Goal: Task Accomplishment & Management: Use online tool/utility

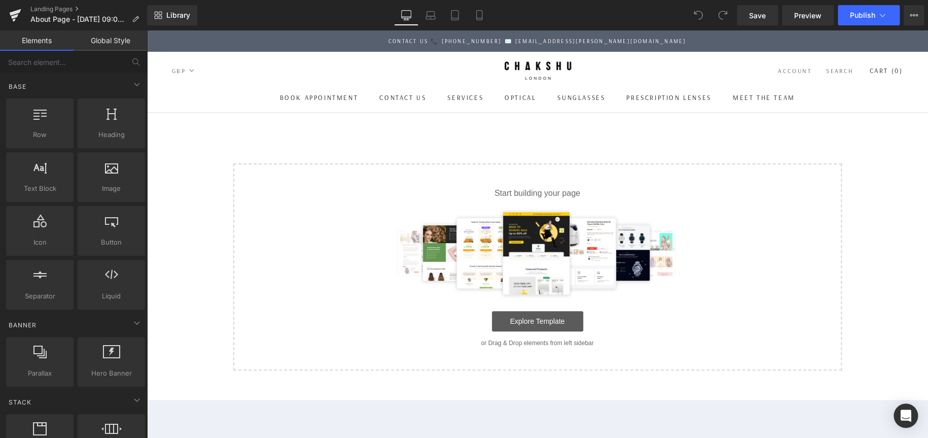
click at [568, 324] on link "Explore Template" at bounding box center [537, 321] width 91 height 20
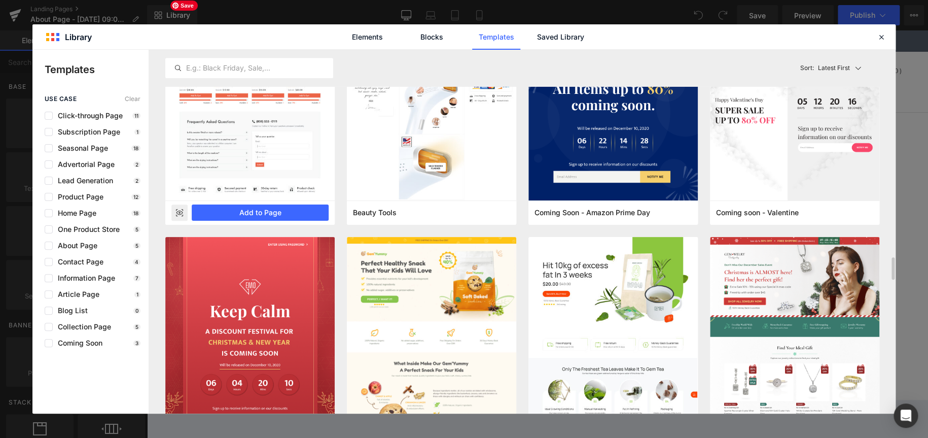
scroll to position [4126, 0]
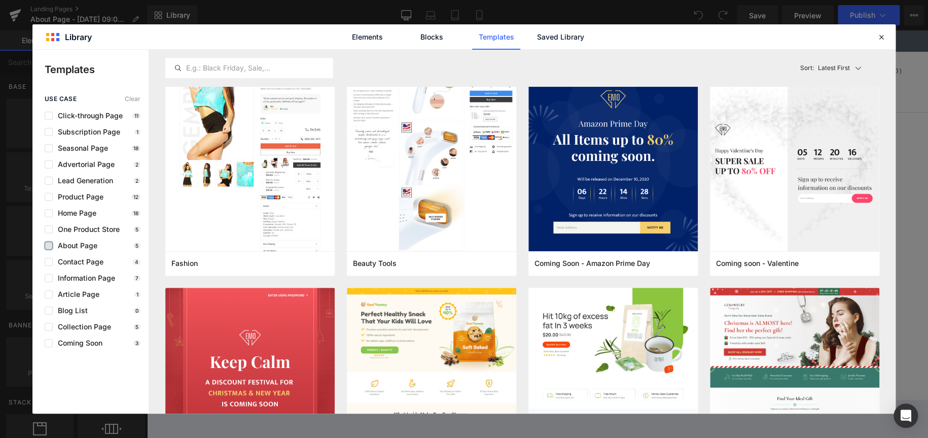
click at [47, 246] on label at bounding box center [49, 245] width 8 height 8
click at [49, 245] on input "checkbox" at bounding box center [49, 245] width 0 height 0
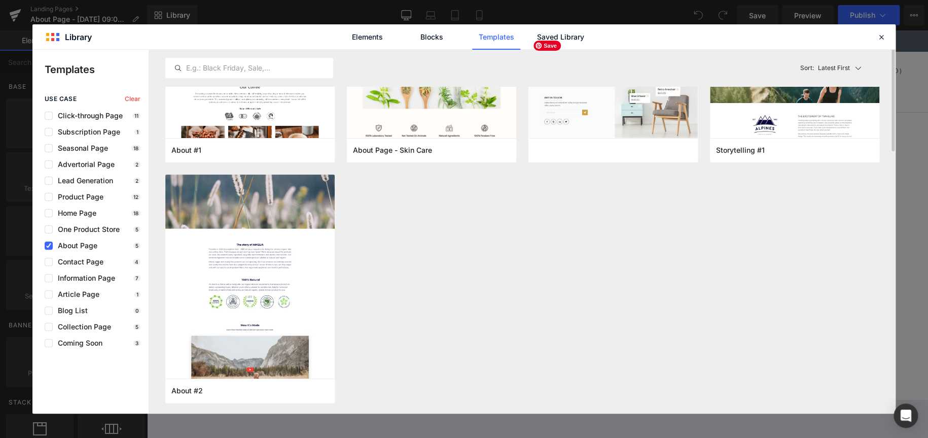
scroll to position [0, 0]
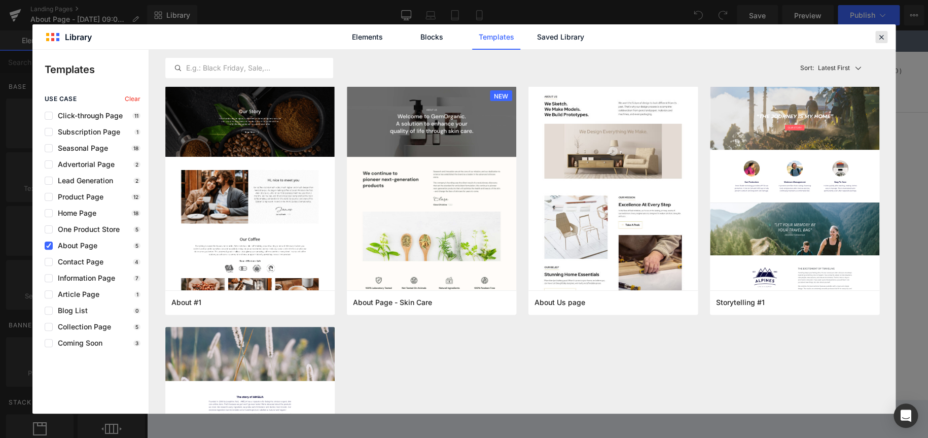
click at [878, 36] on icon at bounding box center [881, 36] width 9 height 9
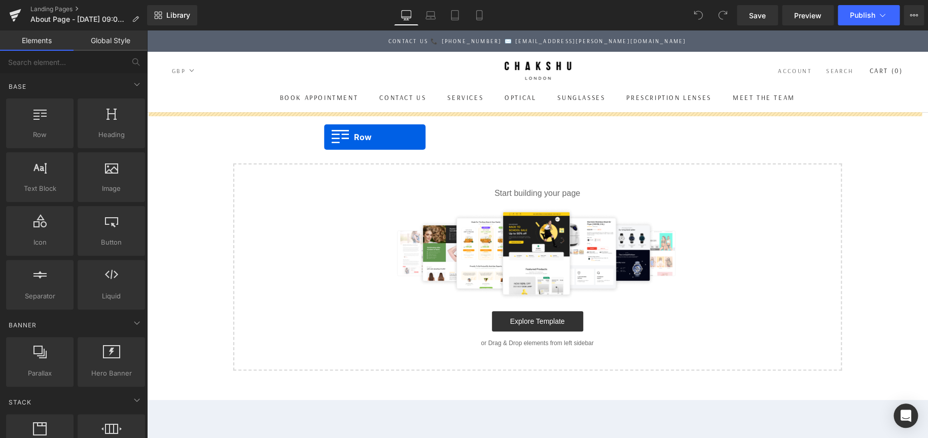
drag, startPoint x: 175, startPoint y: 154, endPoint x: 324, endPoint y: 137, distance: 150.1
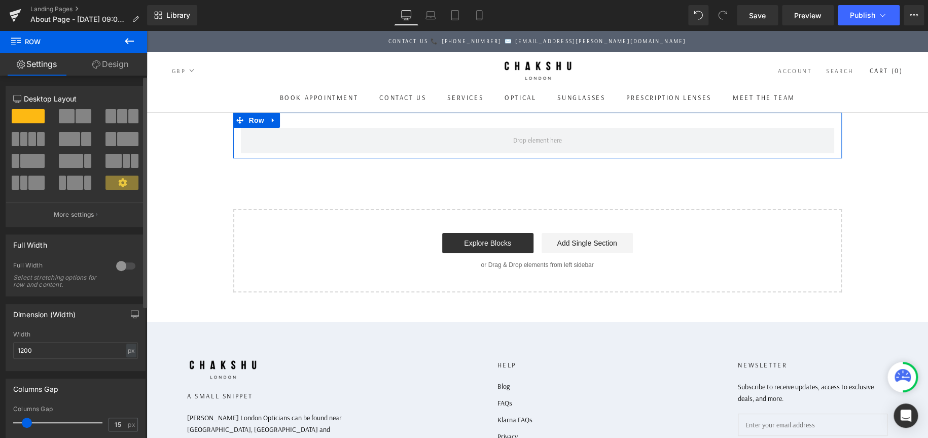
click at [126, 264] on div at bounding box center [126, 266] width 24 height 16
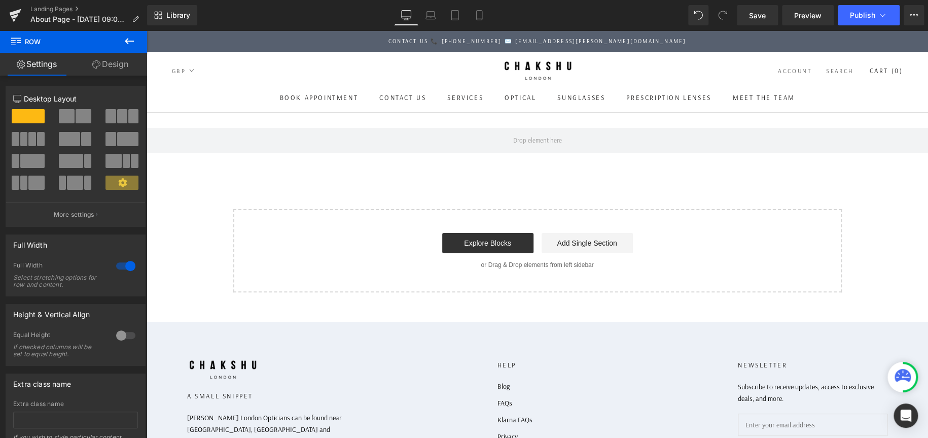
click at [123, 48] on button at bounding box center [130, 41] width 36 height 22
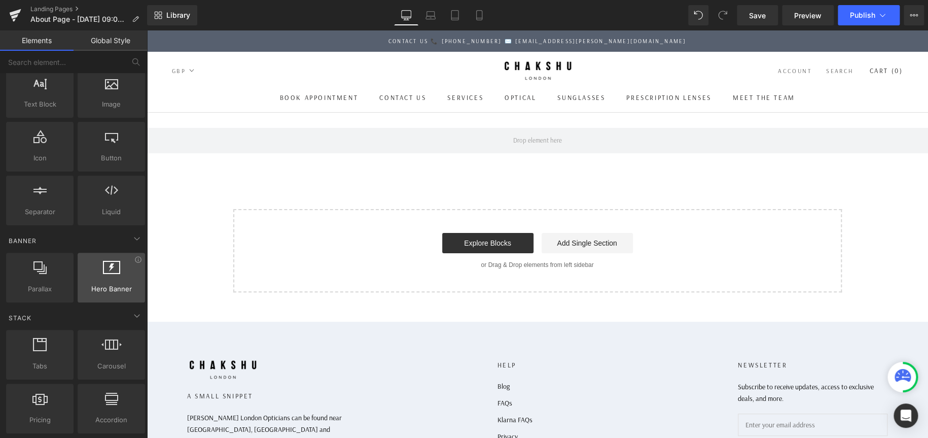
scroll to position [101, 0]
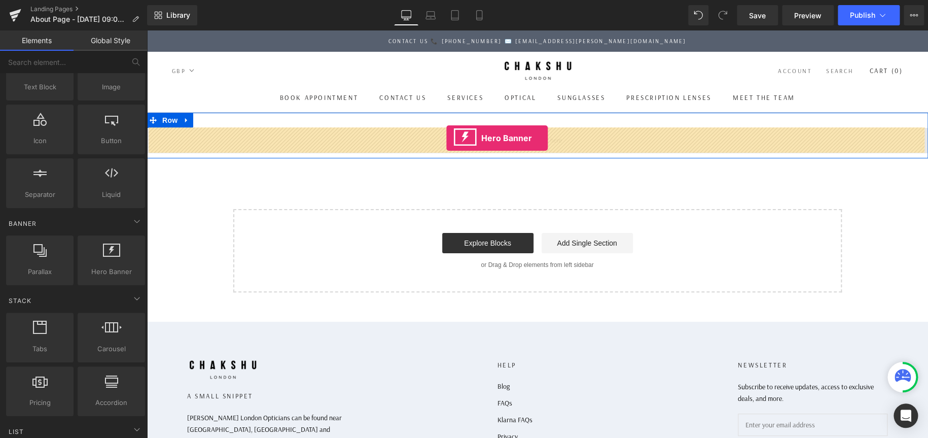
drag, startPoint x: 249, startPoint y: 300, endPoint x: 446, endPoint y: 138, distance: 255.9
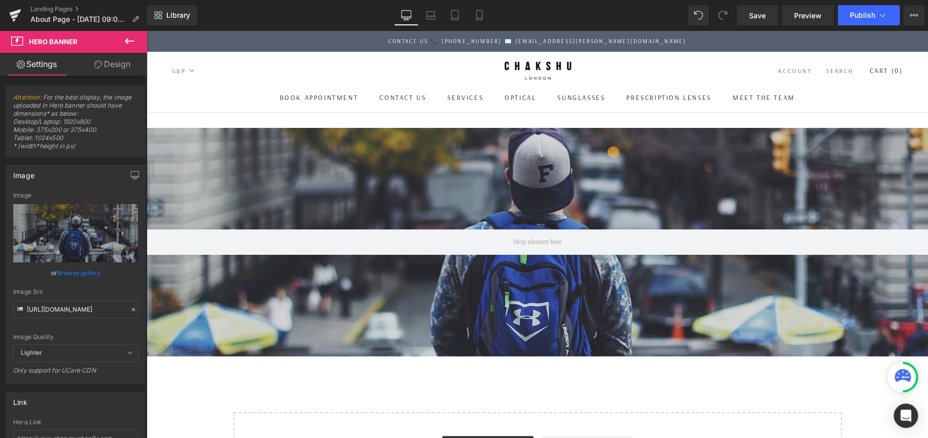
click at [135, 39] on icon at bounding box center [129, 41] width 12 height 12
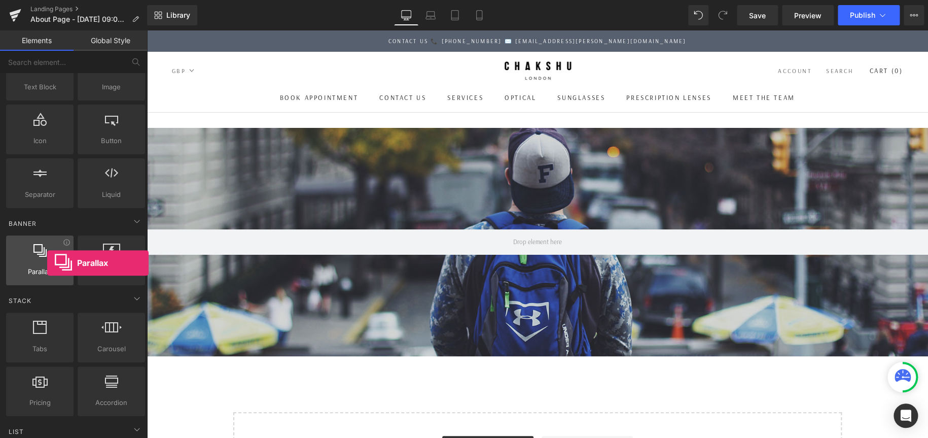
click at [47, 263] on div at bounding box center [39, 254] width 61 height 23
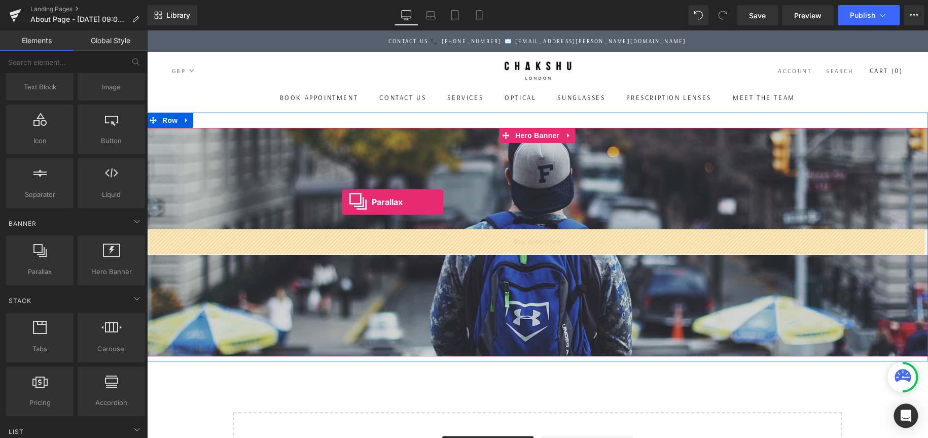
drag, startPoint x: 187, startPoint y: 293, endPoint x: 342, endPoint y: 202, distance: 179.4
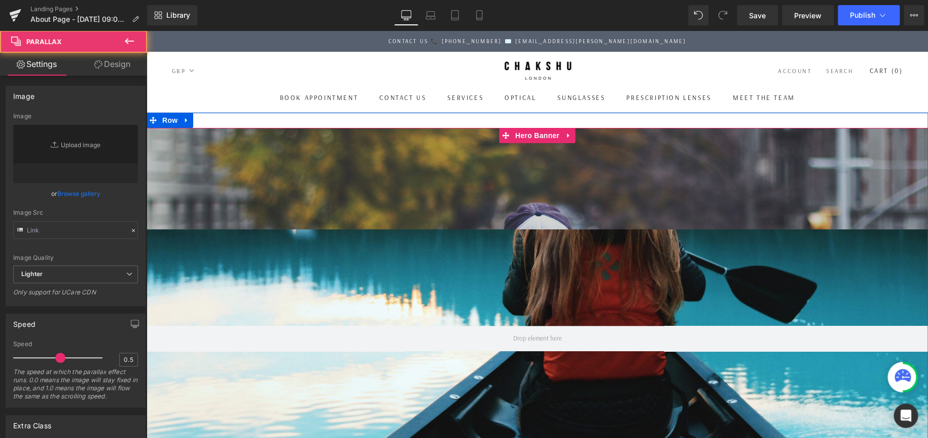
type input "https://cdn.shopify.com/s/files/1/0657/0813/files/slide-girl_2048x.jpg"
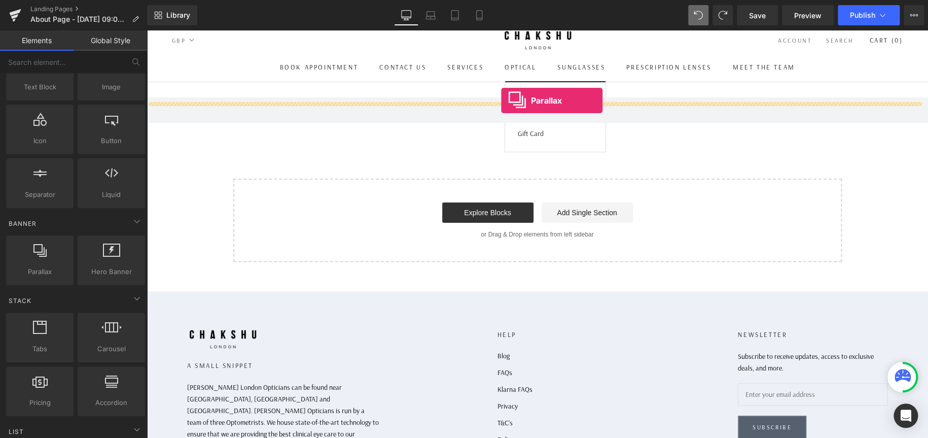
scroll to position [10, 0]
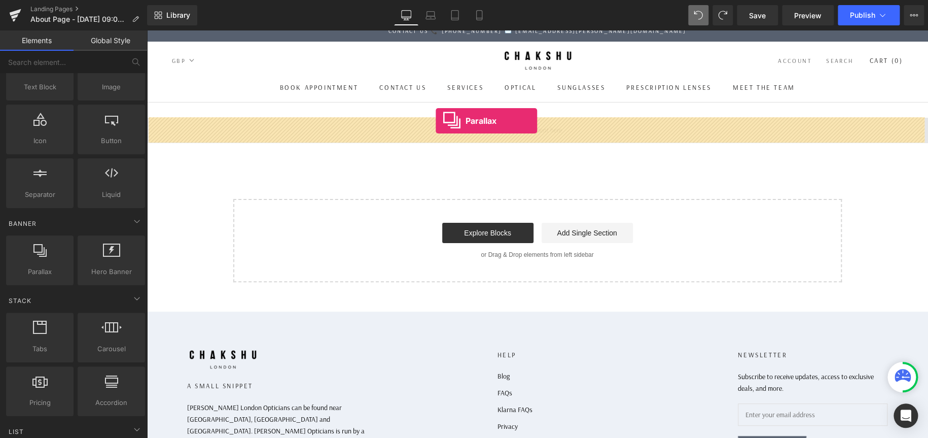
drag, startPoint x: 187, startPoint y: 291, endPoint x: 436, endPoint y: 121, distance: 301.1
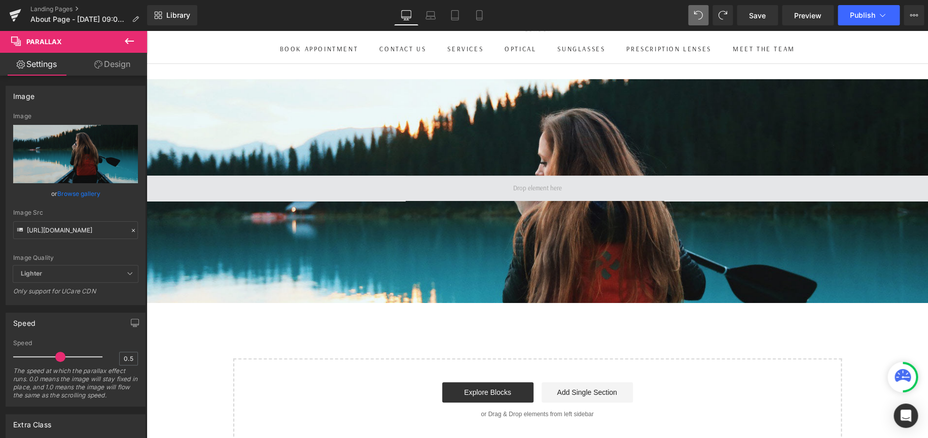
scroll to position [0, 0]
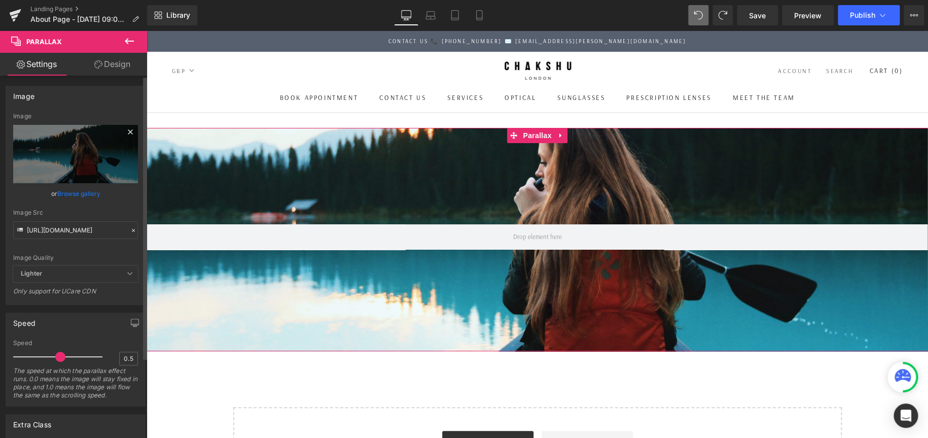
click at [128, 132] on icon at bounding box center [130, 131] width 5 height 5
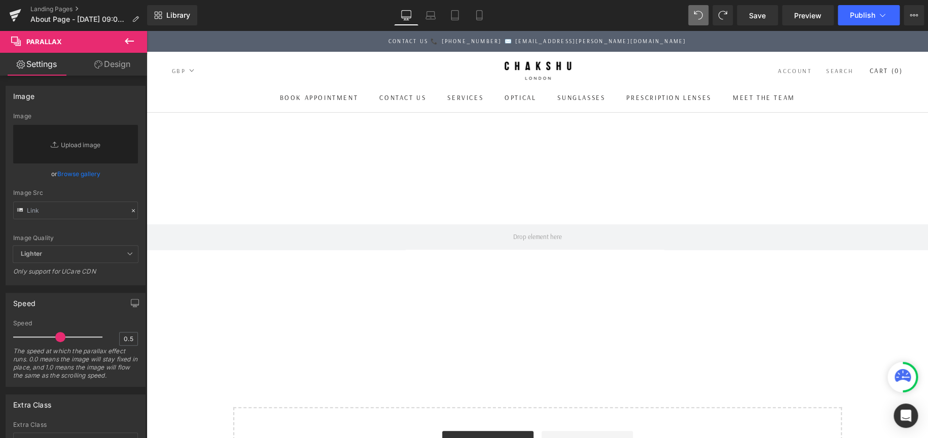
type input "https://cdn.shopify.com/s/files/1/0657/0813/files/slide-girl_2048x.jpg"
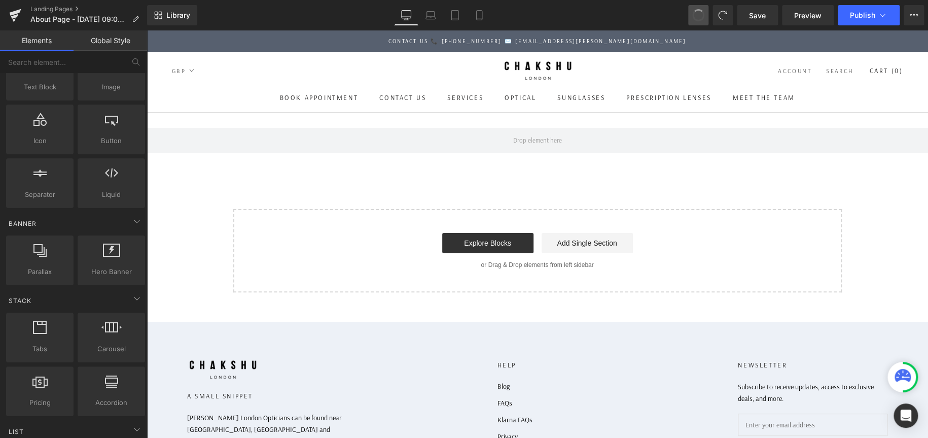
scroll to position [615, 773]
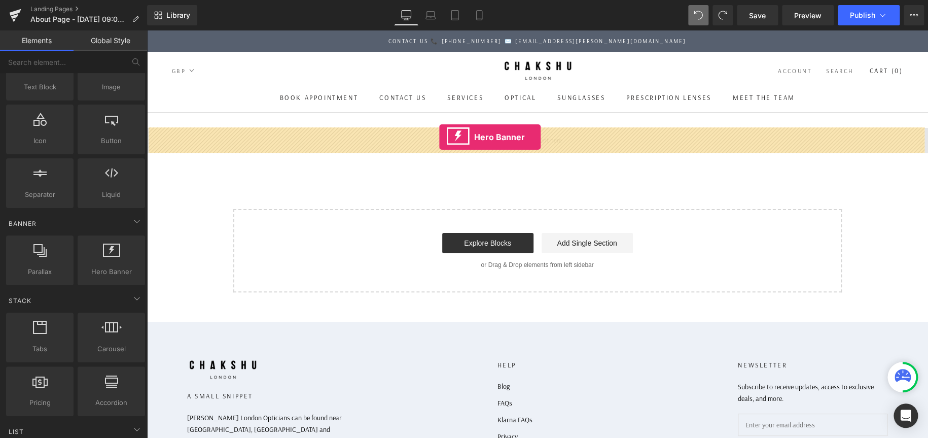
drag, startPoint x: 256, startPoint y: 293, endPoint x: 439, endPoint y: 137, distance: 240.3
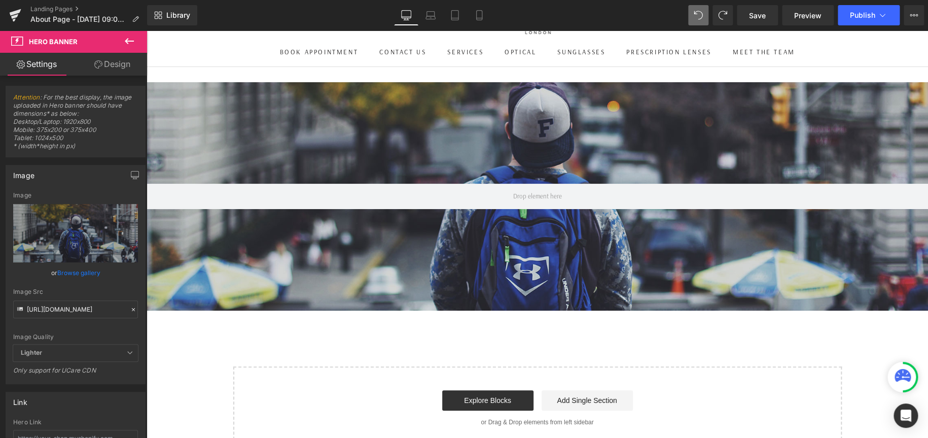
scroll to position [0, 0]
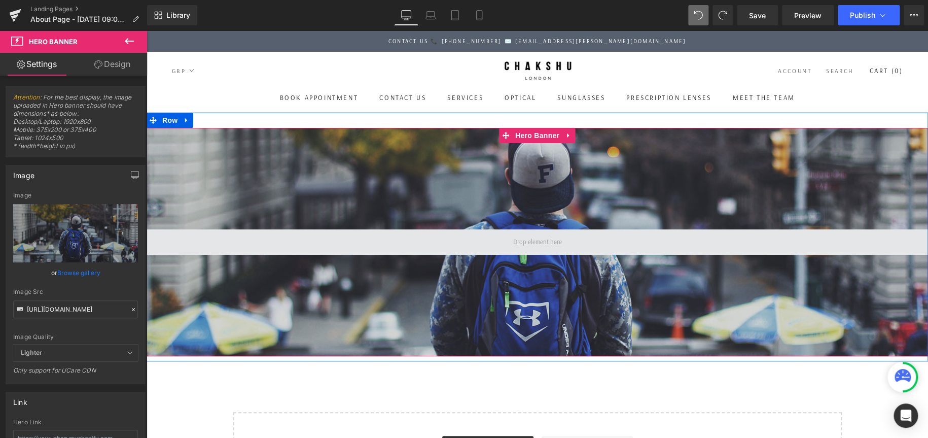
click at [551, 239] on span at bounding box center [538, 242] width 56 height 16
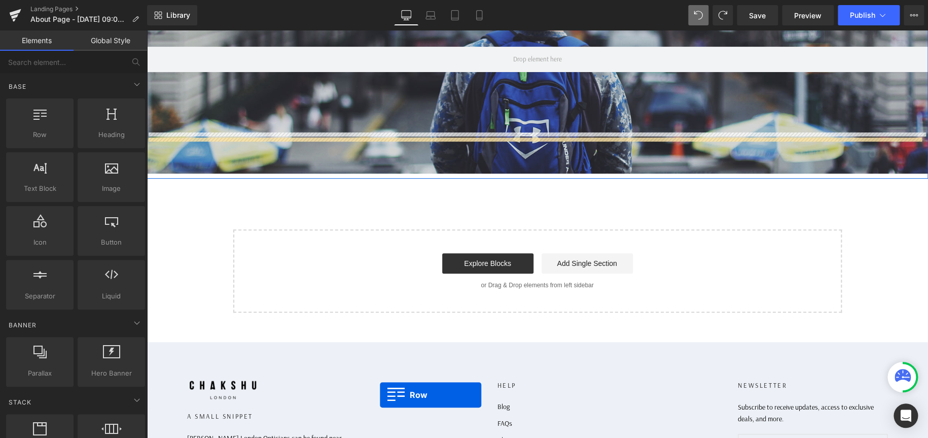
scroll to position [223, 0]
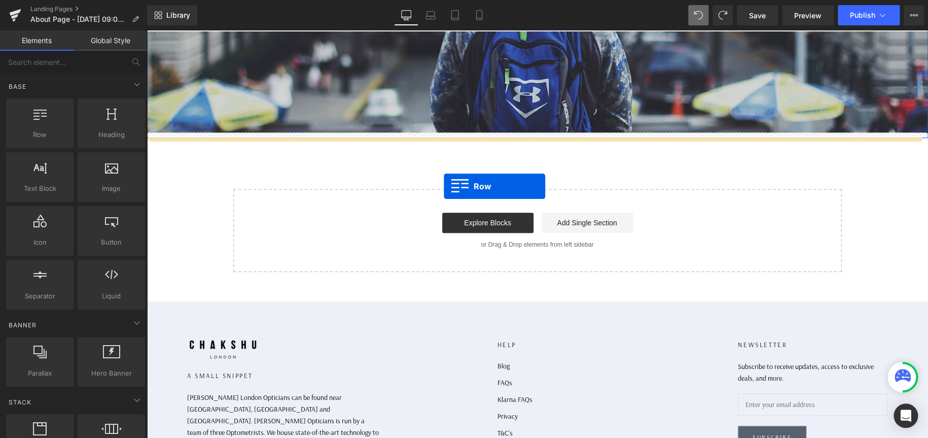
drag, startPoint x: 189, startPoint y: 156, endPoint x: 453, endPoint y: 162, distance: 264.8
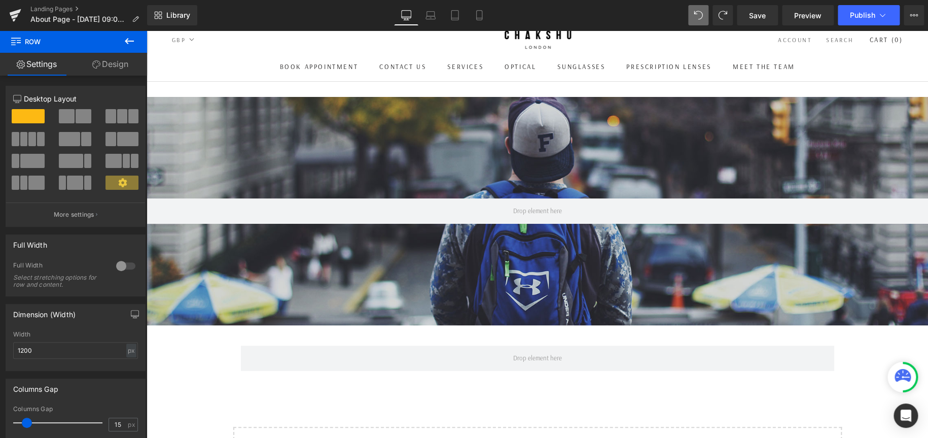
scroll to position [20, 0]
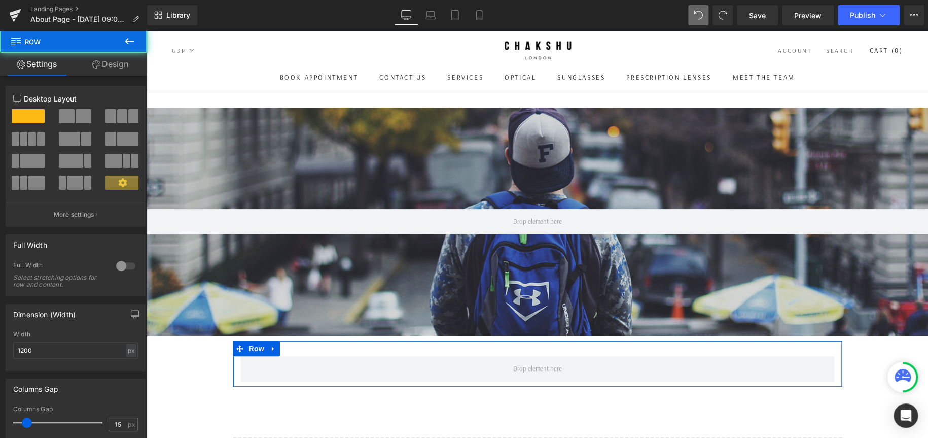
click at [439, 351] on div "Row" at bounding box center [537, 364] width 609 height 46
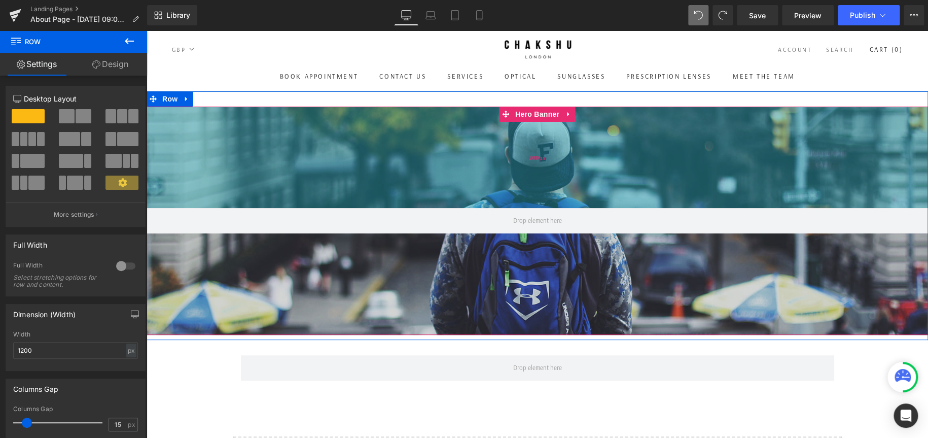
scroll to position [0, 0]
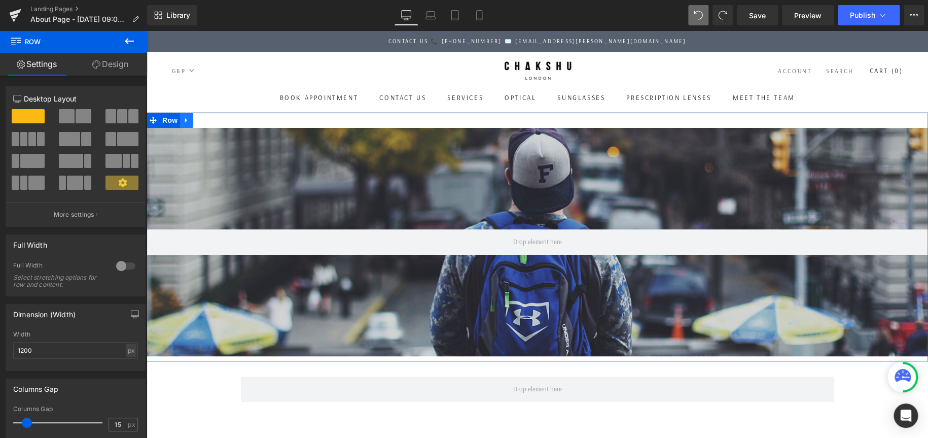
click at [183, 122] on icon at bounding box center [186, 121] width 7 height 8
click at [209, 119] on icon at bounding box center [212, 121] width 7 height 8
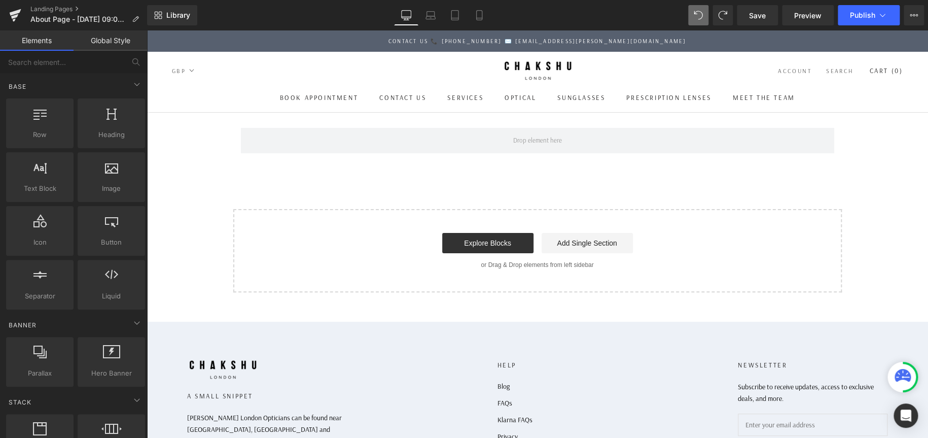
scroll to position [615, 773]
click at [40, 360] on div at bounding box center [39, 356] width 61 height 23
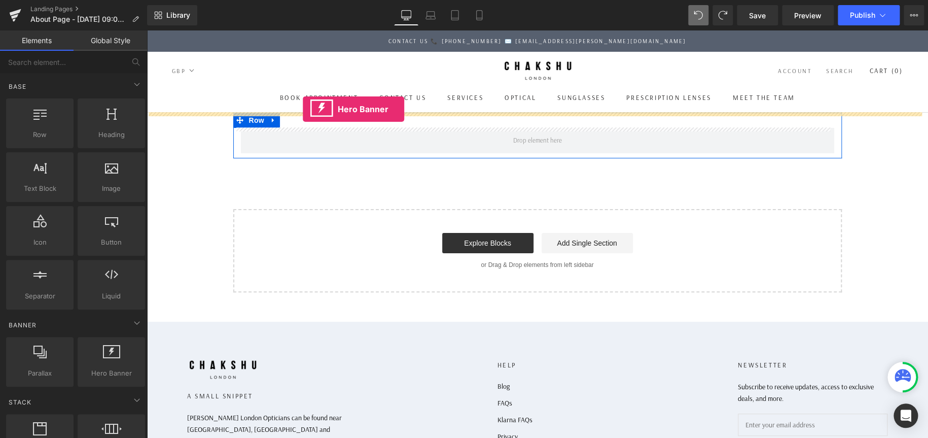
drag, startPoint x: 248, startPoint y: 396, endPoint x: 303, endPoint y: 109, distance: 292.2
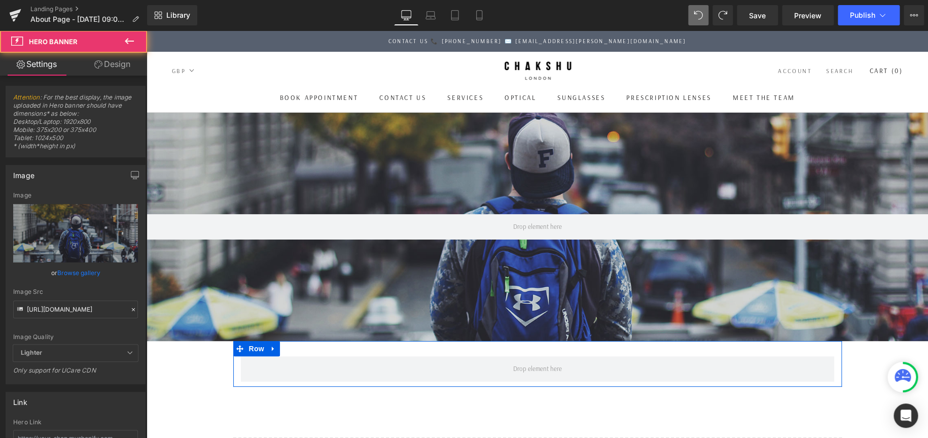
scroll to position [842, 773]
click at [248, 348] on span "Row" at bounding box center [256, 348] width 20 height 15
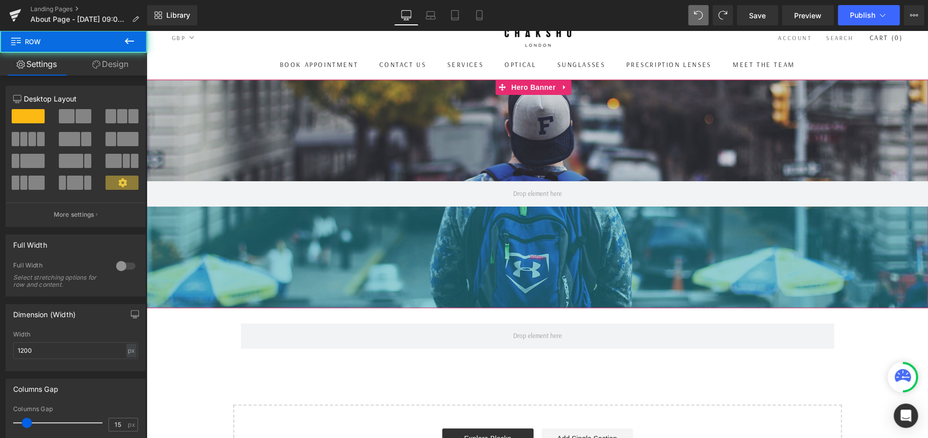
scroll to position [51, 0]
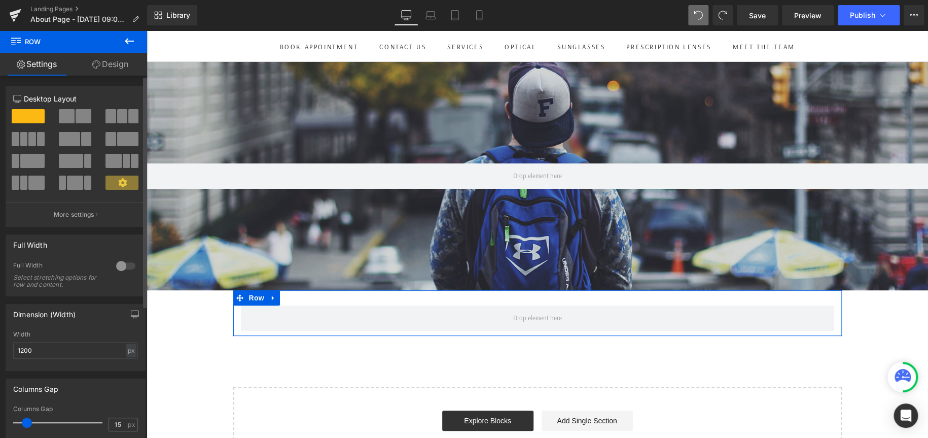
click at [125, 264] on div at bounding box center [126, 266] width 24 height 16
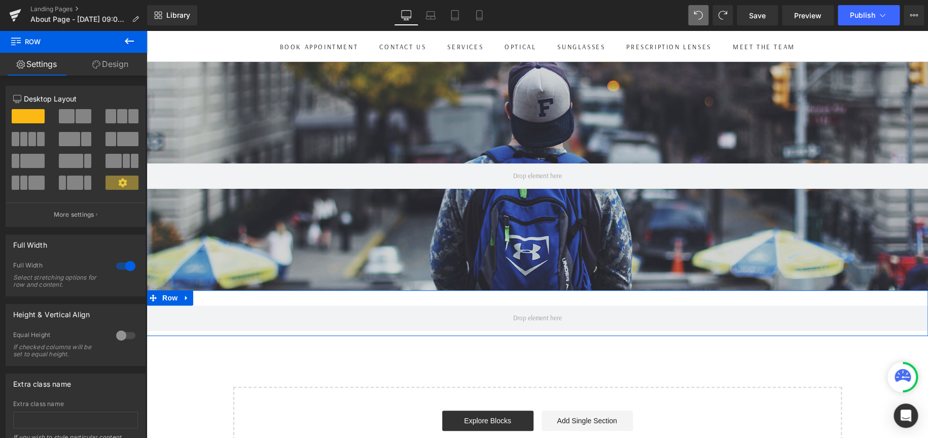
click at [122, 60] on link "Design" at bounding box center [111, 64] width 74 height 23
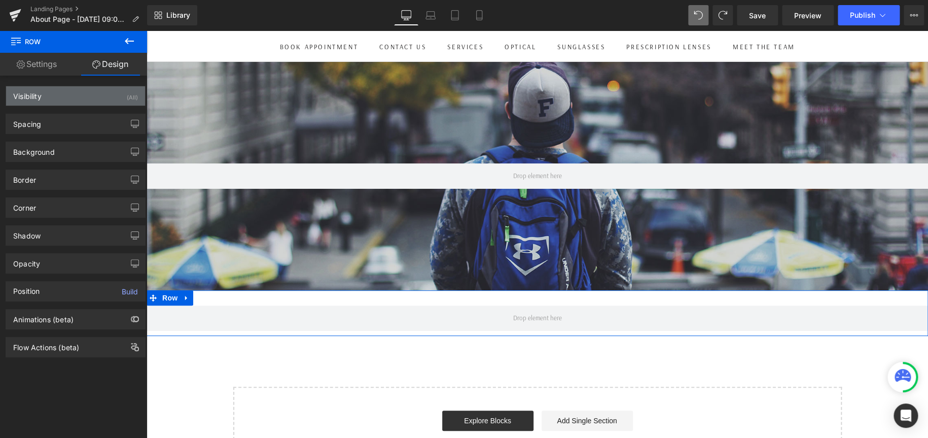
type input "0"
type input "30"
type input "0"
type input "10"
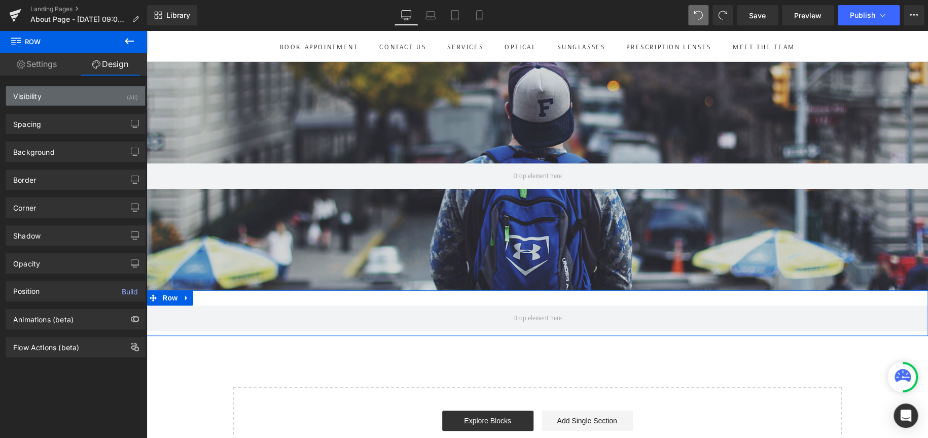
type input "0"
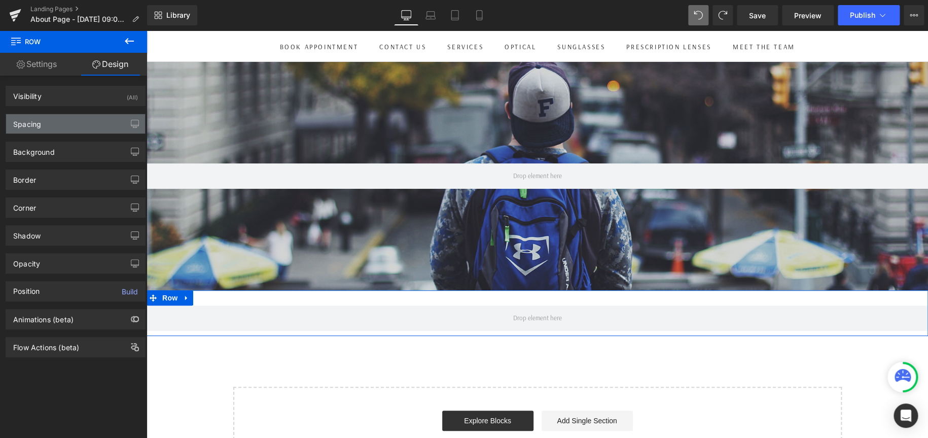
click at [81, 122] on div "Spacing" at bounding box center [75, 123] width 139 height 19
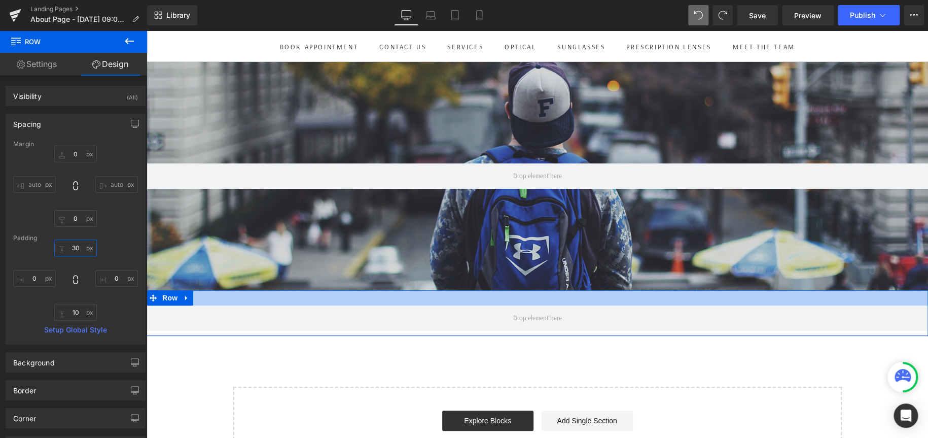
click at [78, 246] on input "30" at bounding box center [75, 247] width 43 height 17
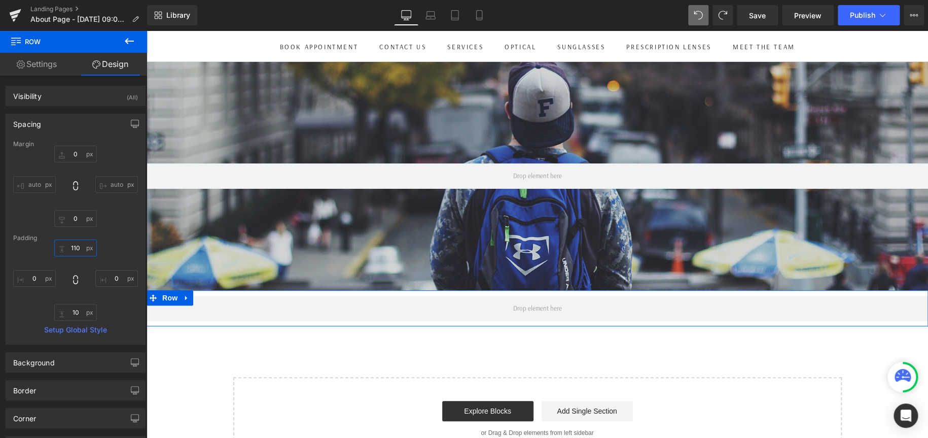
scroll to position [883, 773]
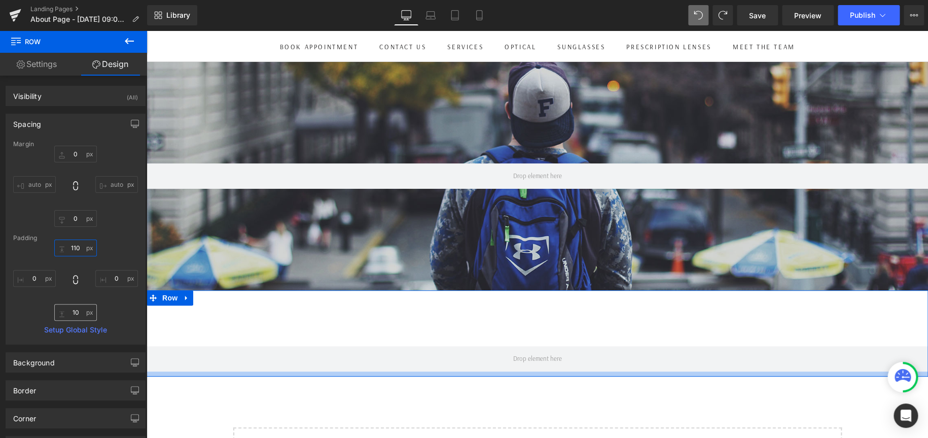
type input "110"
click at [77, 314] on input "10" at bounding box center [75, 312] width 43 height 17
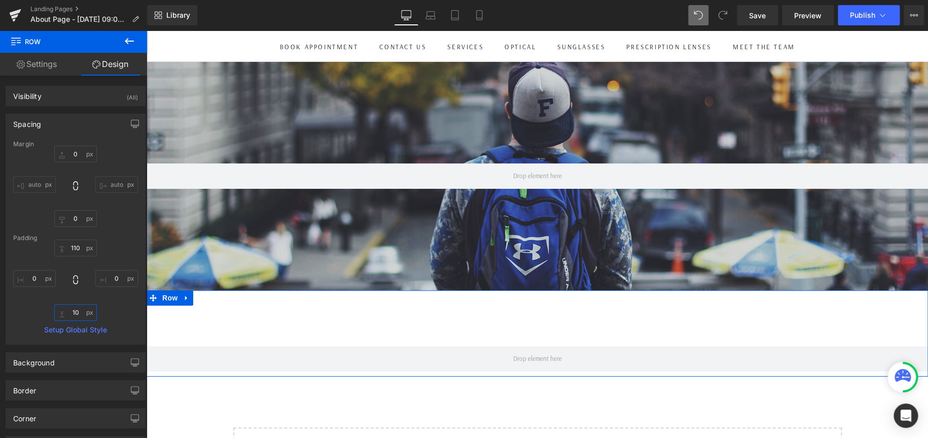
click at [77, 314] on input "10" at bounding box center [75, 312] width 43 height 17
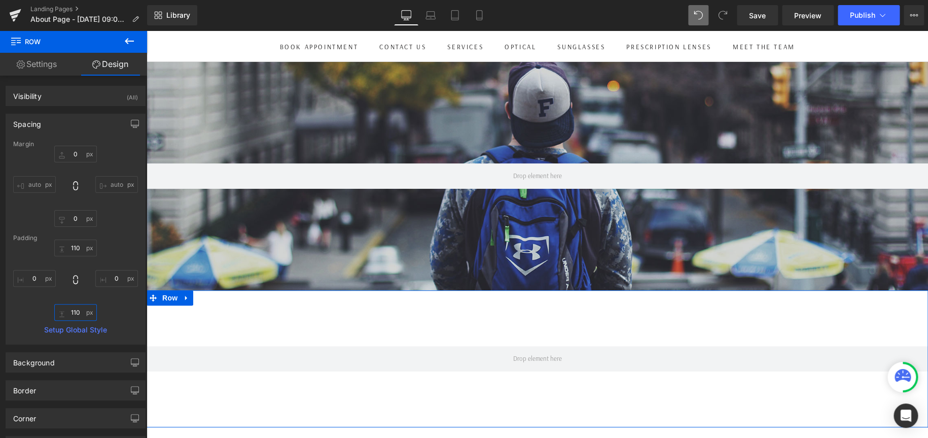
scroll to position [934, 773]
type input "110"
click at [52, 61] on link "Settings" at bounding box center [37, 64] width 74 height 23
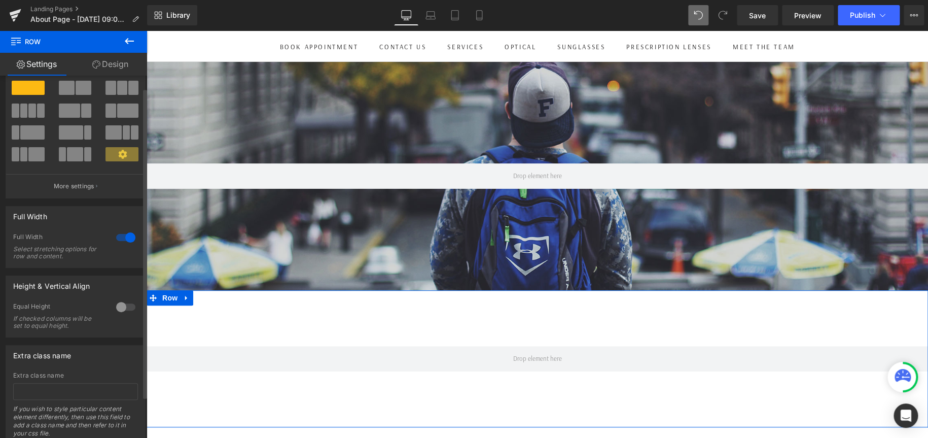
scroll to position [12, 0]
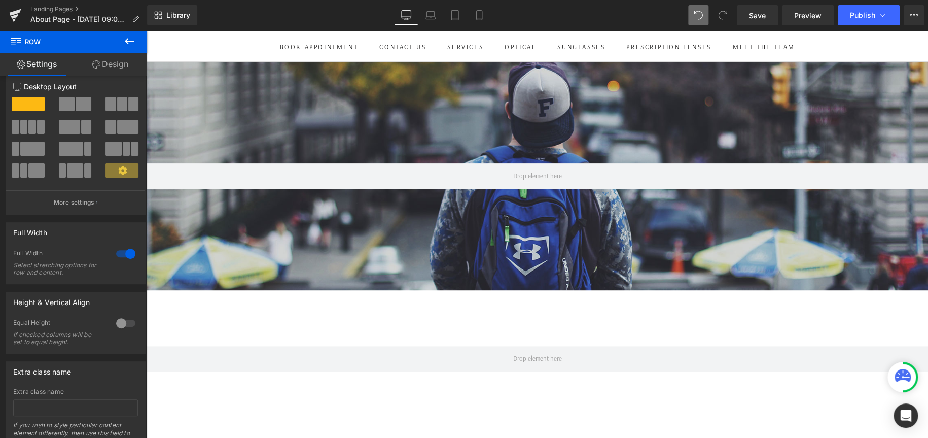
click at [132, 42] on icon at bounding box center [129, 41] width 12 height 12
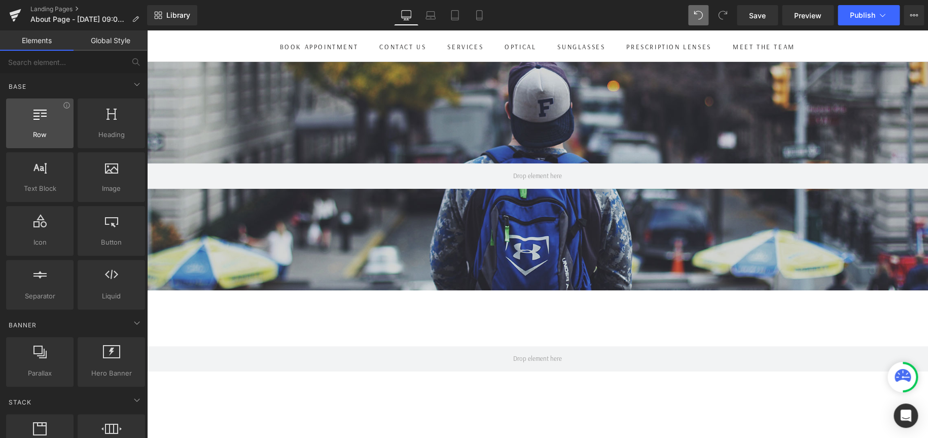
click at [48, 130] on span "Row" at bounding box center [39, 134] width 61 height 11
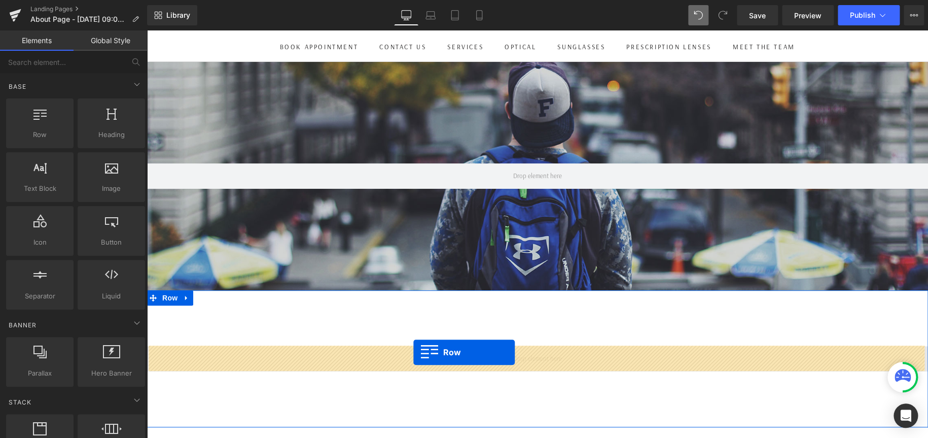
drag, startPoint x: 180, startPoint y: 154, endPoint x: 412, endPoint y: 352, distance: 306.1
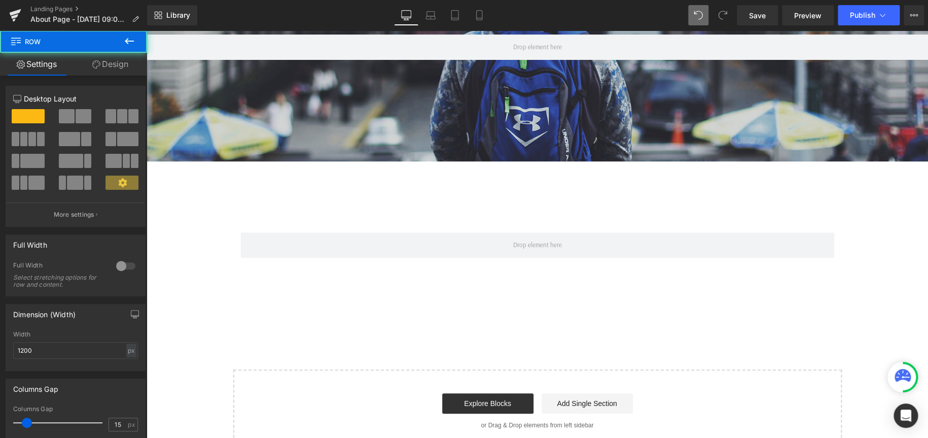
scroll to position [203, 0]
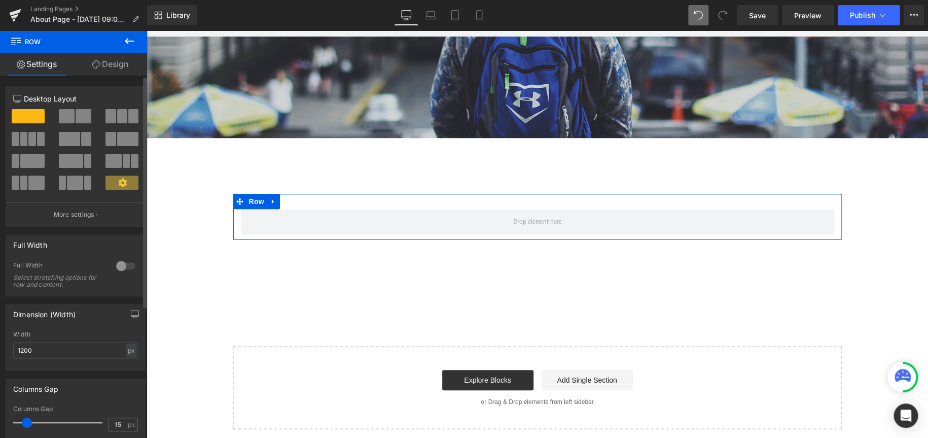
click at [79, 114] on span at bounding box center [84, 116] width 16 height 14
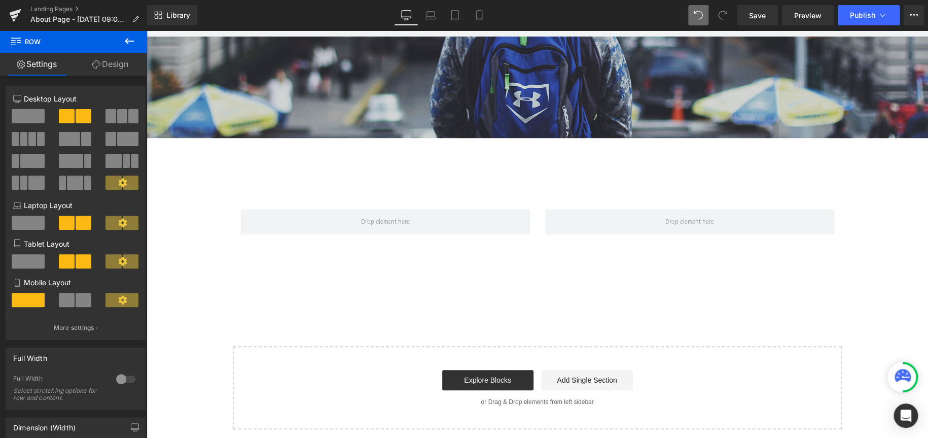
click at [130, 41] on icon at bounding box center [129, 41] width 9 height 6
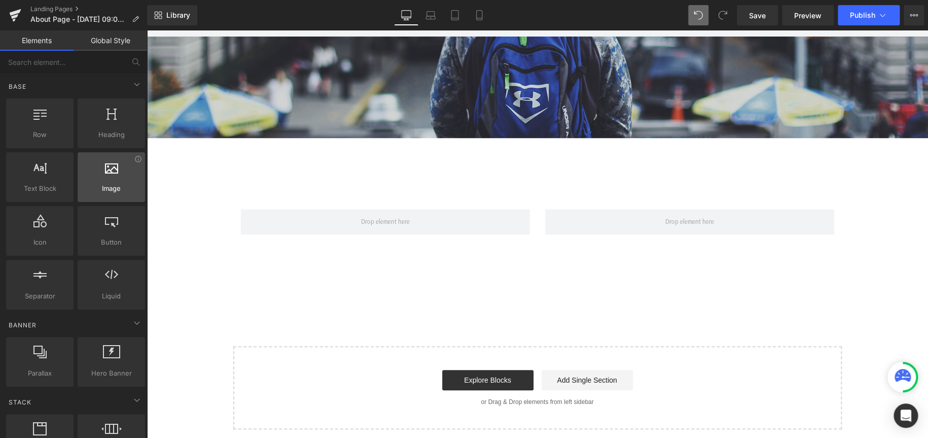
click at [106, 180] on div at bounding box center [111, 171] width 61 height 23
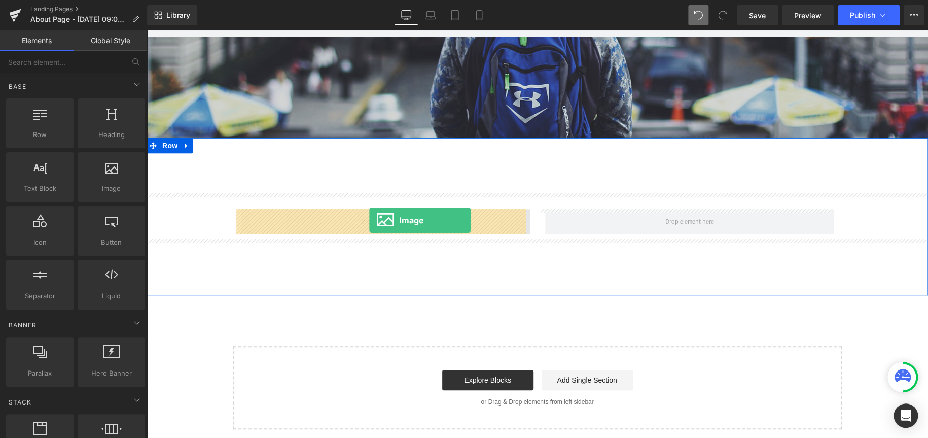
drag, startPoint x: 254, startPoint y: 203, endPoint x: 369, endPoint y: 220, distance: 116.9
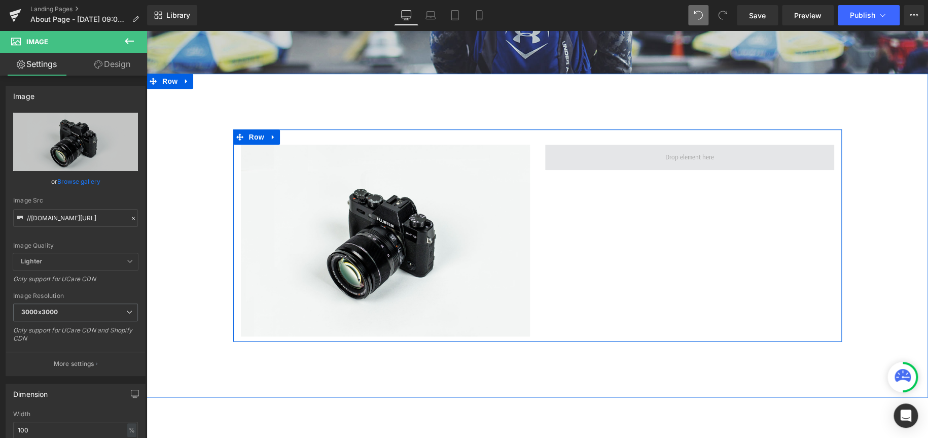
scroll to position [254, 0]
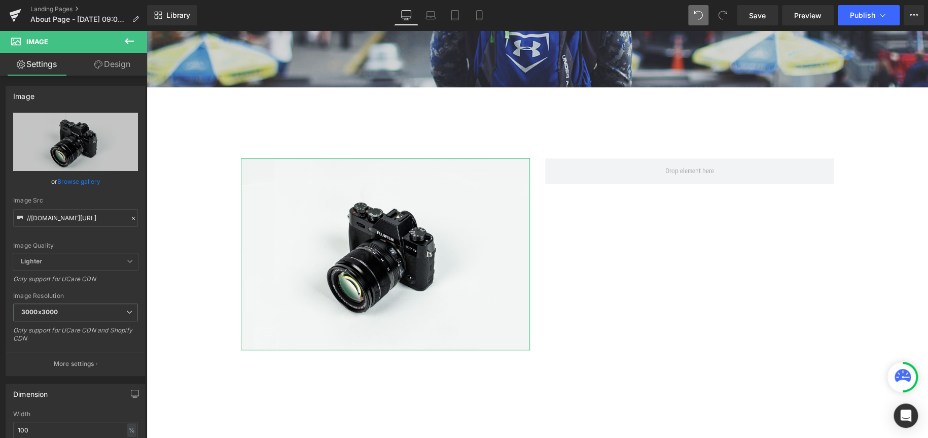
click at [123, 60] on link "Design" at bounding box center [113, 64] width 74 height 23
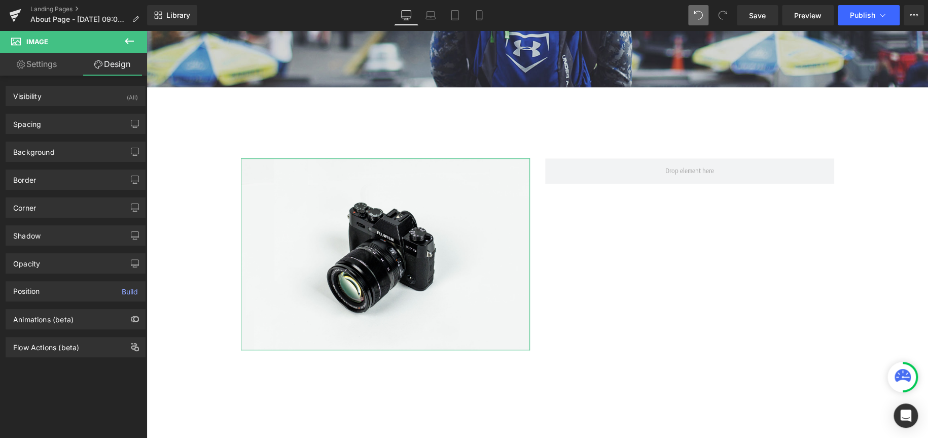
click at [44, 68] on link "Settings" at bounding box center [37, 64] width 74 height 23
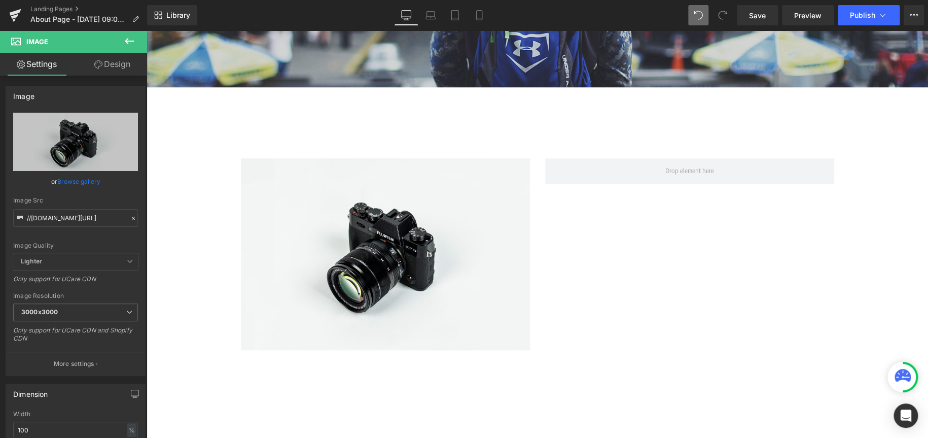
click at [128, 42] on icon at bounding box center [129, 41] width 12 height 12
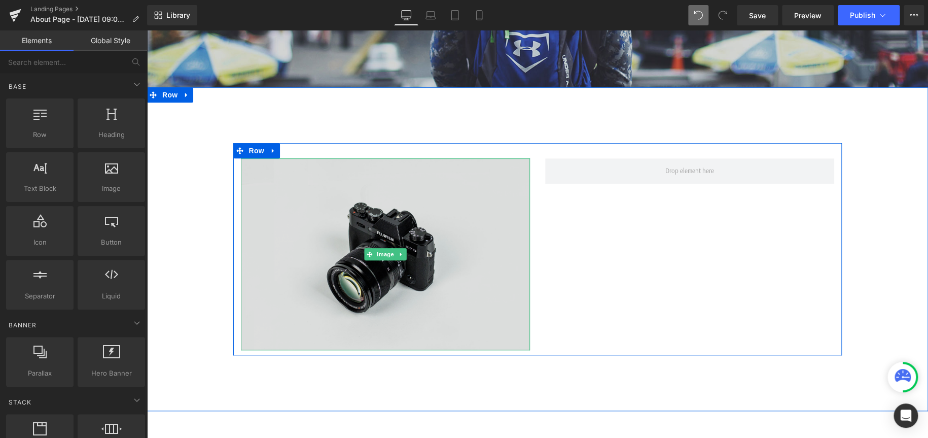
click at [373, 236] on img at bounding box center [385, 254] width 289 height 192
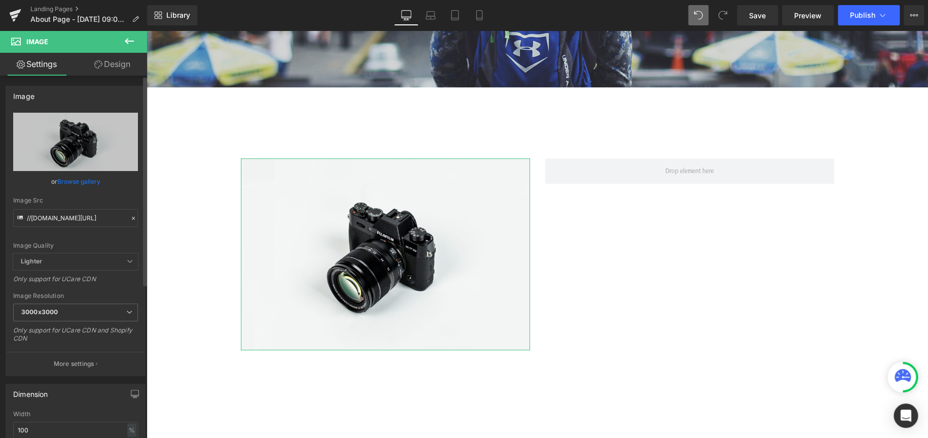
click at [65, 182] on link "Browse gallery" at bounding box center [78, 181] width 43 height 18
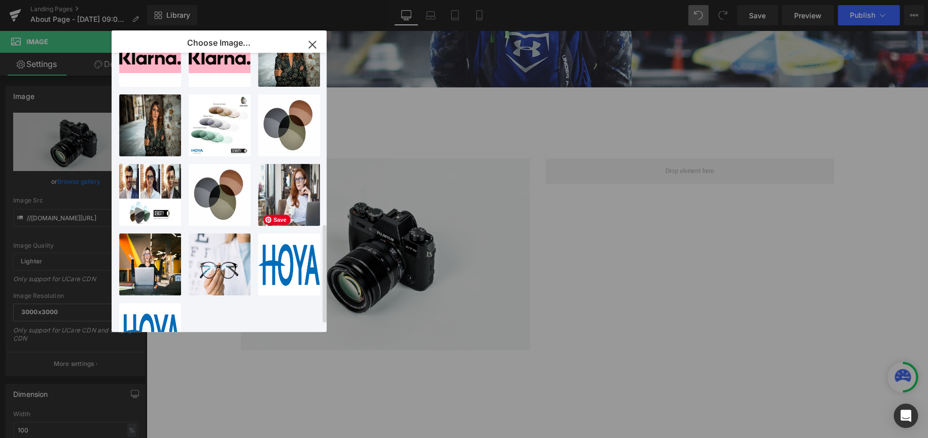
scroll to position [500, 0]
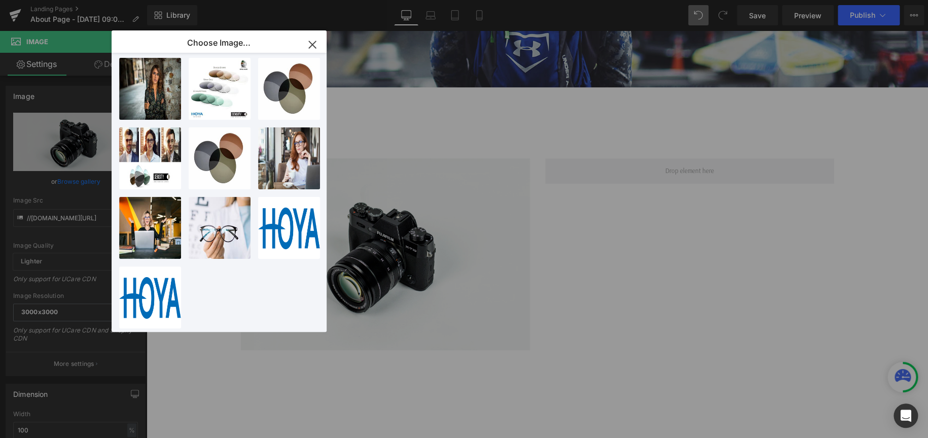
click at [311, 44] on icon "button" at bounding box center [312, 44] width 7 height 7
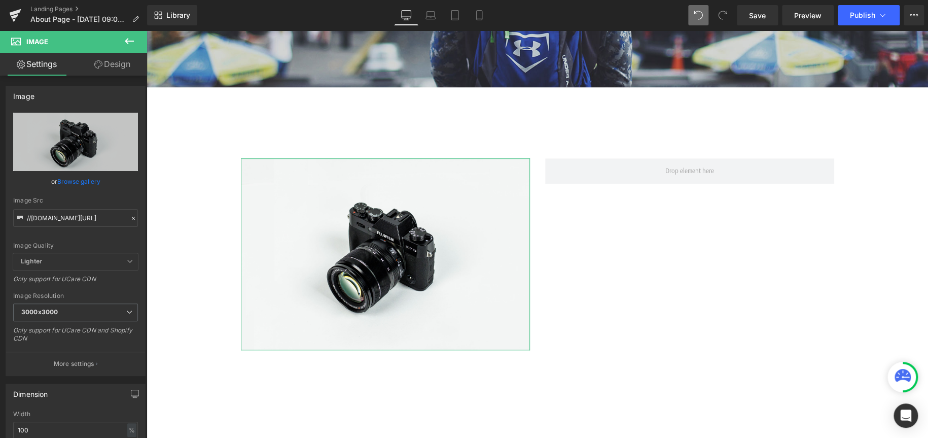
drag, startPoint x: 110, startPoint y: 64, endPoint x: 51, endPoint y: 119, distance: 80.4
click at [110, 64] on link "Design" at bounding box center [113, 64] width 74 height 23
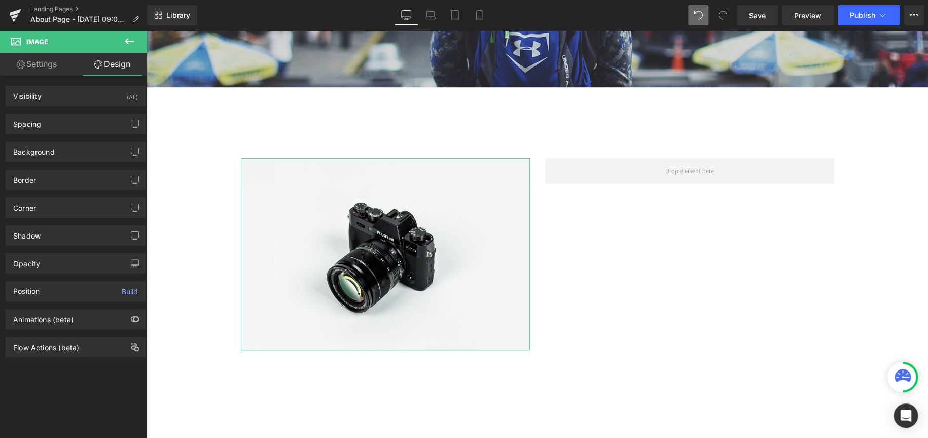
click at [54, 68] on link "Settings" at bounding box center [37, 64] width 74 height 23
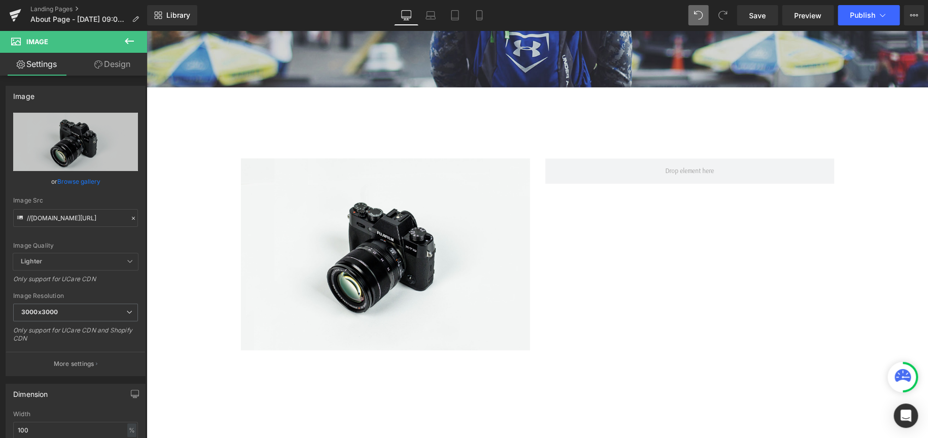
click at [132, 40] on icon at bounding box center [129, 41] width 12 height 12
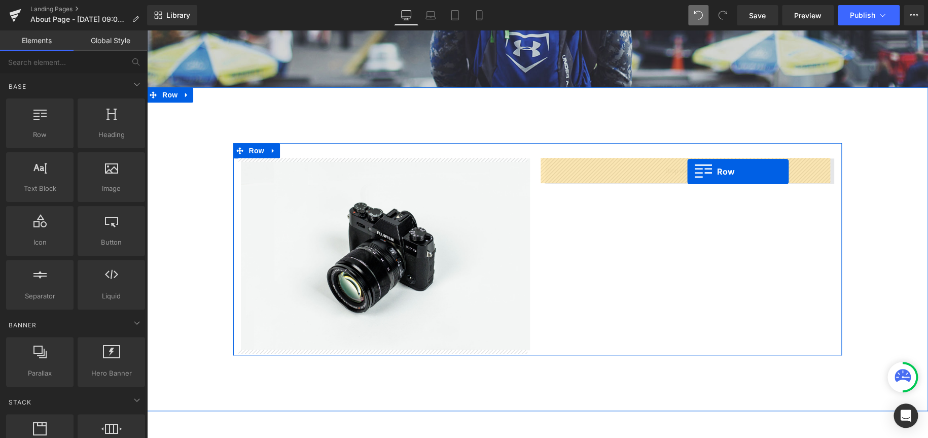
drag, startPoint x: 191, startPoint y: 162, endPoint x: 687, endPoint y: 171, distance: 496.6
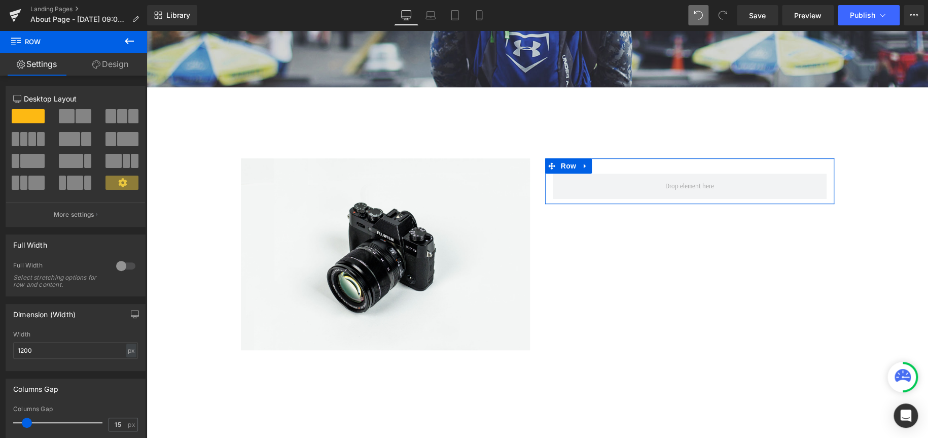
click at [118, 61] on link "Design" at bounding box center [111, 64] width 74 height 23
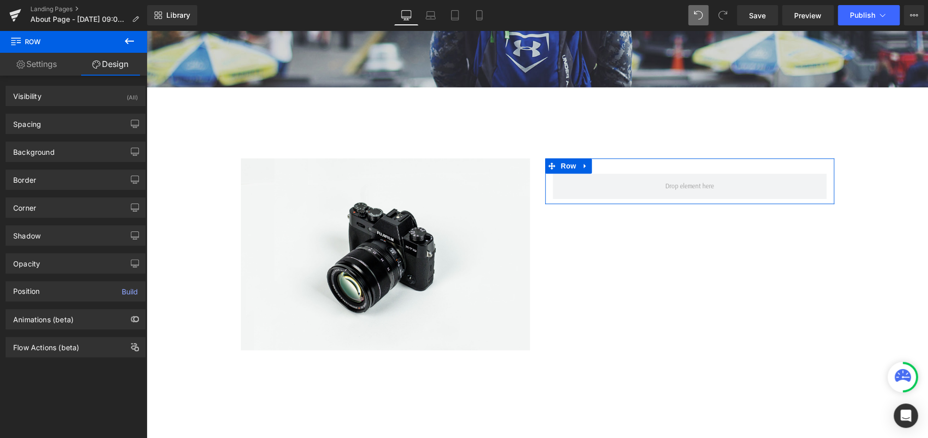
click at [47, 74] on link "Settings" at bounding box center [37, 64] width 74 height 23
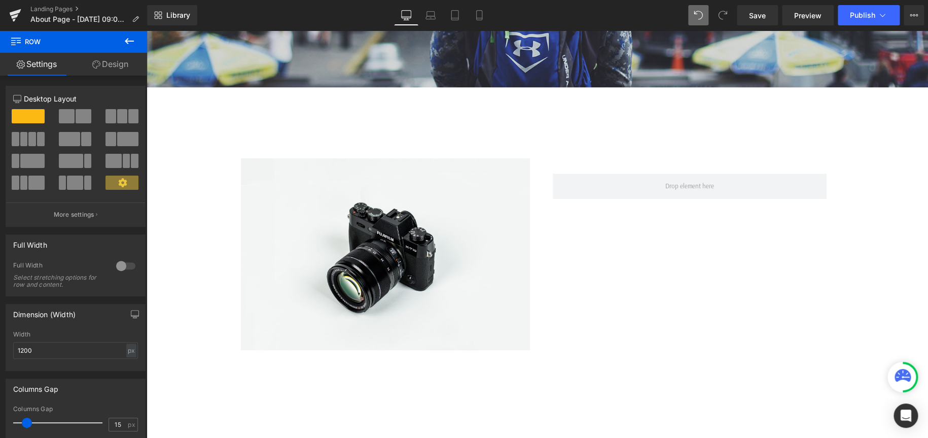
click at [128, 42] on icon at bounding box center [129, 41] width 12 height 12
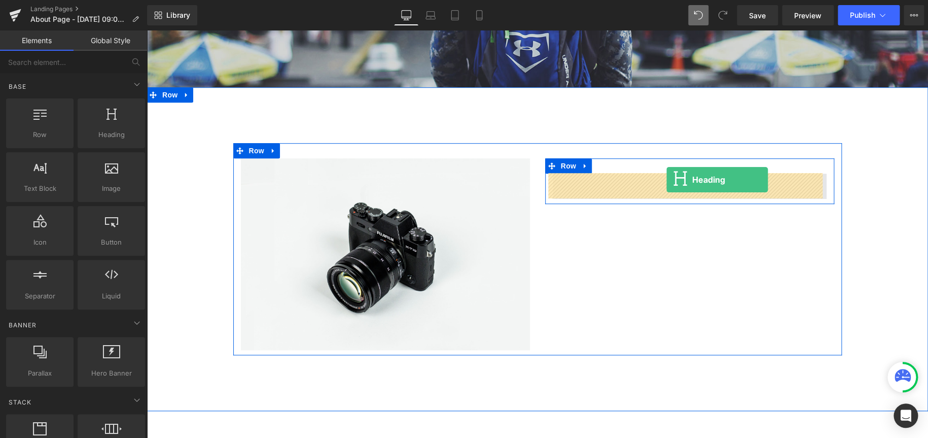
drag, startPoint x: 272, startPoint y: 153, endPoint x: 666, endPoint y: 180, distance: 395.5
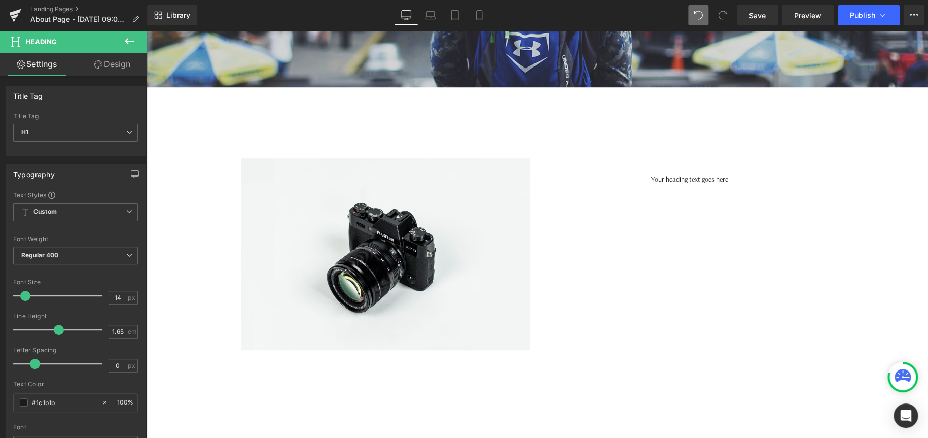
click at [138, 44] on button at bounding box center [130, 41] width 36 height 22
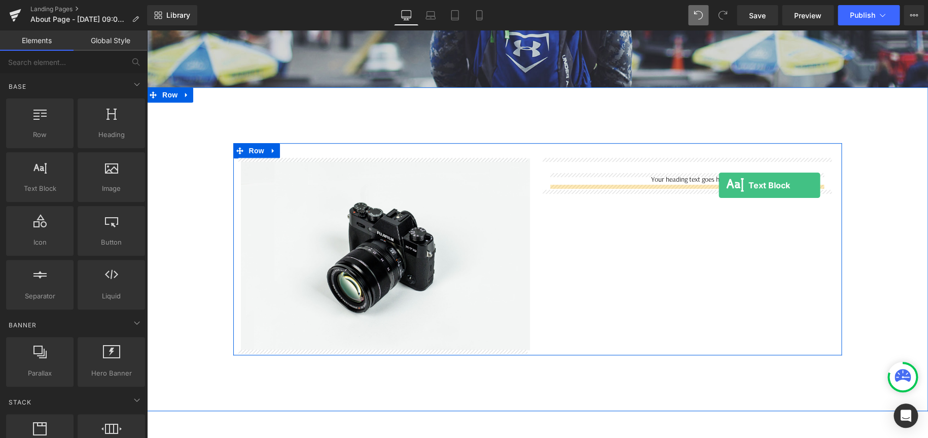
drag, startPoint x: 194, startPoint y: 219, endPoint x: 719, endPoint y: 183, distance: 525.7
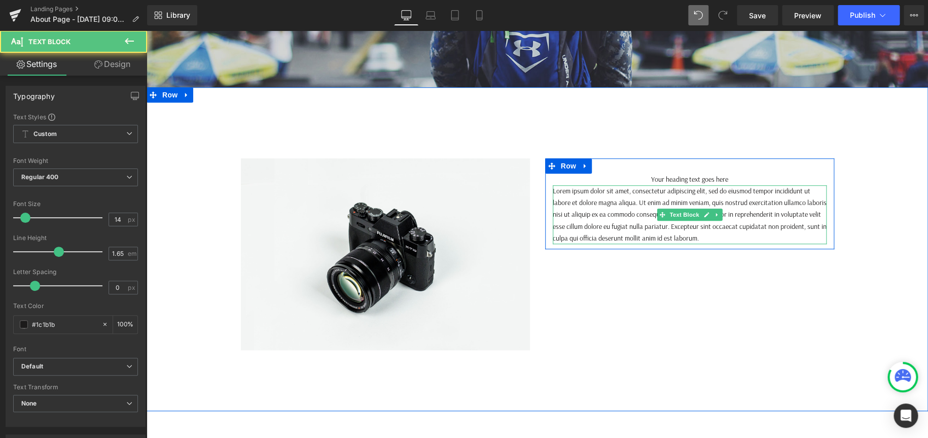
click at [752, 239] on p "Lorem ipsum dolor sit amet, consectetur adipiscing elit, sed do eiusmod tempor …" at bounding box center [690, 214] width 274 height 58
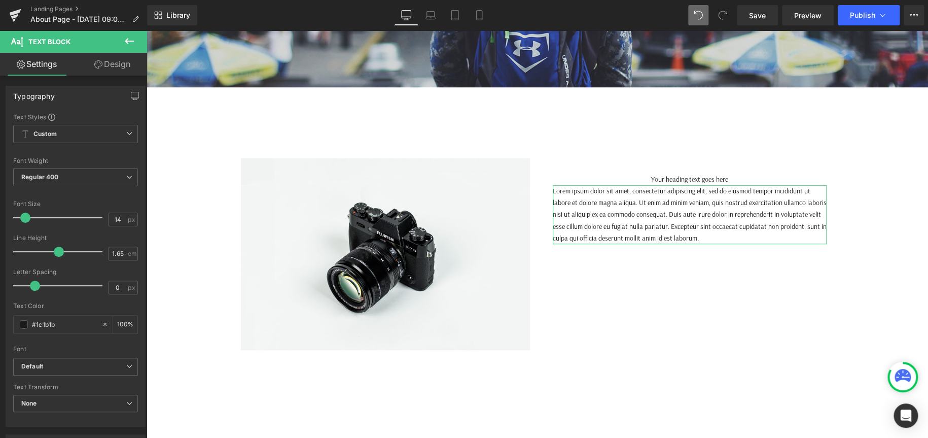
click at [116, 63] on link "Design" at bounding box center [113, 64] width 74 height 23
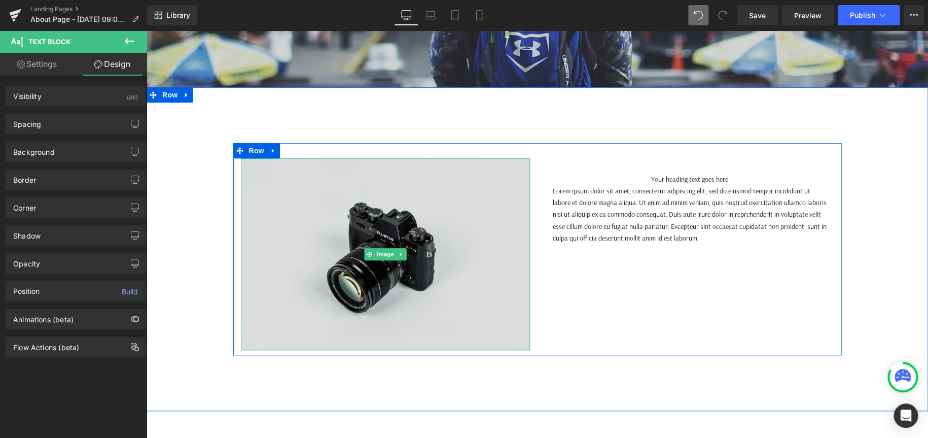
click at [377, 213] on img at bounding box center [385, 254] width 289 height 192
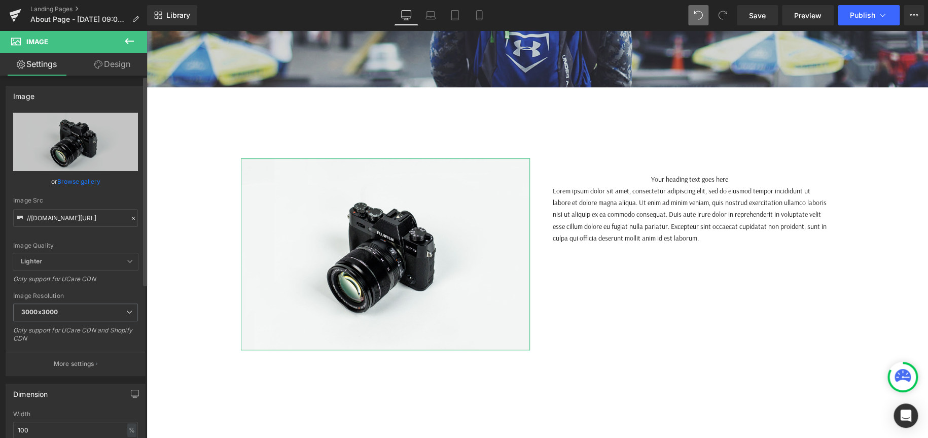
click at [81, 180] on link "Browse gallery" at bounding box center [78, 181] width 43 height 18
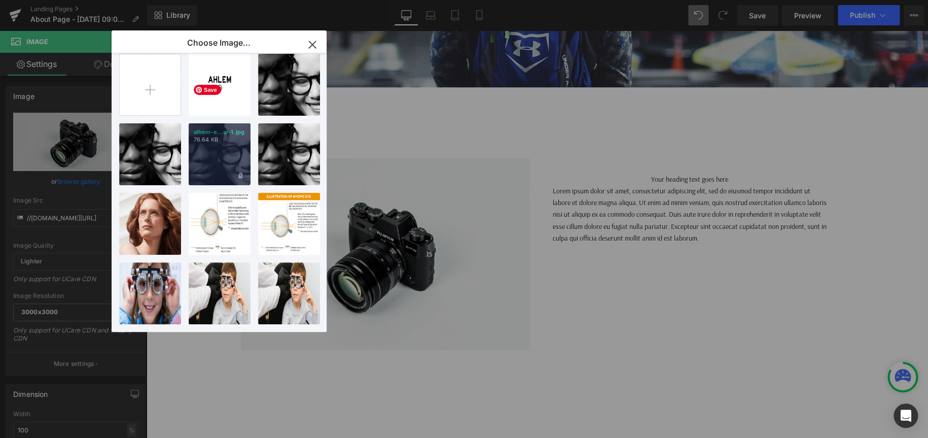
scroll to position [0, 0]
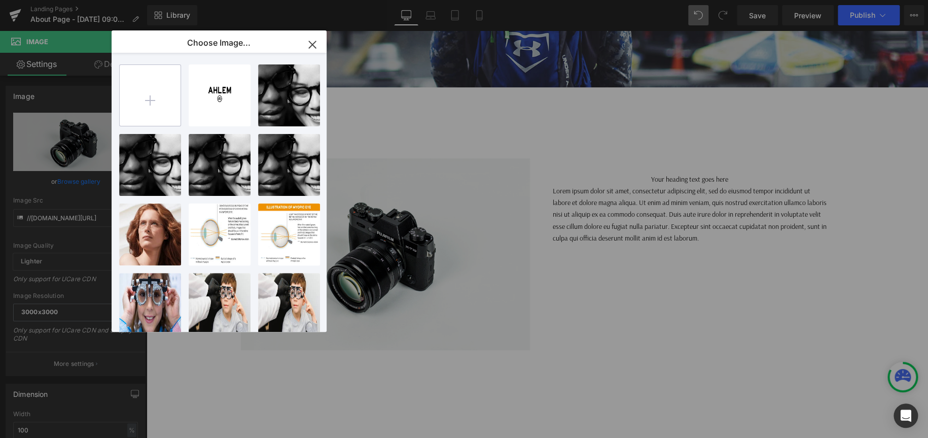
click at [143, 96] on input "file" at bounding box center [150, 95] width 61 height 61
type input "C:\fakepath\054b981b-316e-49f6-9a2d-33f4bc144289.jpg"
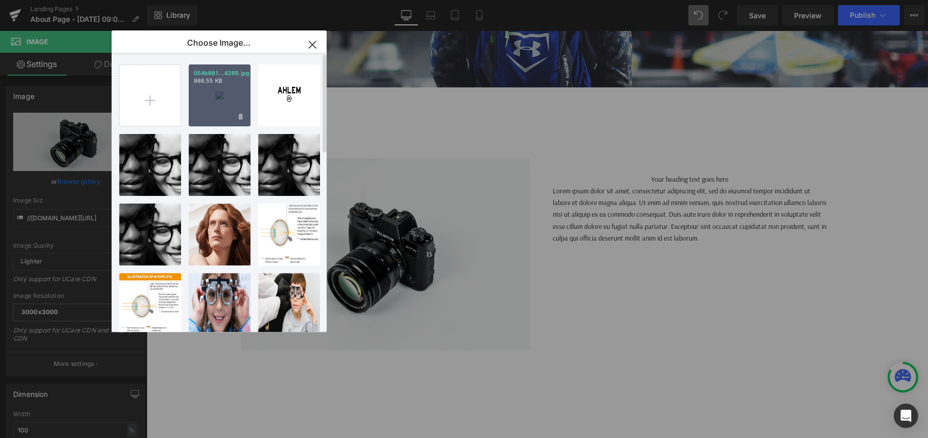
click at [220, 78] on p "986.55 KB" at bounding box center [220, 81] width 52 height 8
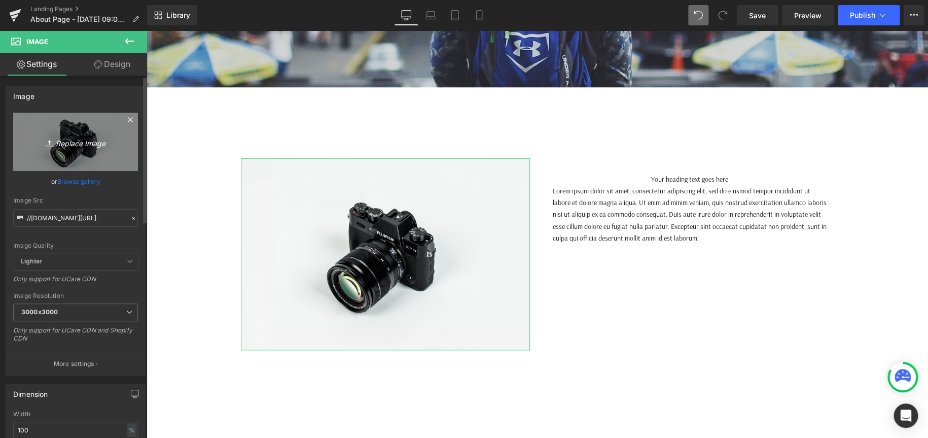
click at [67, 143] on icon "Replace Image" at bounding box center [75, 141] width 81 height 13
type input "C:\fakepath\054b981b-316e-49f6-9a2d-33f4bc144289.jpg"
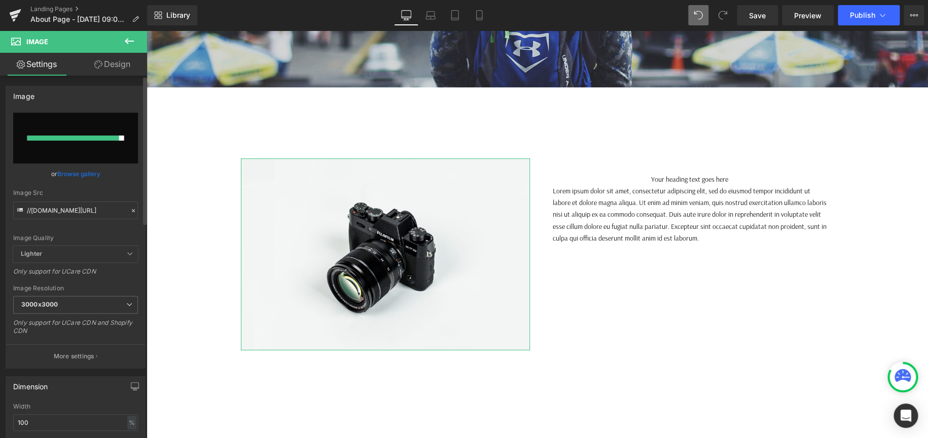
click at [83, 157] on input "file" at bounding box center [75, 138] width 125 height 51
type input "C:\fakepath\054b981b-316e-49f6-9a2d-33f4bc144289.jpg"
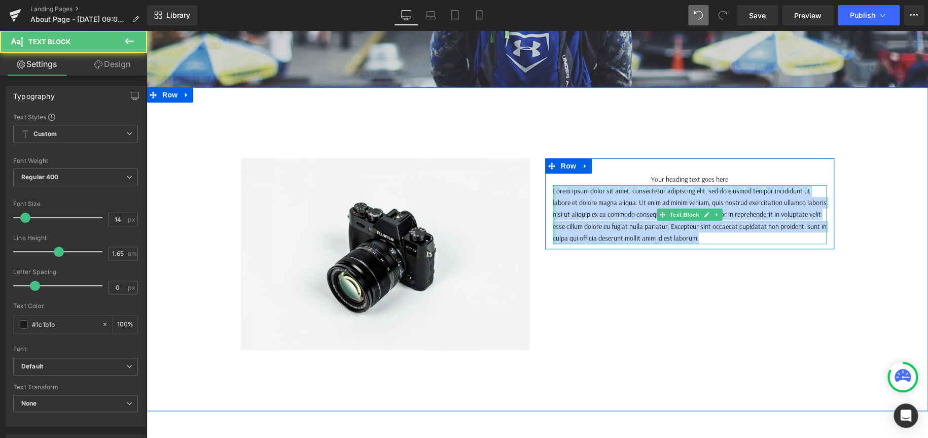
drag, startPoint x: 753, startPoint y: 239, endPoint x: 549, endPoint y: 190, distance: 209.2
click at [553, 190] on div "Lorem ipsum dolor sit amet, consectetur adipiscing elit, sed do eiusmod tempor …" at bounding box center [690, 214] width 274 height 58
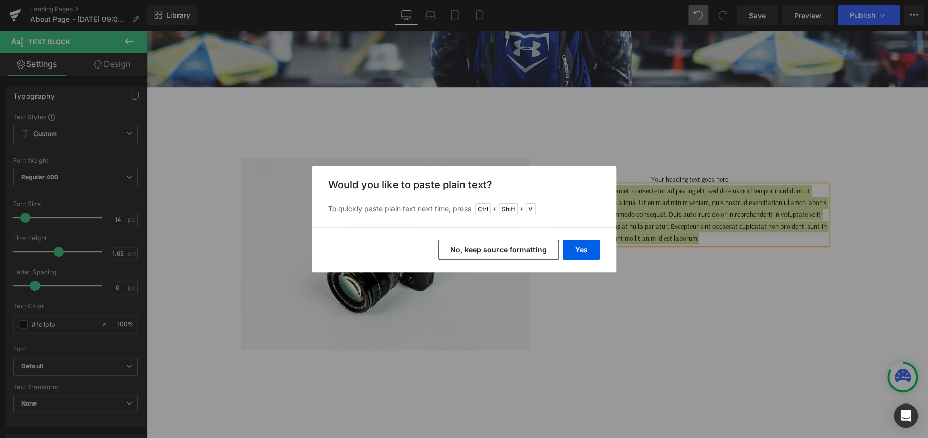
click at [496, 249] on button "No, keep source formatting" at bounding box center [498, 249] width 121 height 20
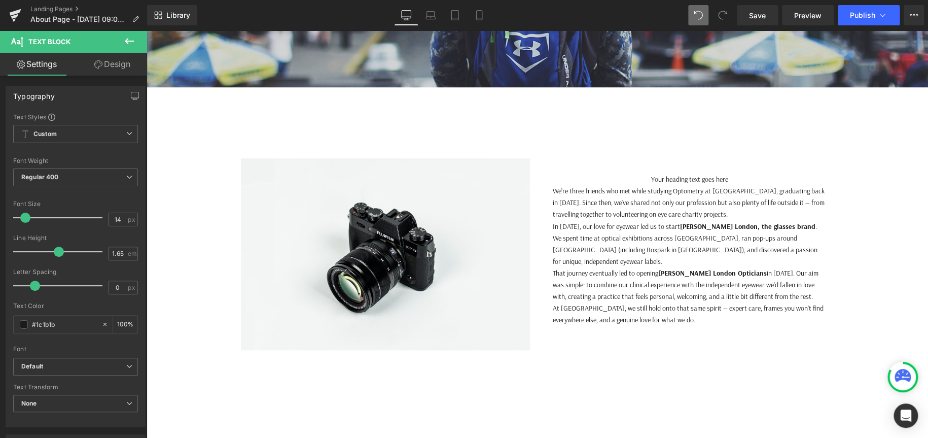
scroll to position [5, 5]
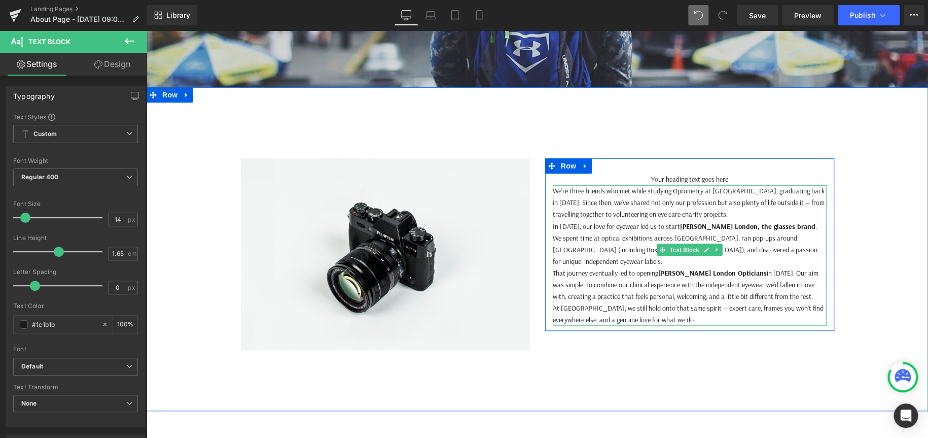
click at [684, 307] on p "At Chakshu, we still hold onto that same spirit — expert care, frames you won’t…" at bounding box center [690, 313] width 274 height 23
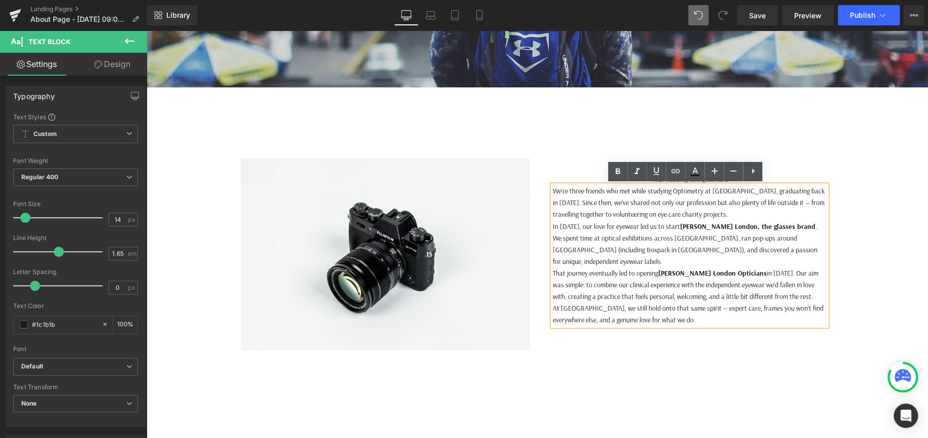
click at [879, 198] on div "Image Your heading text goes here Heading We’re three friends who met while stu…" at bounding box center [538, 249] width 782 height 212
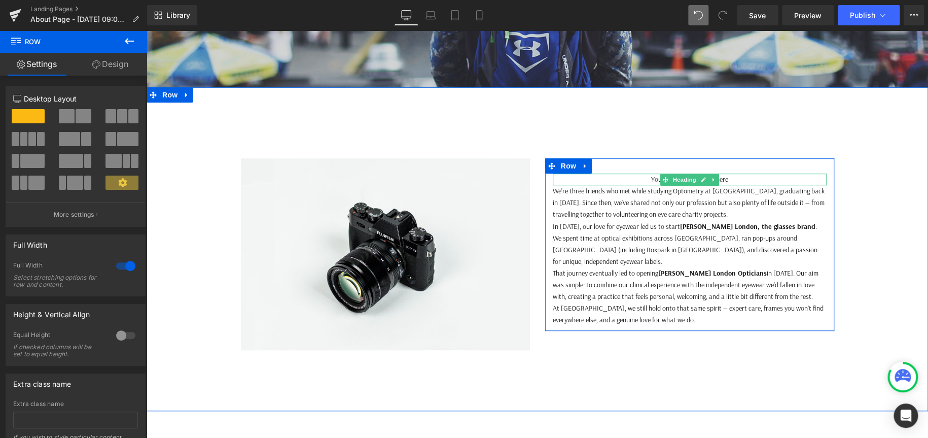
click at [650, 180] on h1 "Your heading text goes here" at bounding box center [690, 179] width 274 height 12
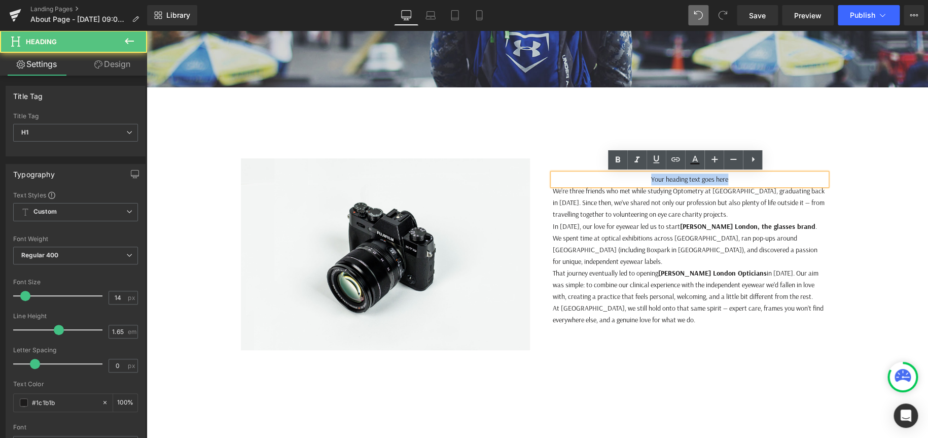
drag, startPoint x: 746, startPoint y: 181, endPoint x: 610, endPoint y: 178, distance: 136.5
click at [610, 178] on h1 "Your heading text goes here" at bounding box center [690, 179] width 274 height 12
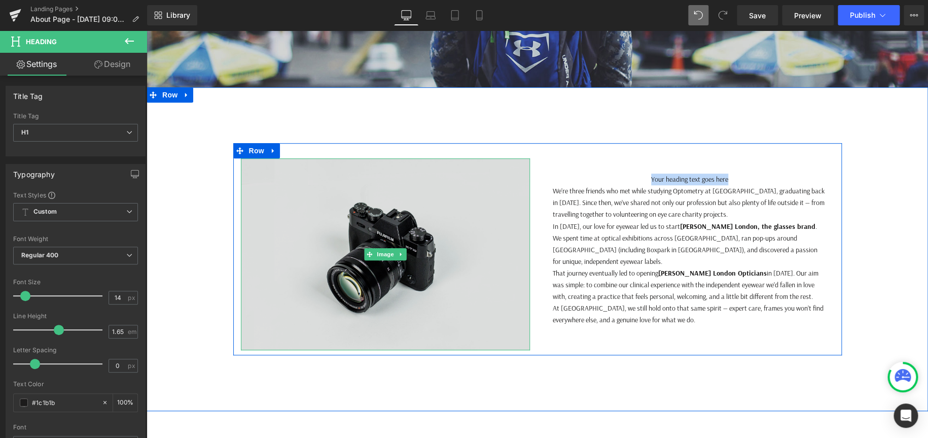
click at [449, 257] on img at bounding box center [385, 254] width 289 height 192
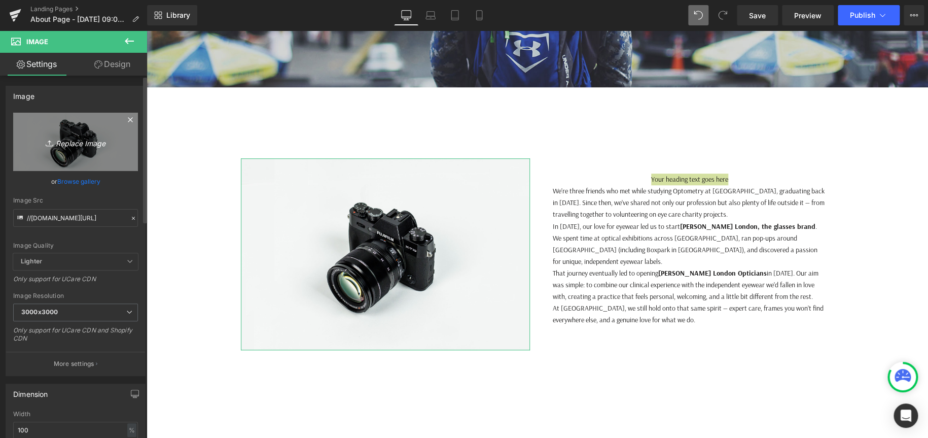
click at [77, 137] on icon "Replace Image" at bounding box center [75, 141] width 81 height 13
type input "C:\fakepath\054b981b-316e-49f6-9a2d-33f4bc144289.jpg"
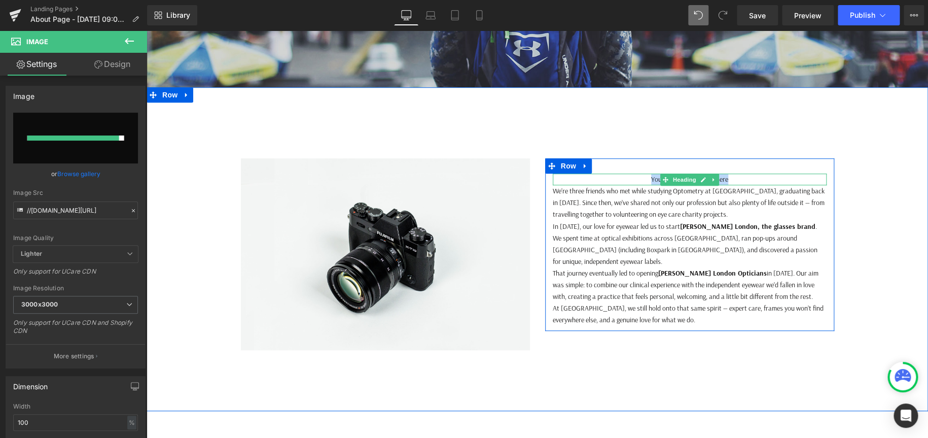
click at [748, 179] on h1 "Your heading text goes here" at bounding box center [690, 179] width 274 height 12
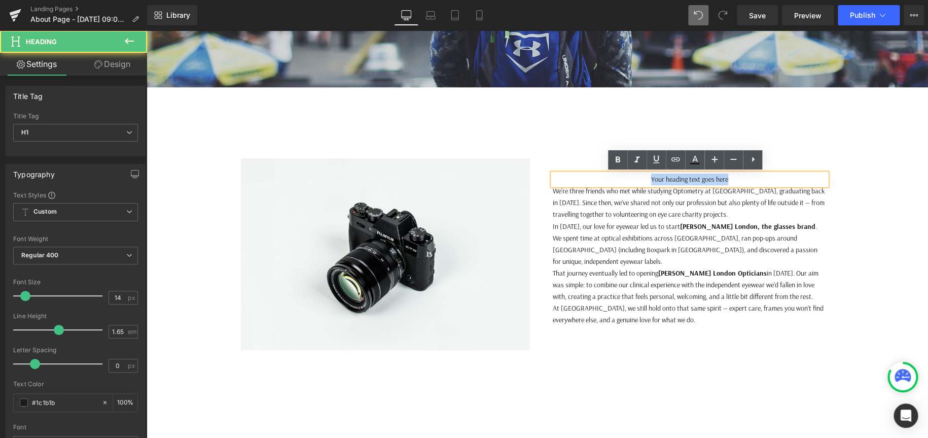
drag, startPoint x: 733, startPoint y: 175, endPoint x: 592, endPoint y: 177, distance: 140.5
click at [592, 177] on h1 "Your heading text goes here" at bounding box center [690, 179] width 274 height 12
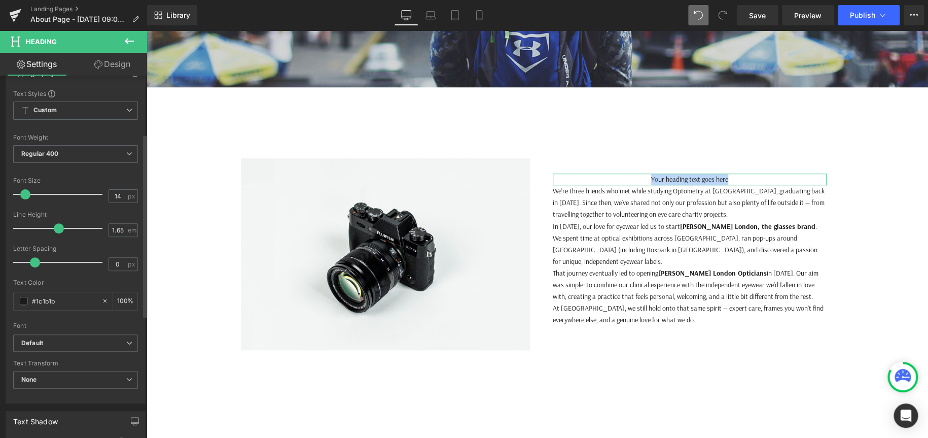
scroll to position [152, 0]
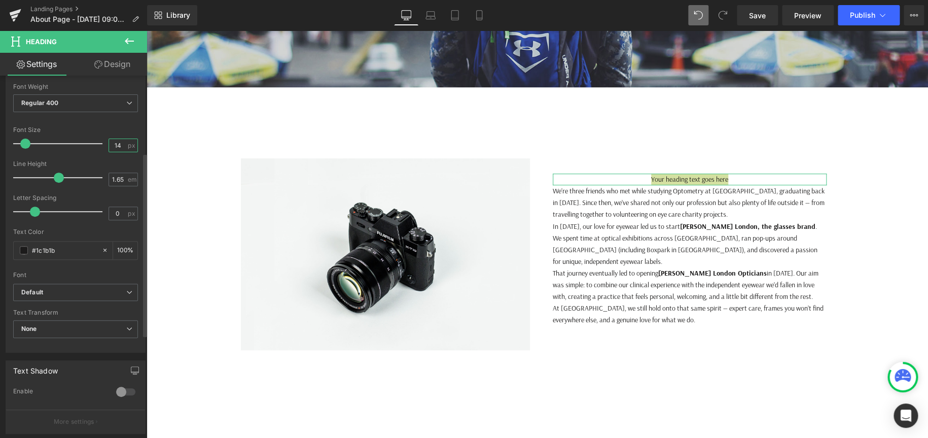
click at [120, 142] on input "14" at bounding box center [118, 145] width 18 height 13
drag, startPoint x: 120, startPoint y: 142, endPoint x: 115, endPoint y: 146, distance: 6.5
click at [118, 142] on input "14" at bounding box center [118, 145] width 18 height 13
type input "16"
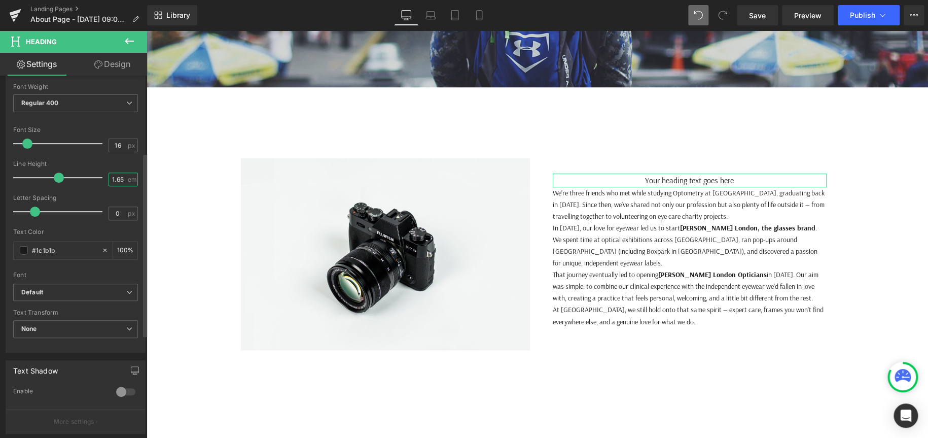
click at [116, 180] on input "1.65" at bounding box center [118, 179] width 18 height 13
type input "1.5"
click at [96, 284] on span "Default" at bounding box center [75, 293] width 125 height 18
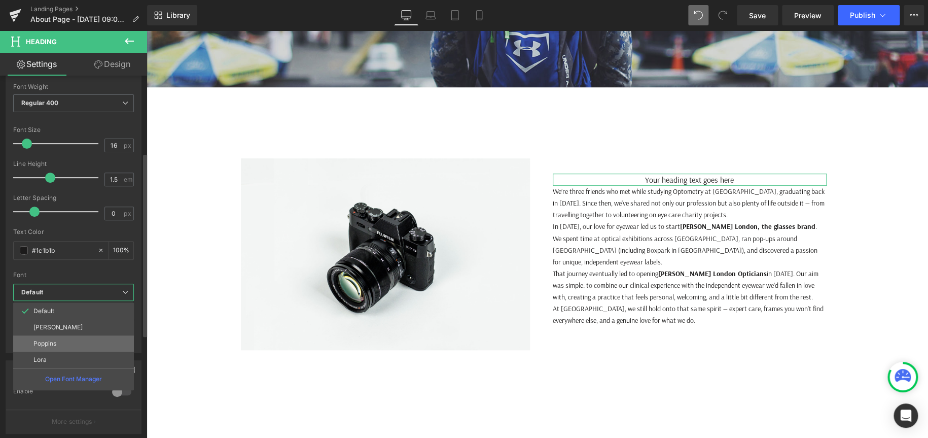
click at [65, 344] on li "Poppins" at bounding box center [73, 343] width 121 height 16
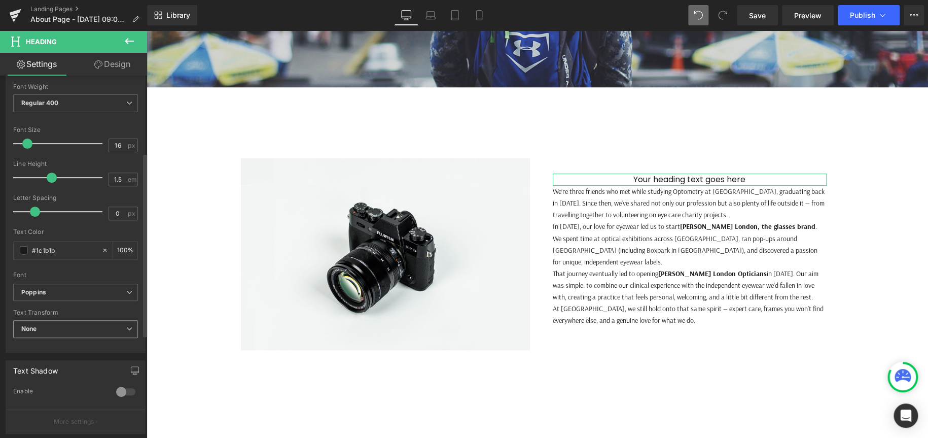
click at [107, 328] on span "None" at bounding box center [75, 329] width 125 height 18
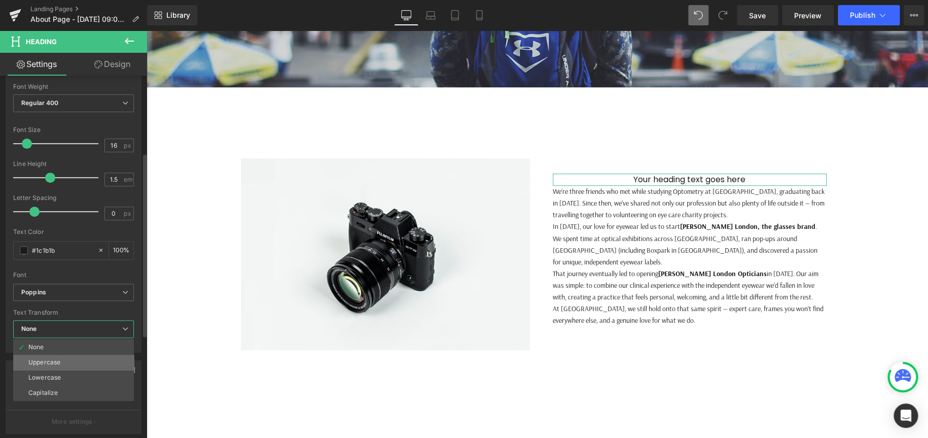
click at [76, 358] on li "Uppercase" at bounding box center [73, 362] width 121 height 15
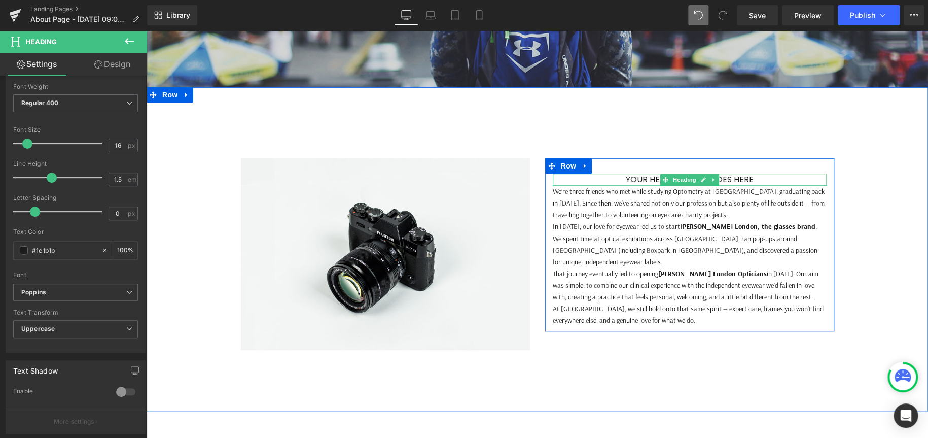
click at [749, 178] on h1 "Your heading text goes here" at bounding box center [690, 179] width 274 height 12
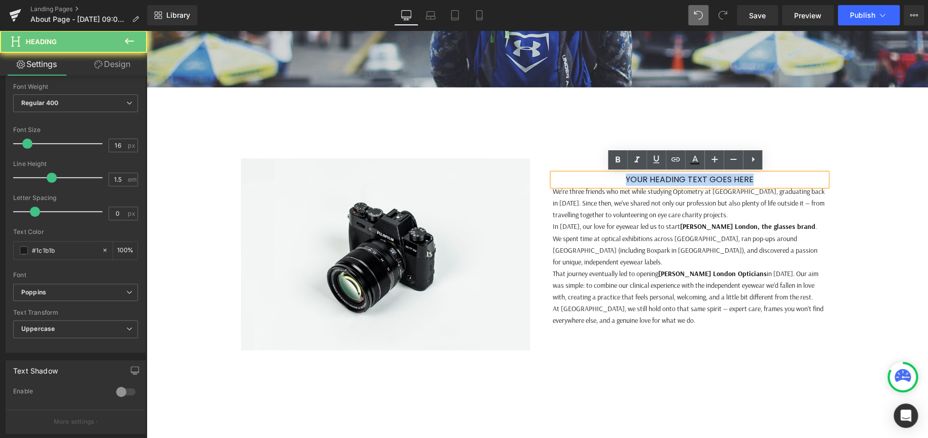
drag, startPoint x: 765, startPoint y: 179, endPoint x: 583, endPoint y: 181, distance: 182.1
click at [583, 181] on h1 "Your heading text goes here" at bounding box center [690, 179] width 274 height 12
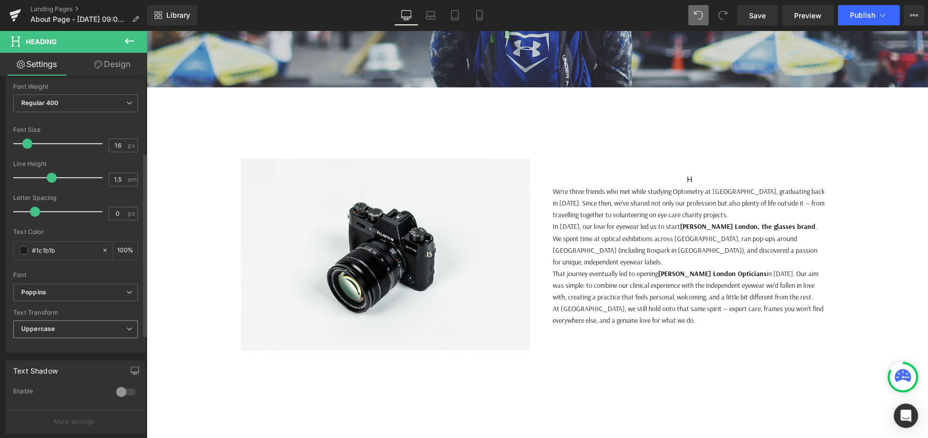
click at [53, 323] on span "Uppercase" at bounding box center [75, 329] width 125 height 18
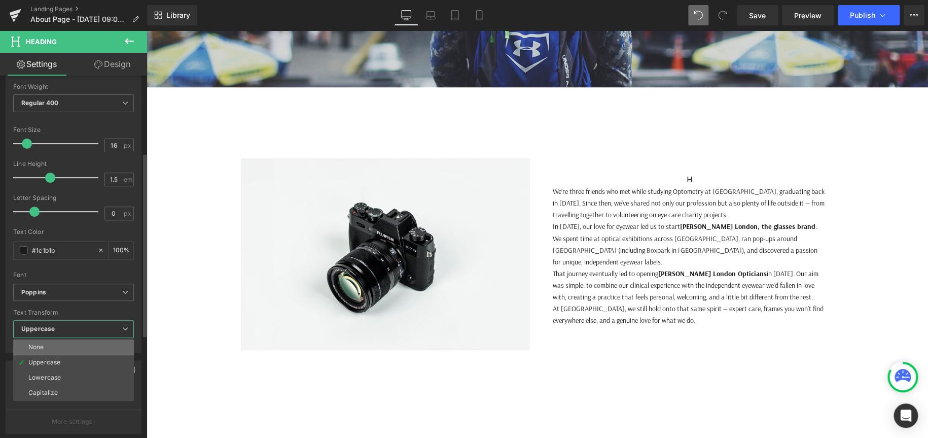
click at [56, 339] on li "None" at bounding box center [73, 346] width 121 height 15
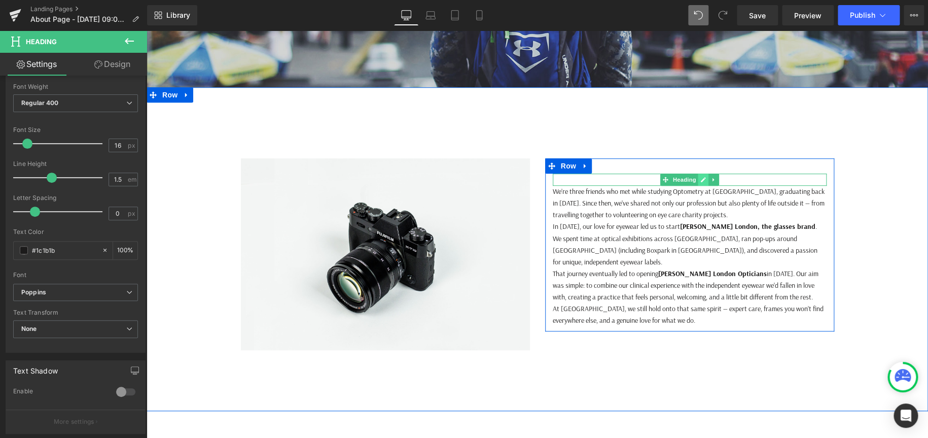
click at [700, 177] on icon at bounding box center [703, 180] width 6 height 6
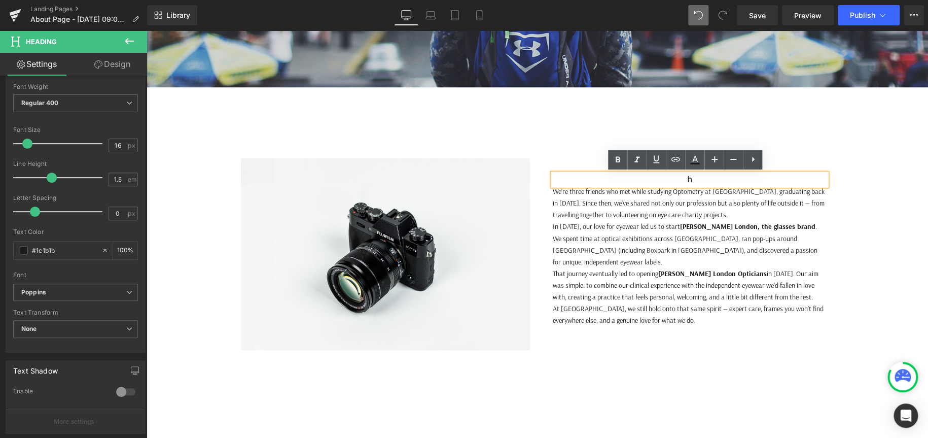
click at [685, 182] on h1 "h" at bounding box center [690, 179] width 274 height 12
click at [694, 181] on h1 "h" at bounding box center [690, 179] width 274 height 12
click at [663, 244] on div "We’re three friends who met while studying Optometry at City University, gradua…" at bounding box center [690, 256] width 274 height 140
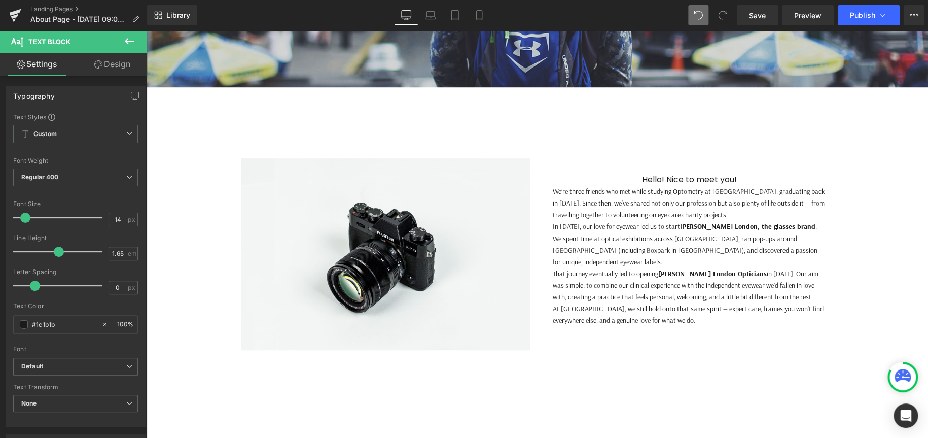
click at [112, 67] on link "Design" at bounding box center [113, 64] width 74 height 23
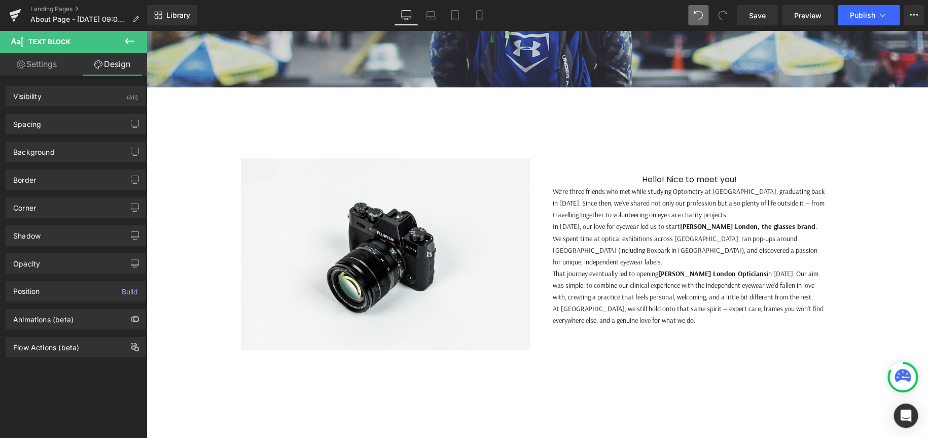
type input "0"
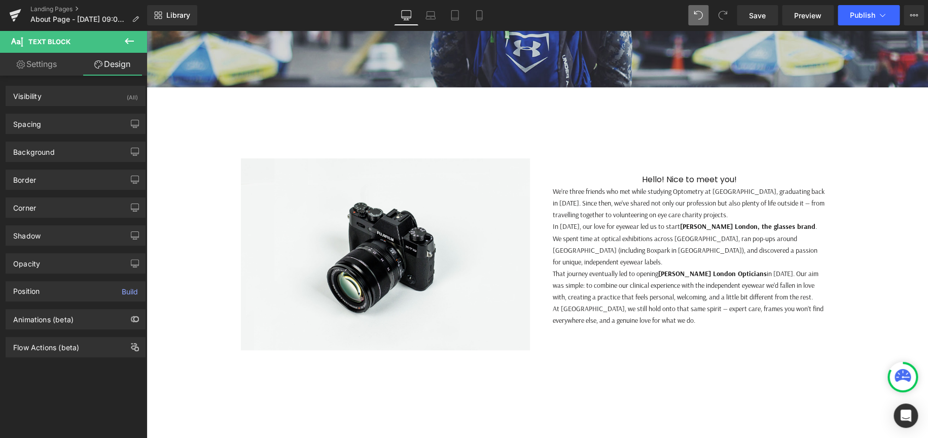
type input "0"
click at [69, 130] on div "Spacing" at bounding box center [75, 123] width 139 height 19
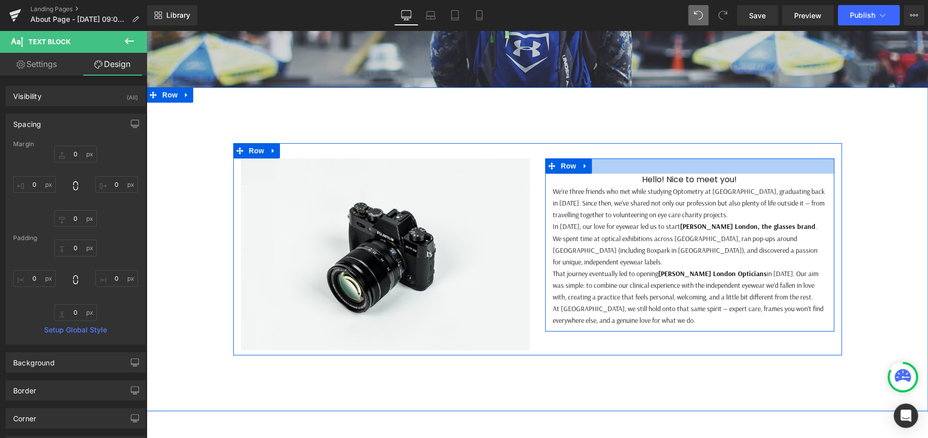
click at [682, 168] on div at bounding box center [689, 165] width 289 height 15
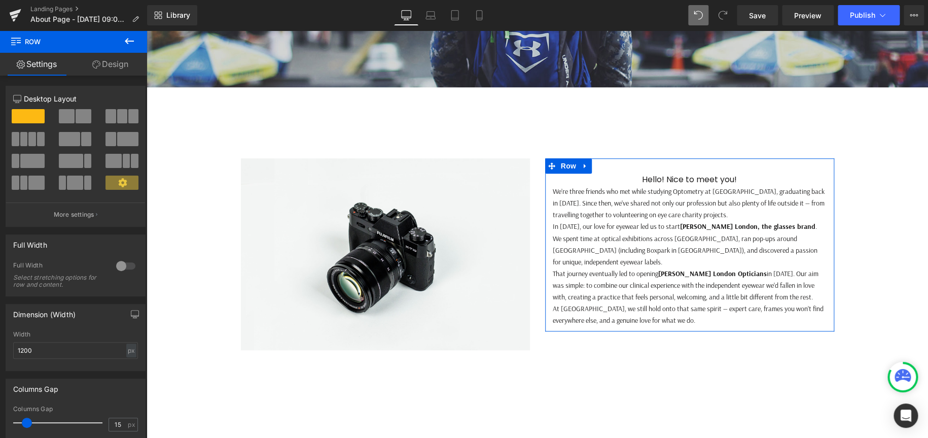
drag, startPoint x: 101, startPoint y: 68, endPoint x: 62, endPoint y: 233, distance: 169.4
click at [101, 68] on link "Design" at bounding box center [111, 64] width 74 height 23
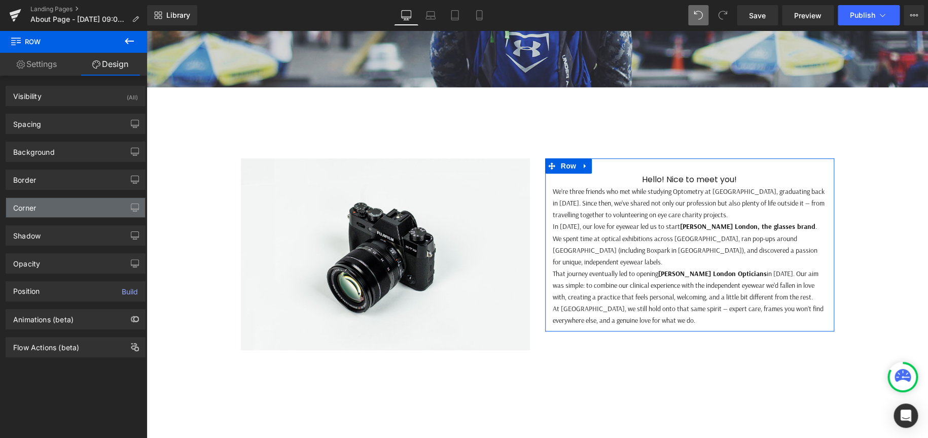
type input "0"
type input "30"
type input "0"
type input "10"
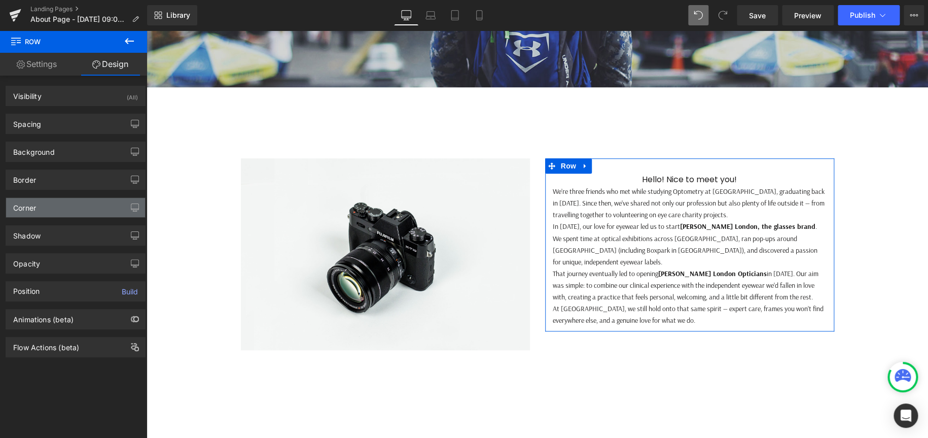
type input "0"
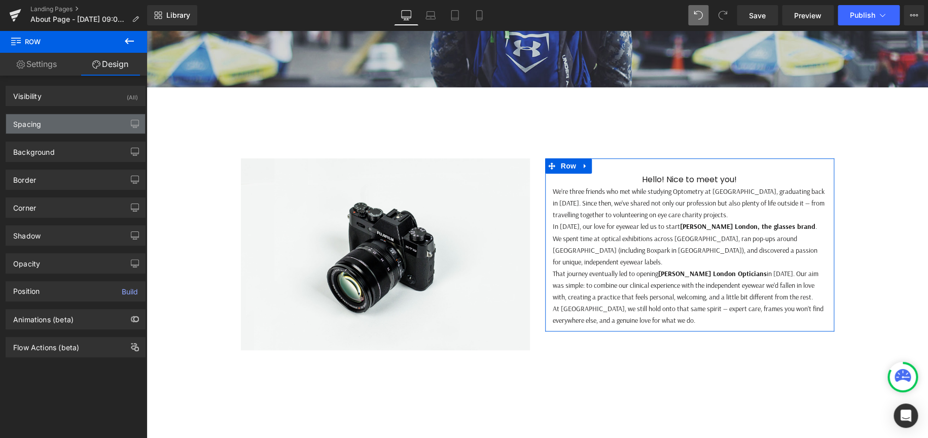
click at [87, 125] on div "Spacing" at bounding box center [75, 123] width 139 height 19
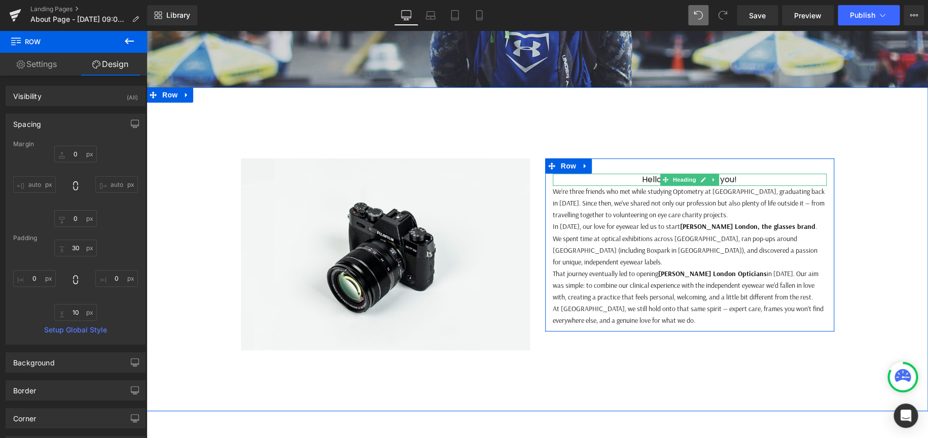
click at [771, 176] on h1 "Hello! Nice to meet you!" at bounding box center [690, 179] width 274 height 12
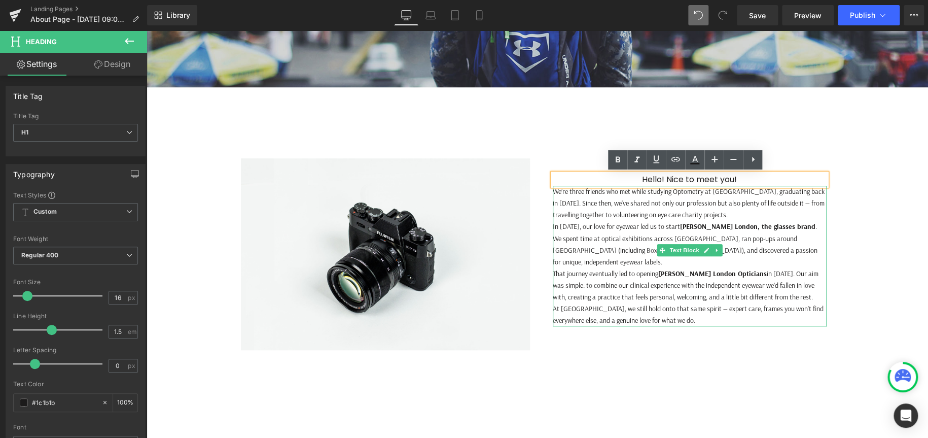
click at [673, 211] on p "We’re three friends who met while studying Optometry at City University, gradua…" at bounding box center [690, 203] width 274 height 35
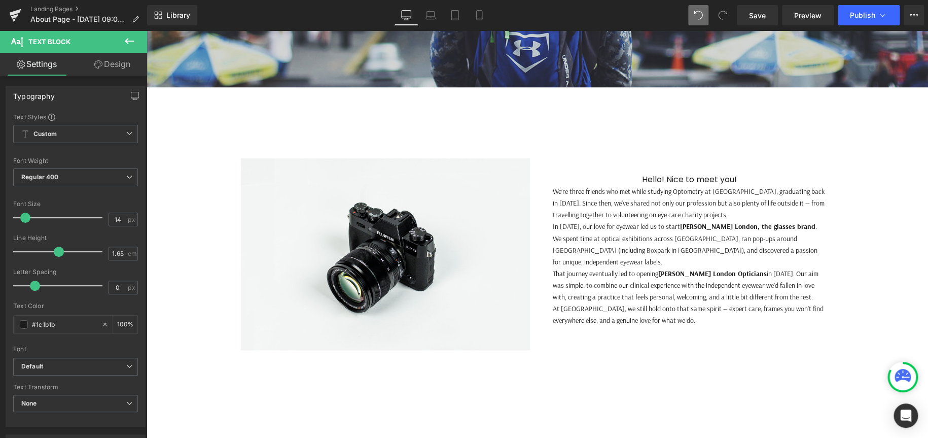
click at [123, 65] on link "Design" at bounding box center [113, 64] width 74 height 23
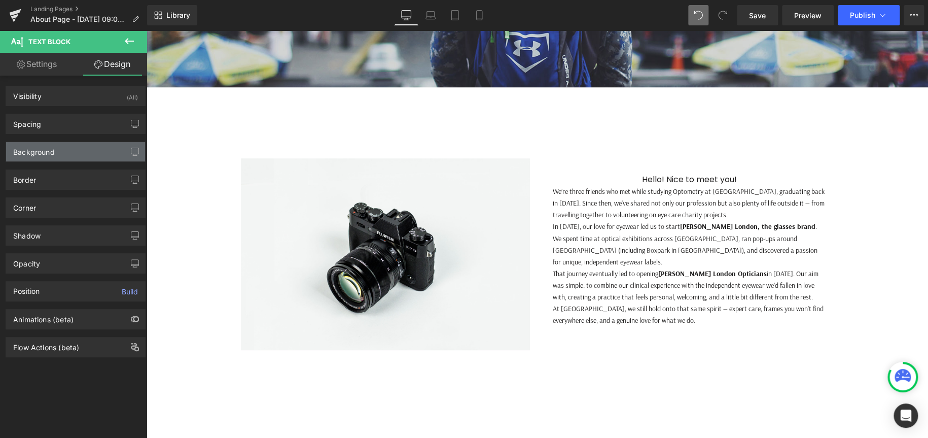
type input "0"
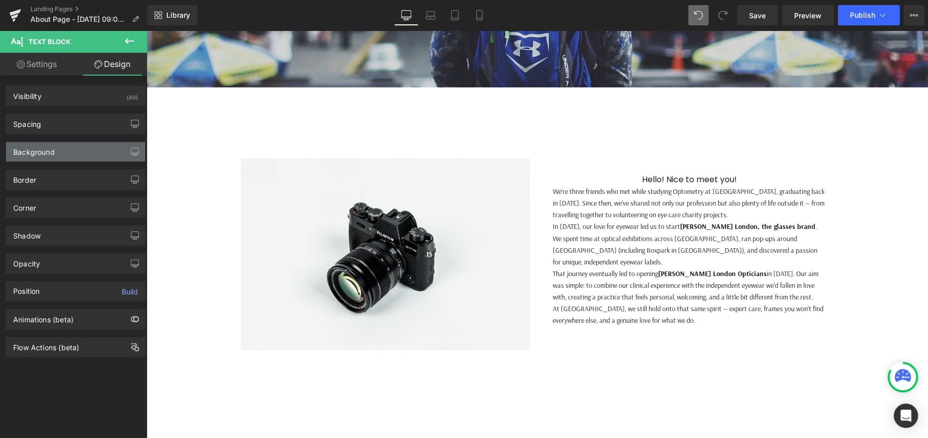
type input "0"
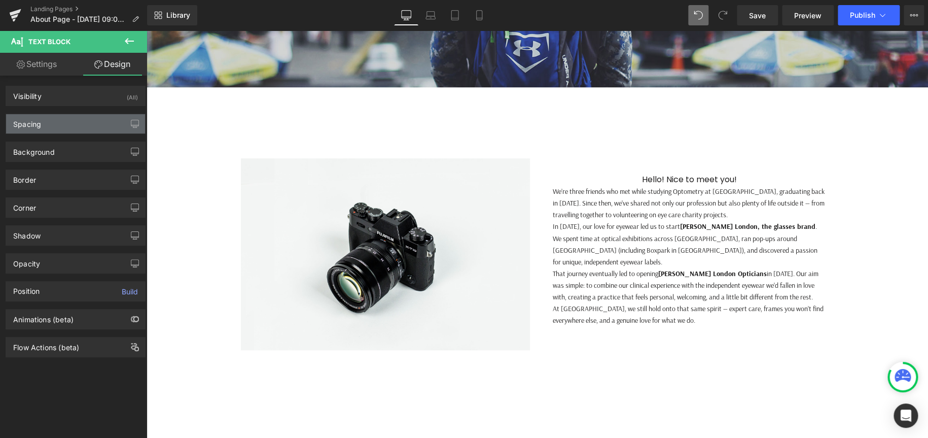
click at [87, 126] on div "Spacing" at bounding box center [75, 123] width 139 height 19
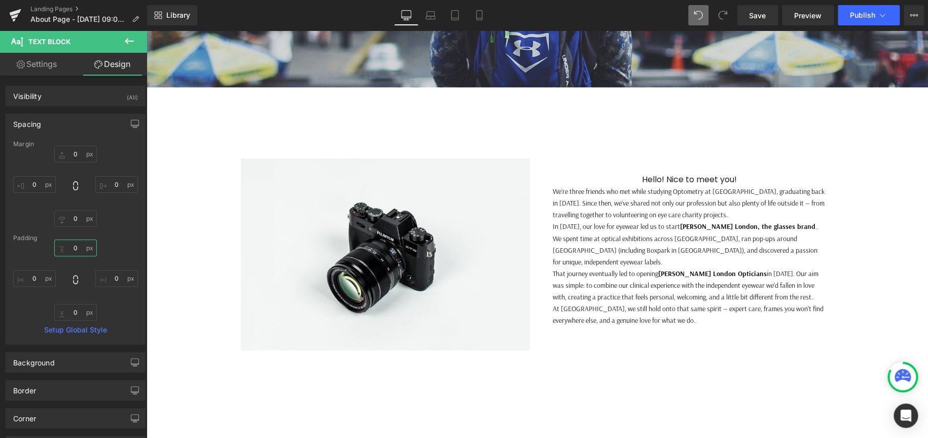
click at [75, 243] on input "0" at bounding box center [75, 247] width 43 height 17
type input "30"
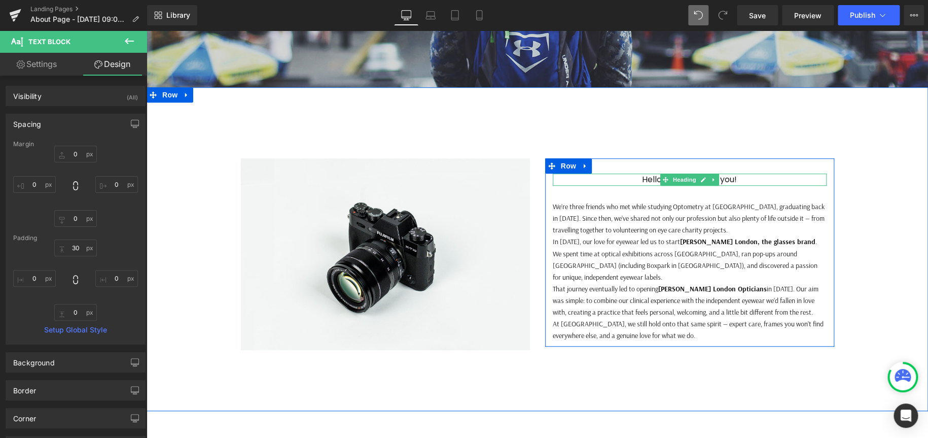
click at [745, 179] on h1 "Hello! Nice to meet you!" at bounding box center [690, 179] width 274 height 12
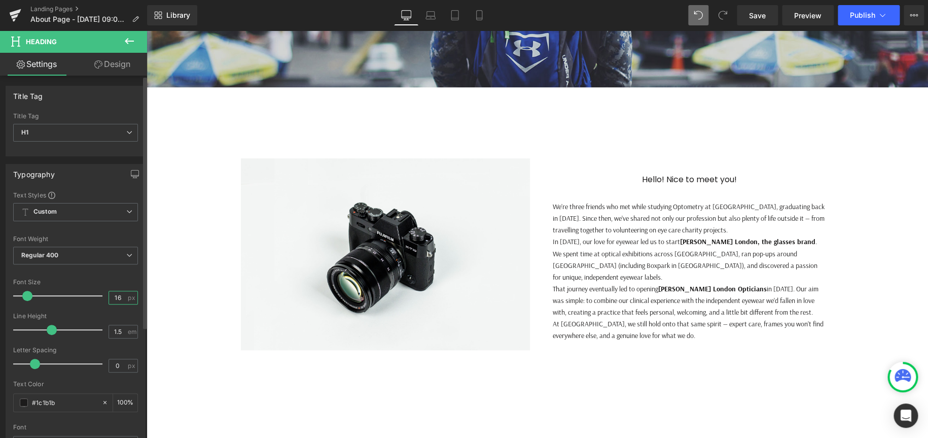
click at [118, 296] on input "16" at bounding box center [118, 297] width 18 height 13
click at [118, 295] on input "16" at bounding box center [118, 297] width 18 height 13
type input "18"
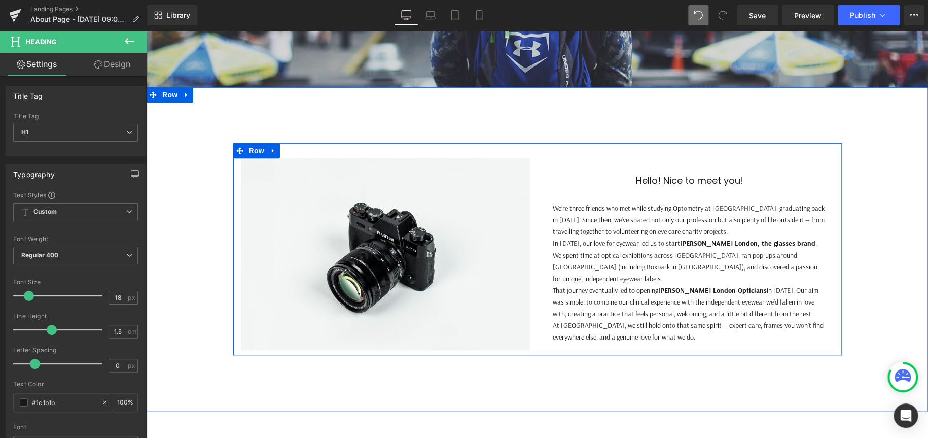
click at [718, 285] on p "That journey eventually led to opening [PERSON_NAME] Opticians in [DATE]. Our a…" at bounding box center [690, 302] width 274 height 35
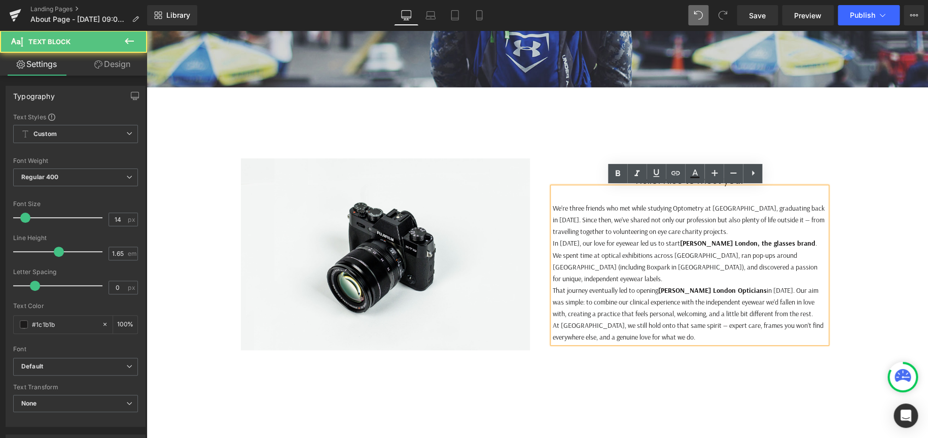
drag, startPoint x: 790, startPoint y: 170, endPoint x: 791, endPoint y: 177, distance: 6.6
click at [790, 170] on div "Hello! Nice to meet you! Heading We’re three friends who met while studying Opt…" at bounding box center [689, 253] width 289 height 190
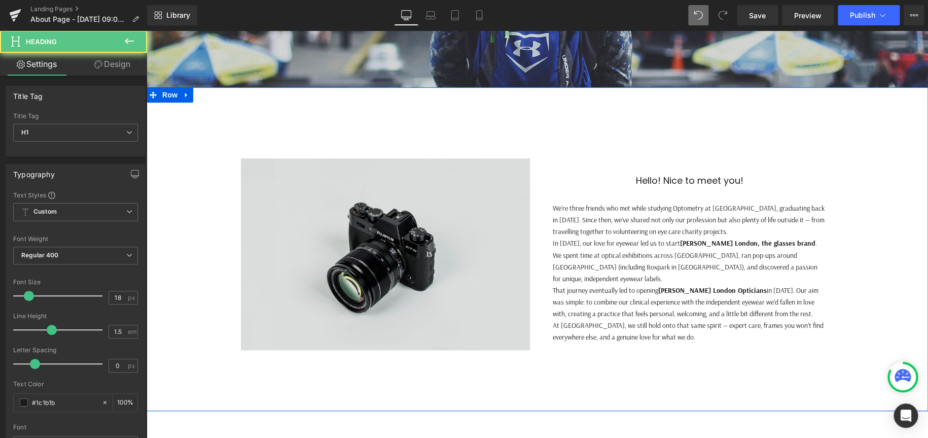
click at [523, 173] on div "Image Hello! Nice to meet you! Heading We’re three friends who met while studyi…" at bounding box center [537, 249] width 609 height 212
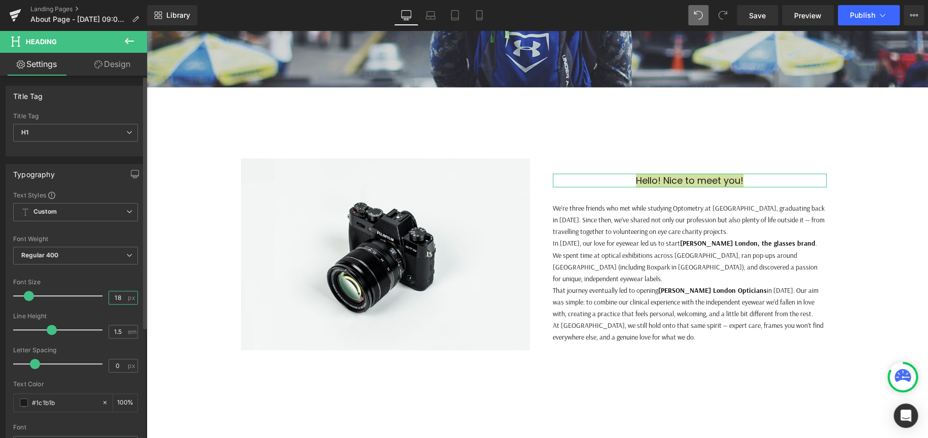
click at [121, 297] on input "18" at bounding box center [118, 297] width 18 height 13
click at [688, 300] on p "That journey eventually led to opening [PERSON_NAME] Opticians in [DATE]. Our a…" at bounding box center [690, 302] width 274 height 35
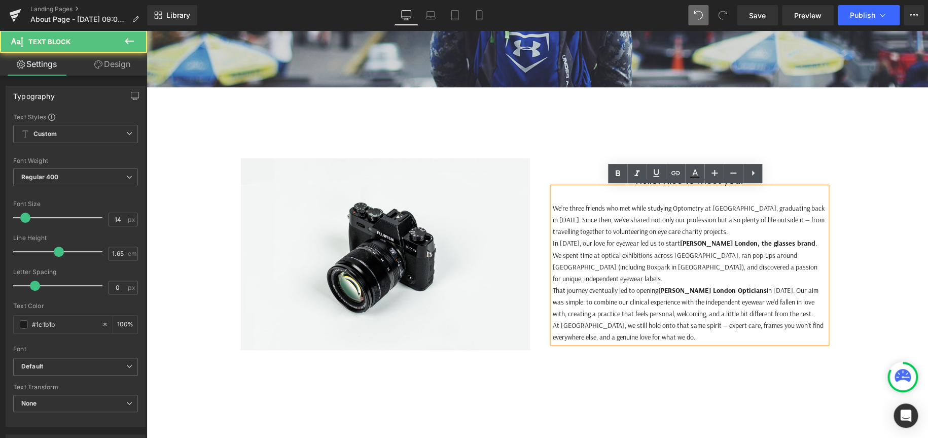
click at [710, 295] on p "That journey eventually led to opening [PERSON_NAME] Opticians in [DATE]. Our a…" at bounding box center [690, 302] width 274 height 35
click at [706, 320] on p "At Chakshu, we still hold onto that same spirit — expert care, frames you won’t…" at bounding box center [690, 331] width 274 height 23
click at [675, 322] on p "At Chakshu, we still hold onto that same spirit — expert care, frames you won’t…" at bounding box center [690, 331] width 274 height 23
click at [773, 255] on p "In 2015, our love for eyewear led us to start Chakshu London, the glasses brand…" at bounding box center [690, 260] width 274 height 47
click at [683, 320] on p "At Chakshu, we still hold onto that same spirit — expert care, frames you won’t…" at bounding box center [690, 331] width 274 height 23
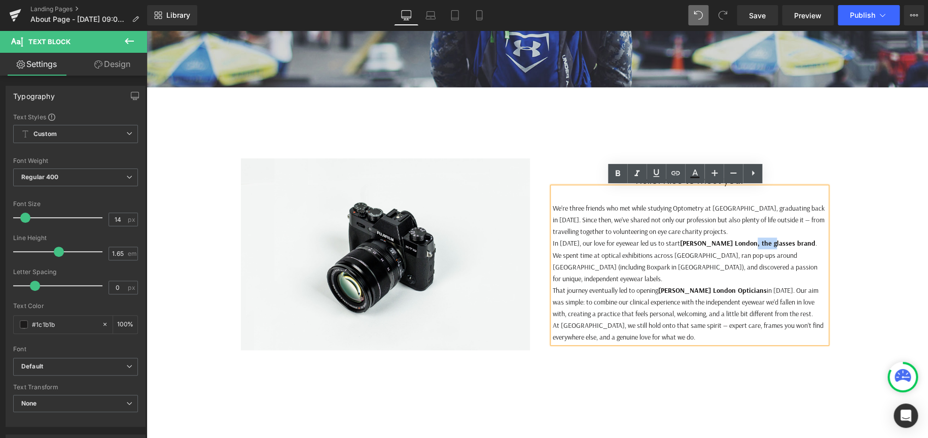
drag, startPoint x: 756, startPoint y: 243, endPoint x: 736, endPoint y: 244, distance: 19.8
click at [736, 244] on strong "Chakshu London, the glasses brand" at bounding box center [747, 242] width 135 height 9
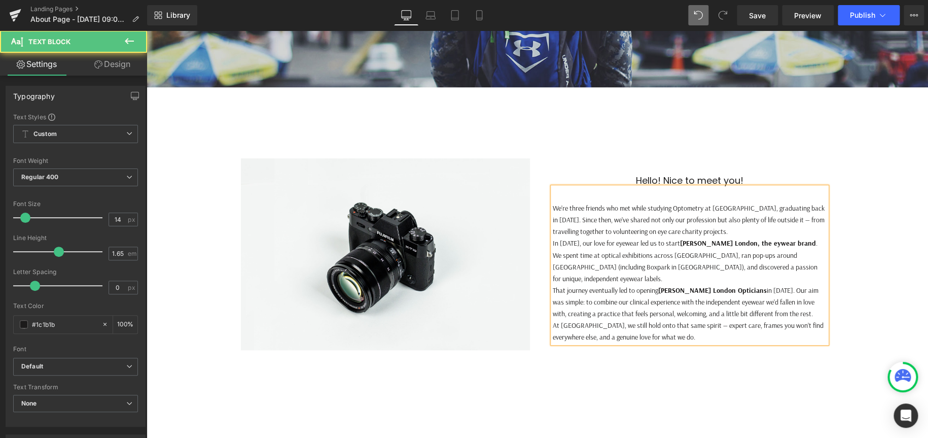
click at [721, 304] on p "That journey eventually led to opening [PERSON_NAME] Opticians in [DATE]. Our a…" at bounding box center [690, 302] width 274 height 35
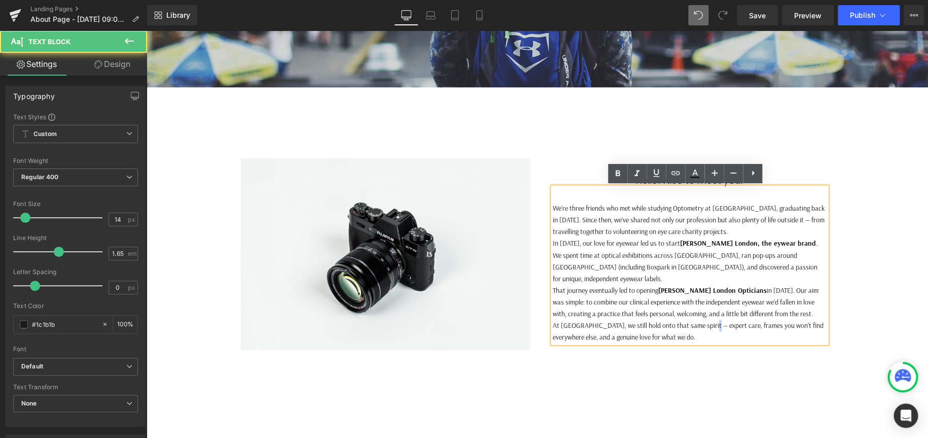
click at [704, 320] on p "At Chakshu, we still hold onto that same spirit — expert care, frames you won’t…" at bounding box center [690, 331] width 274 height 23
click at [796, 222] on p "We’re three friends who met while studying Optometry at City University, gradua…" at bounding box center [690, 219] width 274 height 35
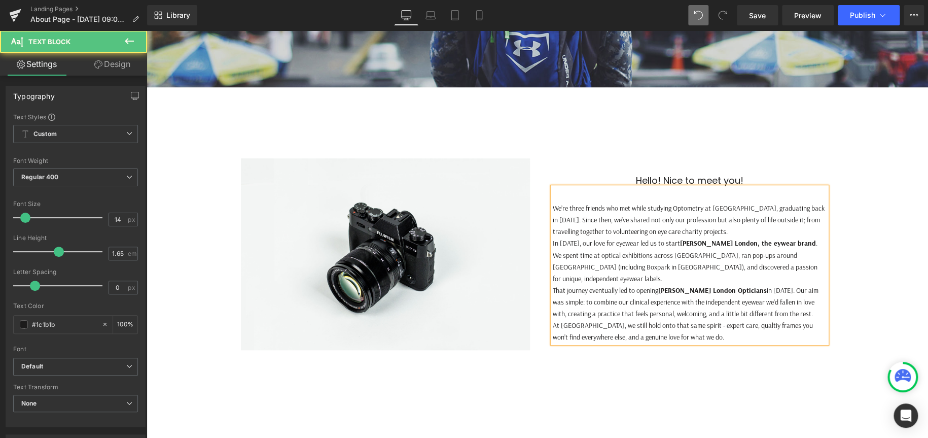
click at [813, 326] on p "At Chakshu, we still hold onto that same spirit - expert care, qualtiy frames y…" at bounding box center [690, 331] width 274 height 23
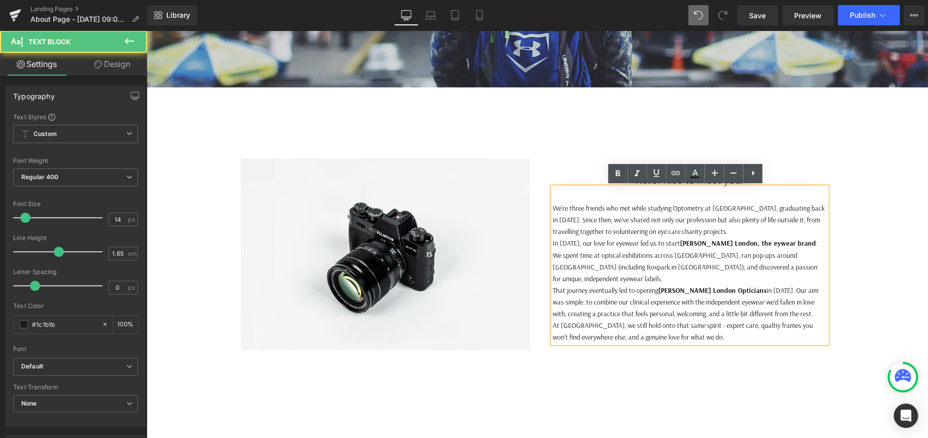
click at [729, 320] on p "At Chakshu, we still hold onto that same spirit - expert care, qualtiy frames y…" at bounding box center [690, 331] width 274 height 23
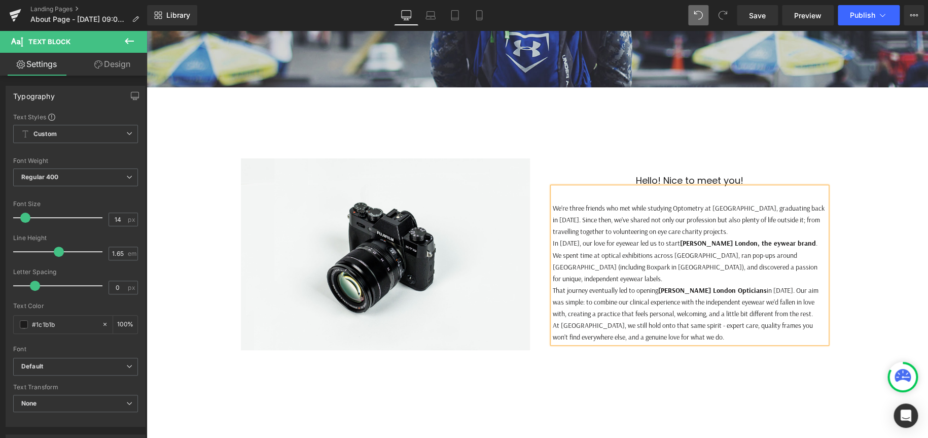
click at [744, 247] on strong "Chakshu London, the eywear brand" at bounding box center [748, 242] width 136 height 9
click at [728, 326] on p "At [GEOGRAPHIC_DATA], we still hold onto that same spirit - expert care, qualit…" at bounding box center [690, 331] width 274 height 23
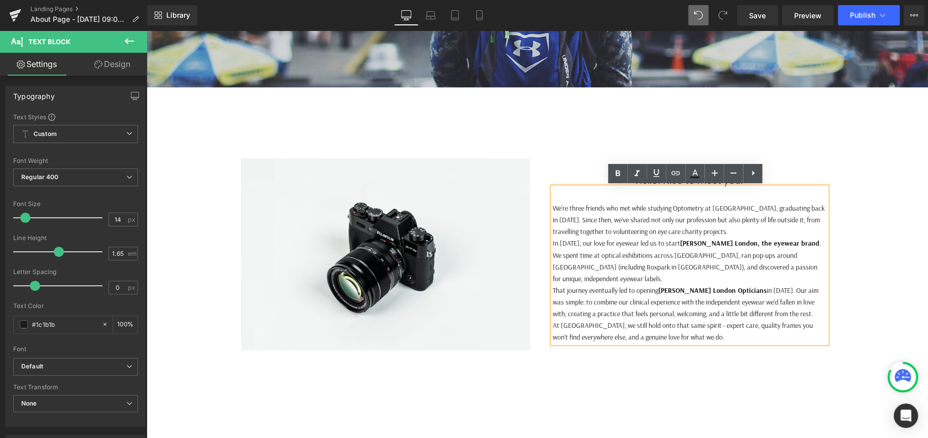
click at [880, 188] on div "Image Hello! Nice to meet you! Heading We’re three friends who met while studyi…" at bounding box center [538, 249] width 782 height 212
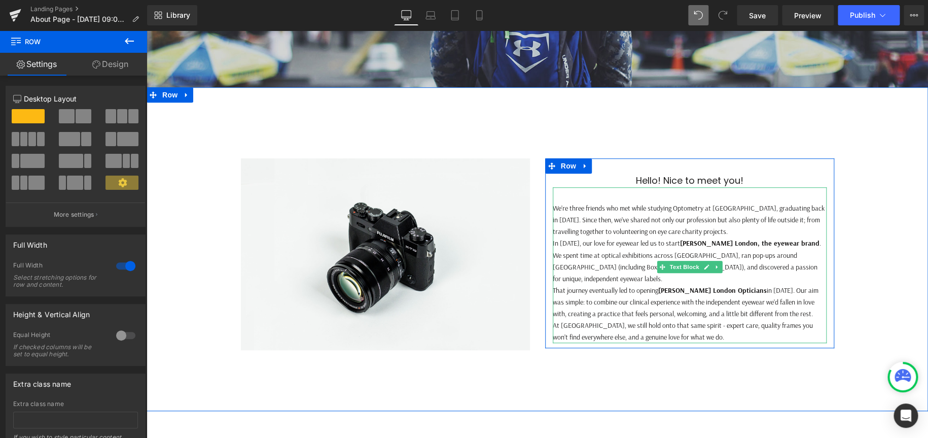
click at [710, 322] on p "At [GEOGRAPHIC_DATA], we still hold onto that same spirit - expert care, qualit…" at bounding box center [690, 331] width 274 height 23
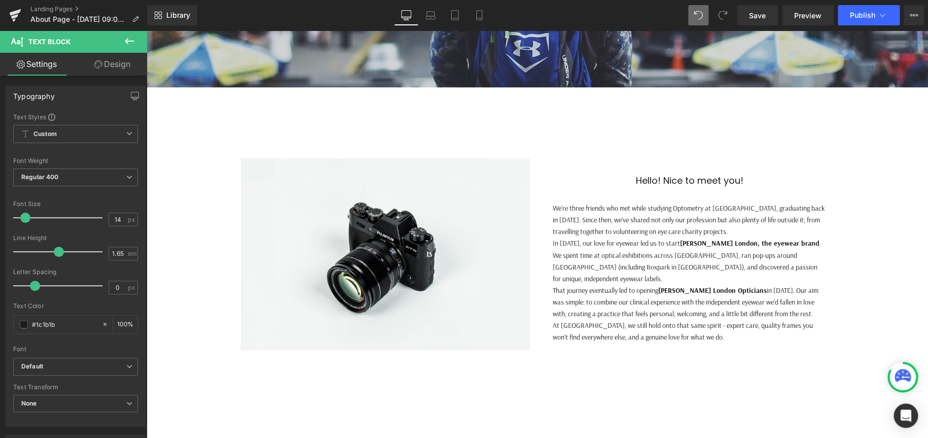
click at [129, 40] on icon at bounding box center [129, 41] width 12 height 12
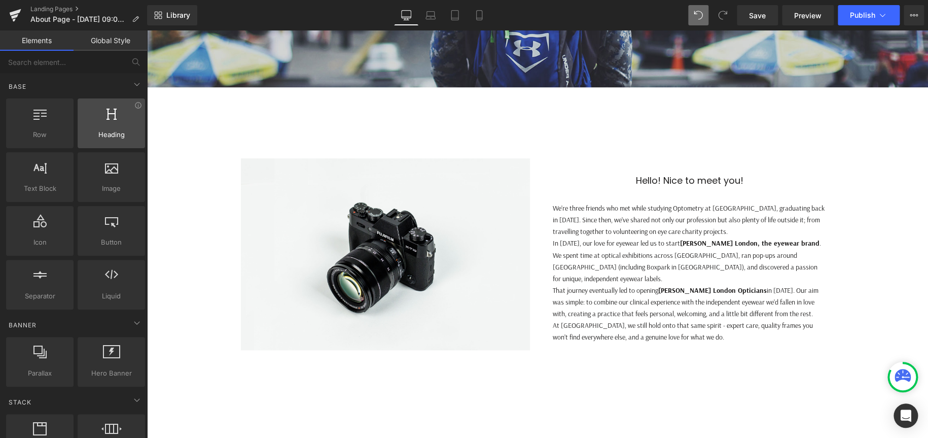
click at [118, 127] on div at bounding box center [111, 118] width 61 height 23
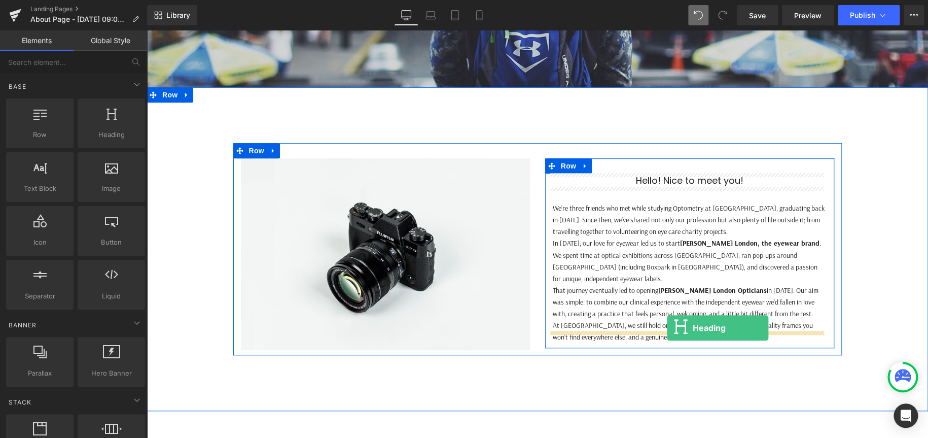
drag, startPoint x: 259, startPoint y: 149, endPoint x: 667, endPoint y: 328, distance: 445.6
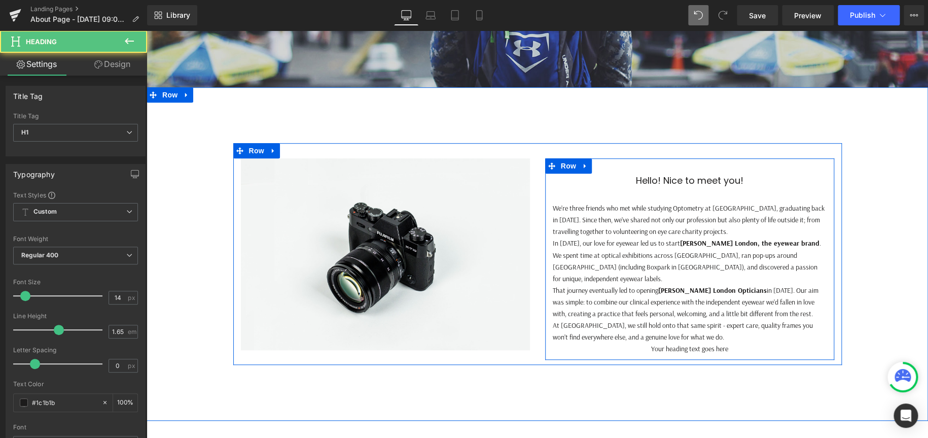
scroll to position [5, 5]
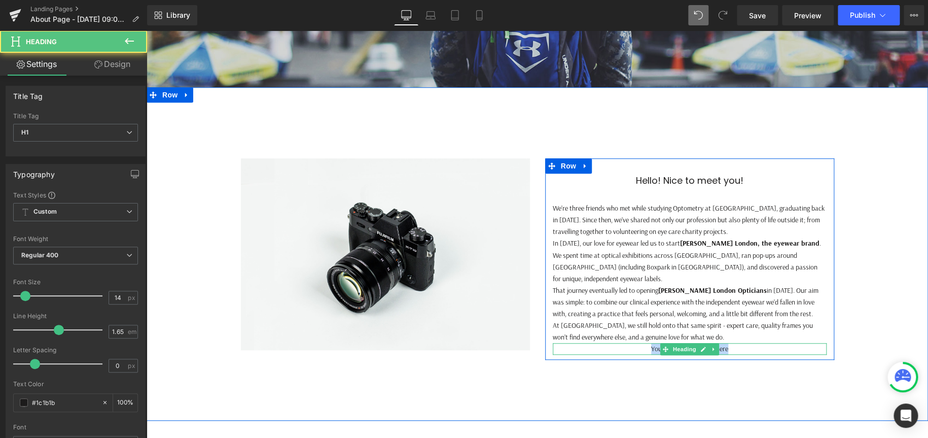
drag, startPoint x: 750, startPoint y: 336, endPoint x: 601, endPoint y: 337, distance: 148.6
click at [601, 343] on h1 "Your heading text goes here" at bounding box center [690, 349] width 274 height 12
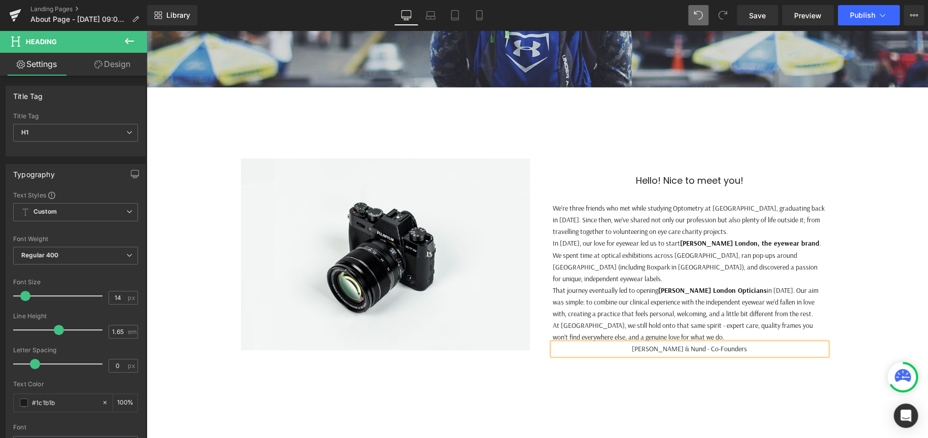
click at [895, 319] on div "Image Hello! Nice to meet you! Heading We’re three friends who met while studyi…" at bounding box center [538, 254] width 782 height 222
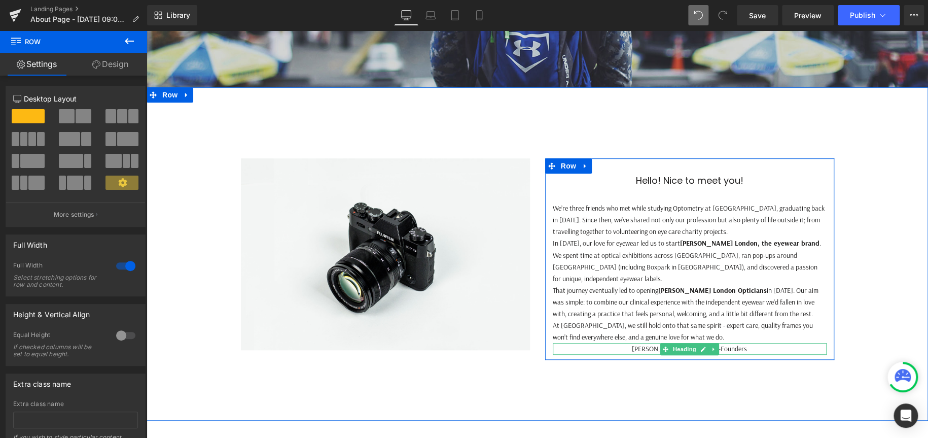
click at [633, 343] on h1 "[PERSON_NAME] & Nund - Co-Founders" at bounding box center [690, 349] width 274 height 12
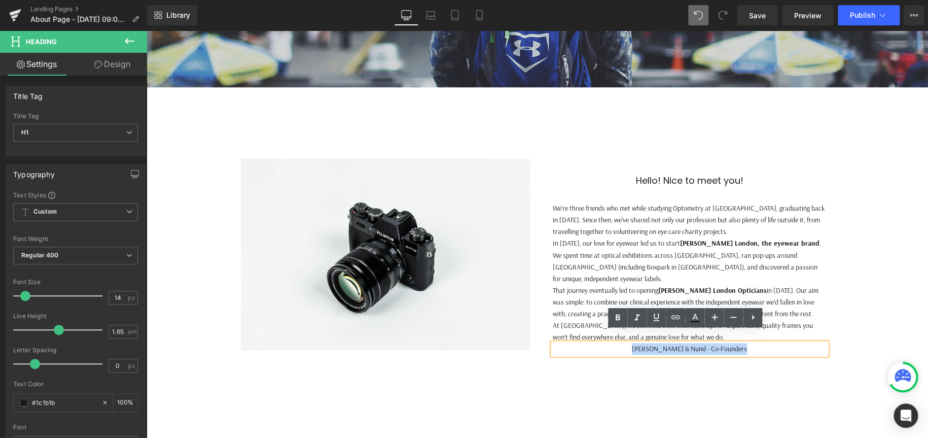
drag, startPoint x: 758, startPoint y: 333, endPoint x: 614, endPoint y: 334, distance: 144.0
click at [614, 343] on h1 "[PERSON_NAME] & Nund - Co-Founders" at bounding box center [690, 349] width 274 height 12
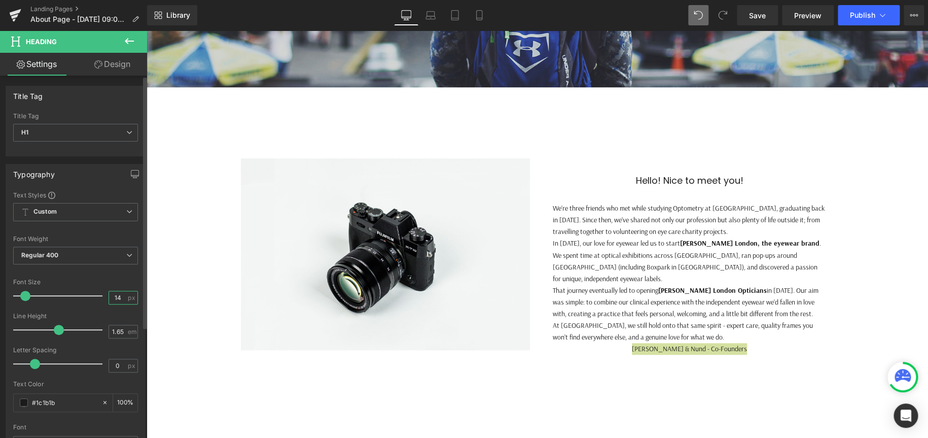
click at [120, 295] on input "14" at bounding box center [118, 297] width 18 height 13
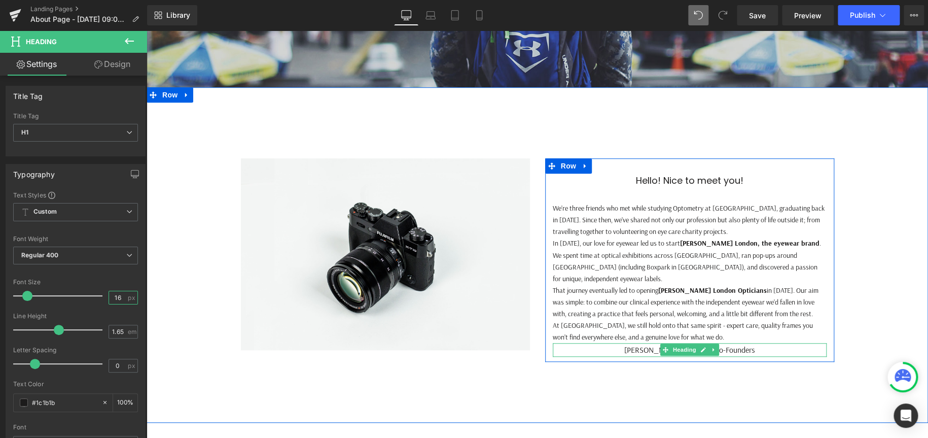
type input "16"
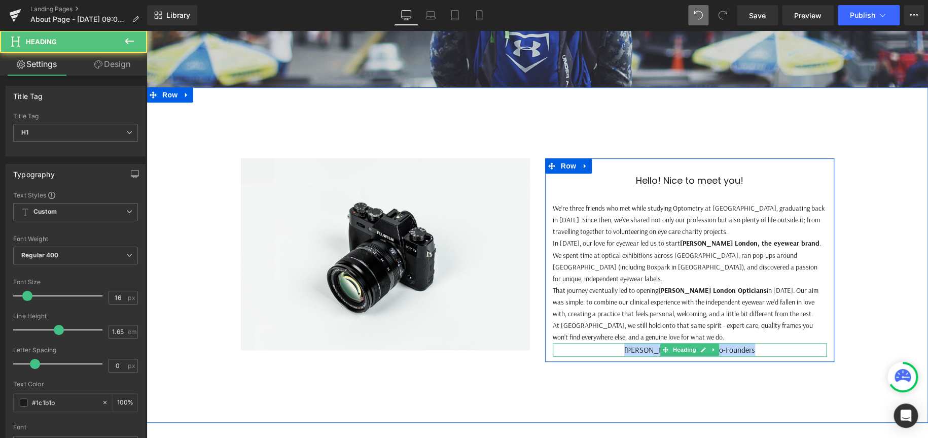
drag, startPoint x: 754, startPoint y: 338, endPoint x: 610, endPoint y: 335, distance: 144.6
click at [610, 343] on h1 "[PERSON_NAME] & Nund - Co-Founders" at bounding box center [690, 349] width 274 height 13
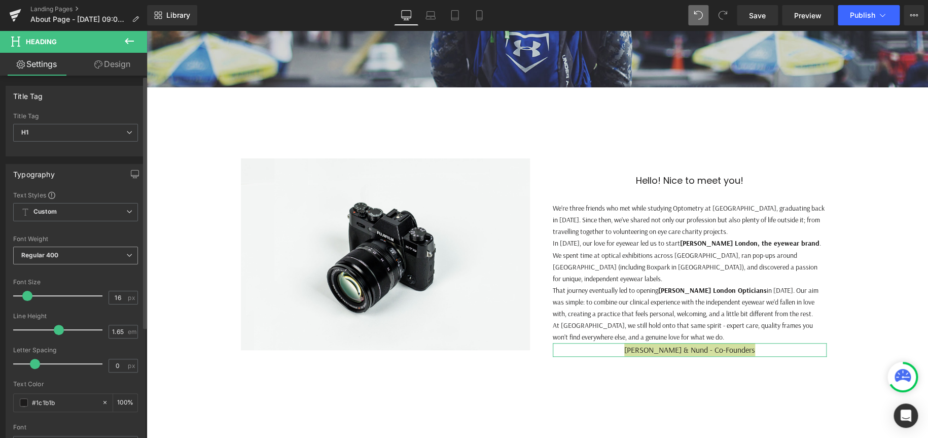
click at [89, 261] on span "Regular 400" at bounding box center [75, 255] width 125 height 18
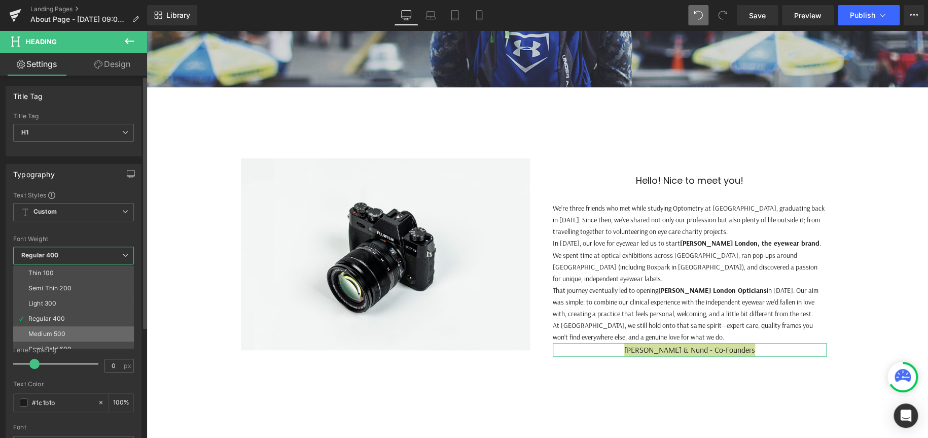
click at [50, 330] on div "Medium 500" at bounding box center [46, 333] width 37 height 7
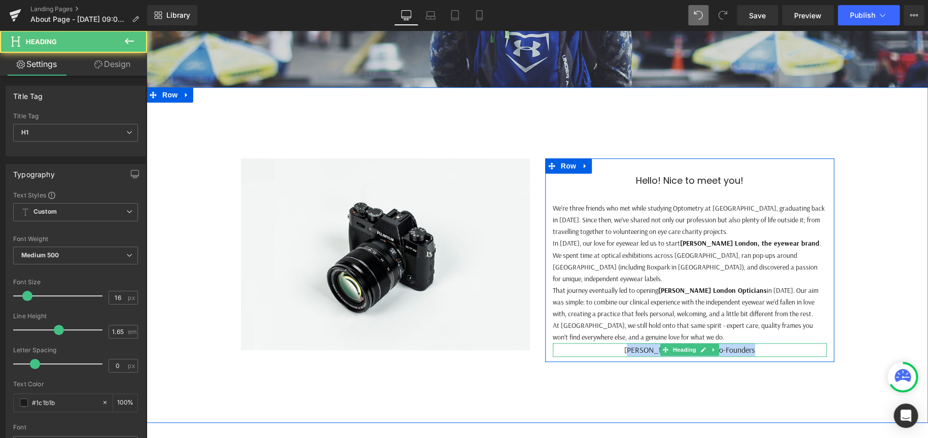
drag, startPoint x: 756, startPoint y: 338, endPoint x: 633, endPoint y: 340, distance: 122.7
click at [633, 343] on h1 "[PERSON_NAME] & Nund - Co-Founders" at bounding box center [690, 349] width 274 height 13
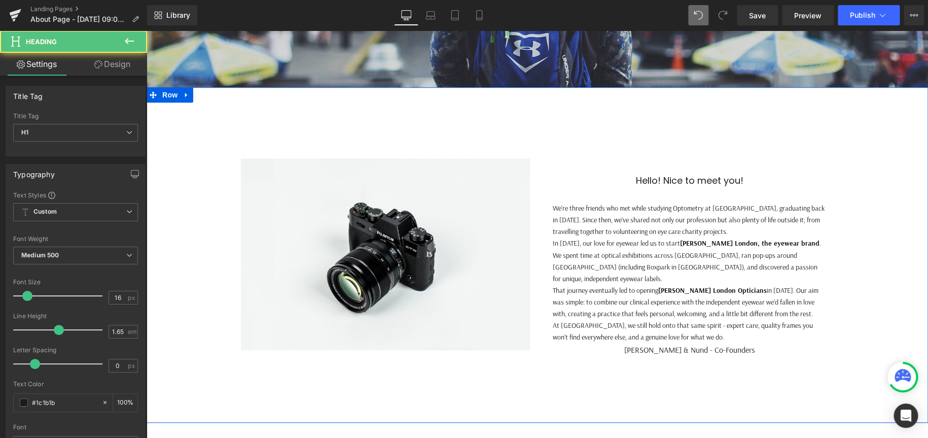
click at [604, 343] on h1 "[PERSON_NAME] & Nund - Co-Founders" at bounding box center [690, 349] width 274 height 13
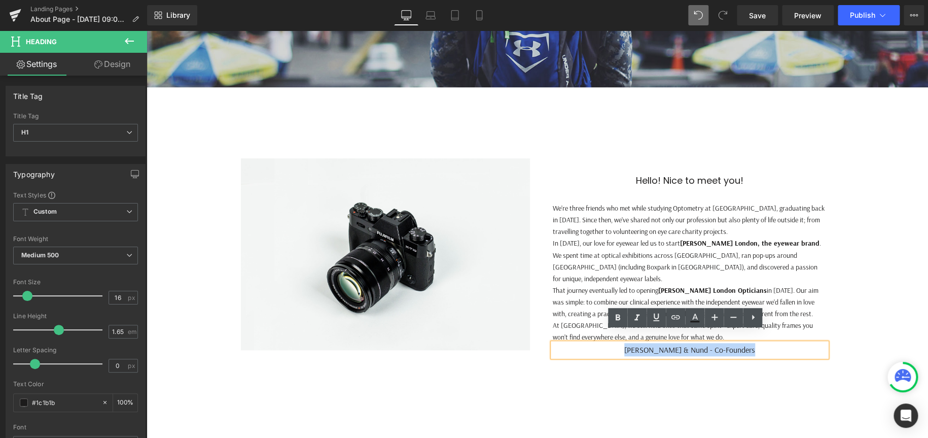
drag, startPoint x: 785, startPoint y: 337, endPoint x: 574, endPoint y: 333, distance: 210.5
click at [574, 343] on h1 "[PERSON_NAME] & Nund - Co-Founders" at bounding box center [690, 349] width 274 height 13
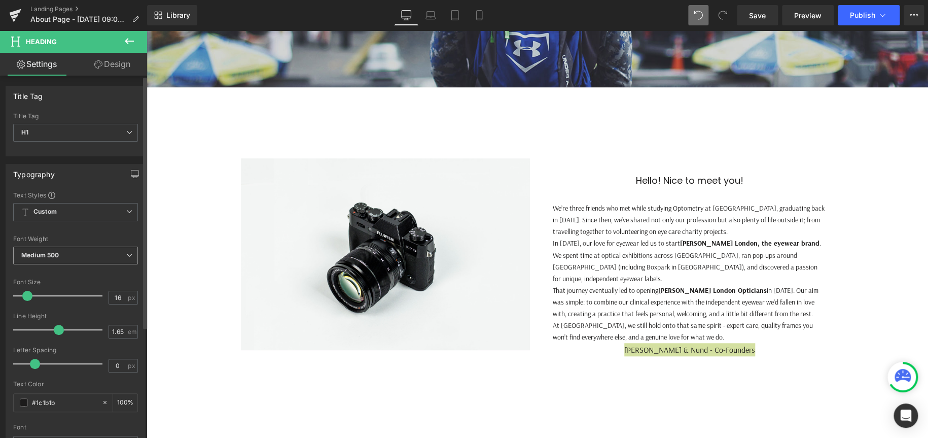
click at [98, 252] on span "Medium 500" at bounding box center [75, 255] width 125 height 18
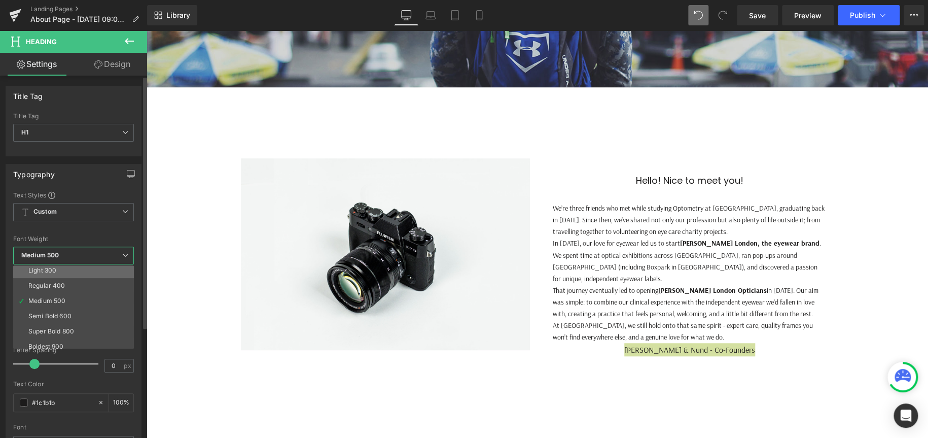
scroll to position [51, 0]
click at [71, 295] on div "Semi Bold 600" at bounding box center [49, 298] width 43 height 7
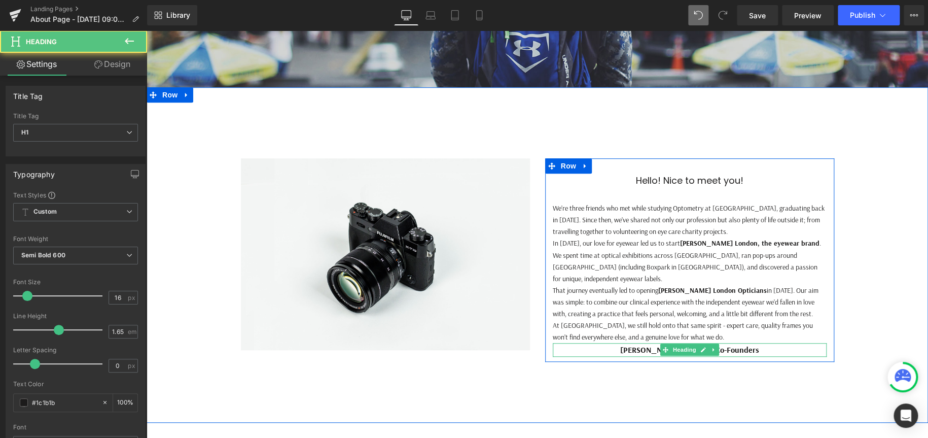
click at [770, 343] on h1 "[PERSON_NAME] & Nund - Co-Founders" at bounding box center [690, 349] width 274 height 13
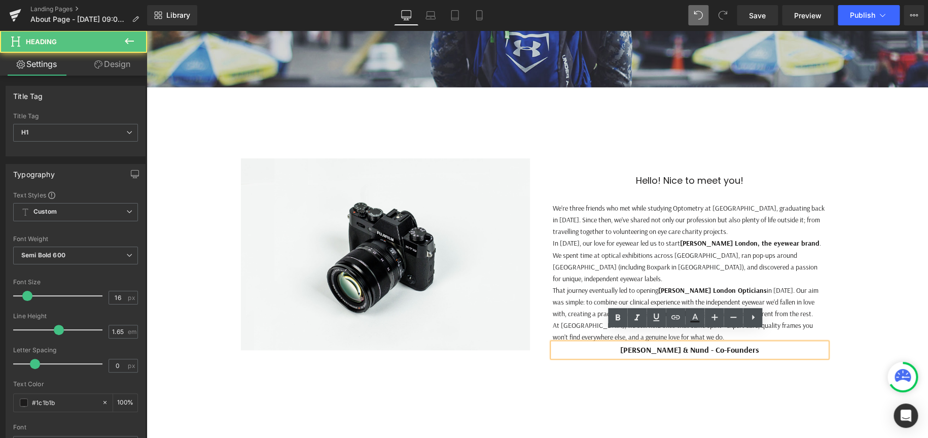
click at [625, 343] on h1 "[PERSON_NAME] & Nund - Co-Founders" at bounding box center [690, 349] width 274 height 13
click at [887, 315] on div "Image Hello! Nice to meet you! Heading We’re three friends who met while studyi…" at bounding box center [538, 255] width 782 height 224
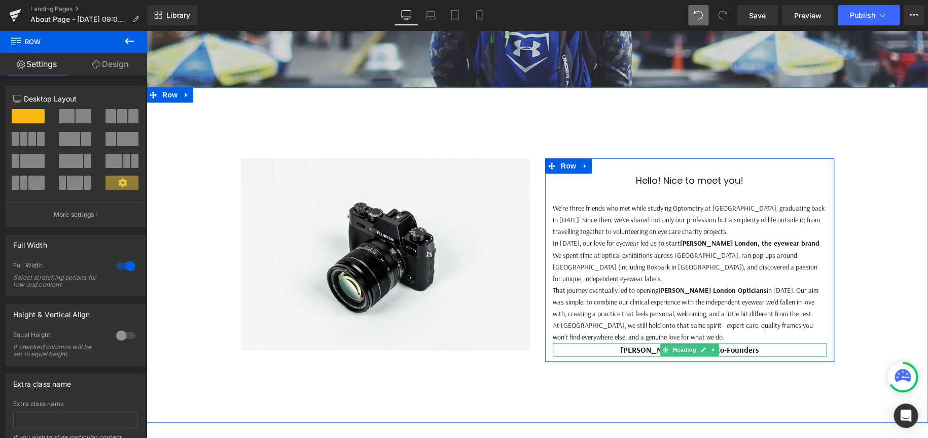
click at [770, 343] on h1 "[PERSON_NAME] & Nund - Co-Founders" at bounding box center [690, 349] width 274 height 13
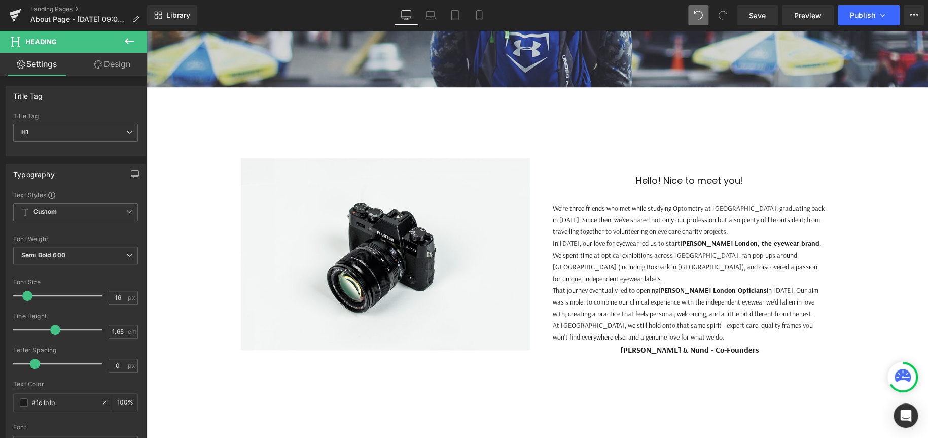
click at [118, 65] on link "Design" at bounding box center [113, 64] width 74 height 23
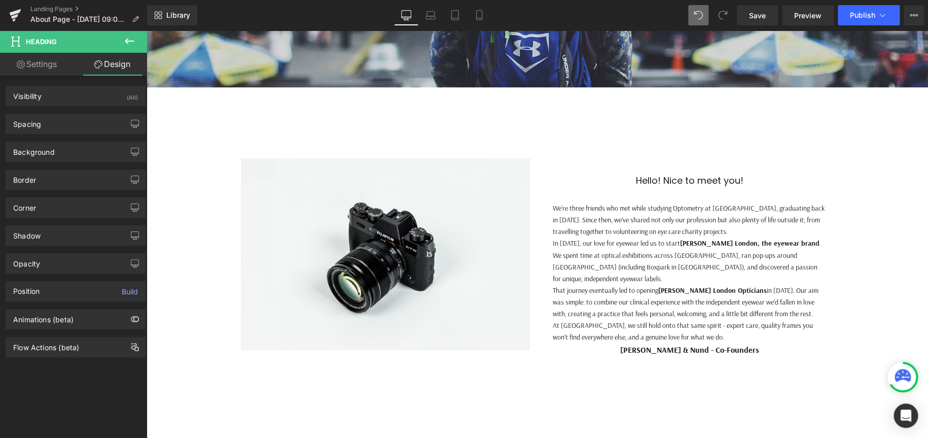
type input "0"
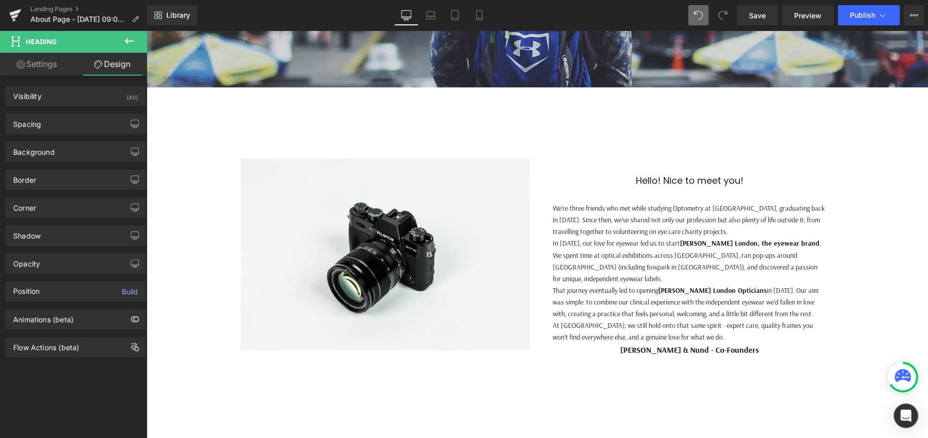
type input "0"
click at [46, 126] on div "Spacing" at bounding box center [75, 123] width 139 height 19
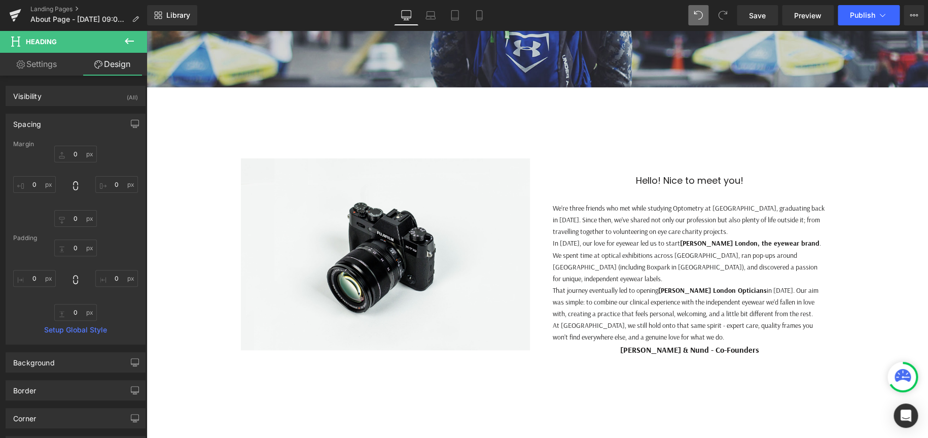
click at [74, 240] on div "Padding" at bounding box center [75, 237] width 125 height 7
click at [71, 245] on input "0" at bounding box center [75, 247] width 43 height 17
type input "30"
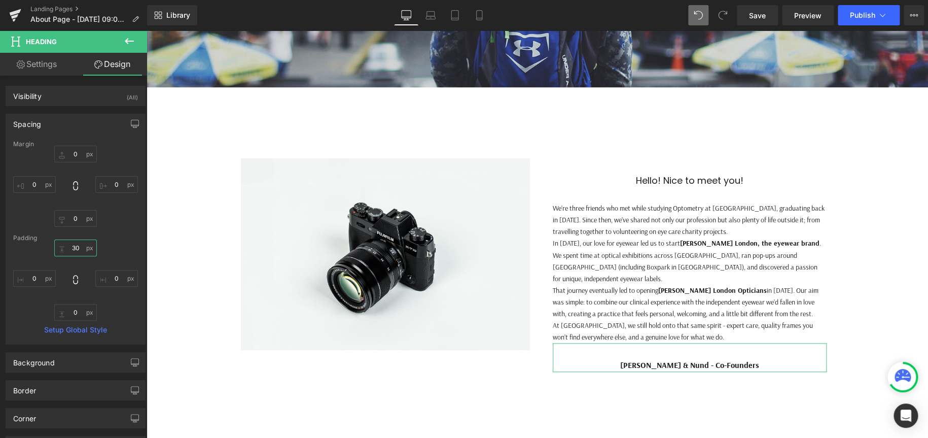
scroll to position [1136, 773]
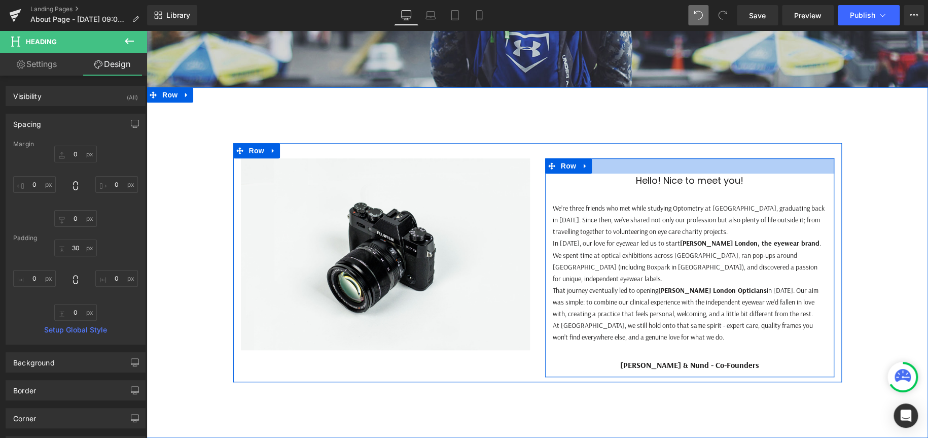
click at [695, 167] on div at bounding box center [689, 165] width 289 height 15
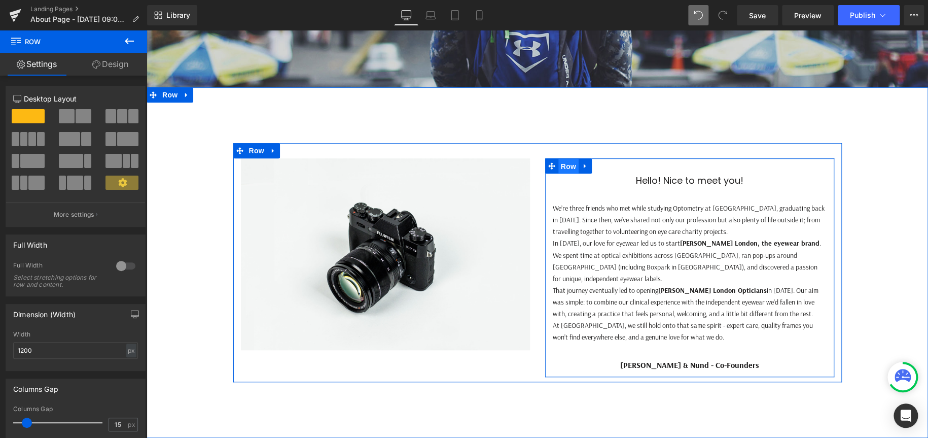
click at [562, 167] on span "Row" at bounding box center [568, 166] width 20 height 15
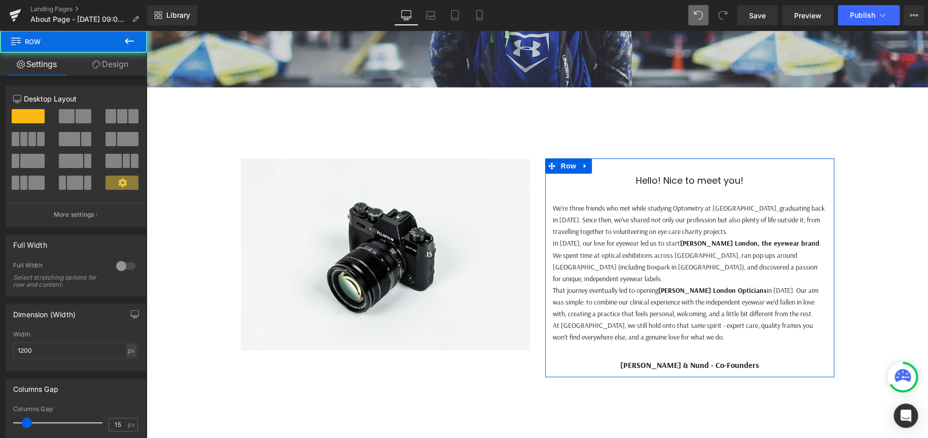
drag, startPoint x: 118, startPoint y: 60, endPoint x: 38, endPoint y: 156, distance: 124.6
click at [118, 60] on link "Design" at bounding box center [111, 64] width 74 height 23
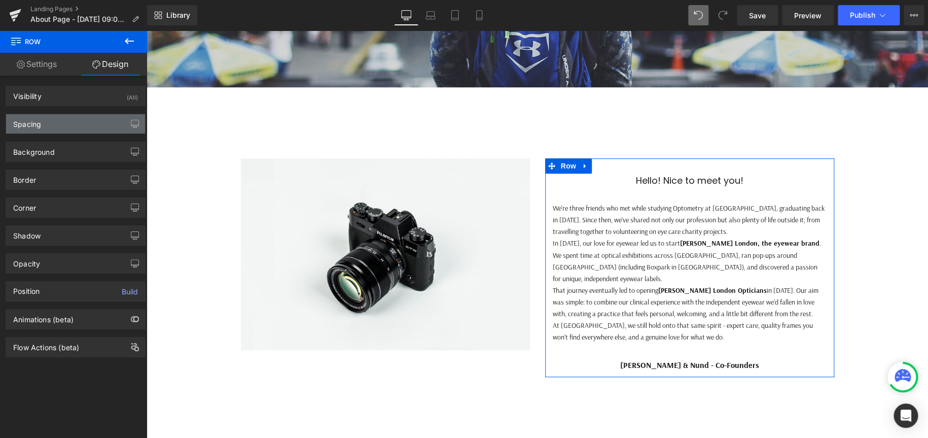
click at [61, 126] on div "Spacing" at bounding box center [75, 123] width 139 height 19
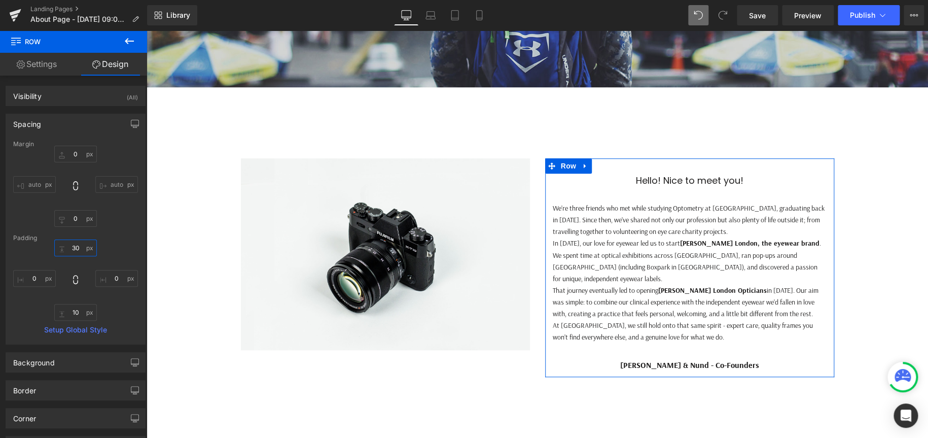
click at [80, 249] on input "30" at bounding box center [75, 247] width 43 height 17
type input "0"
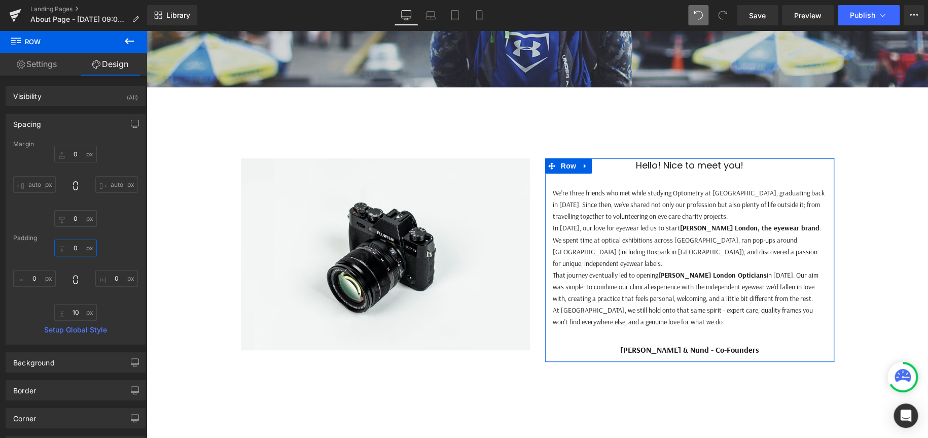
scroll to position [5, 5]
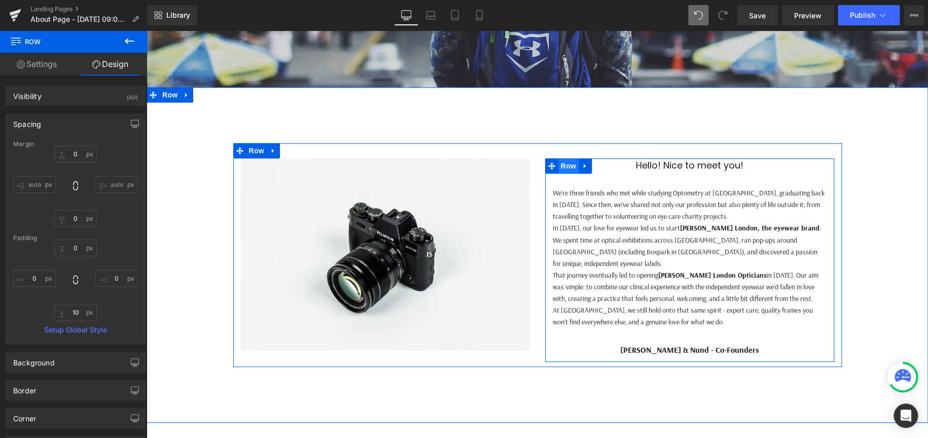
click at [569, 165] on span "Row" at bounding box center [568, 165] width 20 height 15
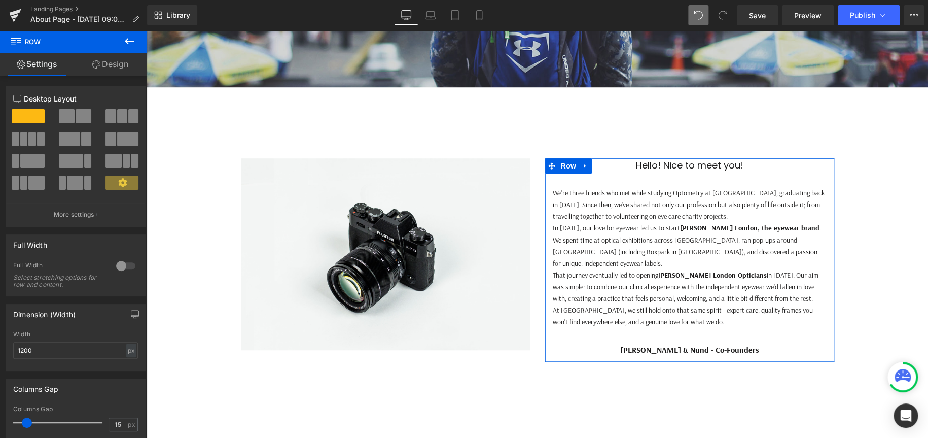
click at [115, 62] on link "Design" at bounding box center [111, 64] width 74 height 23
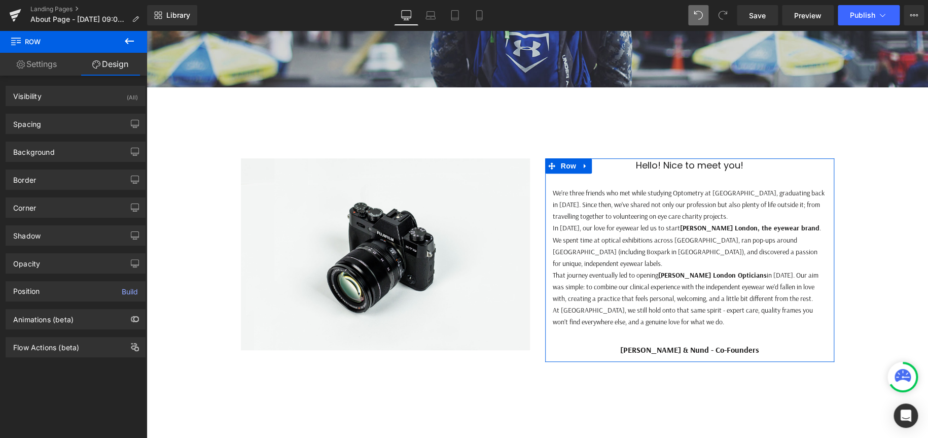
type input "0"
type input "10"
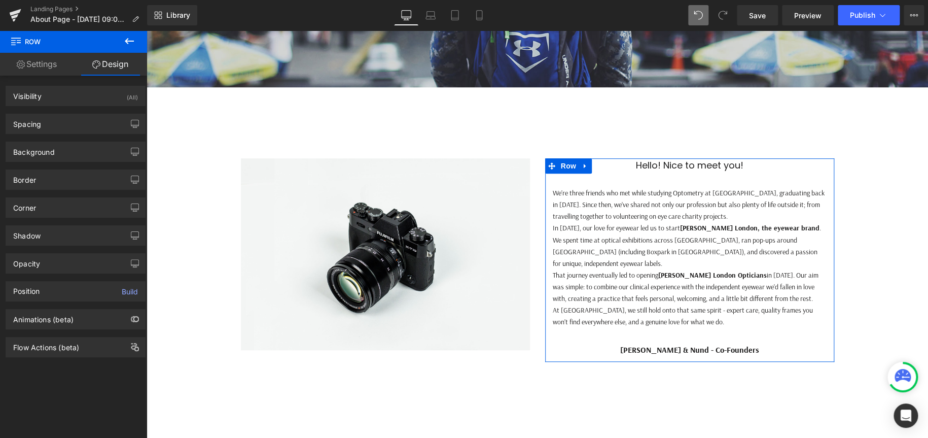
type input "0"
click at [77, 121] on div "Spacing" at bounding box center [75, 123] width 139 height 19
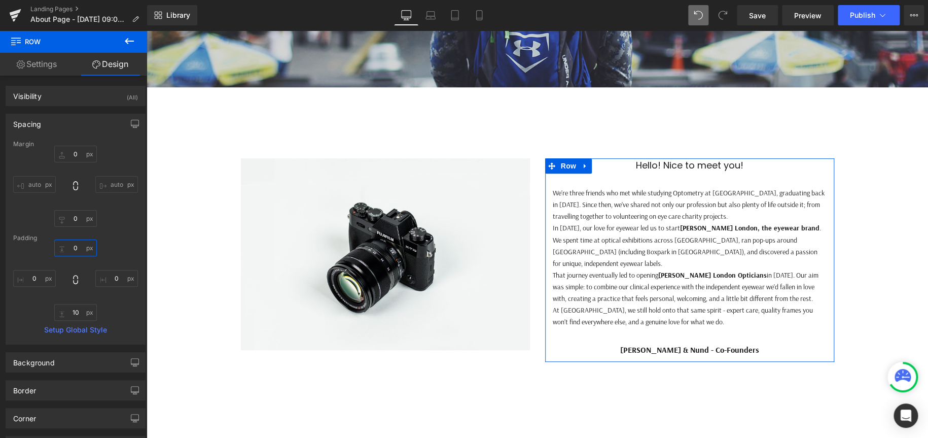
click at [80, 246] on input "0" at bounding box center [75, 247] width 43 height 17
type input "10"
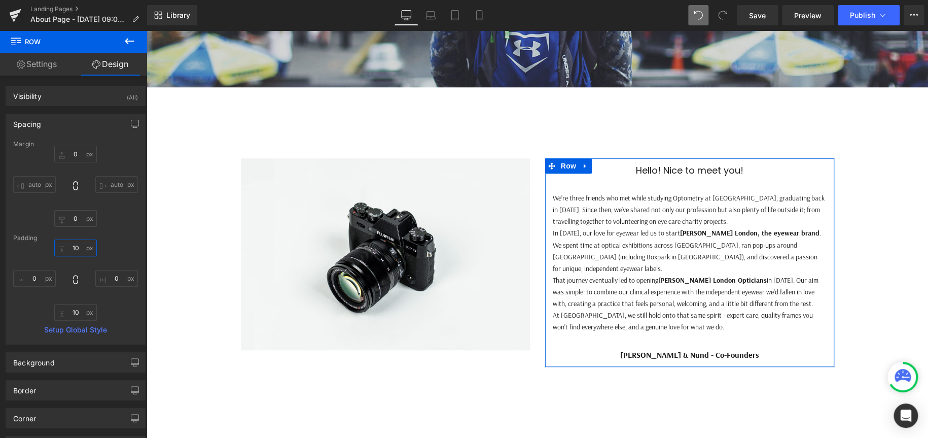
scroll to position [1126, 773]
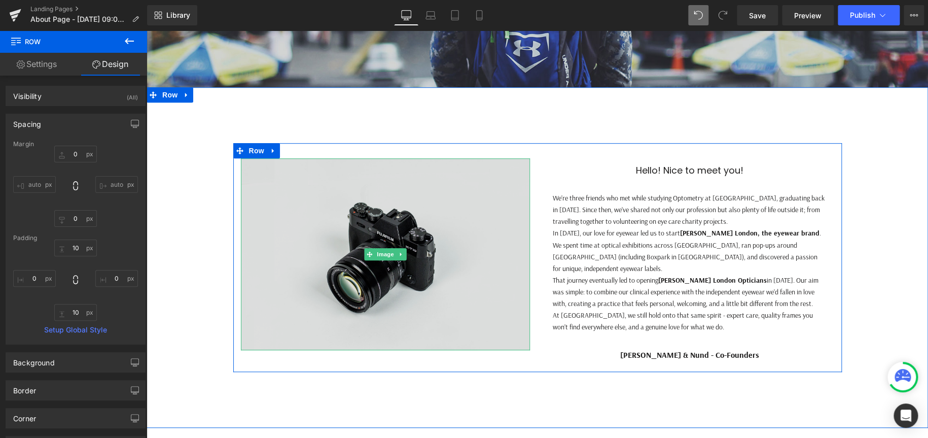
click at [476, 208] on img at bounding box center [385, 254] width 289 height 192
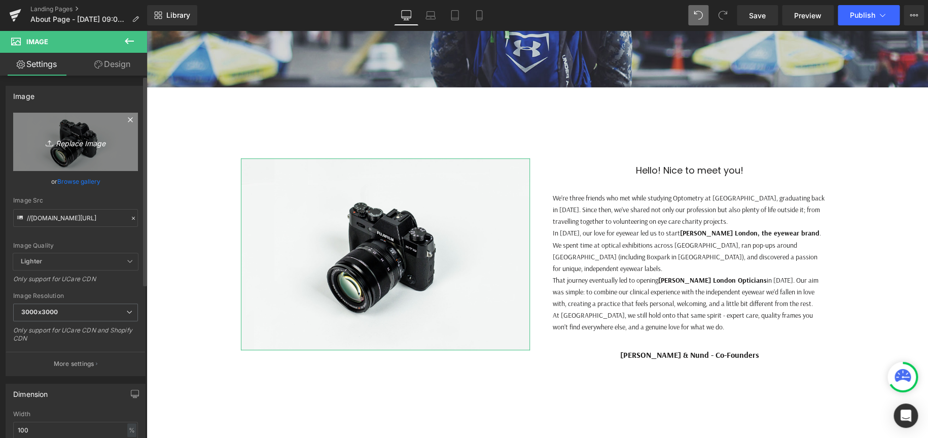
click at [84, 134] on link "Replace Image" at bounding box center [75, 142] width 125 height 58
type input "C:\fakepath\054b981b-316e-49f6-9a2d-33f4bc144289.jpg"
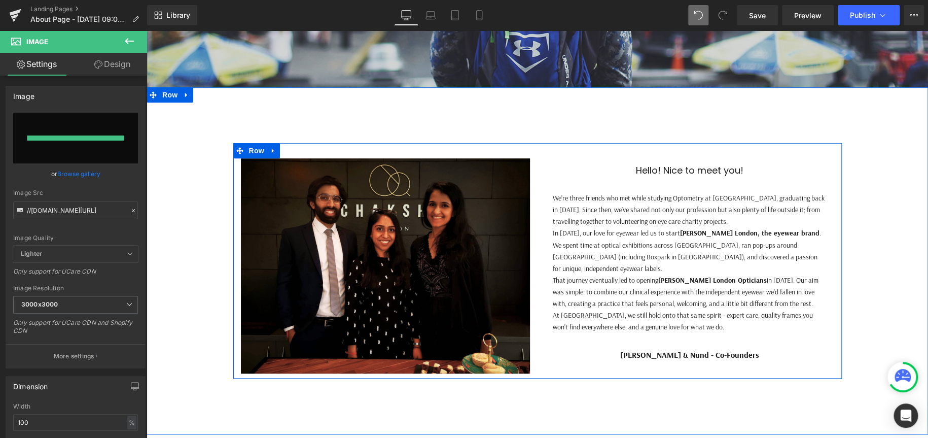
type input "https://ucarecdn.com/932c2bb9-09f4-47f3-bff5-476800215855/-/format/auto/-/previ…"
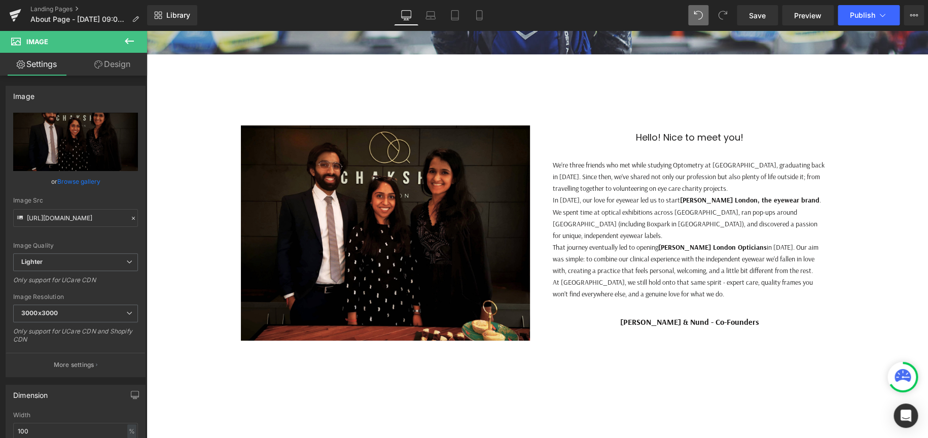
scroll to position [304, 0]
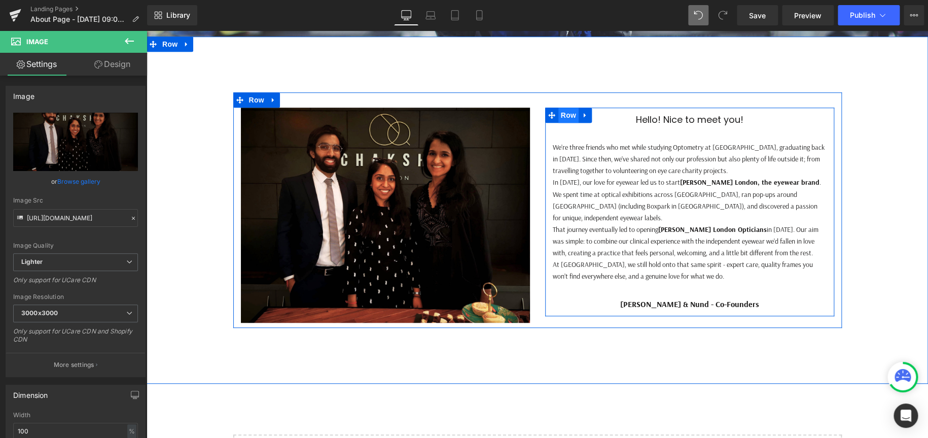
click at [561, 117] on span "Row" at bounding box center [568, 115] width 20 height 15
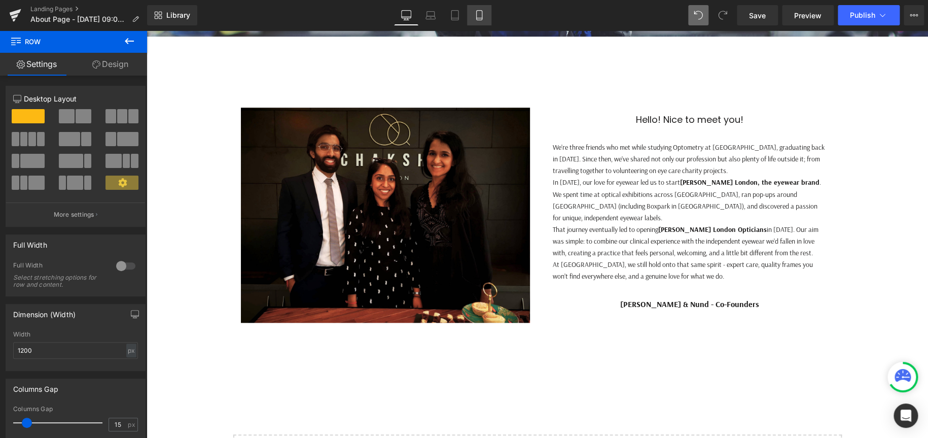
click at [479, 15] on icon at bounding box center [479, 15] width 10 height 10
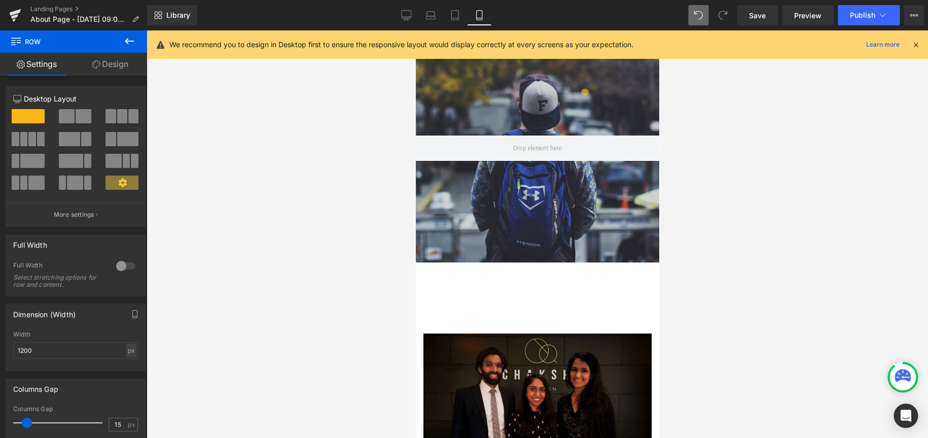
scroll to position [254, 0]
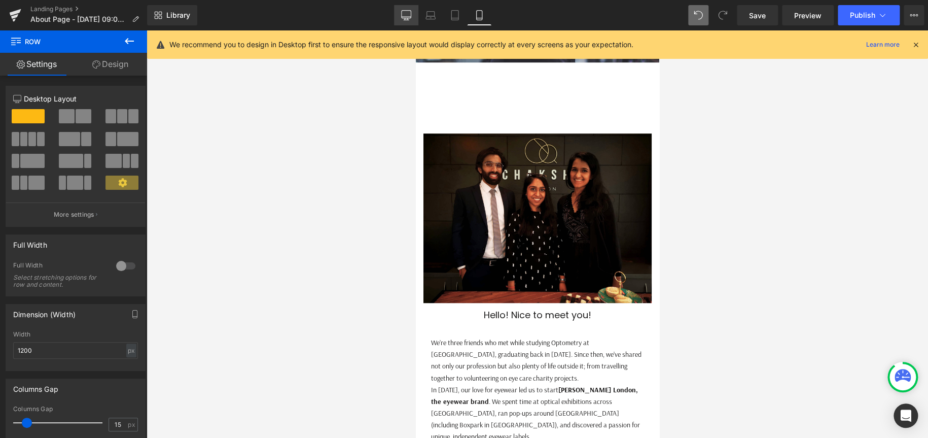
click at [410, 15] on icon at bounding box center [406, 15] width 10 height 10
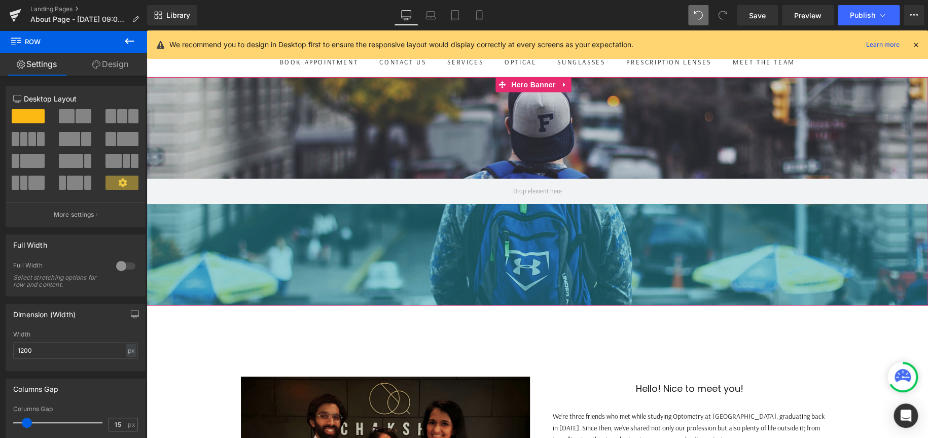
scroll to position [203, 0]
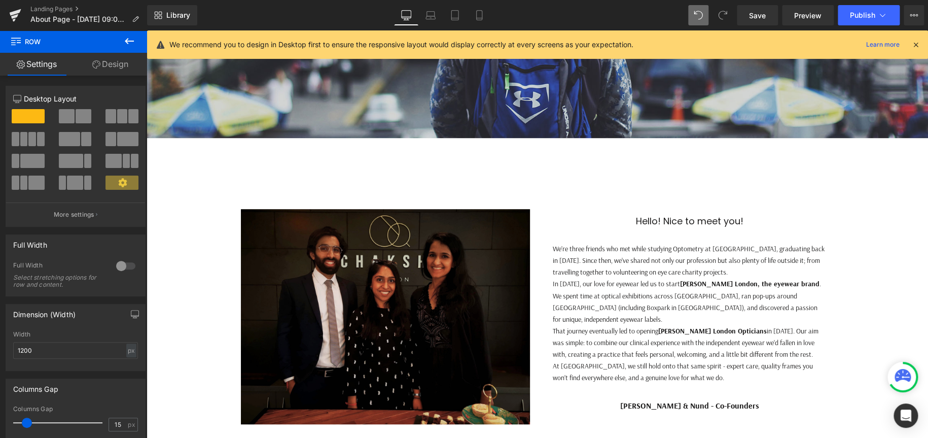
click at [507, 240] on img at bounding box center [385, 316] width 289 height 215
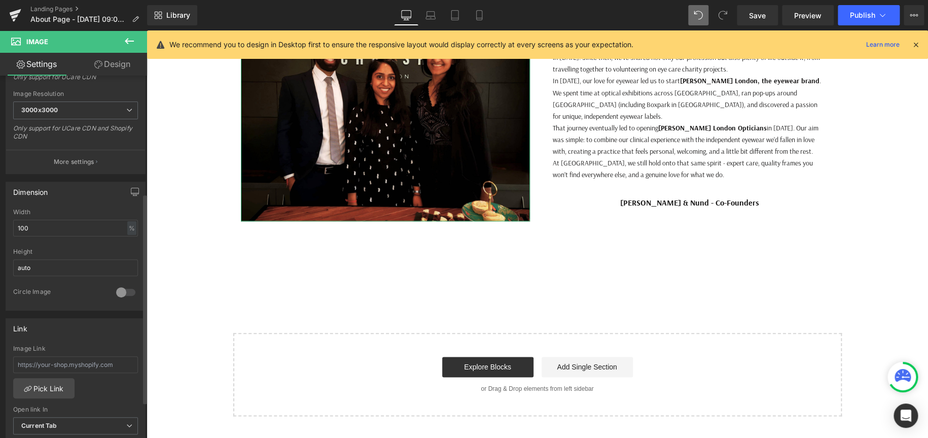
scroll to position [304, 0]
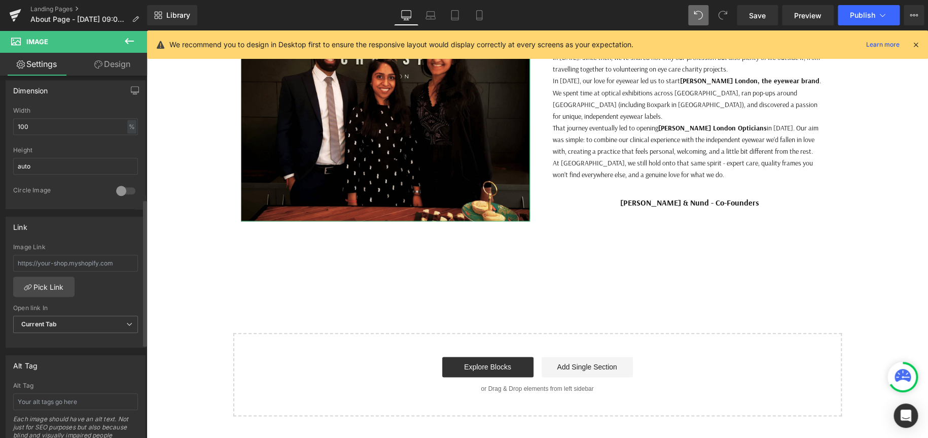
click at [122, 186] on div at bounding box center [126, 191] width 24 height 16
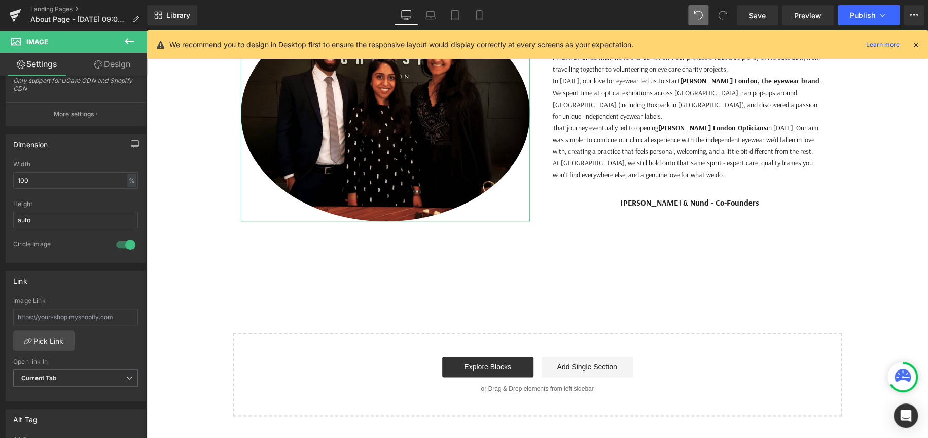
scroll to position [152, 0]
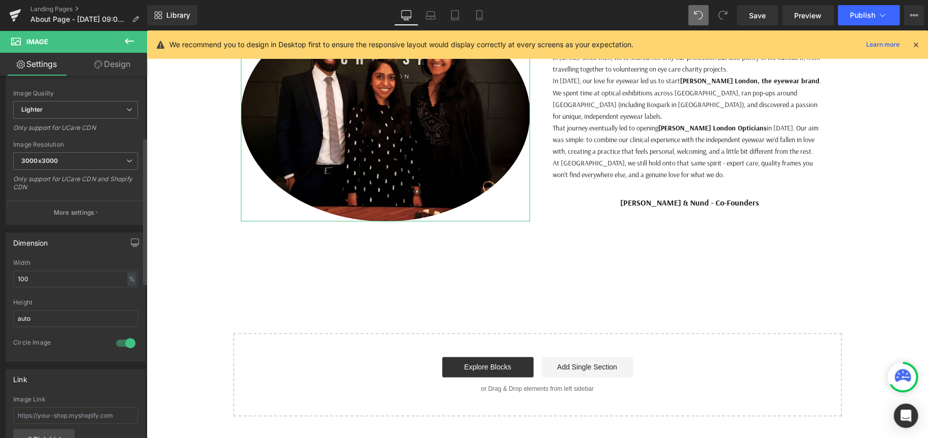
click at [121, 345] on div at bounding box center [126, 343] width 24 height 16
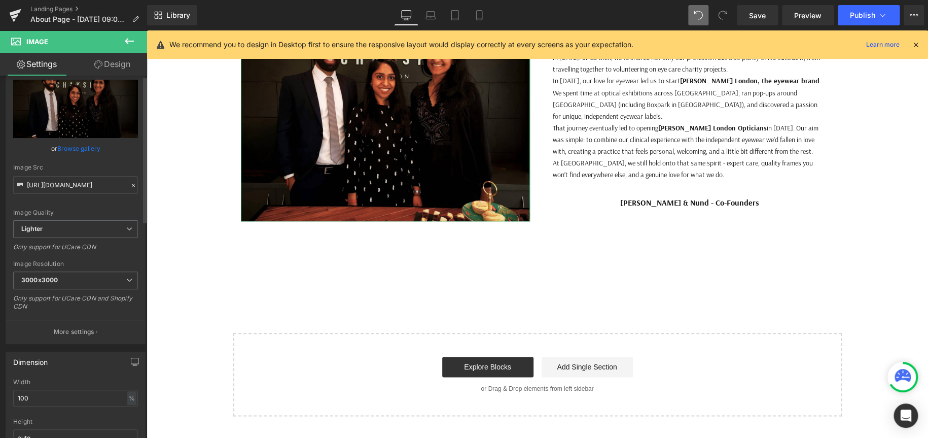
scroll to position [0, 0]
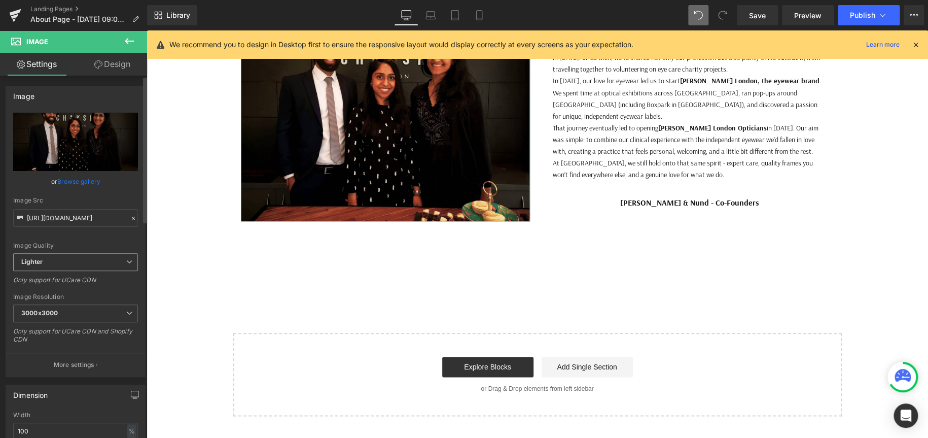
click at [114, 256] on span "Lighter" at bounding box center [75, 262] width 125 height 18
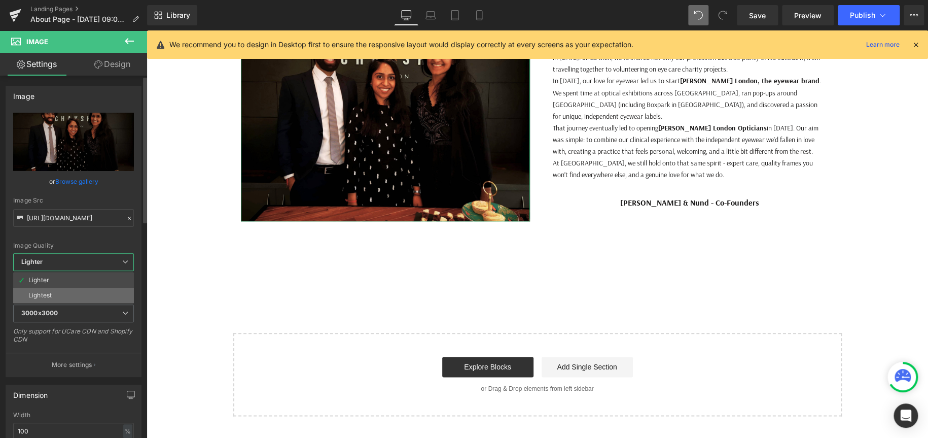
click at [71, 294] on li "Lightest" at bounding box center [73, 295] width 121 height 15
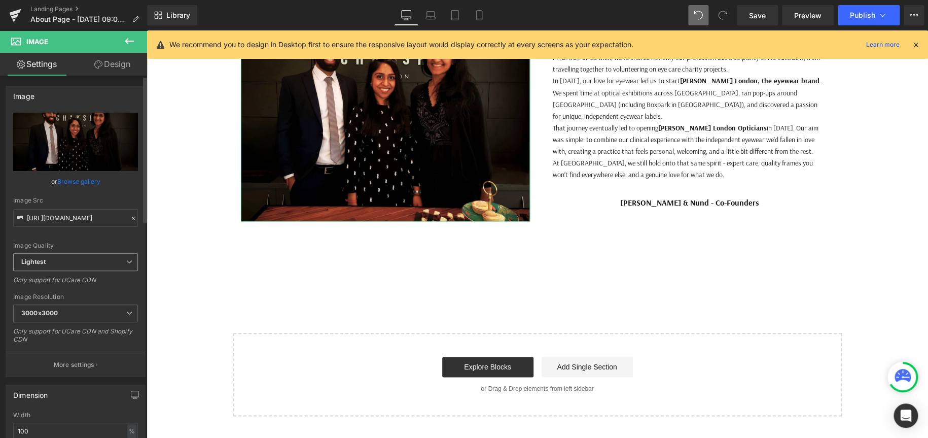
click at [106, 265] on span "Lightest" at bounding box center [75, 262] width 125 height 18
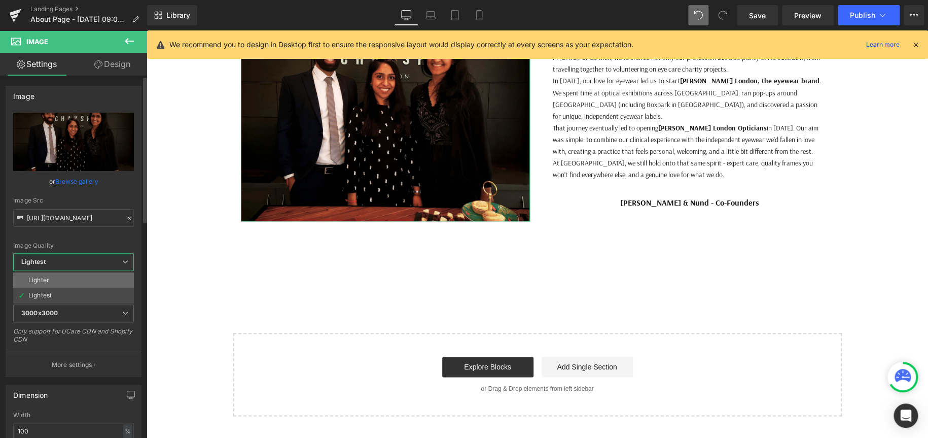
click at [70, 283] on li "Lighter" at bounding box center [73, 279] width 121 height 15
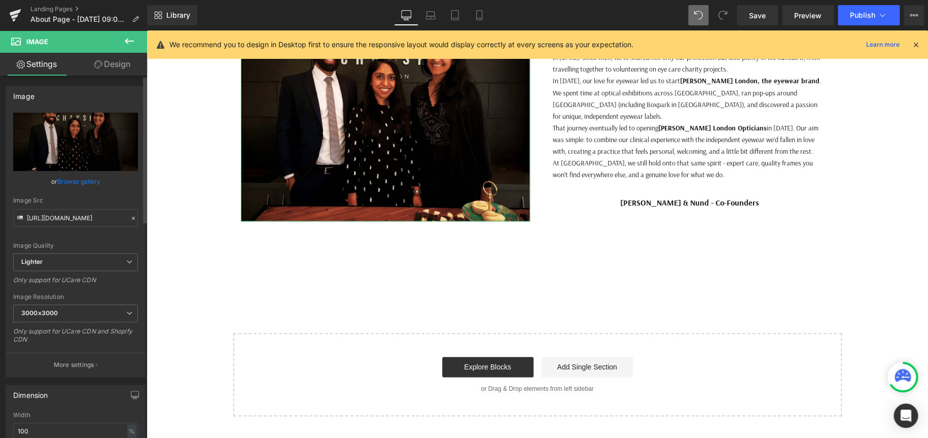
type input "https://ucarecdn.com/932c2bb9-09f4-47f3-bff5-476800215855/-/format/auto/-/previ…"
drag, startPoint x: 120, startPoint y: 65, endPoint x: 43, endPoint y: 125, distance: 97.6
click at [120, 65] on link "Design" at bounding box center [113, 64] width 74 height 23
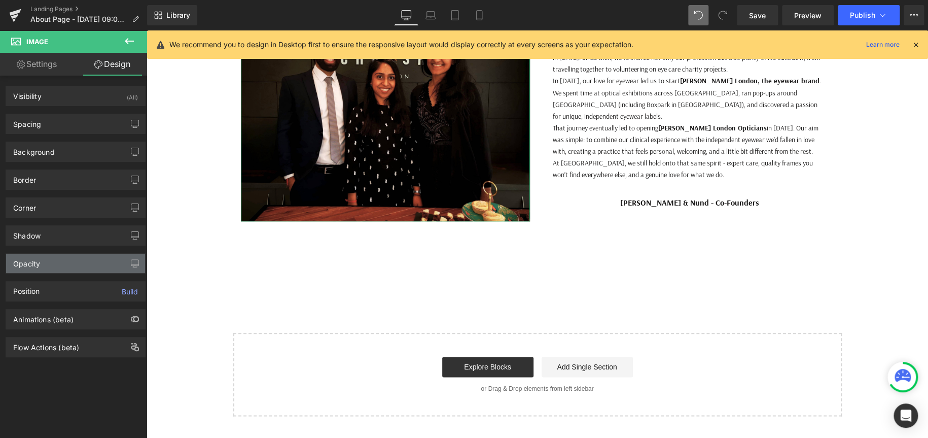
click at [72, 256] on div "Opacity" at bounding box center [75, 263] width 139 height 19
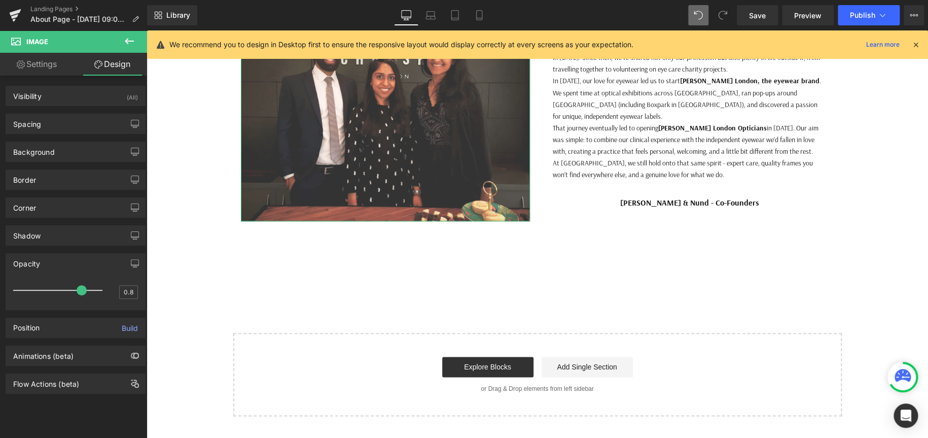
drag, startPoint x: 98, startPoint y: 286, endPoint x: 81, endPoint y: 288, distance: 17.4
click at [81, 288] on span at bounding box center [82, 290] width 10 height 10
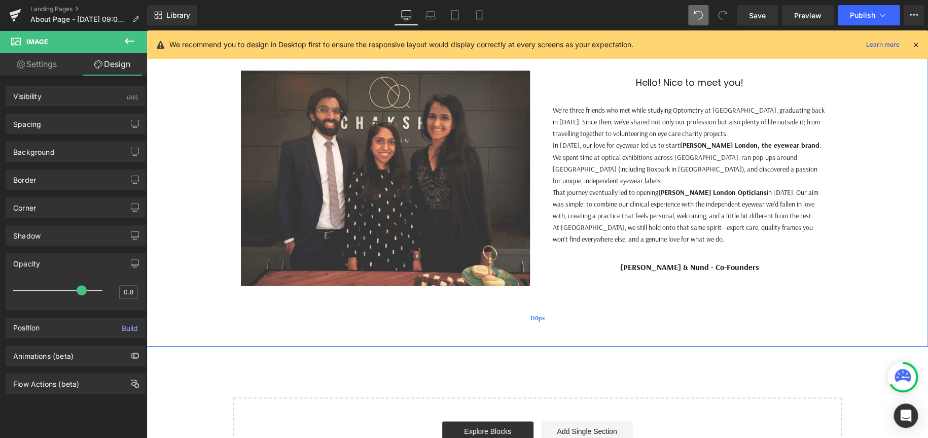
scroll to position [355, 0]
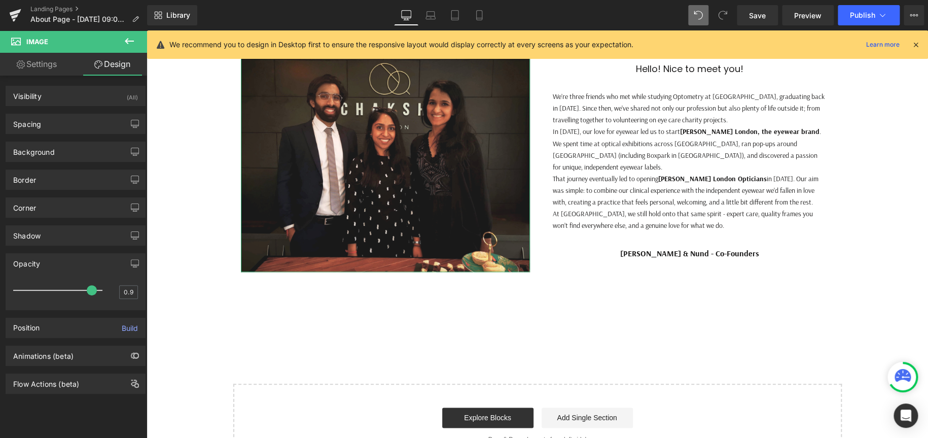
drag, startPoint x: 82, startPoint y: 290, endPoint x: 89, endPoint y: 291, distance: 7.2
click at [89, 291] on span at bounding box center [92, 290] width 10 height 10
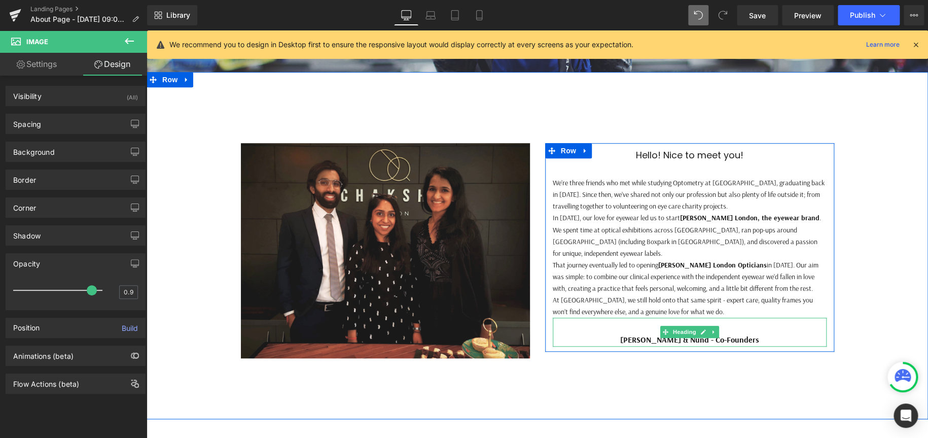
scroll to position [254, 0]
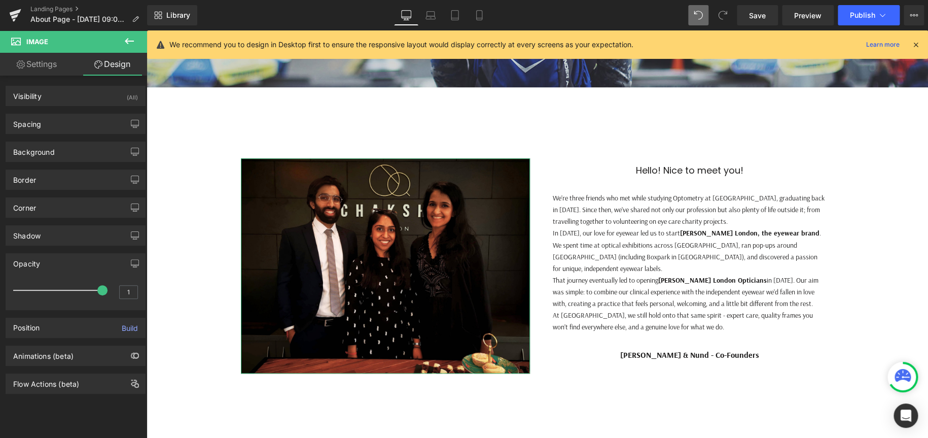
drag, startPoint x: 91, startPoint y: 286, endPoint x: 98, endPoint y: 287, distance: 7.3
click at [98, 287] on span at bounding box center [102, 290] width 10 height 10
click at [127, 293] on input "1" at bounding box center [129, 292] width 18 height 13
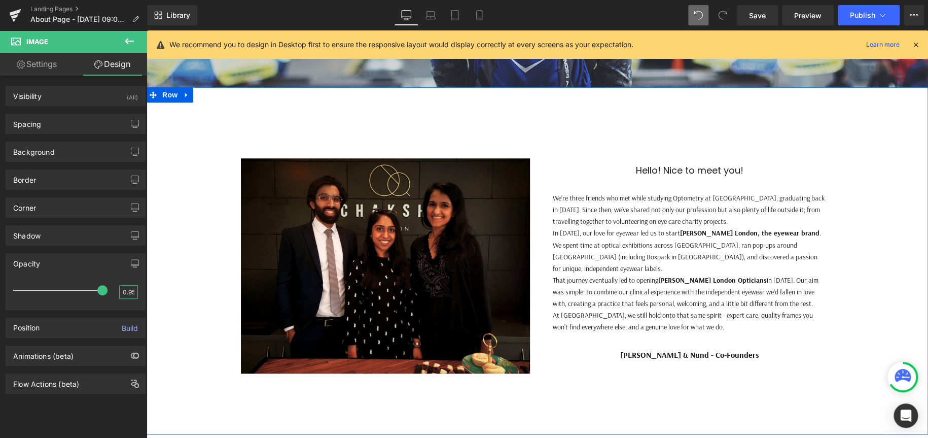
scroll to position [0, 1]
type input "0.95"
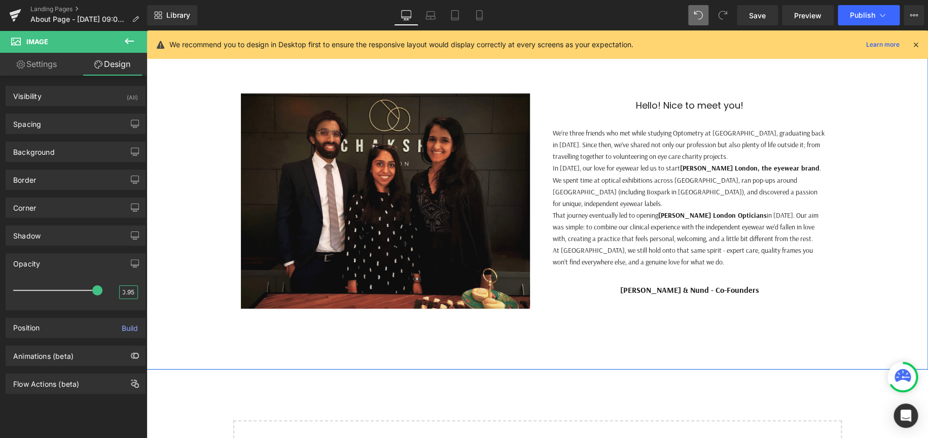
scroll to position [304, 0]
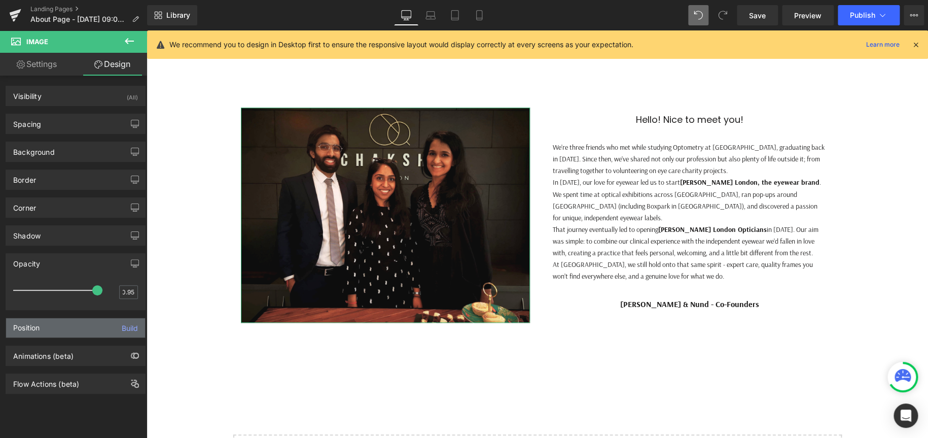
click at [38, 325] on div "Position" at bounding box center [26, 328] width 26 height 8
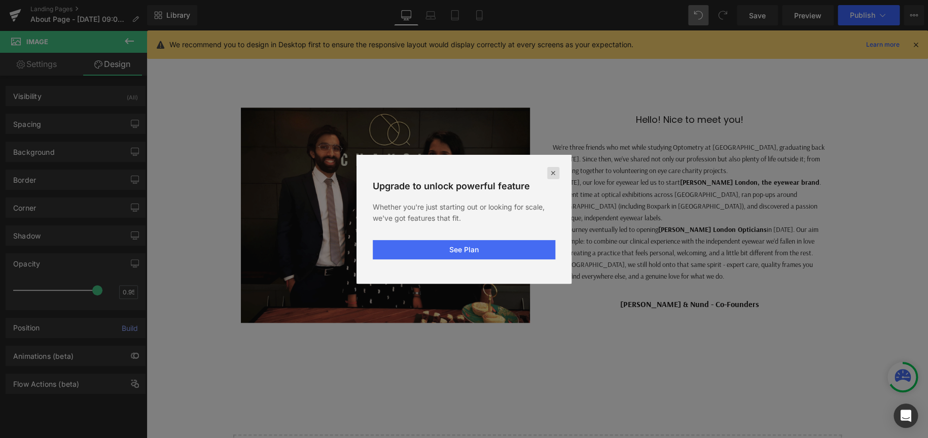
click at [556, 172] on icon at bounding box center [553, 173] width 8 height 8
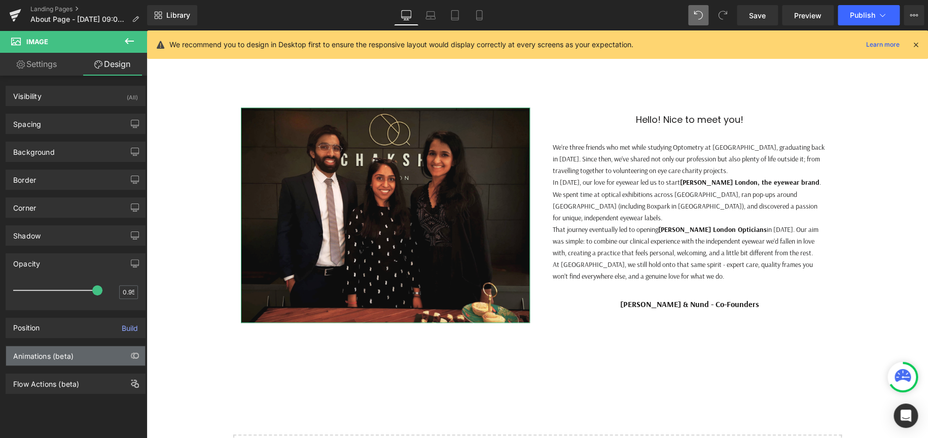
click at [79, 355] on div "Animations (beta)" at bounding box center [75, 355] width 139 height 19
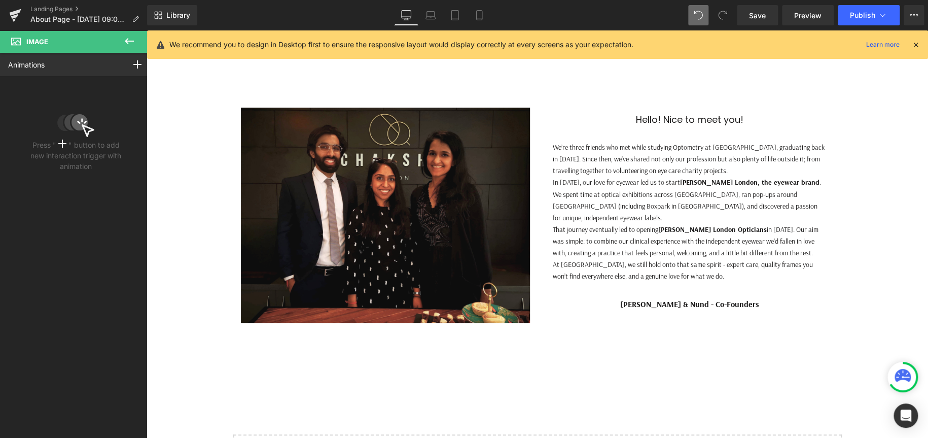
click at [129, 39] on icon at bounding box center [129, 41] width 12 height 12
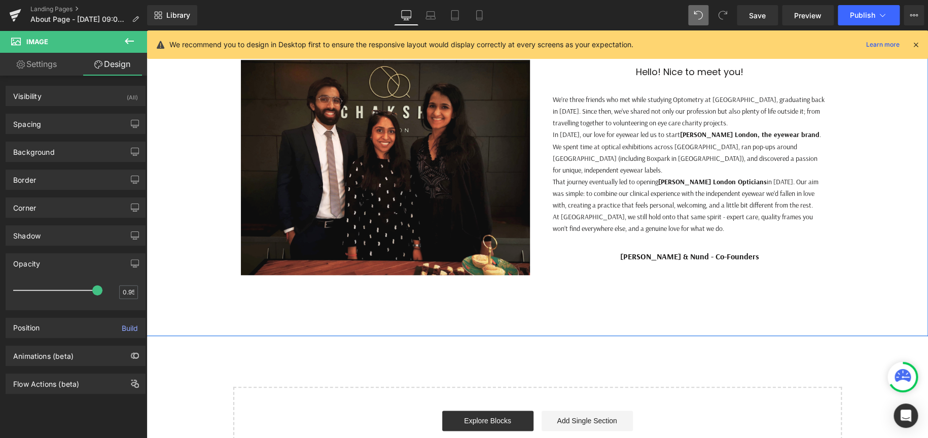
scroll to position [406, 0]
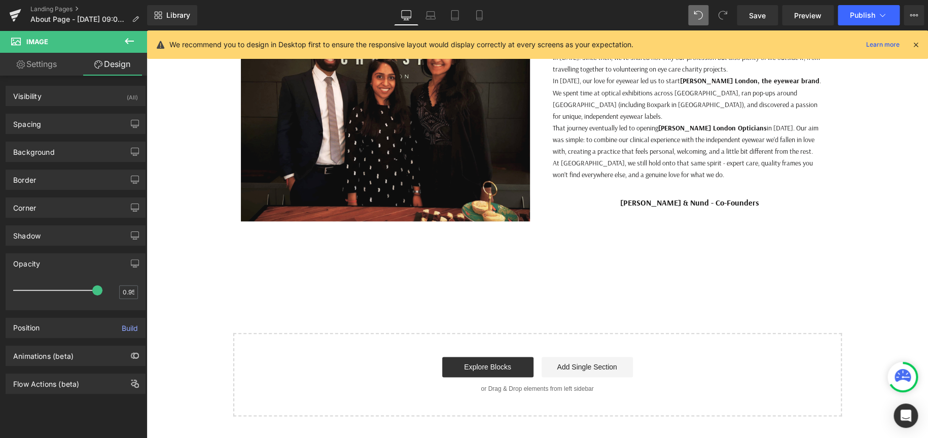
click at [134, 36] on icon at bounding box center [129, 41] width 12 height 12
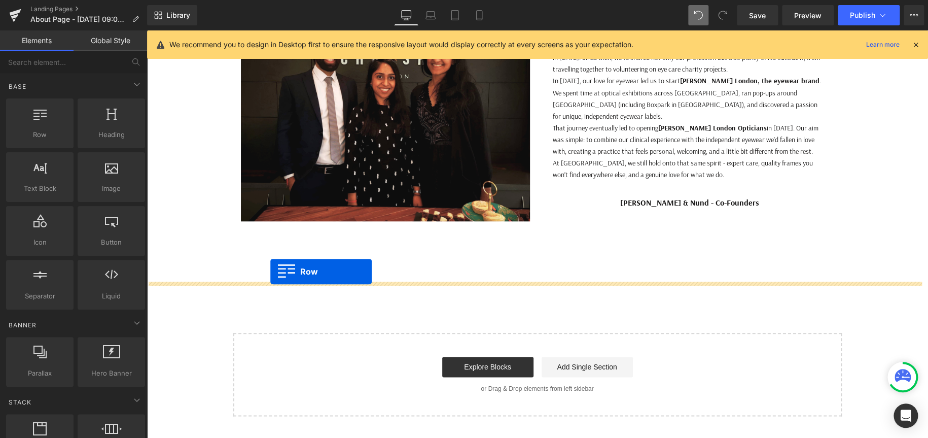
drag, startPoint x: 188, startPoint y: 156, endPoint x: 271, endPoint y: 286, distance: 154.2
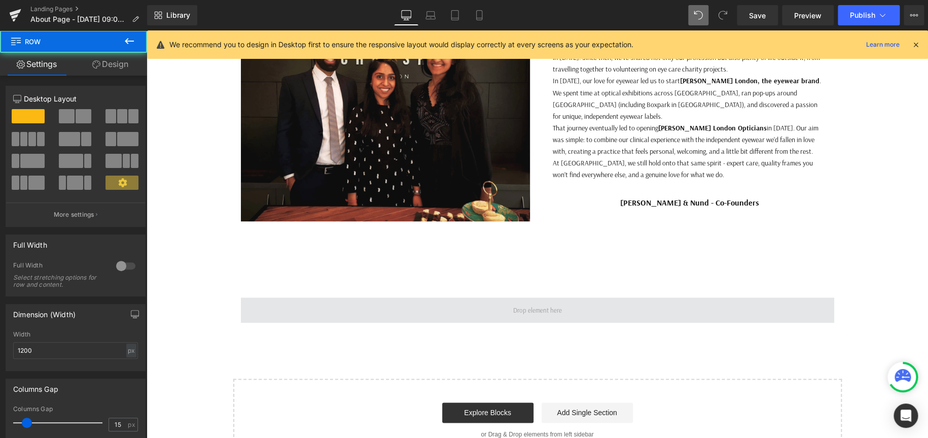
scroll to position [1189, 773]
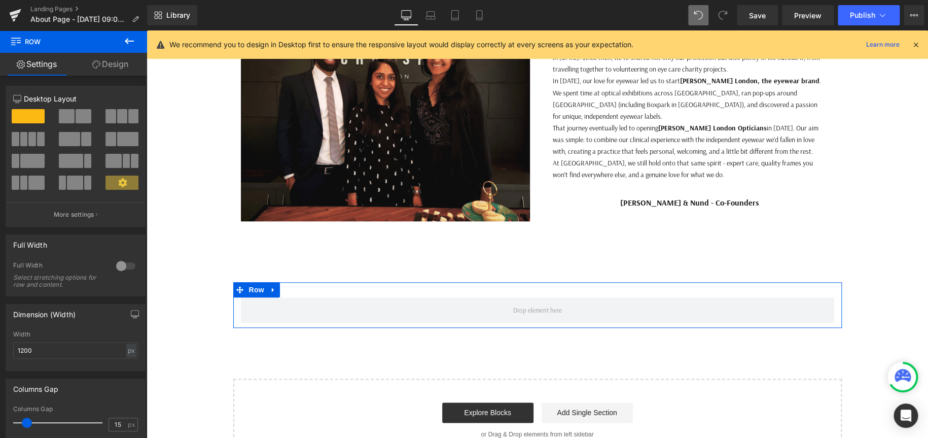
click at [118, 63] on link "Design" at bounding box center [111, 64] width 74 height 23
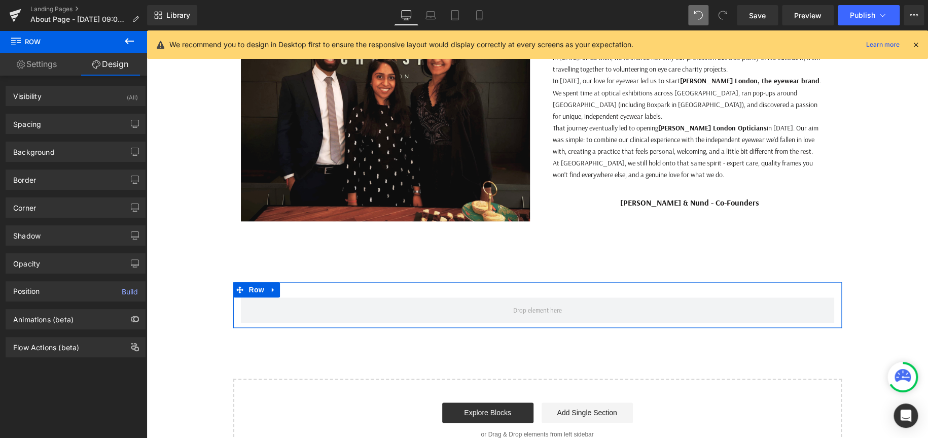
click at [51, 66] on link "Settings" at bounding box center [37, 64] width 74 height 23
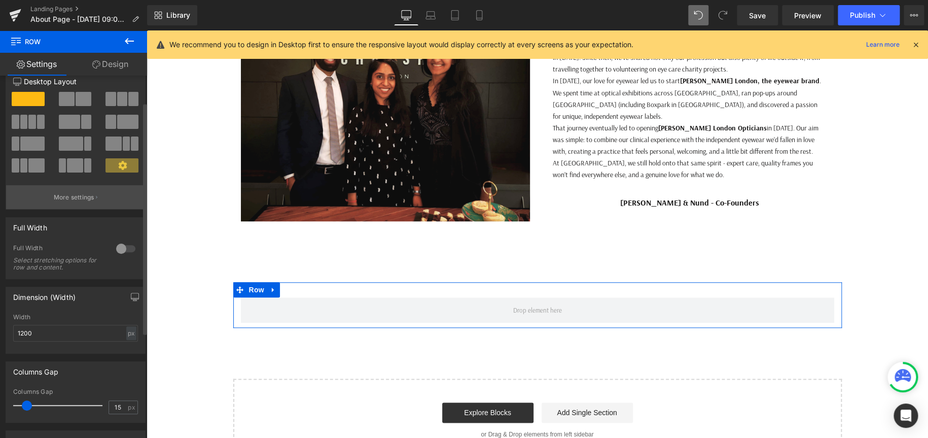
scroll to position [0, 0]
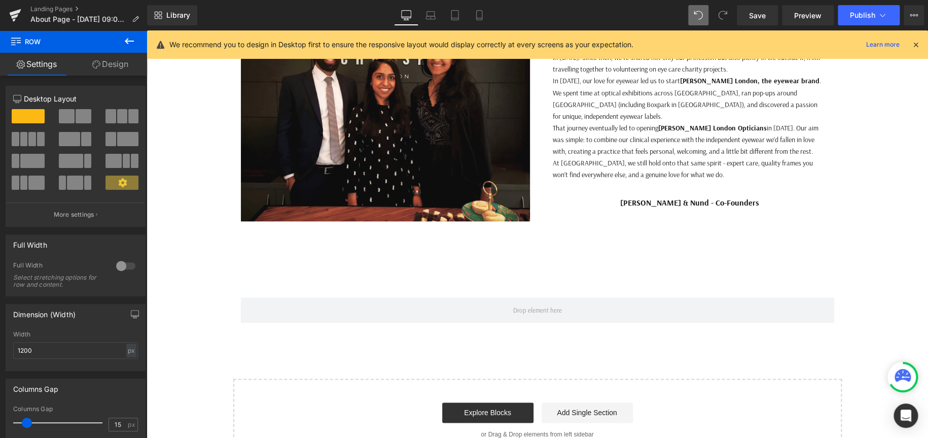
click at [123, 39] on icon at bounding box center [129, 41] width 12 height 12
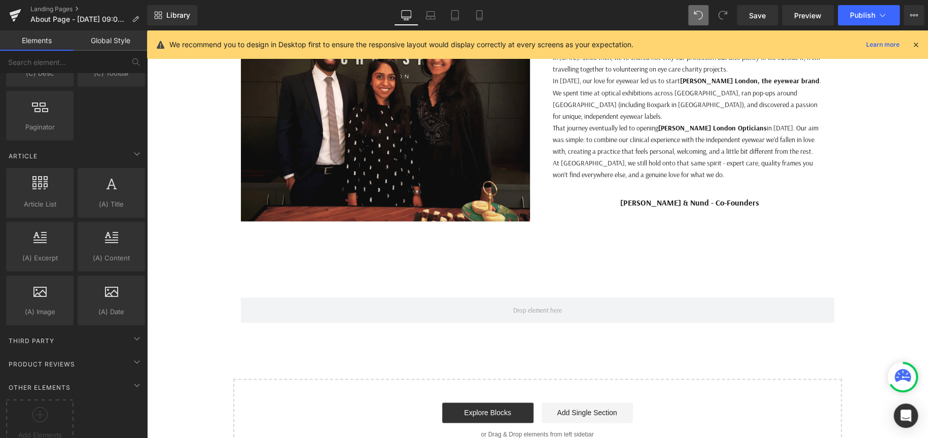
scroll to position [1708, 0]
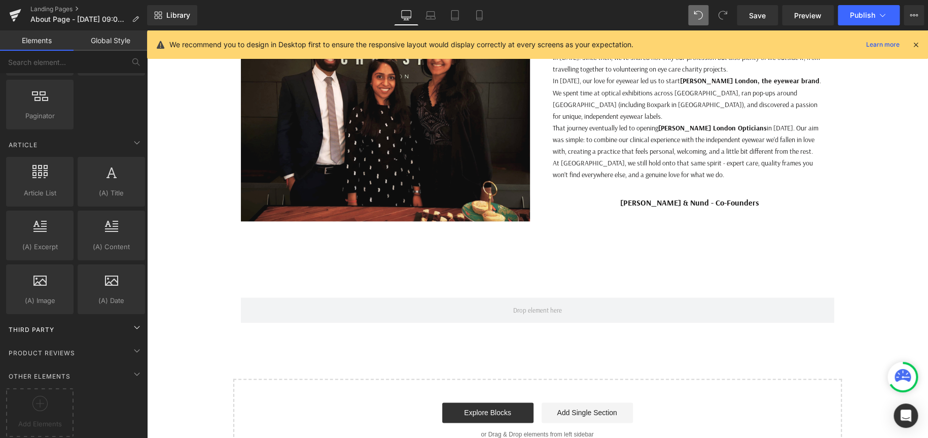
click at [67, 325] on div "Third Party" at bounding box center [75, 329] width 143 height 20
click at [133, 344] on icon at bounding box center [137, 350] width 12 height 12
click at [38, 401] on icon at bounding box center [39, 403] width 15 height 15
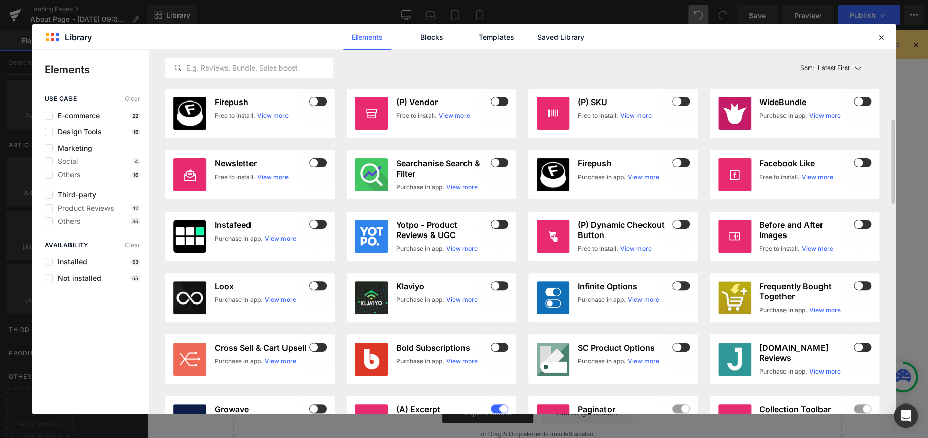
scroll to position [0, 0]
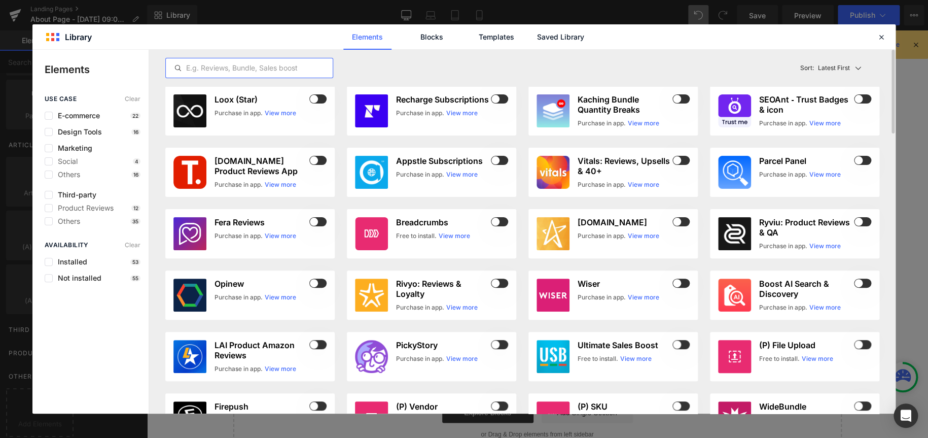
click at [219, 63] on input "text" at bounding box center [249, 68] width 167 height 12
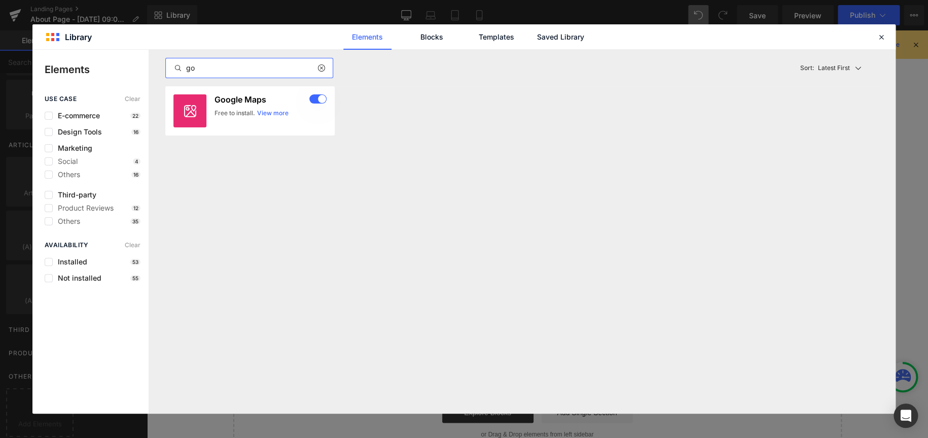
type input "g"
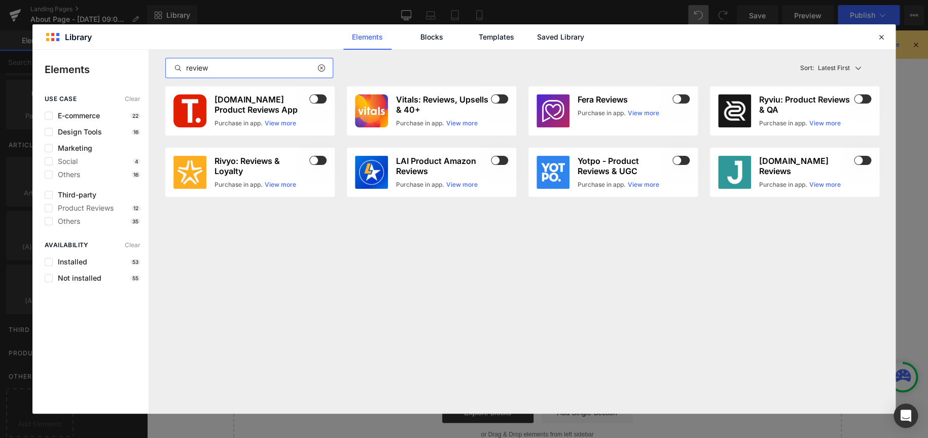
type input "reviews"
click at [601, 112] on div "Purchase in app." at bounding box center [602, 113] width 48 height 9
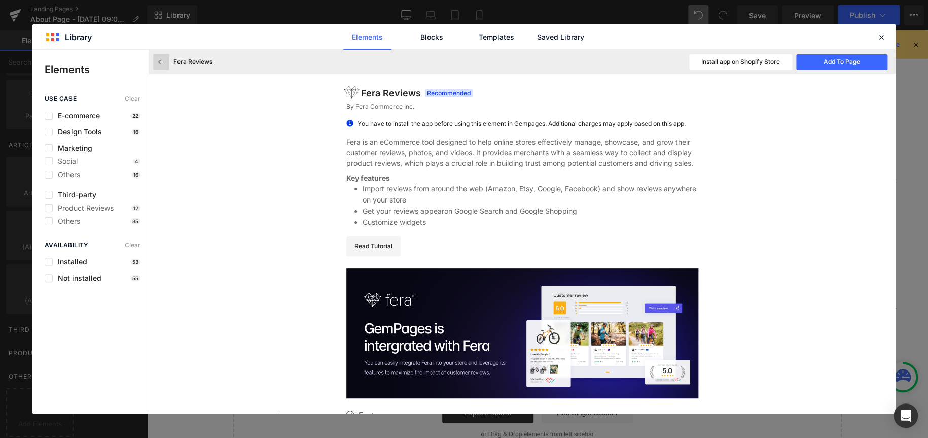
click at [162, 62] on icon at bounding box center [161, 61] width 9 height 9
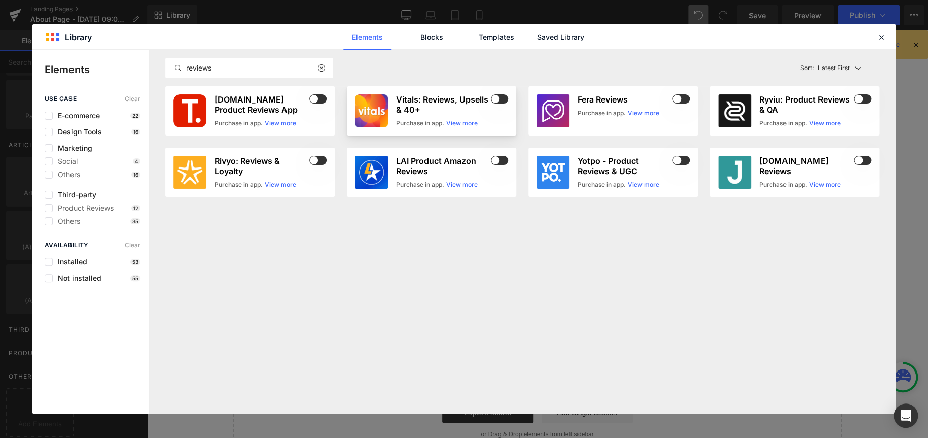
click at [442, 101] on h3 "Vitals: Reviews, Upsells & 40+" at bounding box center [442, 104] width 93 height 20
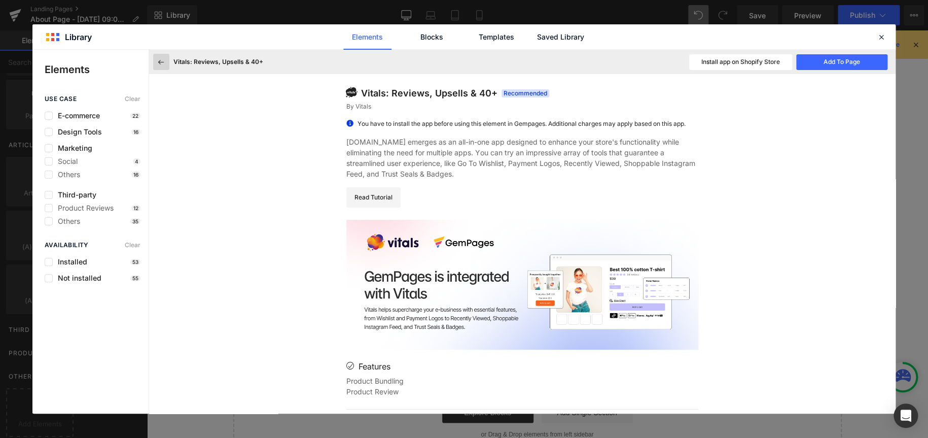
click at [168, 61] on button at bounding box center [161, 62] width 16 height 16
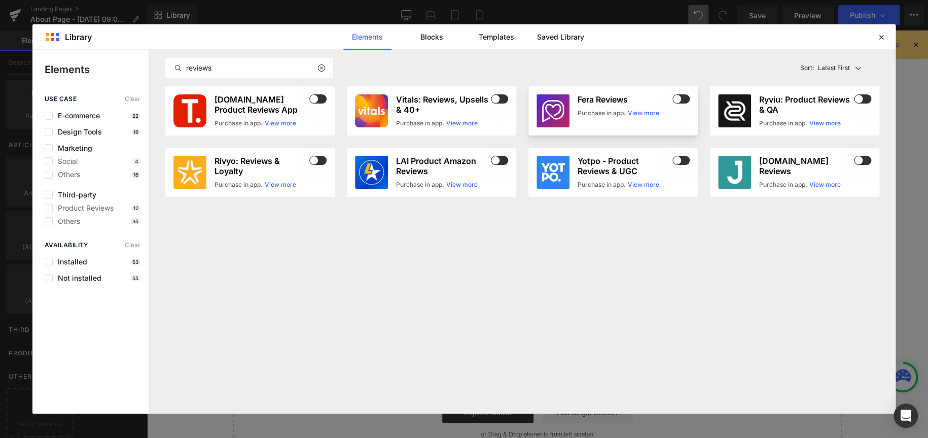
click at [610, 100] on h3 "Fera Reviews" at bounding box center [624, 99] width 93 height 10
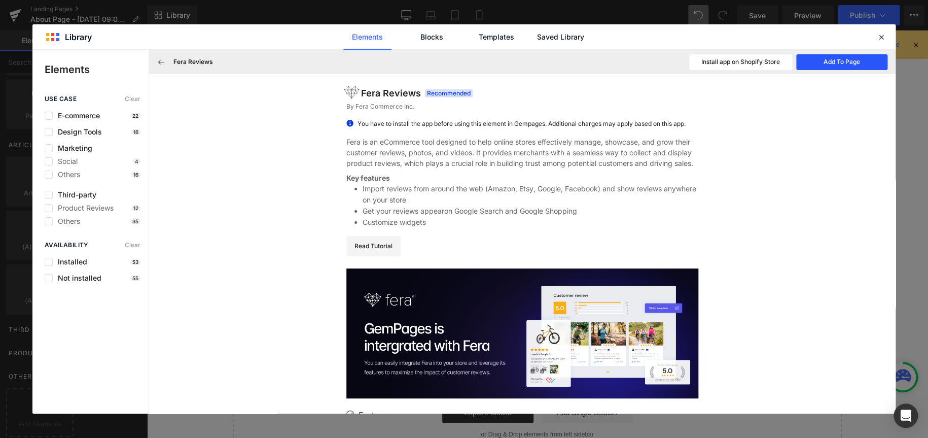
click at [855, 65] on button "Add To Page" at bounding box center [841, 62] width 91 height 16
click at [879, 38] on icon at bounding box center [881, 36] width 9 height 9
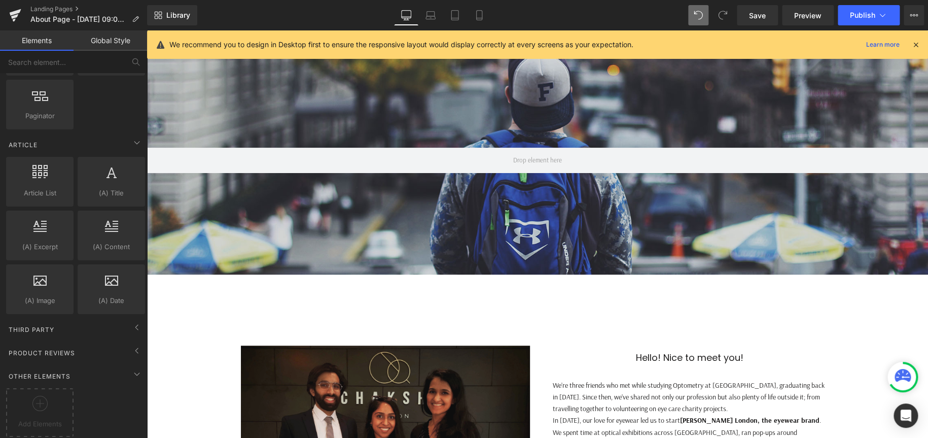
scroll to position [254, 0]
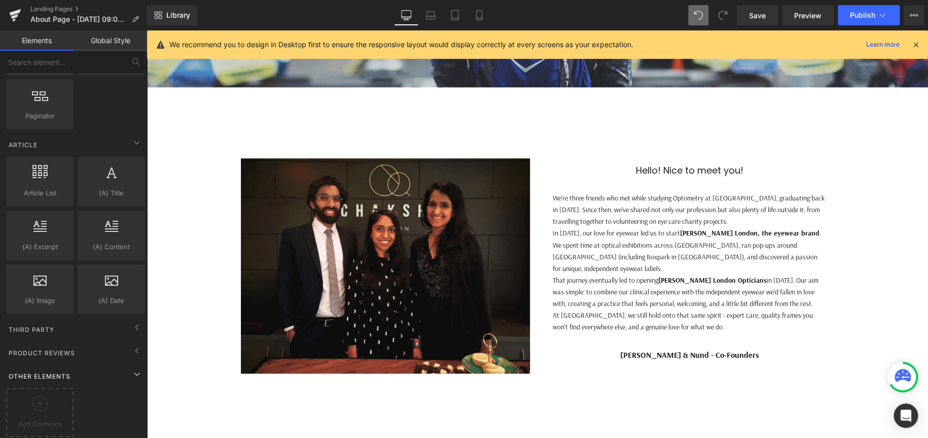
click at [41, 371] on span "Other Elements" at bounding box center [40, 376] width 64 height 10
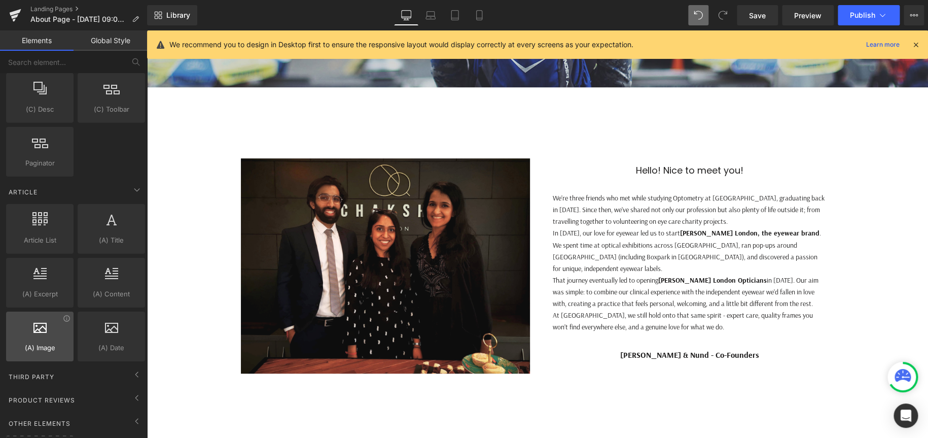
scroll to position [1655, 0]
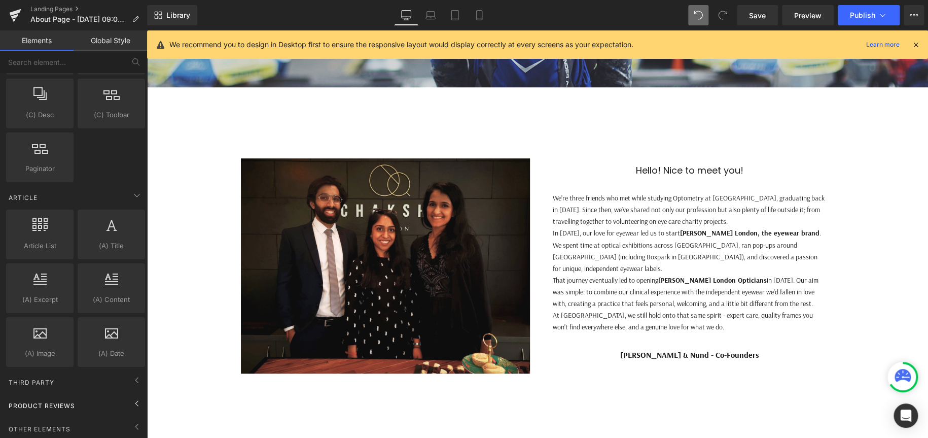
click at [49, 401] on span "Product Reviews" at bounding box center [42, 406] width 68 height 10
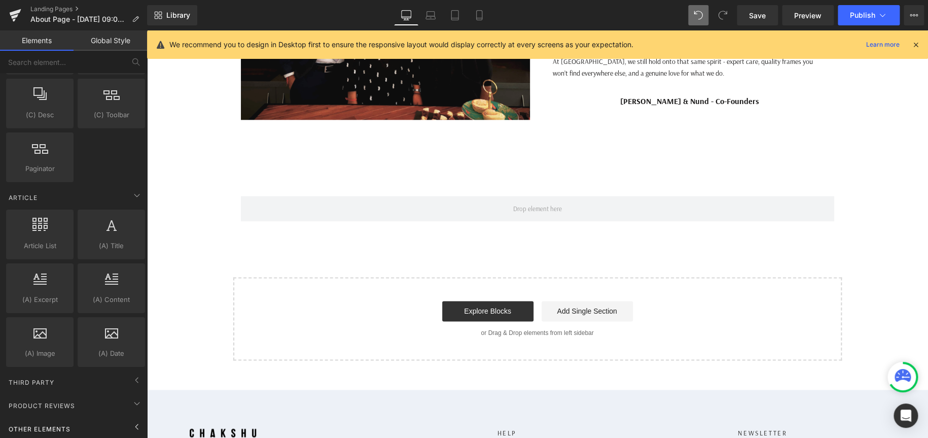
click at [51, 424] on span "Other Elements" at bounding box center [40, 429] width 64 height 10
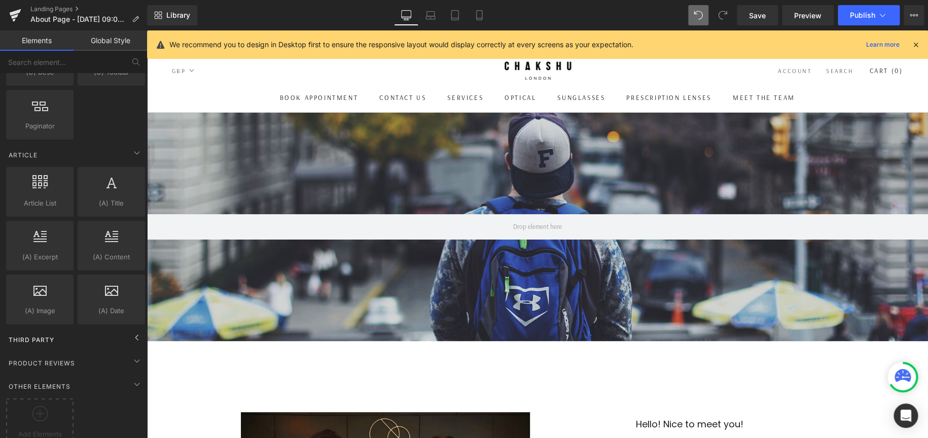
scroll to position [1708, 0]
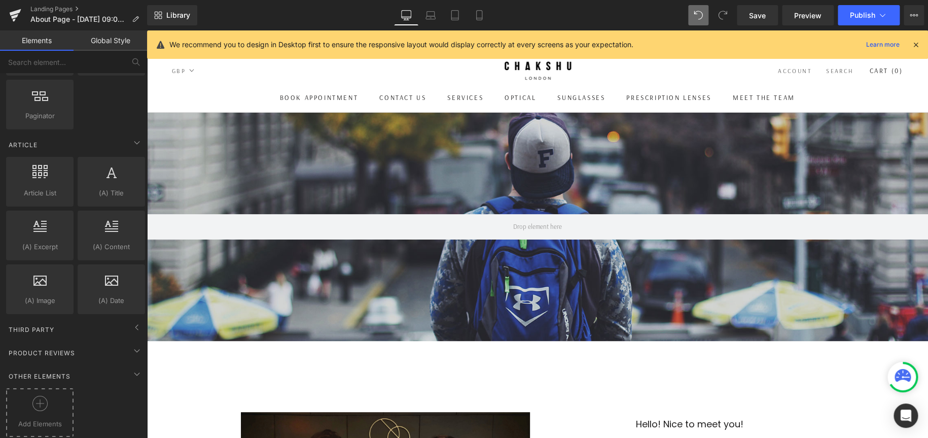
click at [40, 399] on icon at bounding box center [39, 403] width 15 height 15
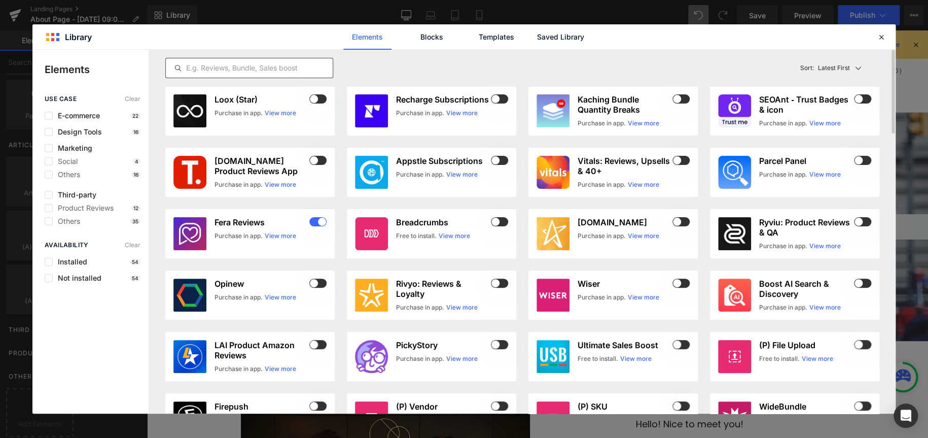
click at [234, 72] on input "text" at bounding box center [249, 68] width 167 height 12
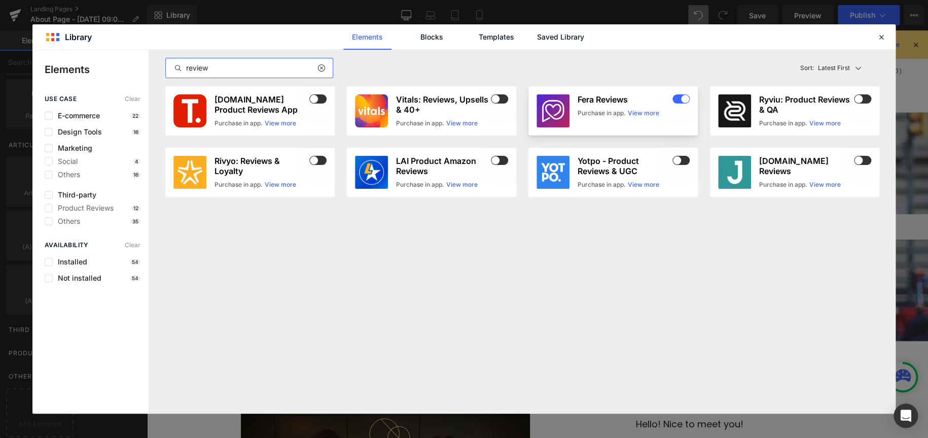
type input "review"
click at [563, 97] on img at bounding box center [553, 110] width 33 height 33
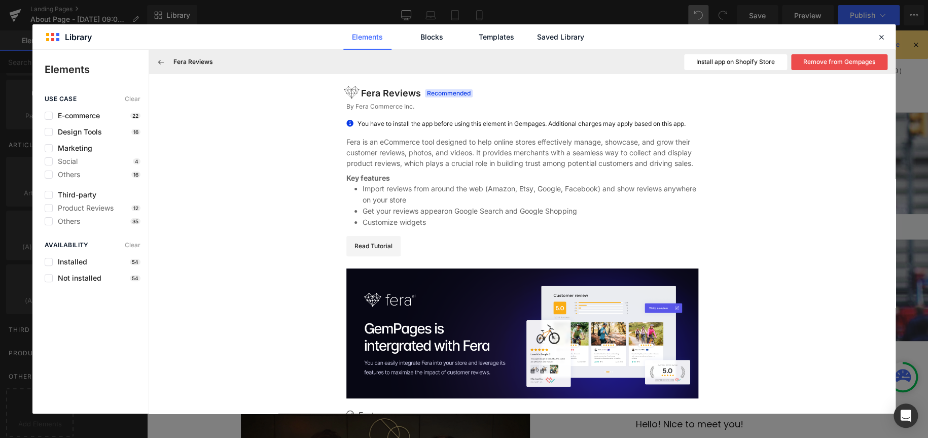
click at [742, 61] on button "Install app on Shopify Store" at bounding box center [735, 62] width 103 height 16
click at [852, 60] on button "Remove from Gempages" at bounding box center [839, 62] width 96 height 16
click at [157, 64] on icon at bounding box center [161, 61] width 9 height 9
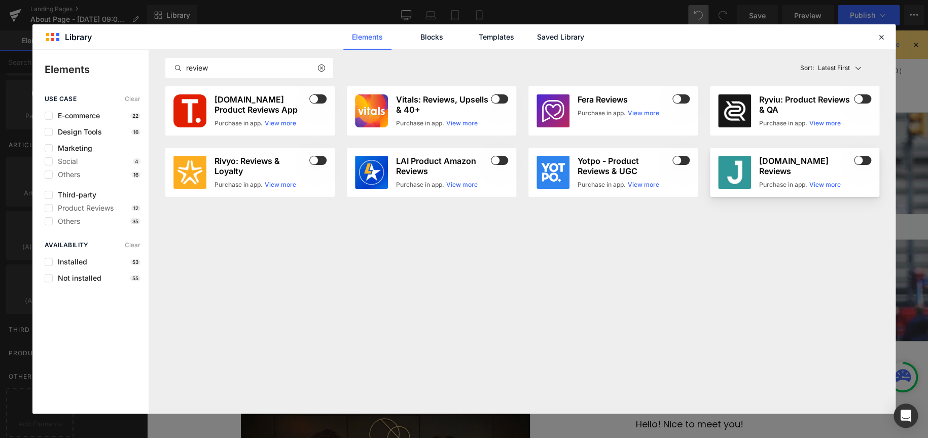
click at [775, 162] on h3 "[DOMAIN_NAME] Reviews" at bounding box center [805, 166] width 93 height 20
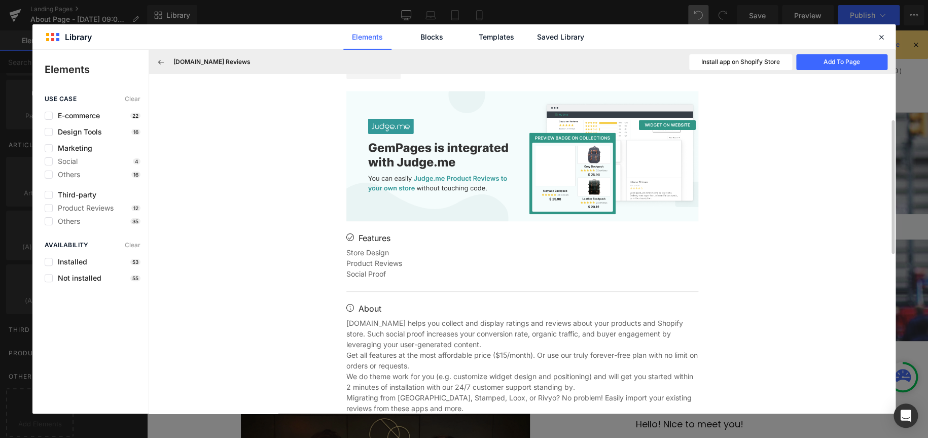
scroll to position [0, 0]
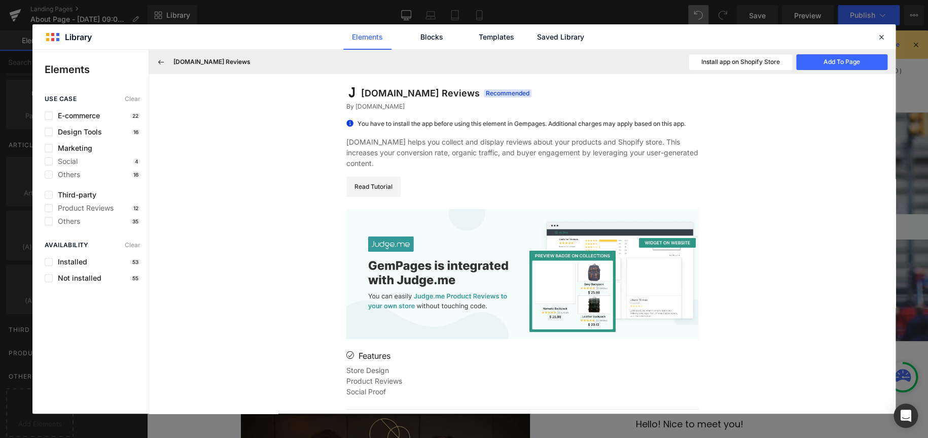
click at [725, 58] on button "Install app on Shopify Store" at bounding box center [740, 62] width 103 height 16
click at [847, 60] on button "Add To Page" at bounding box center [841, 62] width 91 height 16
click at [883, 34] on icon at bounding box center [881, 36] width 9 height 9
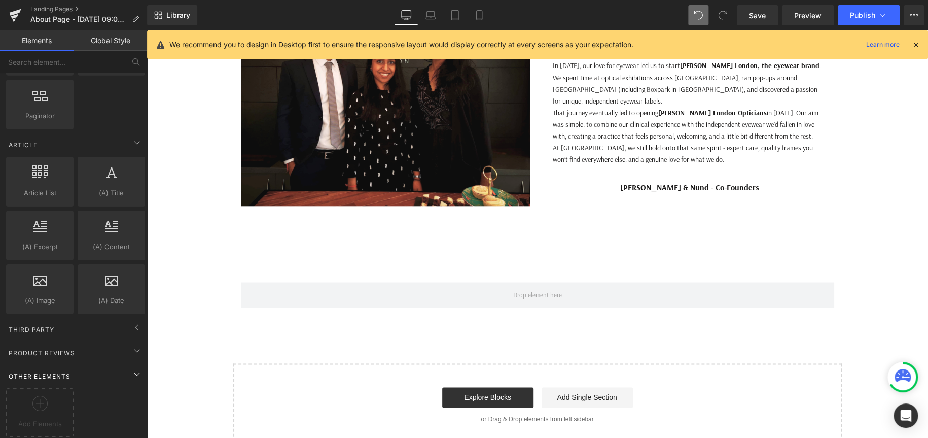
scroll to position [456, 0]
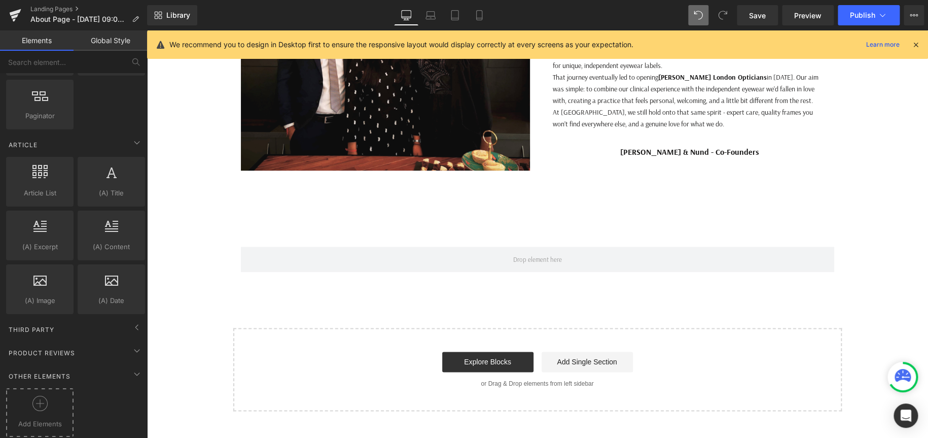
click at [42, 396] on icon at bounding box center [39, 403] width 15 height 15
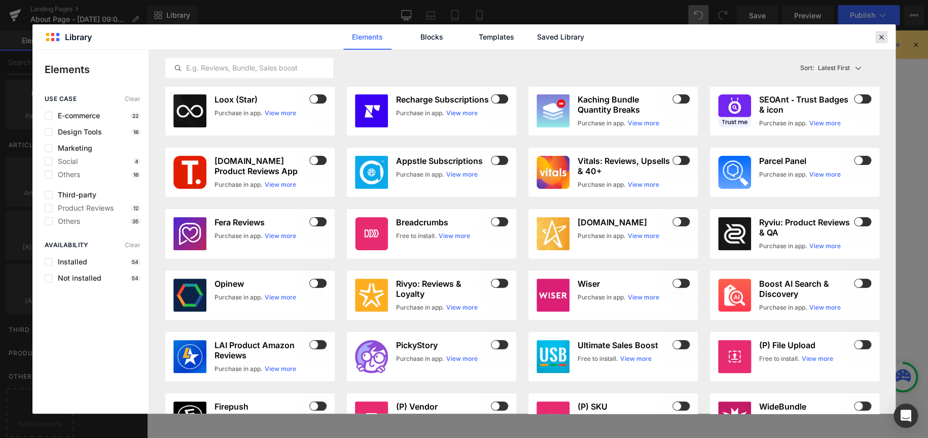
click at [877, 32] on icon at bounding box center [881, 36] width 9 height 9
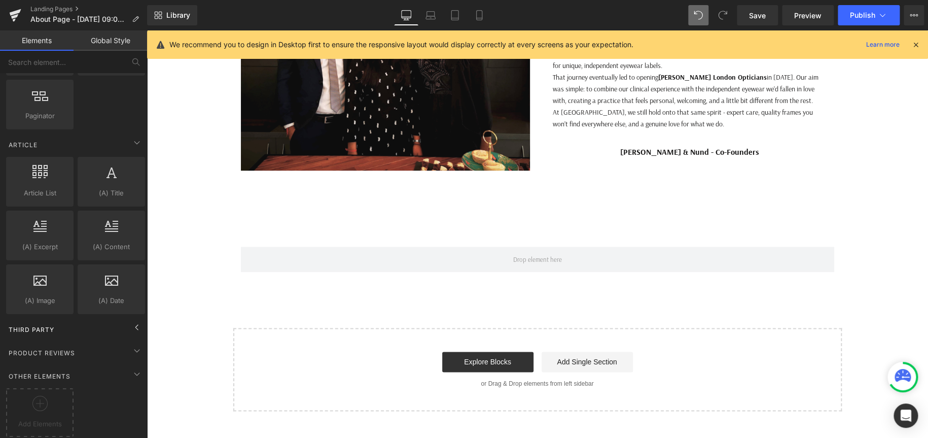
click at [71, 319] on div "Third Party" at bounding box center [75, 329] width 143 height 20
click at [114, 342] on div "Product Reviews" at bounding box center [75, 352] width 143 height 20
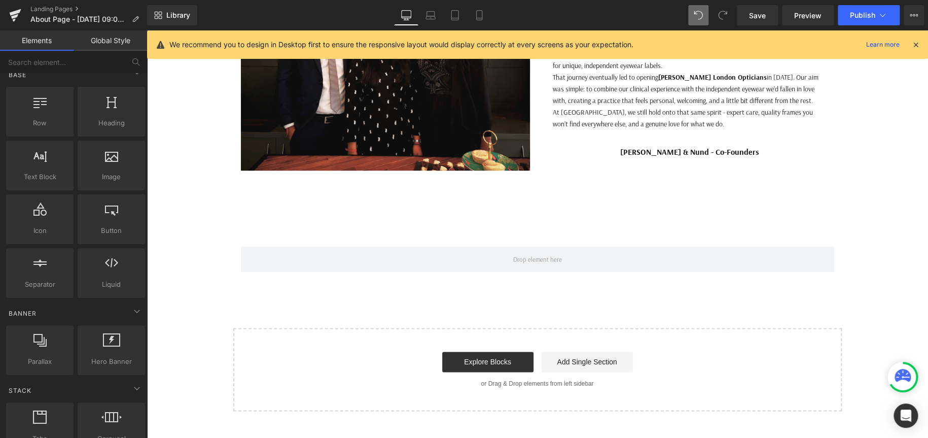
scroll to position [0, 0]
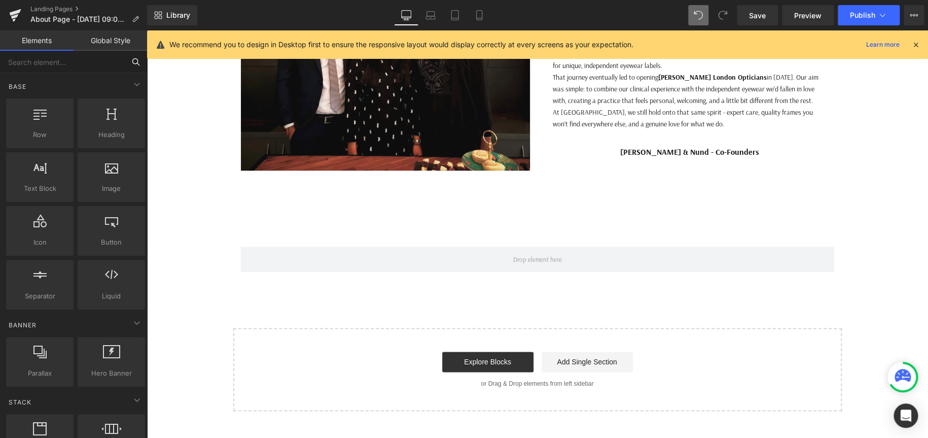
click at [112, 60] on input "text" at bounding box center [62, 62] width 125 height 22
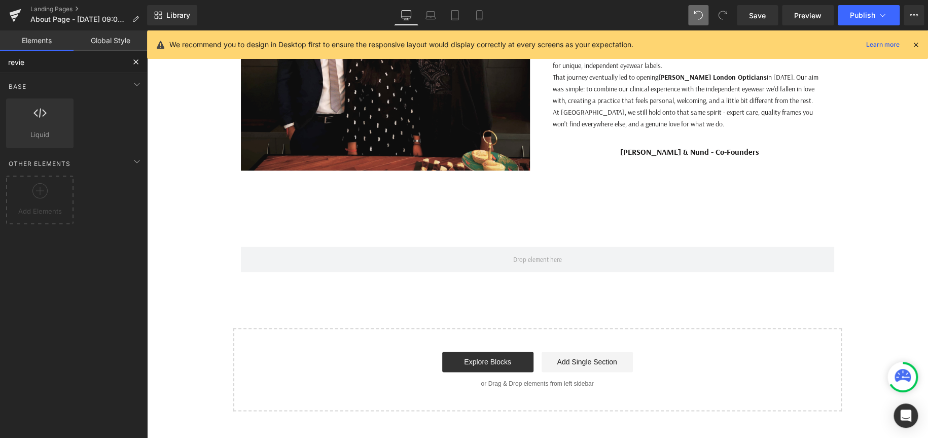
type input "review"
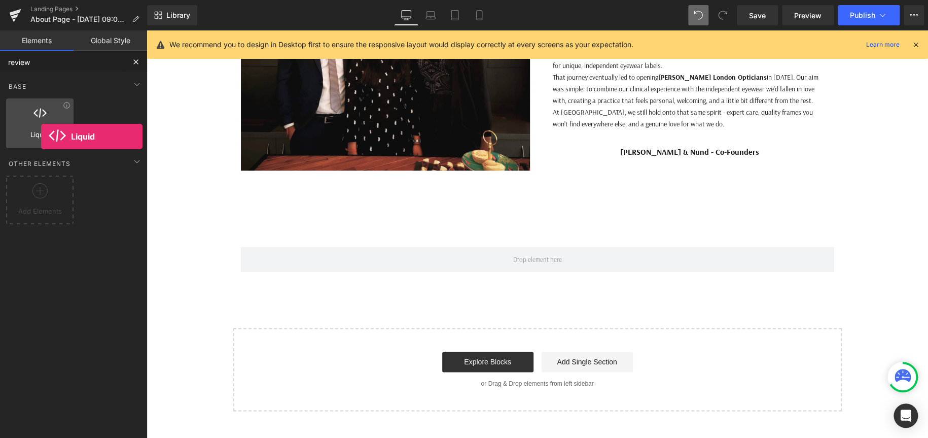
click at [41, 136] on span "Liquid" at bounding box center [39, 134] width 61 height 11
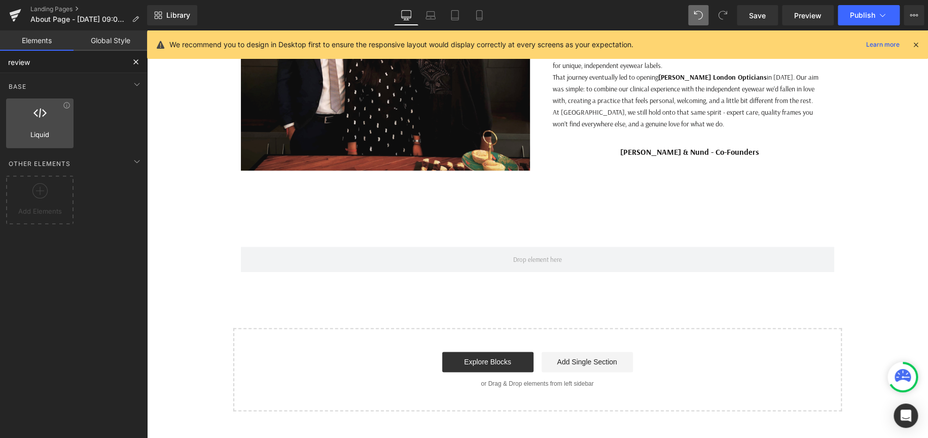
click at [52, 116] on div at bounding box center [39, 118] width 61 height 23
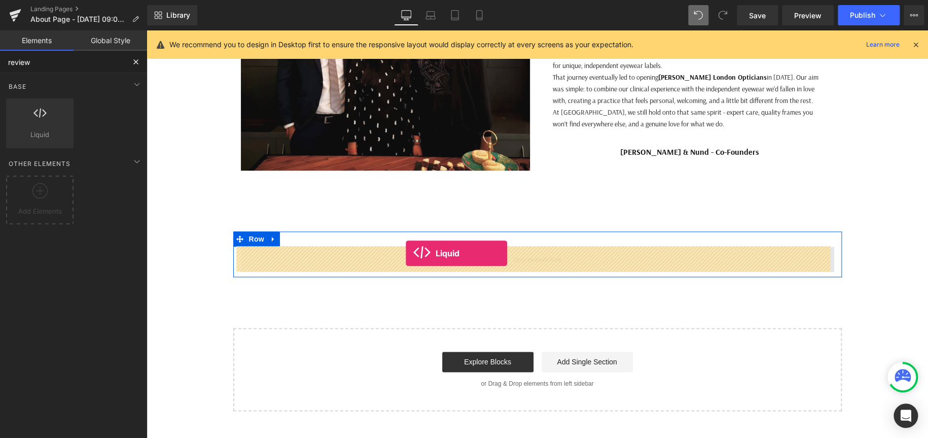
drag, startPoint x: 192, startPoint y: 153, endPoint x: 406, endPoint y: 253, distance: 235.5
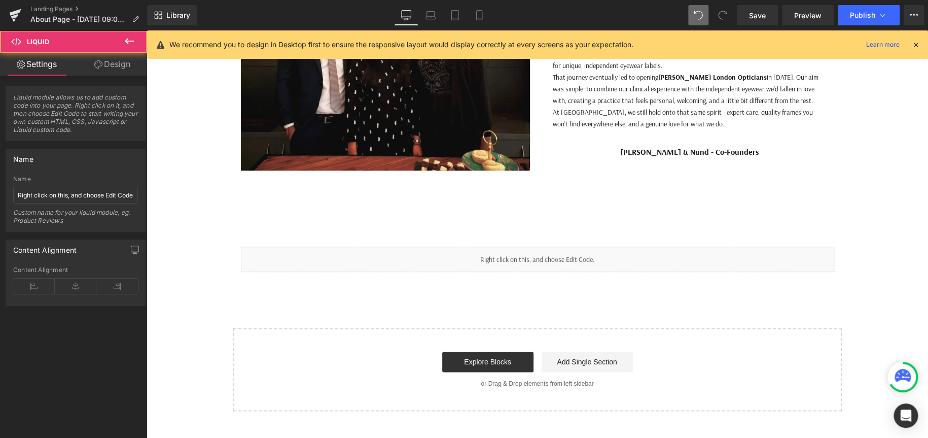
scroll to position [1189, 773]
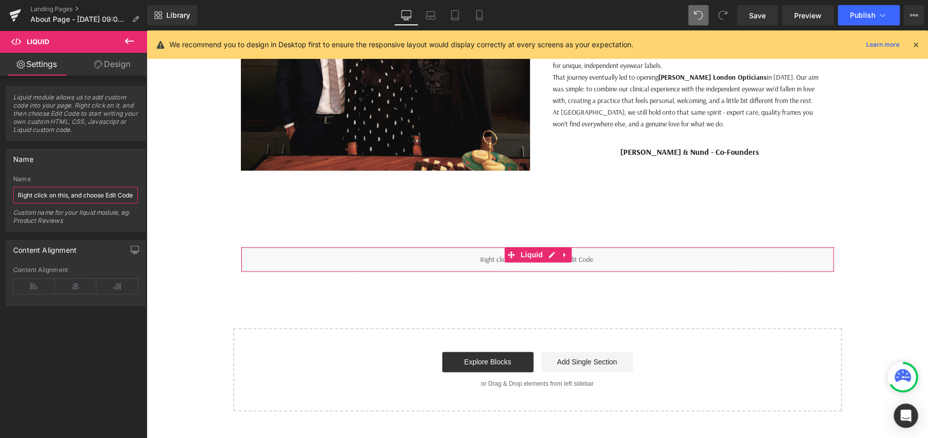
click at [82, 193] on input "Right click on this, and choose Edit Code." at bounding box center [75, 195] width 125 height 17
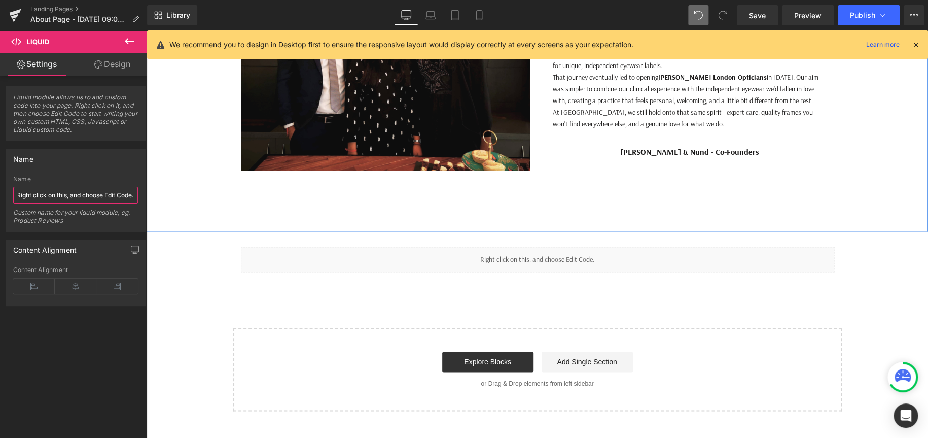
drag, startPoint x: 236, startPoint y: 223, endPoint x: 200, endPoint y: 195, distance: 45.6
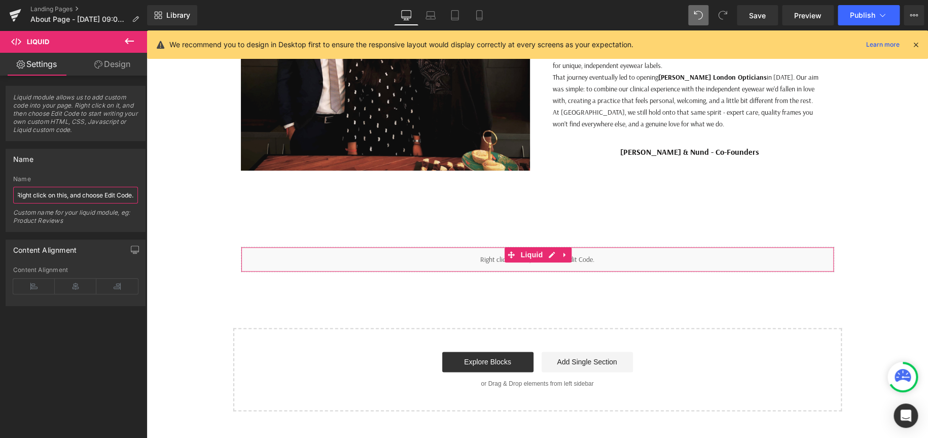
click at [91, 191] on input "Right click on this, and choose Edit Code." at bounding box center [75, 195] width 125 height 17
drag, startPoint x: 75, startPoint y: 195, endPoint x: 45, endPoint y: 196, distance: 29.4
click at [45, 196] on input "Right click on this, and choose Edit Code." at bounding box center [75, 195] width 125 height 17
click at [50, 192] on input "Right click on this, and choose Edit Code." at bounding box center [75, 195] width 125 height 17
click at [76, 191] on input "Right click on this, and choose Edit Code." at bounding box center [75, 195] width 125 height 17
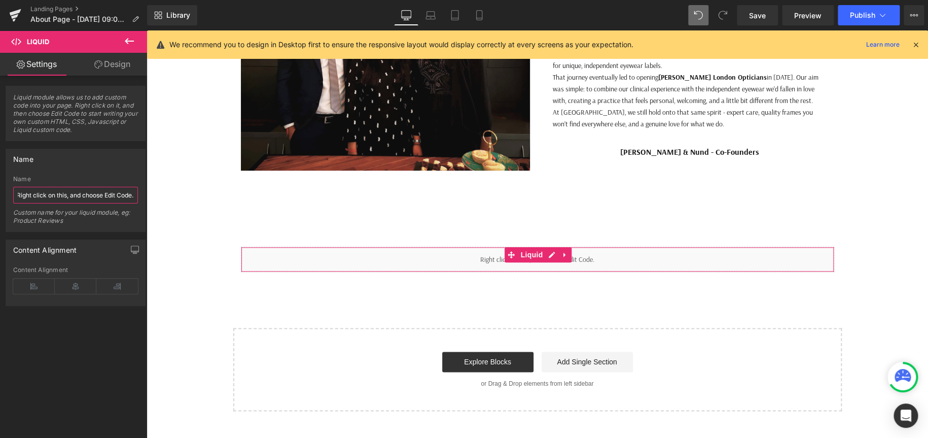
click at [76, 191] on input "Right click on this, and choose Edit Code." at bounding box center [75, 195] width 125 height 17
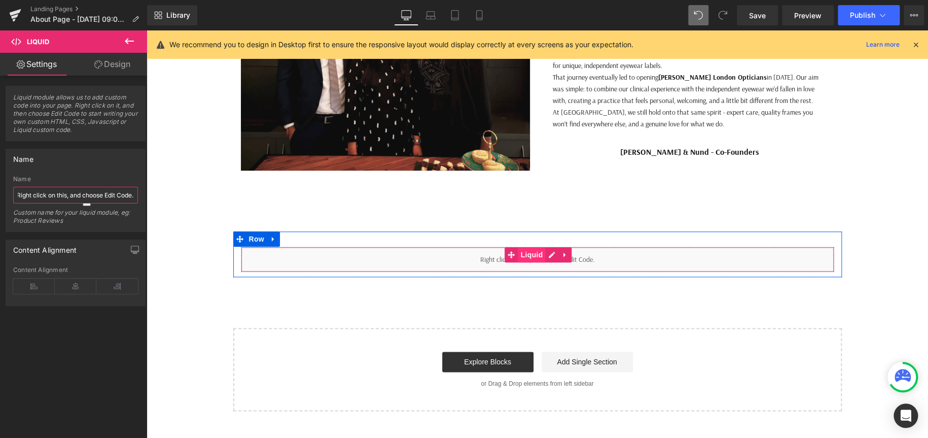
click at [533, 249] on span "Liquid" at bounding box center [531, 254] width 27 height 15
click at [566, 252] on link at bounding box center [564, 254] width 13 height 15
click at [522, 253] on div "Liquid" at bounding box center [537, 258] width 593 height 25
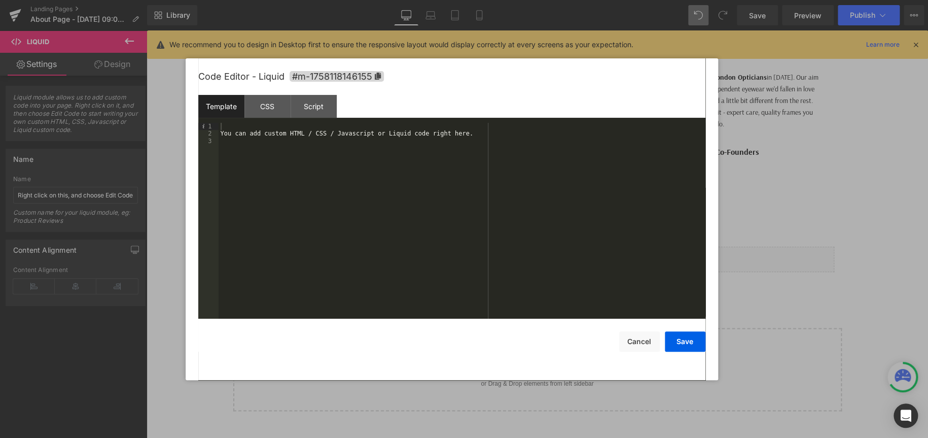
click at [275, 161] on div "You can add custom HTML / CSS / Javascript or Liquid code right here." at bounding box center [462, 228] width 487 height 210
click at [225, 128] on div "You can add custom HTML / CSS / Javascript or Liquid code right here." at bounding box center [462, 228] width 487 height 210
click at [257, 105] on div "CSS" at bounding box center [267, 106] width 46 height 23
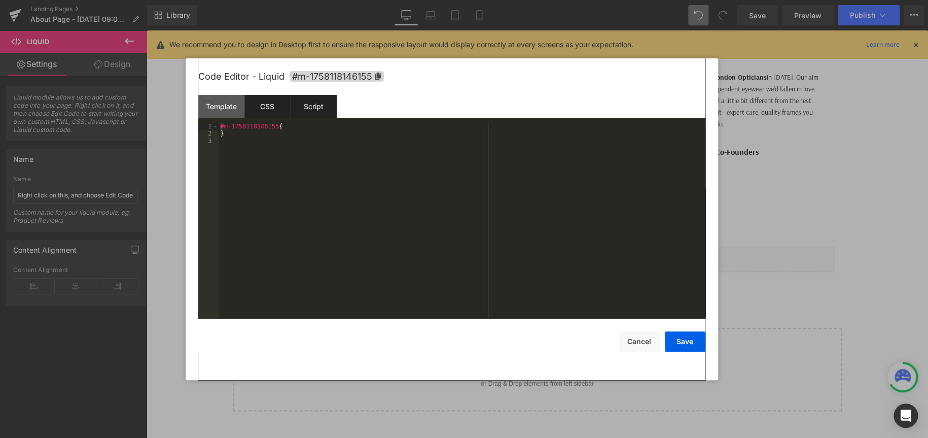
click at [312, 107] on div "Script" at bounding box center [314, 106] width 46 height 23
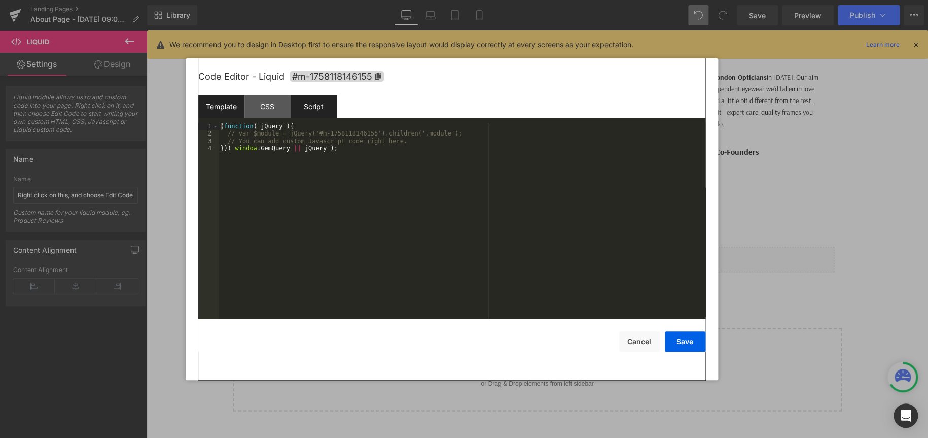
click at [227, 106] on div "Template" at bounding box center [221, 106] width 46 height 23
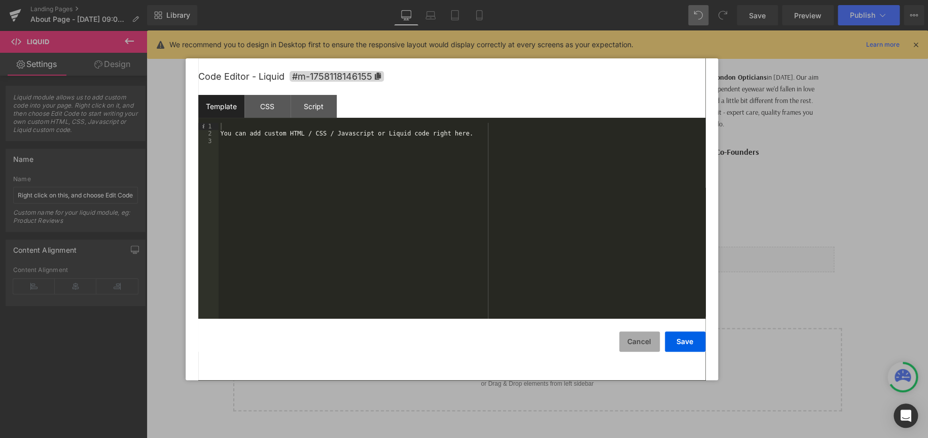
drag, startPoint x: 629, startPoint y: 331, endPoint x: 630, endPoint y: 339, distance: 8.2
click at [629, 332] on button "Cancel" at bounding box center [639, 341] width 41 height 20
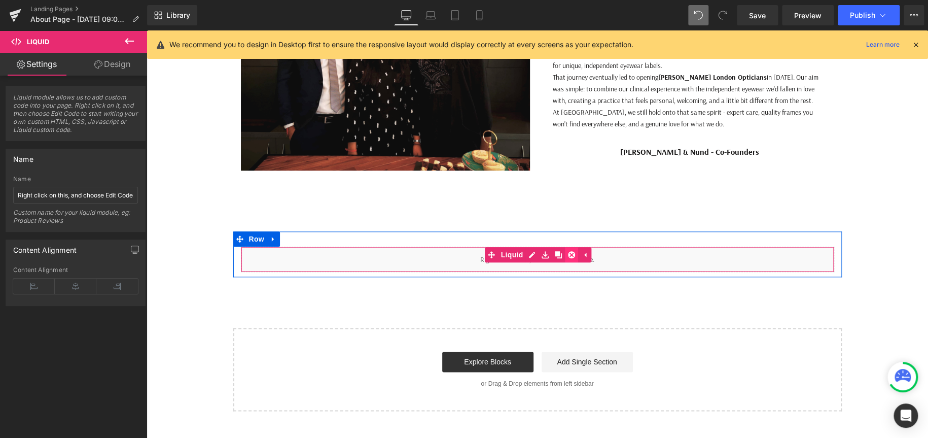
click at [571, 254] on icon at bounding box center [571, 254] width 7 height 7
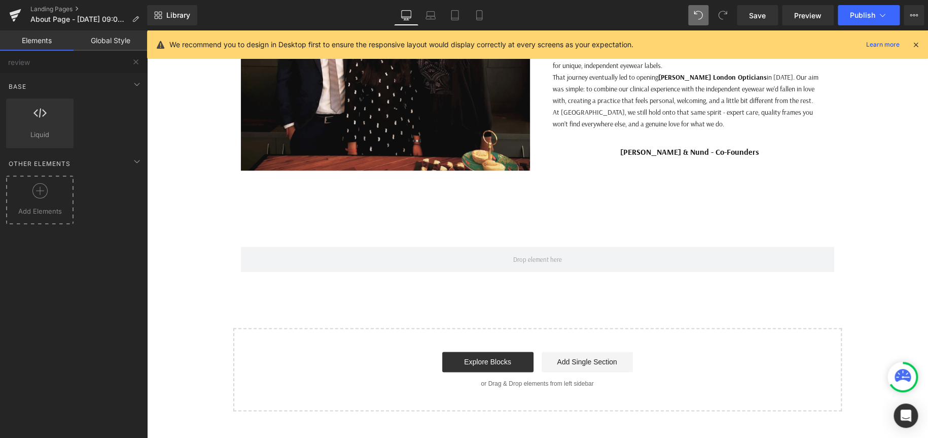
click at [44, 192] on icon at bounding box center [39, 190] width 15 height 15
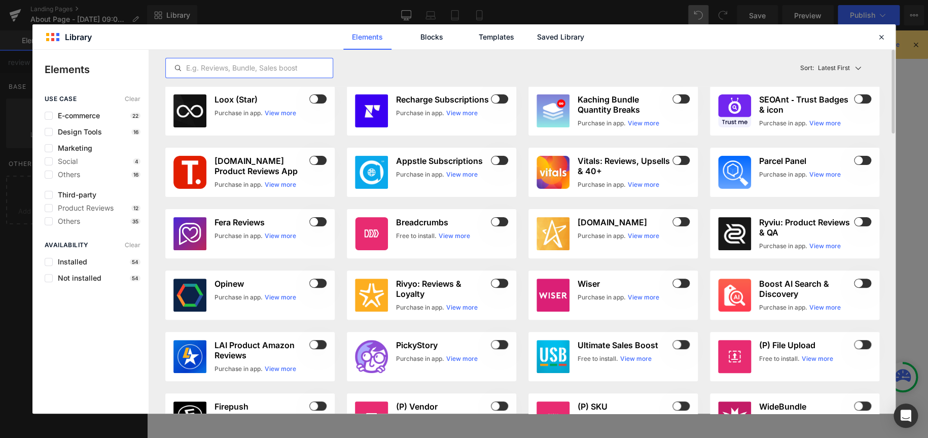
click at [217, 67] on input "text" at bounding box center [249, 68] width 167 height 12
click at [434, 32] on link "Blocks" at bounding box center [432, 36] width 48 height 25
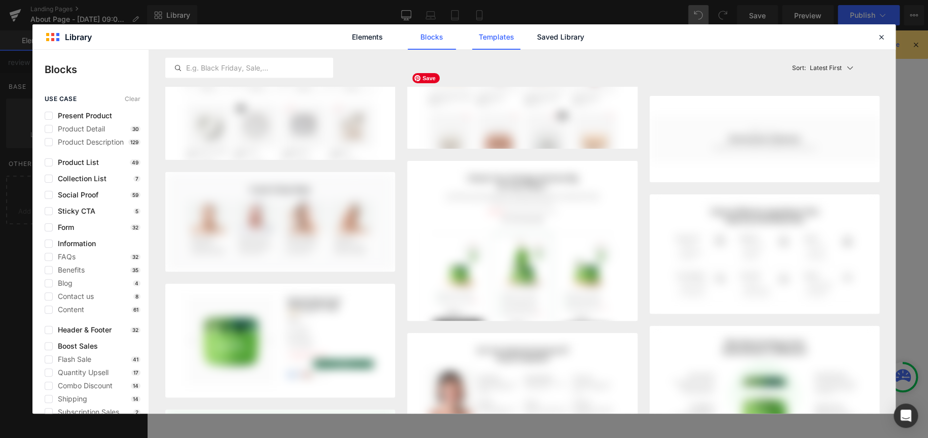
scroll to position [845, 0]
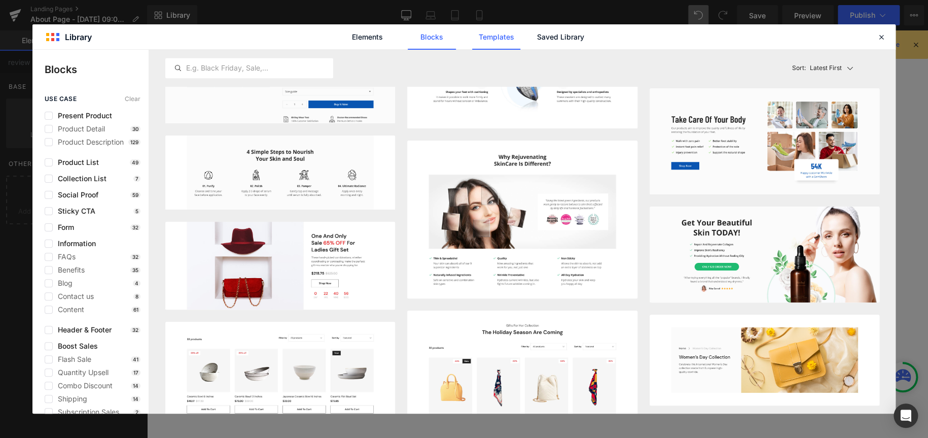
click at [498, 37] on link "Templates" at bounding box center [496, 36] width 48 height 25
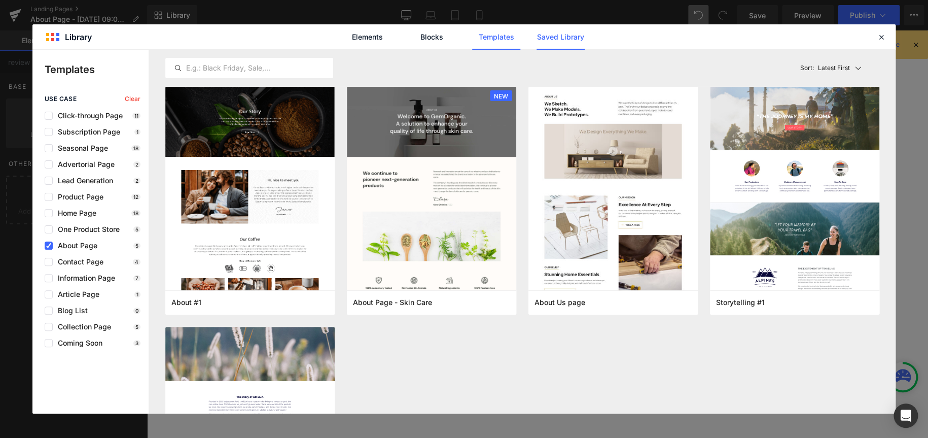
drag, startPoint x: 568, startPoint y: 36, endPoint x: 561, endPoint y: 35, distance: 7.1
click at [567, 35] on link "Saved Library" at bounding box center [561, 36] width 48 height 25
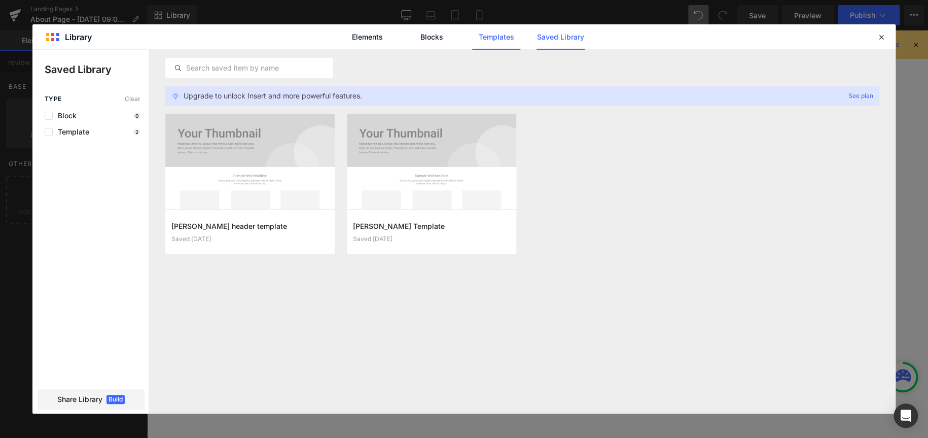
click at [507, 32] on link "Templates" at bounding box center [496, 36] width 48 height 25
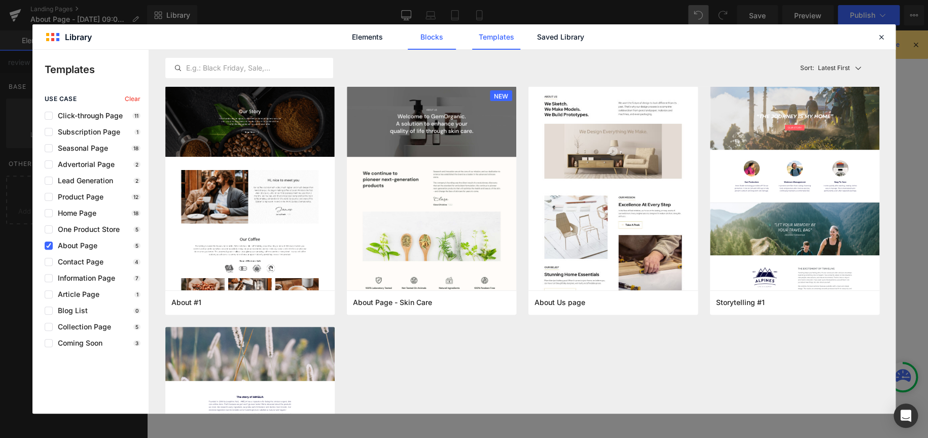
click at [446, 37] on link "Blocks" at bounding box center [432, 36] width 48 height 25
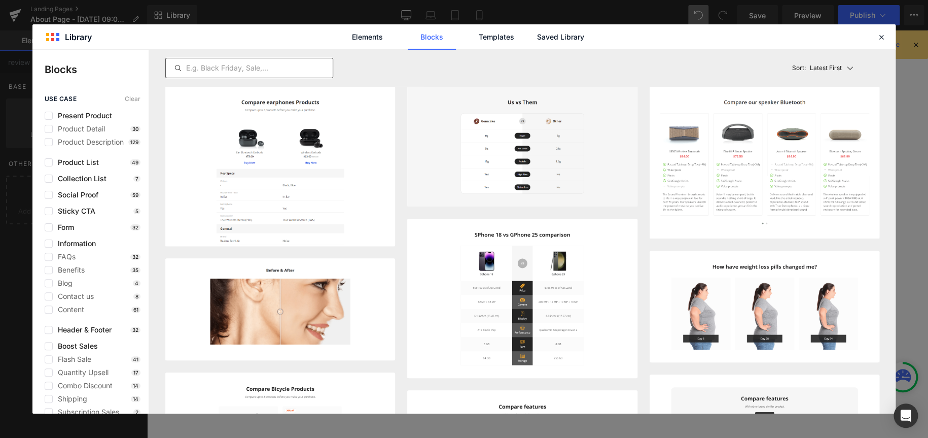
click at [300, 69] on input "text" at bounding box center [249, 68] width 167 height 12
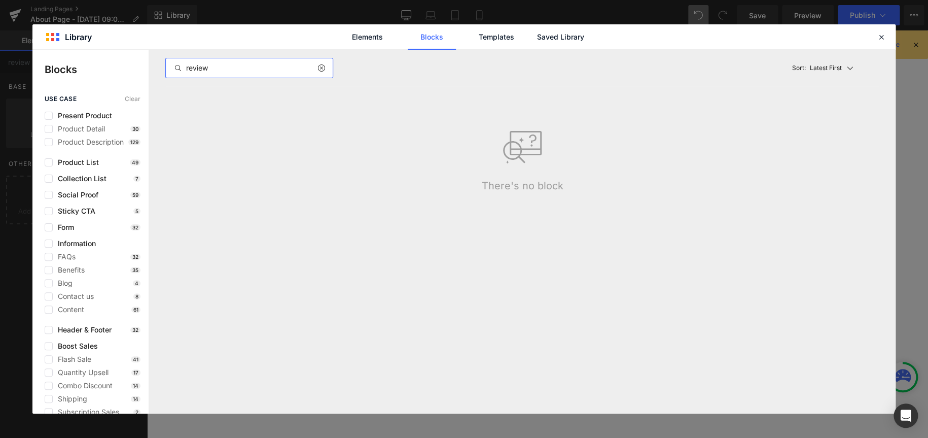
click at [231, 68] on input "review" at bounding box center [249, 68] width 167 height 12
type input "review"
click at [357, 43] on link "Elements" at bounding box center [367, 36] width 48 height 25
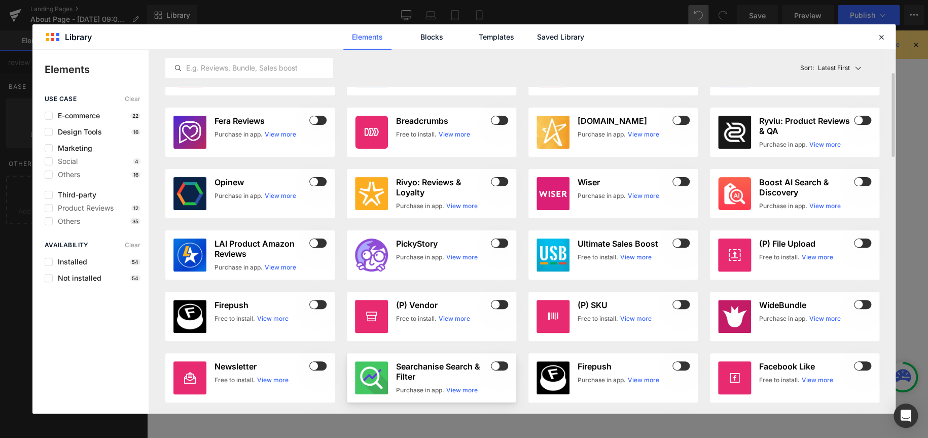
scroll to position [152, 0]
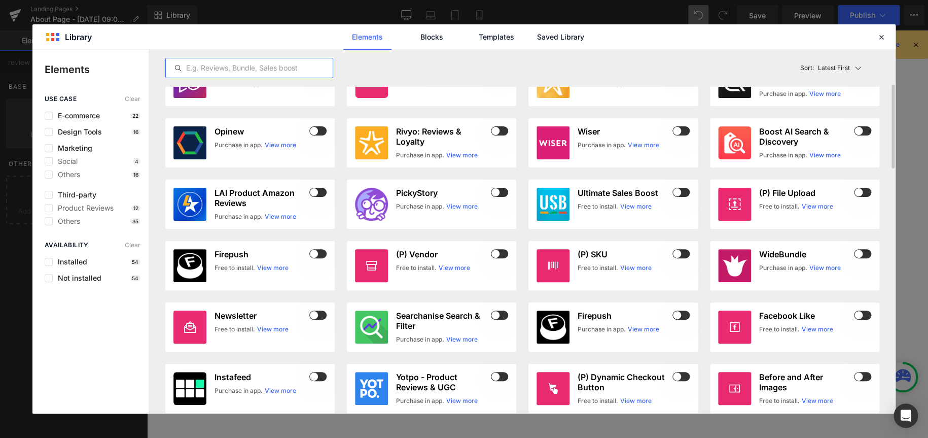
click at [226, 64] on input "text" at bounding box center [249, 68] width 167 height 12
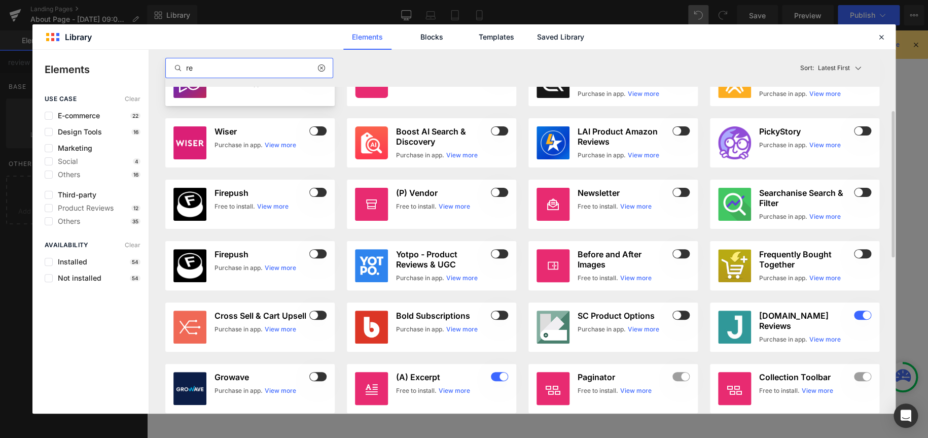
scroll to position [0, 0]
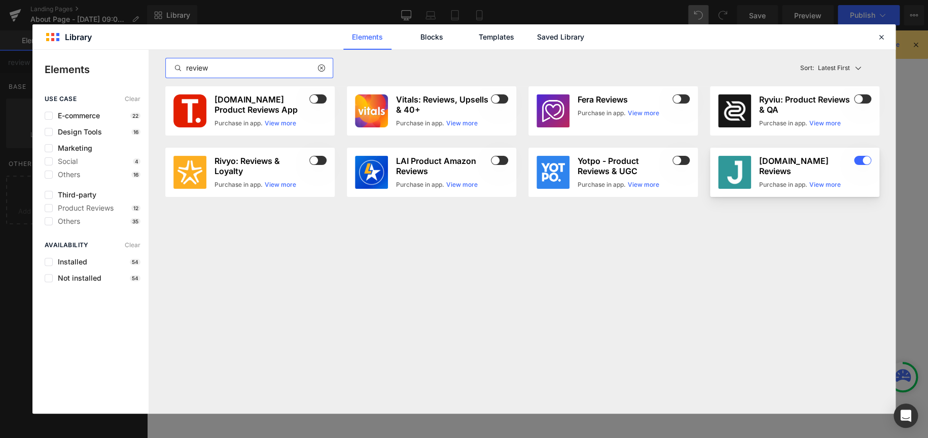
type input "review"
click at [770, 163] on h3 "[DOMAIN_NAME] Reviews" at bounding box center [805, 166] width 93 height 20
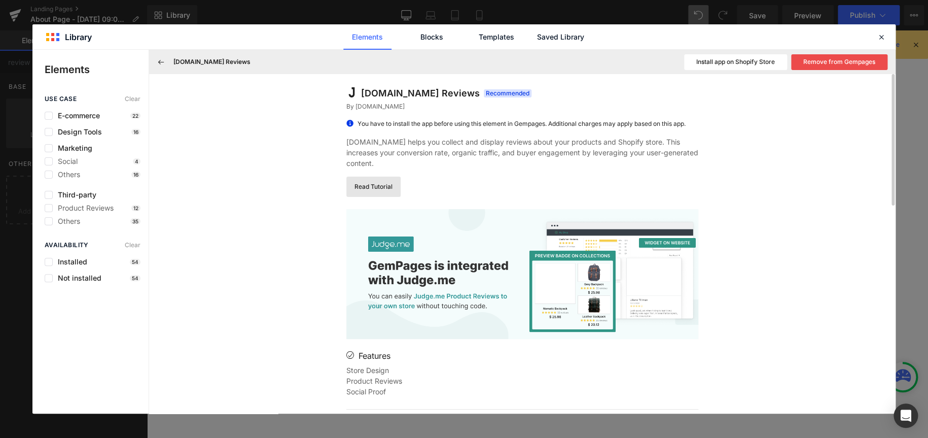
click at [390, 177] on link "Read Tutorial" at bounding box center [373, 187] width 54 height 20
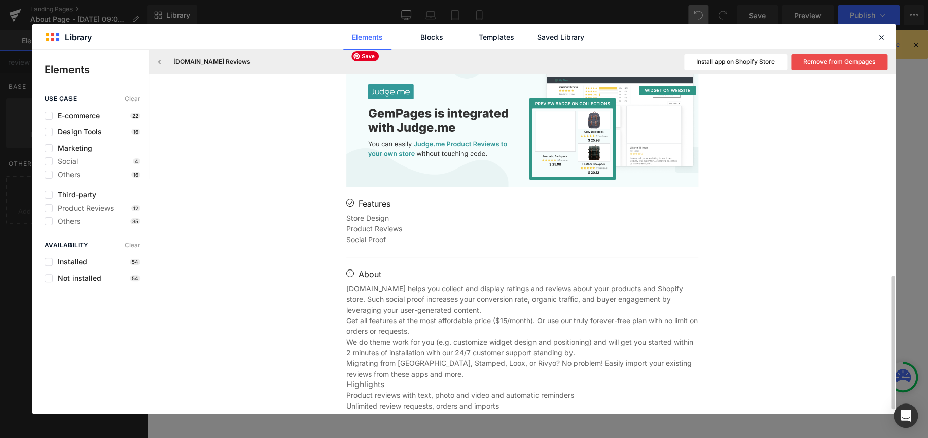
scroll to position [355, 0]
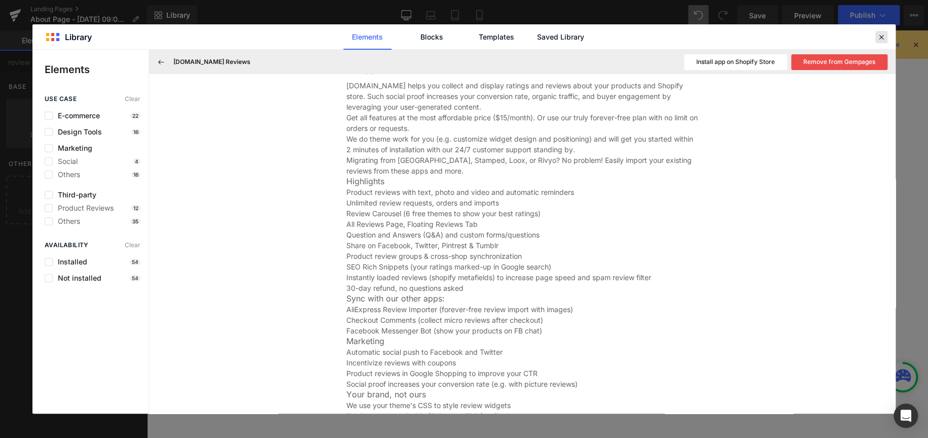
click at [880, 39] on icon at bounding box center [881, 36] width 9 height 9
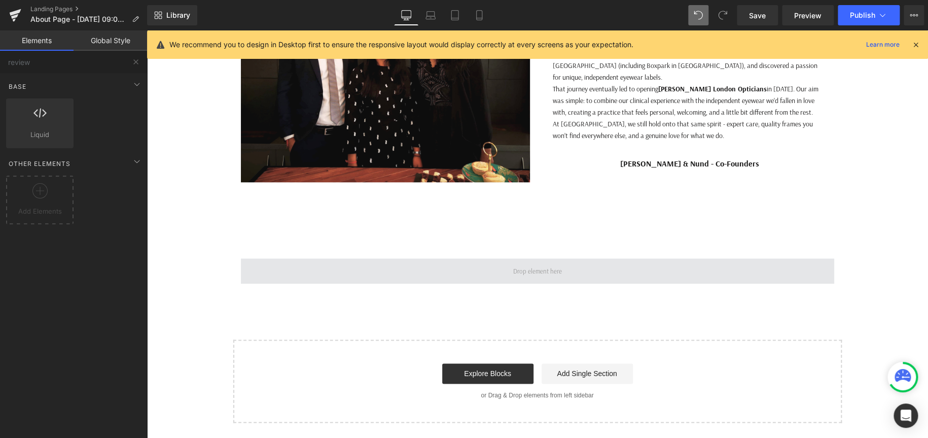
scroll to position [456, 0]
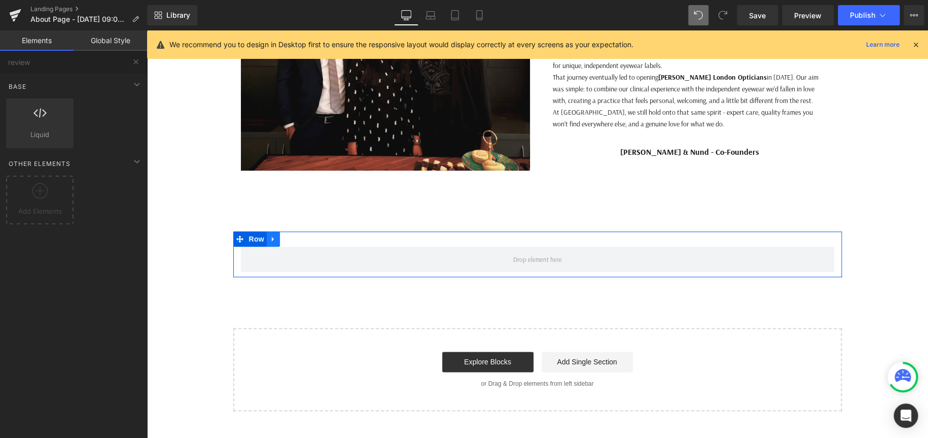
click at [271, 240] on icon at bounding box center [273, 239] width 7 height 8
click at [311, 241] on icon at bounding box center [312, 239] width 7 height 8
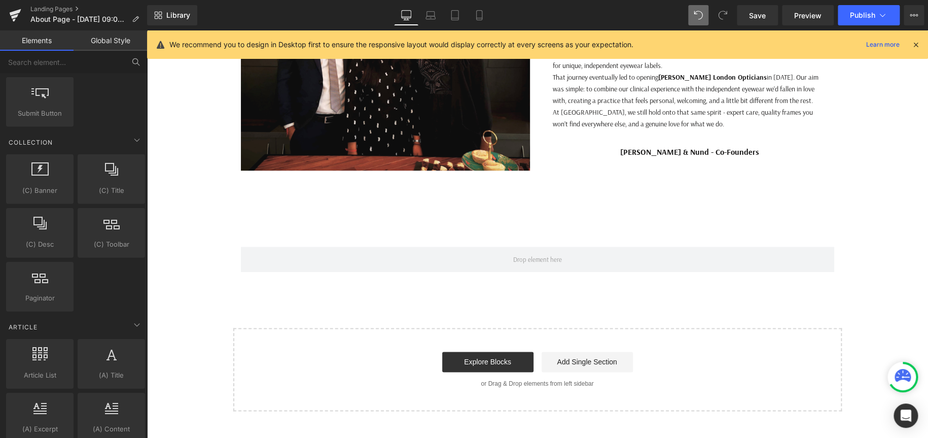
scroll to position [1708, 0]
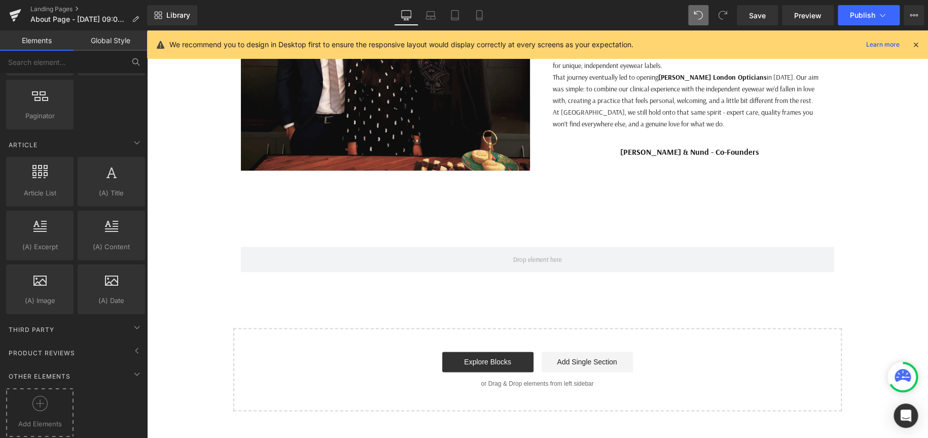
click at [36, 418] on span "Add Elements" at bounding box center [40, 423] width 62 height 11
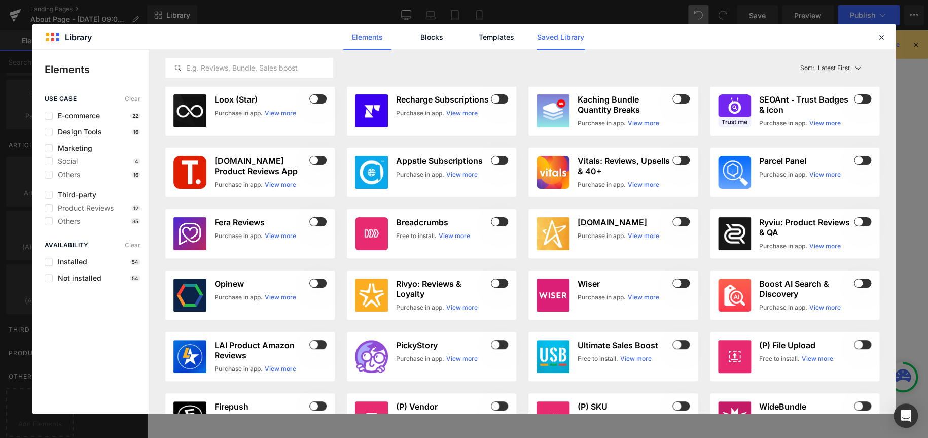
click at [581, 34] on link "Saved Library" at bounding box center [561, 36] width 48 height 25
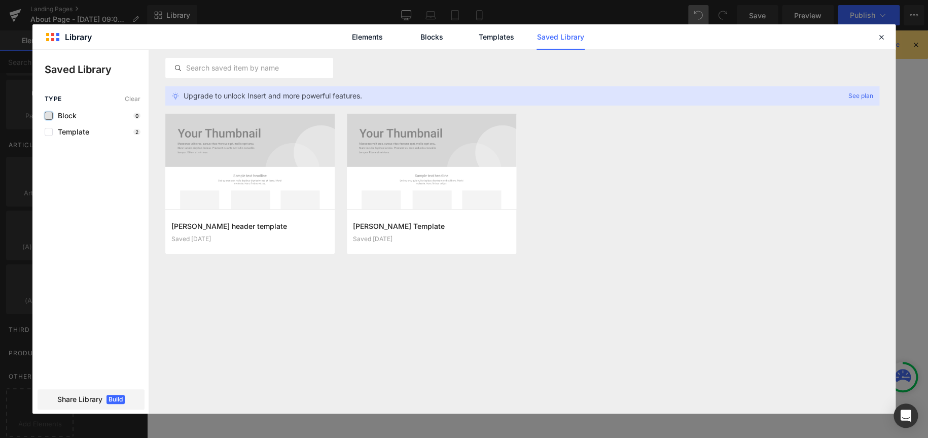
click at [46, 113] on label at bounding box center [49, 116] width 8 height 8
click at [49, 116] on input "checkbox" at bounding box center [49, 116] width 0 height 0
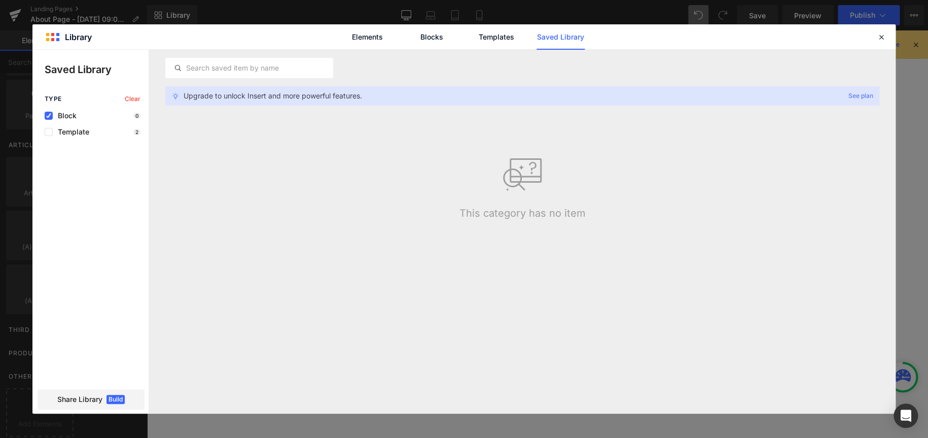
click at [889, 33] on div "Elements Blocks Templates Saved Library" at bounding box center [463, 36] width 863 height 25
click at [884, 37] on icon at bounding box center [881, 36] width 9 height 9
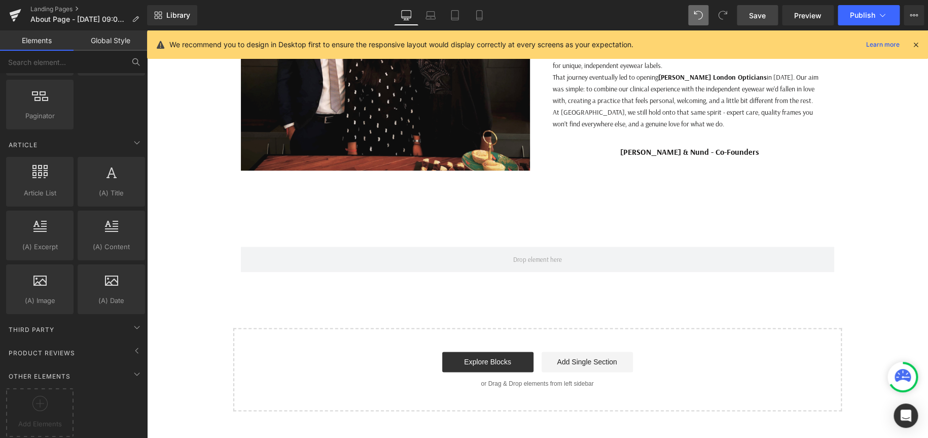
click at [756, 14] on span "Save" at bounding box center [757, 15] width 17 height 11
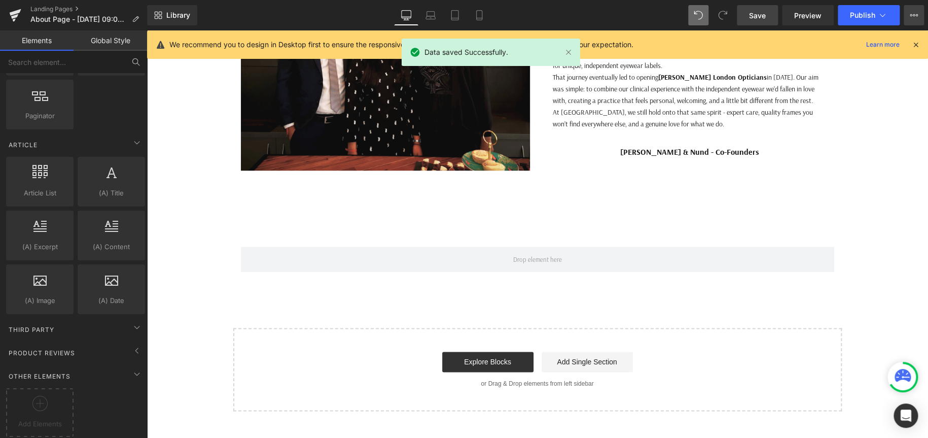
click at [913, 13] on icon at bounding box center [914, 15] width 8 height 8
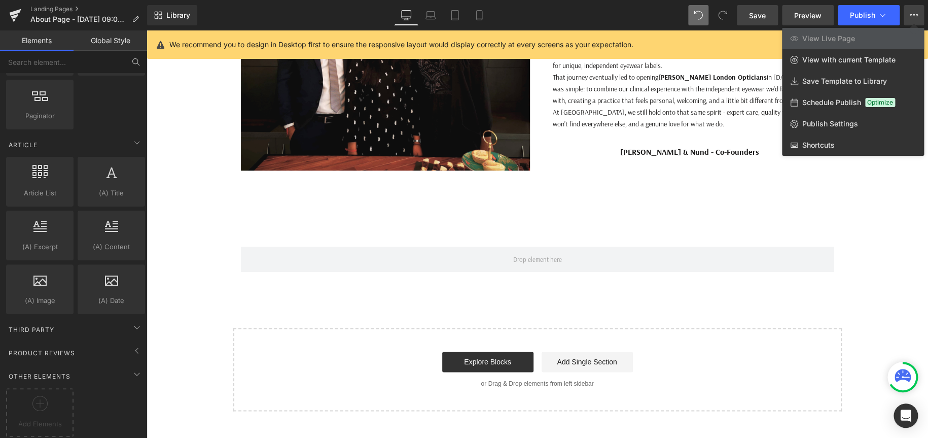
click at [827, 12] on link "Preview" at bounding box center [808, 15] width 52 height 20
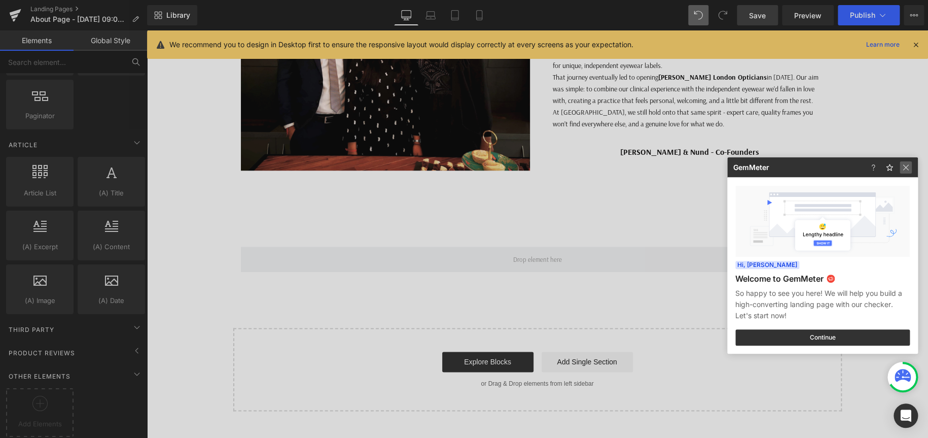
click at [903, 169] on img at bounding box center [906, 167] width 12 height 12
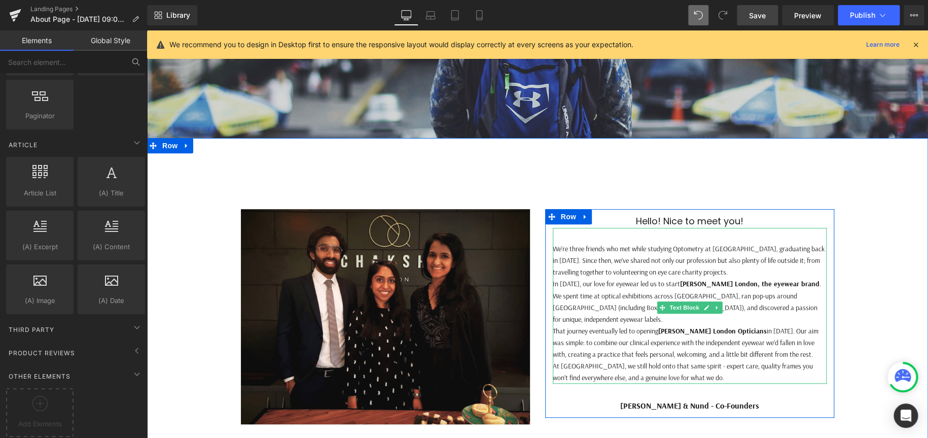
scroll to position [355, 0]
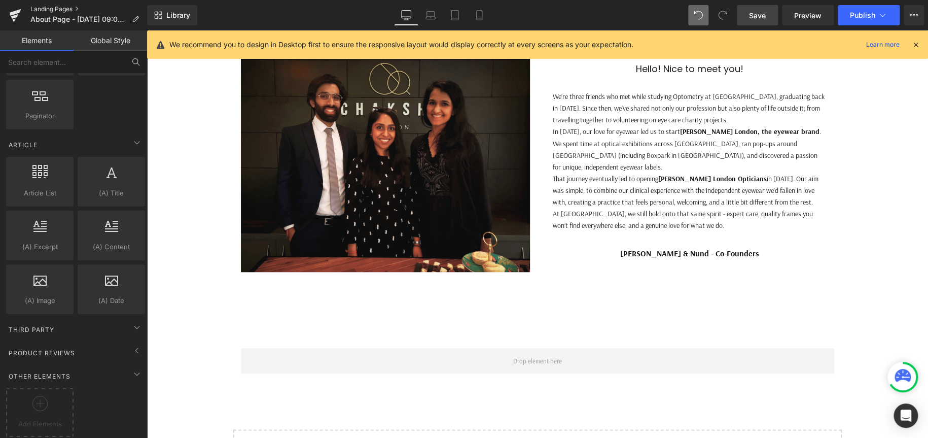
click at [50, 9] on link "Landing Pages" at bounding box center [88, 9] width 117 height 8
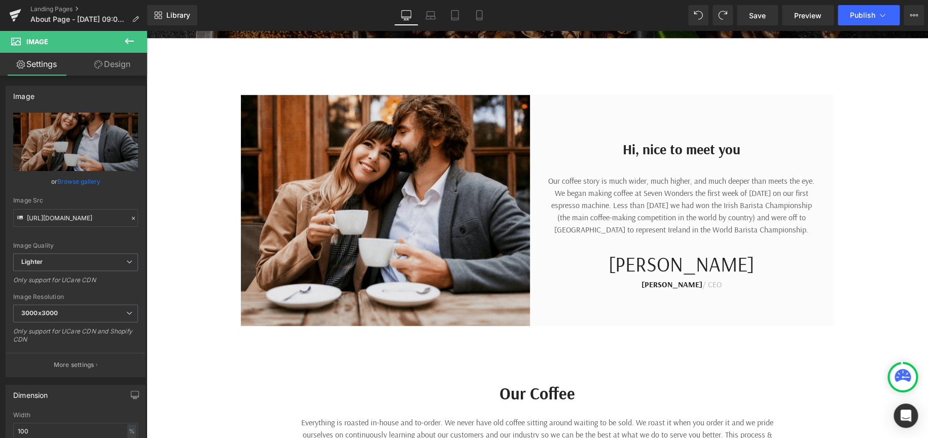
scroll to position [378, 0]
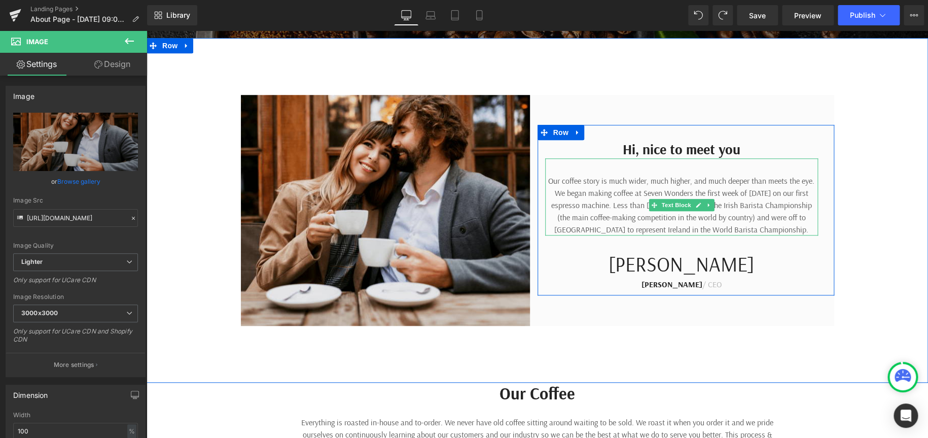
click at [640, 165] on div "Our coffee story is much wider, much higher, and much deeper than meets the eye…" at bounding box center [681, 196] width 273 height 77
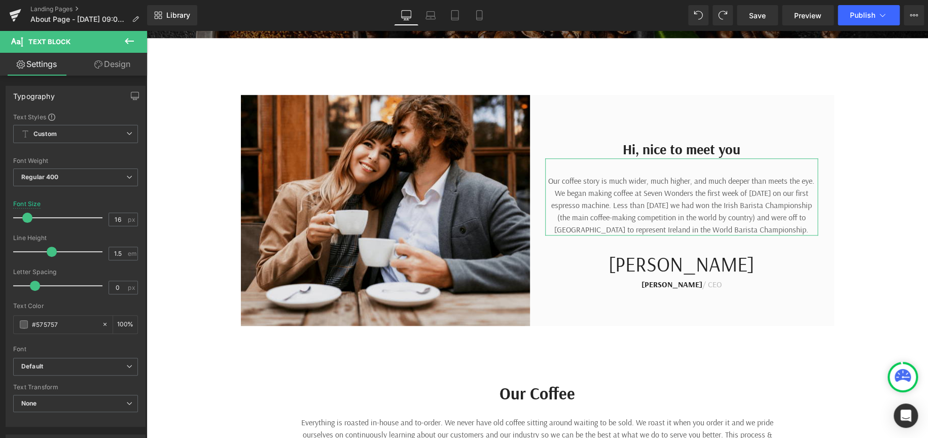
drag, startPoint x: 109, startPoint y: 66, endPoint x: 63, endPoint y: 250, distance: 189.2
click at [109, 66] on link "Design" at bounding box center [113, 64] width 74 height 23
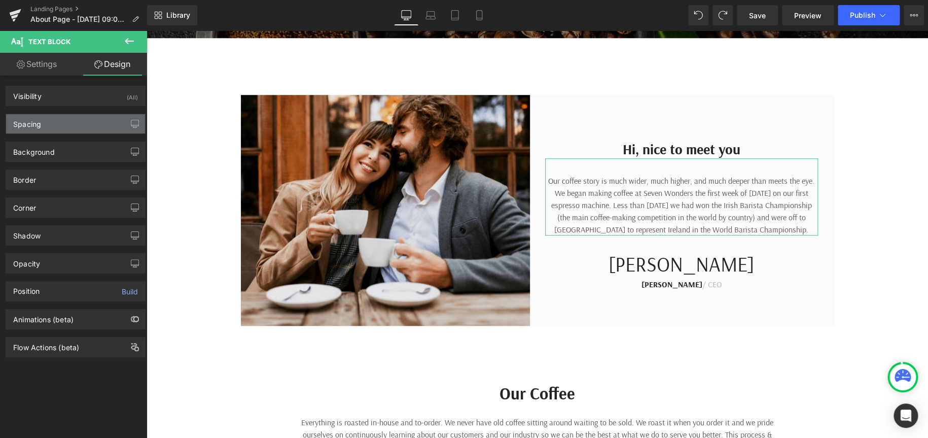
click at [87, 119] on div "Spacing" at bounding box center [75, 123] width 139 height 19
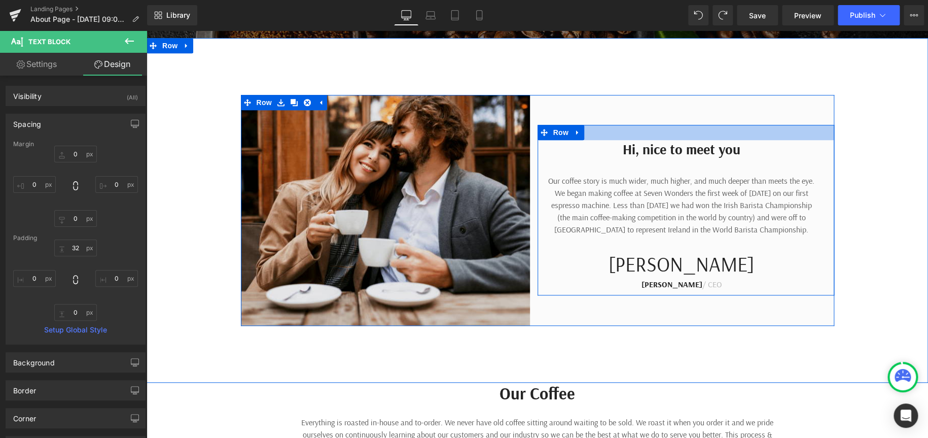
click at [755, 135] on div at bounding box center [686, 132] width 297 height 15
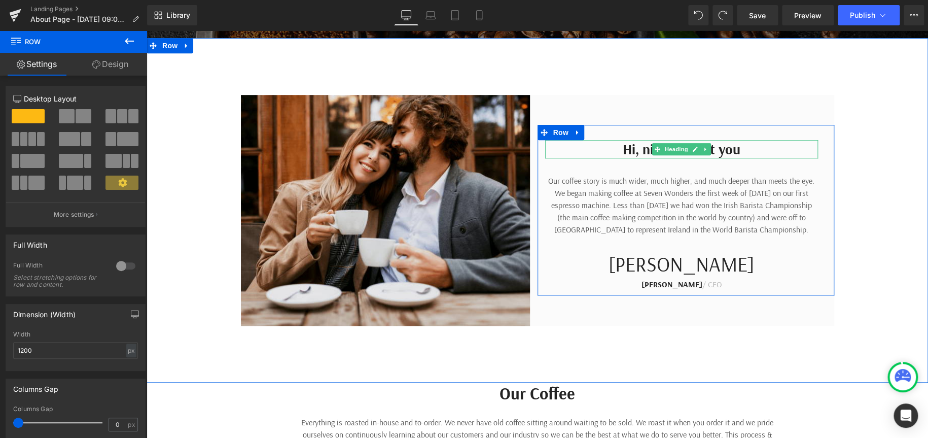
click at [756, 152] on h2 "Hi, nice to meet you" at bounding box center [681, 149] width 273 height 18
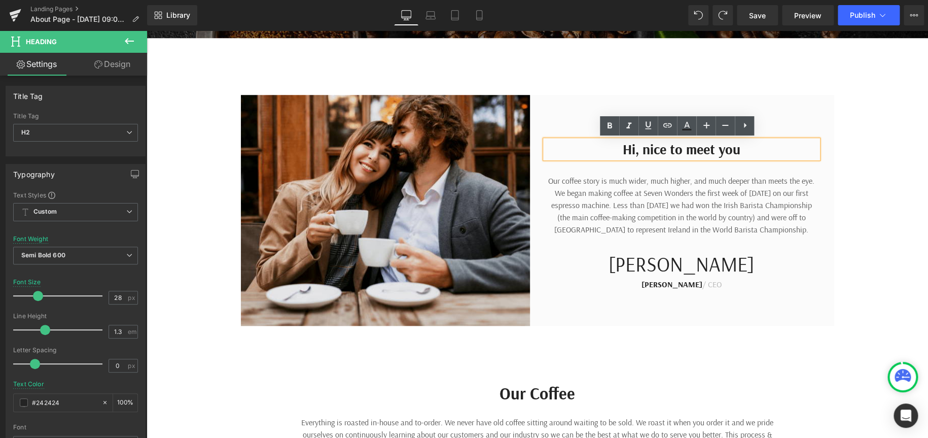
click at [784, 130] on div "Hi, nice to meet you Heading Our coffee story is much wider, much higher, and m…" at bounding box center [686, 210] width 297 height 170
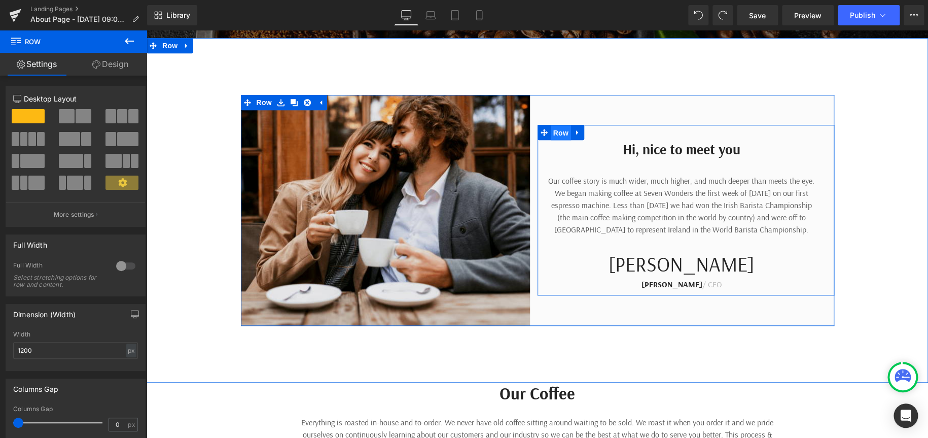
click at [557, 131] on span "Row" at bounding box center [561, 132] width 20 height 15
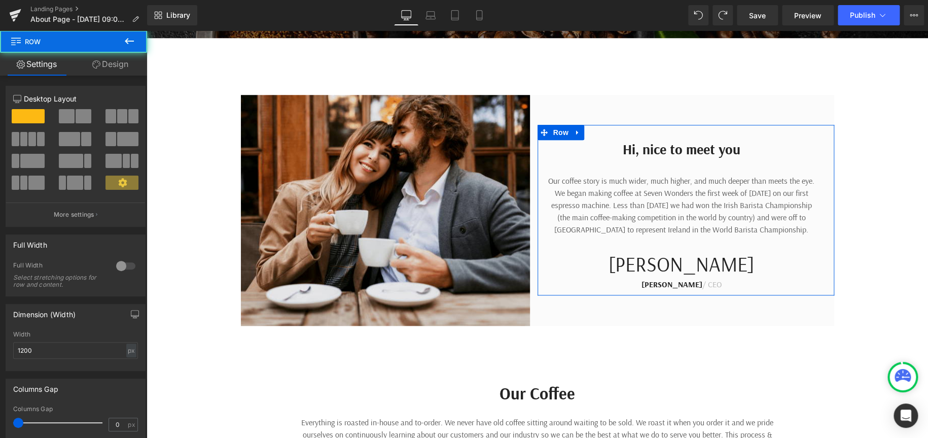
drag, startPoint x: 113, startPoint y: 62, endPoint x: 89, endPoint y: 198, distance: 137.5
click at [113, 62] on link "Design" at bounding box center [111, 64] width 74 height 23
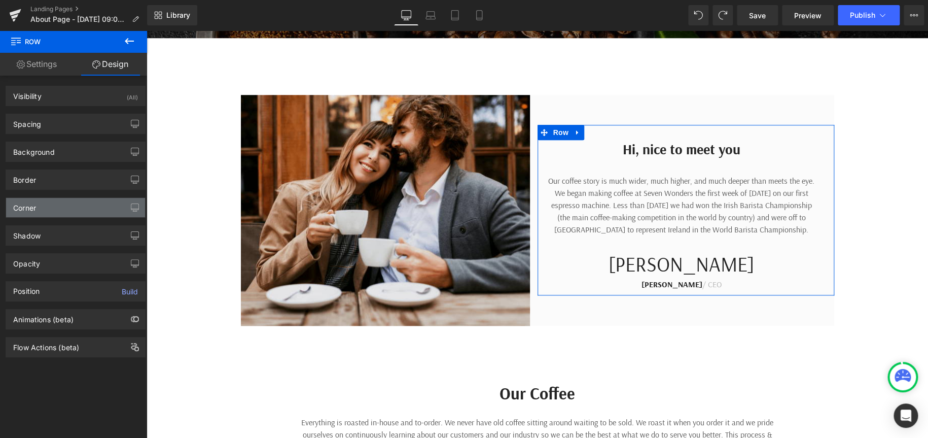
type input "0"
type input "30"
type input "32"
type input "10"
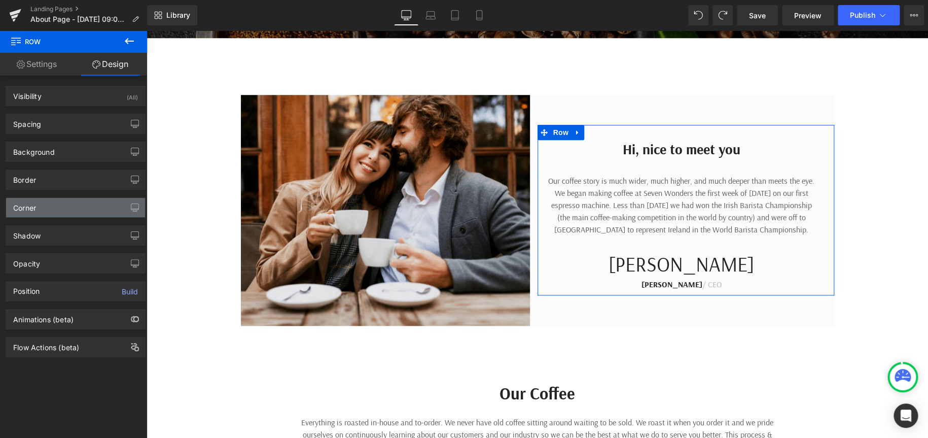
type input "15"
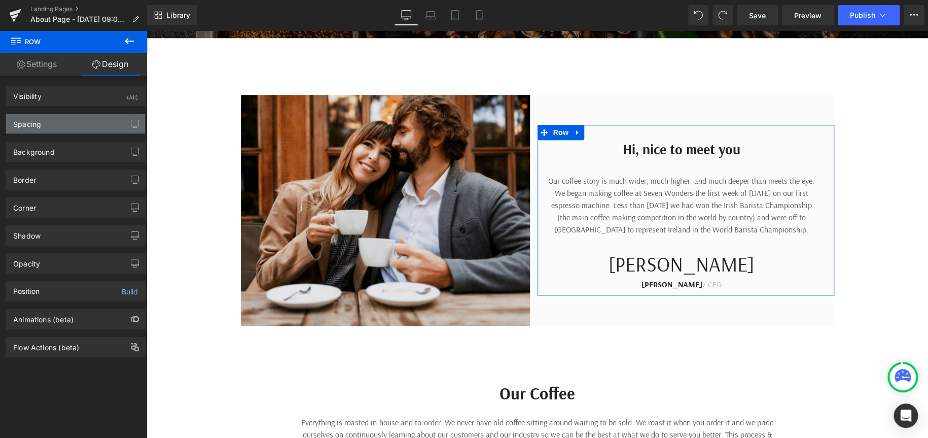
click at [55, 120] on div "Spacing" at bounding box center [75, 123] width 139 height 19
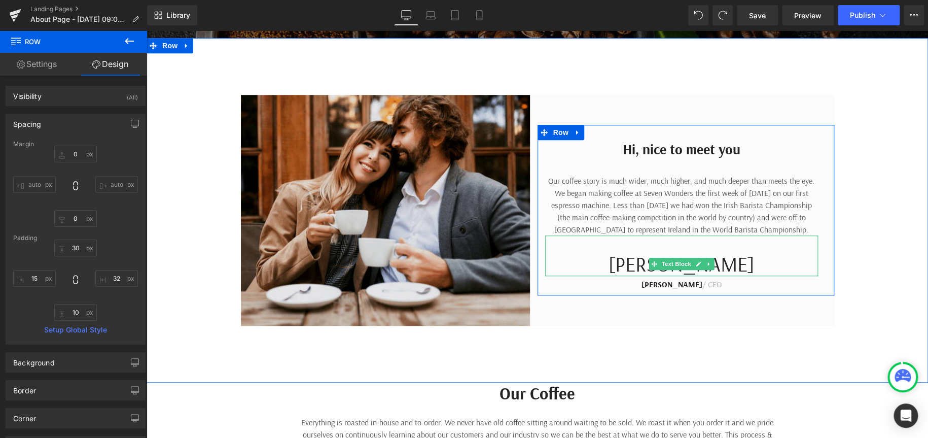
click at [778, 263] on p "James" at bounding box center [681, 264] width 273 height 24
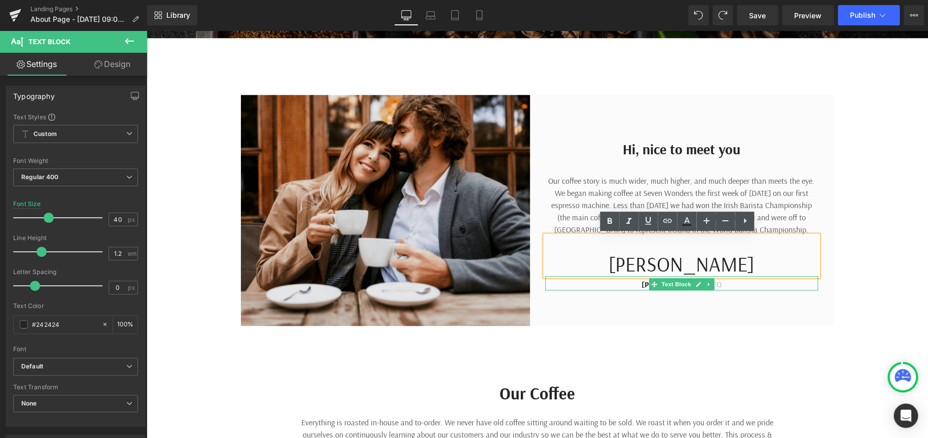
click at [764, 284] on p "James Frank / CEO" at bounding box center [681, 284] width 273 height 12
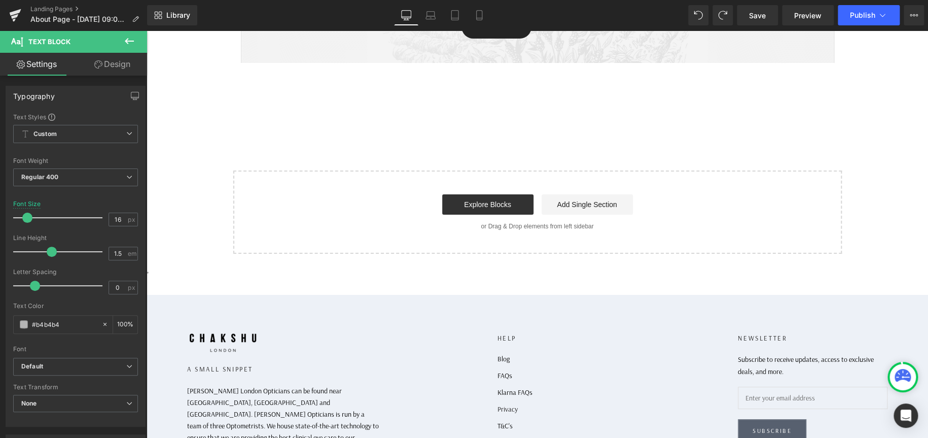
scroll to position [1849, 0]
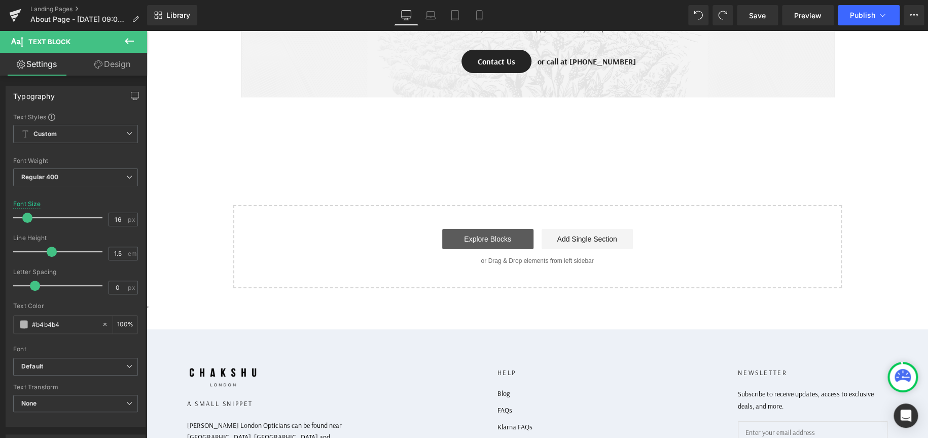
click at [482, 229] on link "Explore Blocks" at bounding box center [487, 239] width 91 height 20
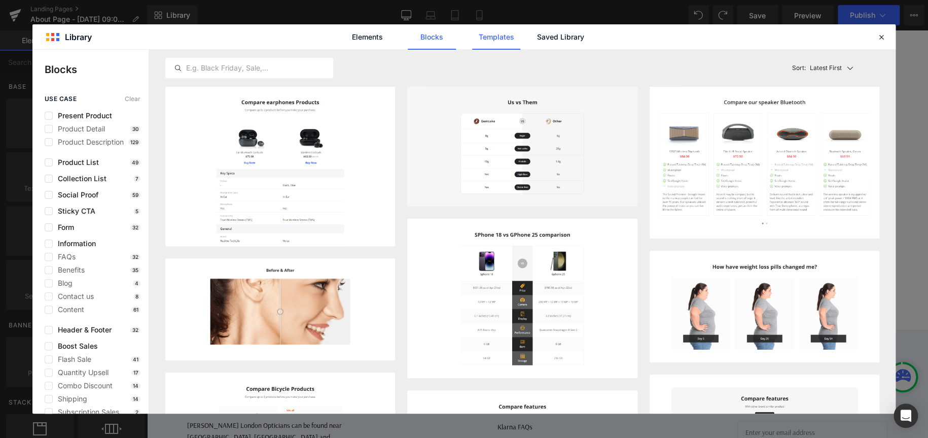
click at [501, 37] on link "Templates" at bounding box center [496, 36] width 48 height 25
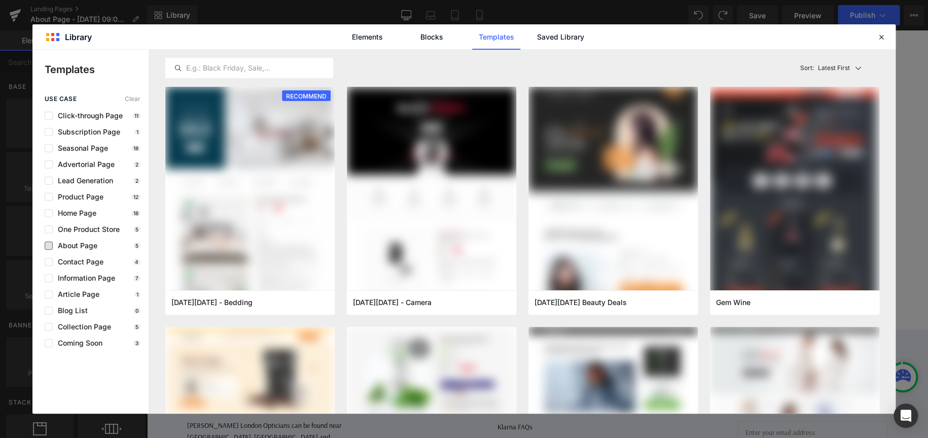
click at [56, 242] on span "About Page" at bounding box center [75, 245] width 45 height 8
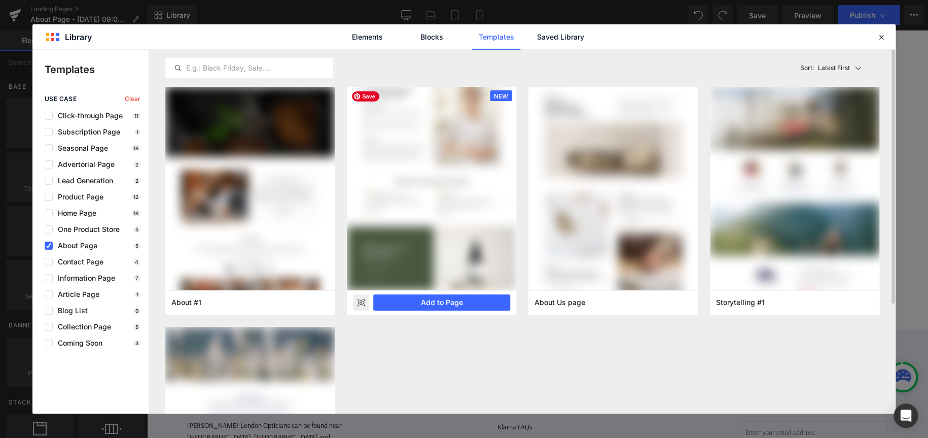
click at [468, 213] on img at bounding box center [431, 27] width 169 height 525
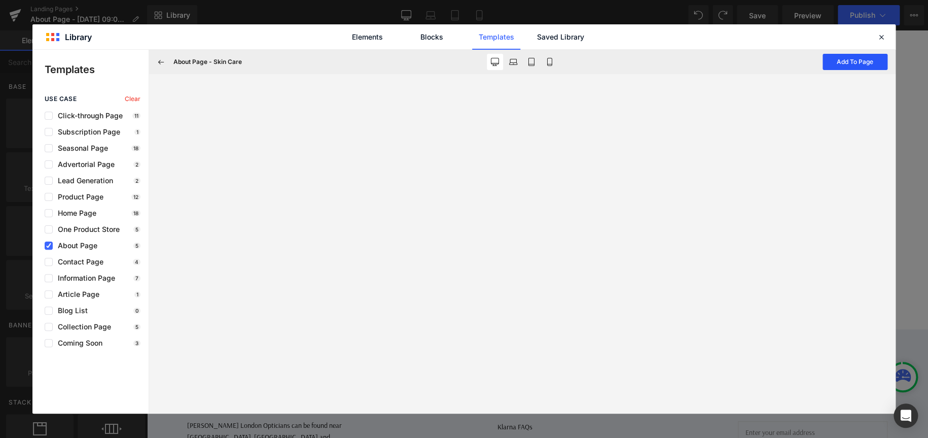
click at [850, 62] on button "Add To Page" at bounding box center [855, 62] width 65 height 16
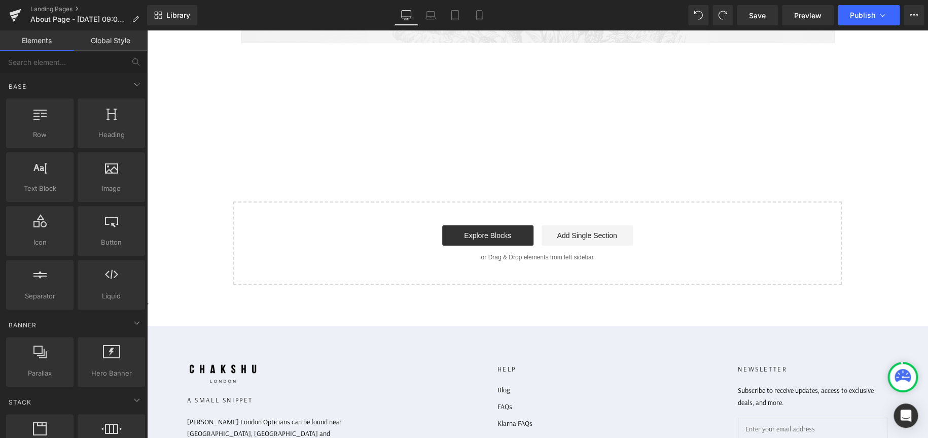
scroll to position [1909, 0]
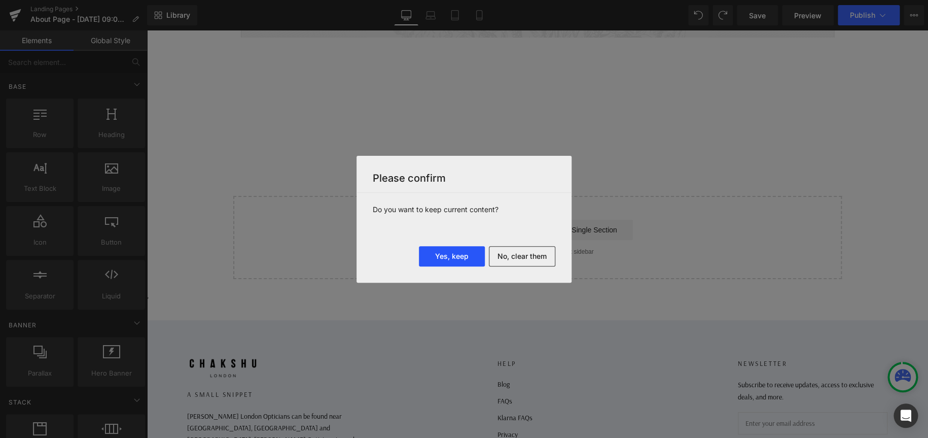
click at [461, 260] on button "Yes, keep" at bounding box center [452, 256] width 66 height 20
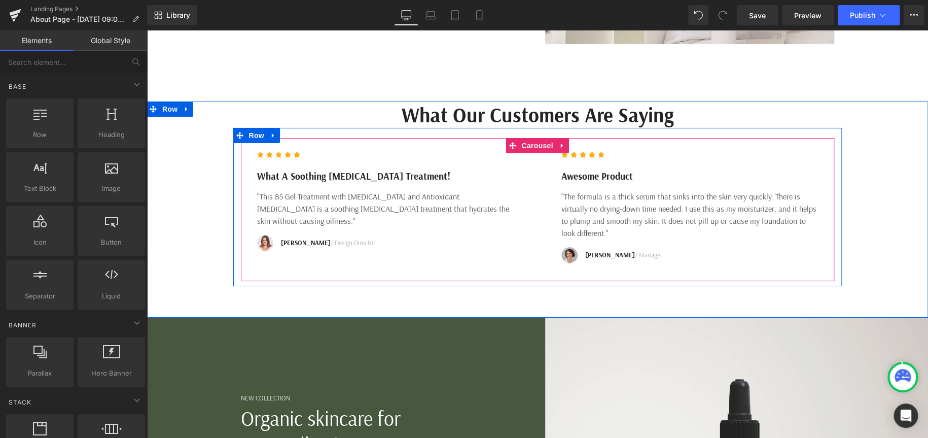
scroll to position [3684, 0]
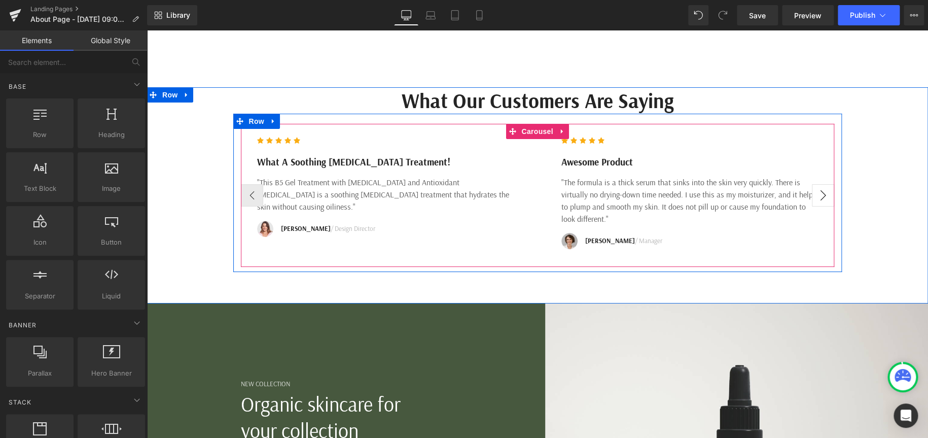
click at [820, 184] on button "›" at bounding box center [823, 195] width 22 height 22
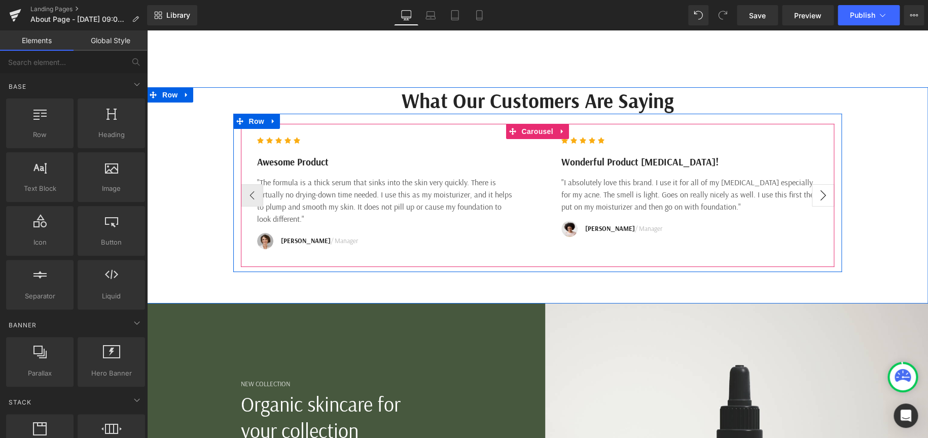
click at [820, 184] on button "›" at bounding box center [823, 195] width 22 height 22
click at [817, 184] on button "›" at bounding box center [823, 195] width 22 height 22
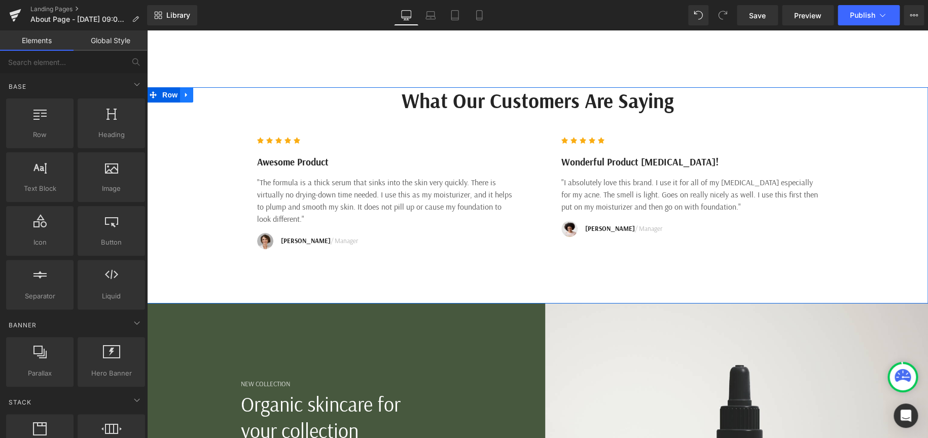
click at [186, 91] on icon at bounding box center [186, 95] width 7 height 8
click at [183, 91] on icon at bounding box center [186, 95] width 7 height 8
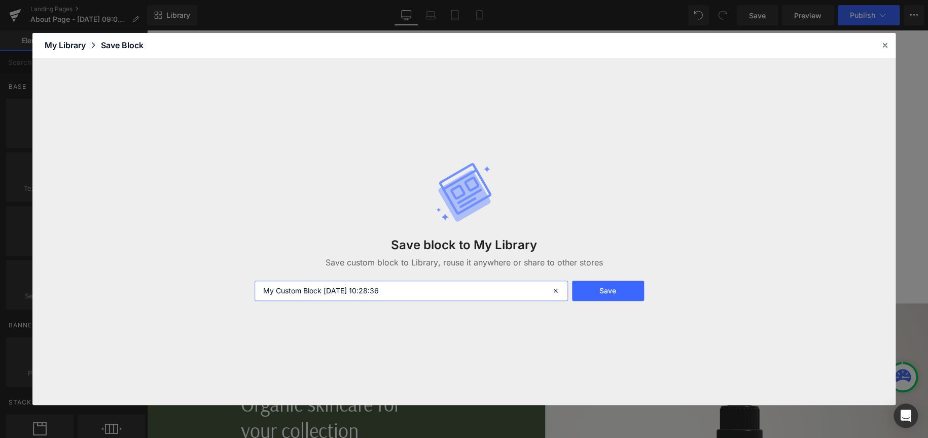
click at [446, 295] on input "My Custom Block 2025-09-17 10:28:36" at bounding box center [411, 290] width 313 height 20
drag, startPoint x: 461, startPoint y: 294, endPoint x: 138, endPoint y: 283, distance: 322.8
click at [114, 280] on div "Save block to My Library Save custom block to Library, reuse it anywhere or sha…" at bounding box center [463, 231] width 863 height 347
type input "Review Block"
click at [604, 291] on button "Save" at bounding box center [608, 290] width 72 height 20
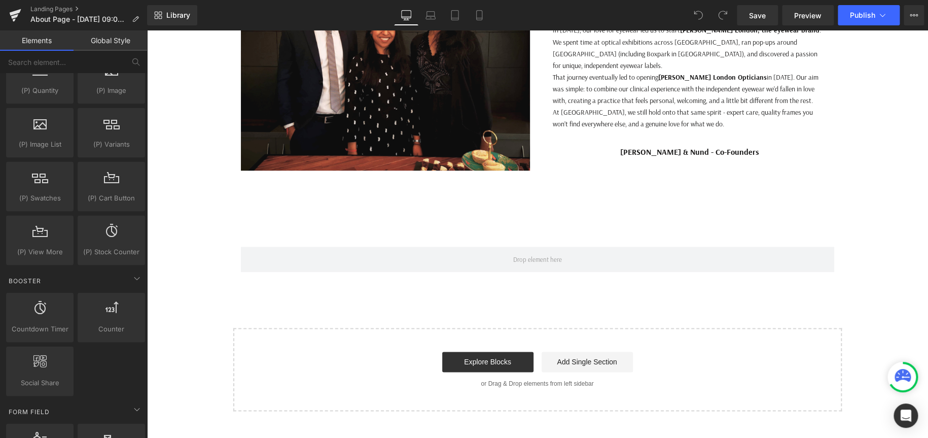
scroll to position [1761, 0]
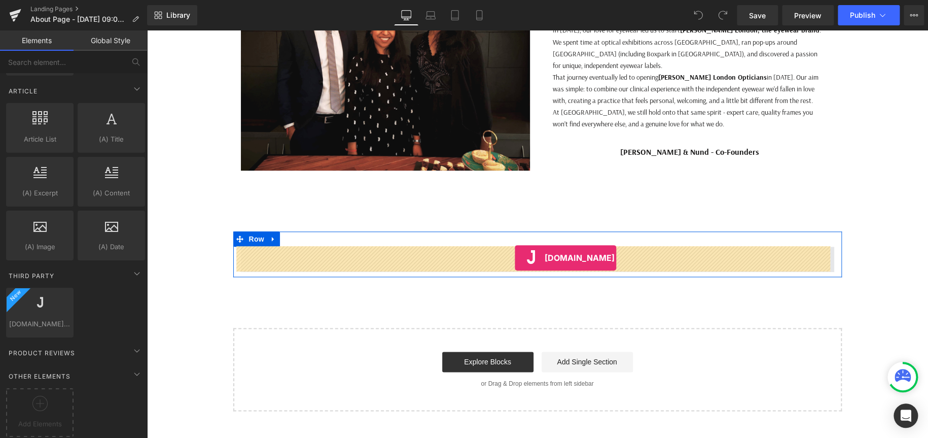
drag, startPoint x: 186, startPoint y: 331, endPoint x: 515, endPoint y: 258, distance: 336.7
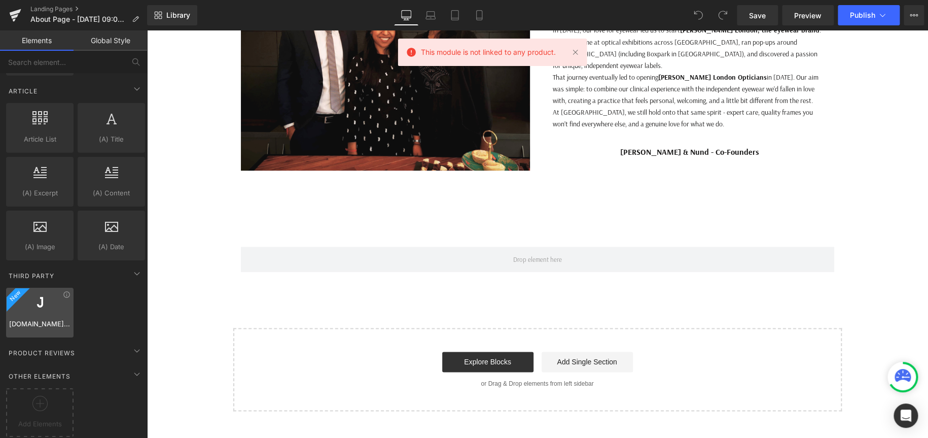
click at [52, 302] on div at bounding box center [39, 307] width 61 height 23
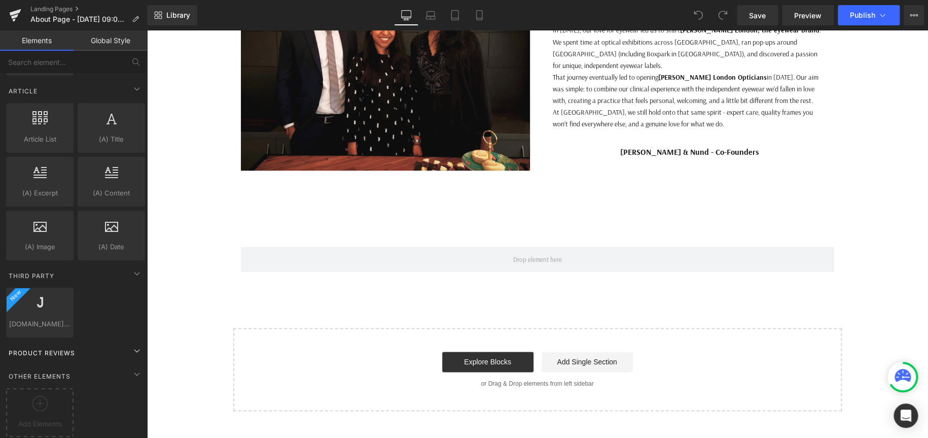
click at [120, 344] on div "Product Reviews" at bounding box center [75, 352] width 143 height 20
click at [129, 342] on span at bounding box center [137, 350] width 16 height 16
click at [57, 397] on div at bounding box center [40, 407] width 62 height 23
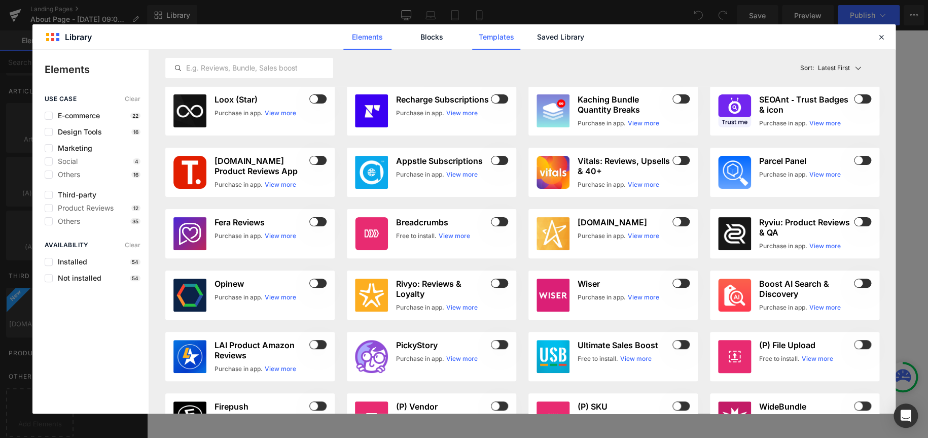
click at [508, 36] on link "Templates" at bounding box center [496, 36] width 48 height 25
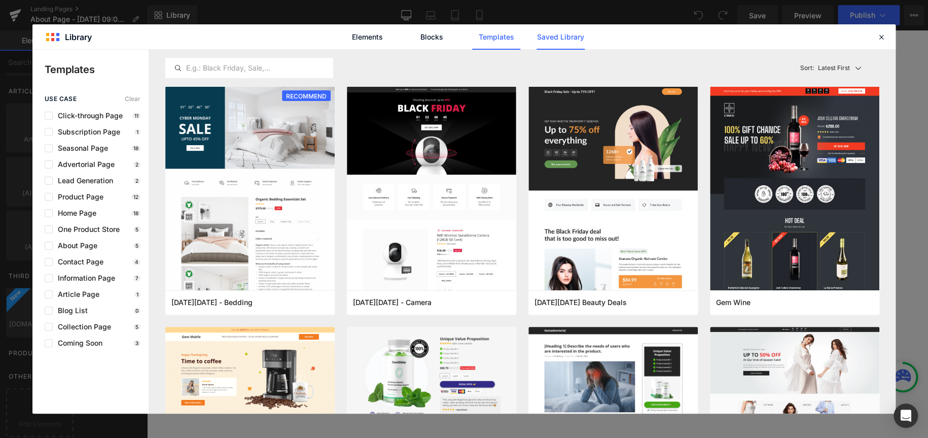
click at [578, 35] on link "Saved Library" at bounding box center [561, 36] width 48 height 25
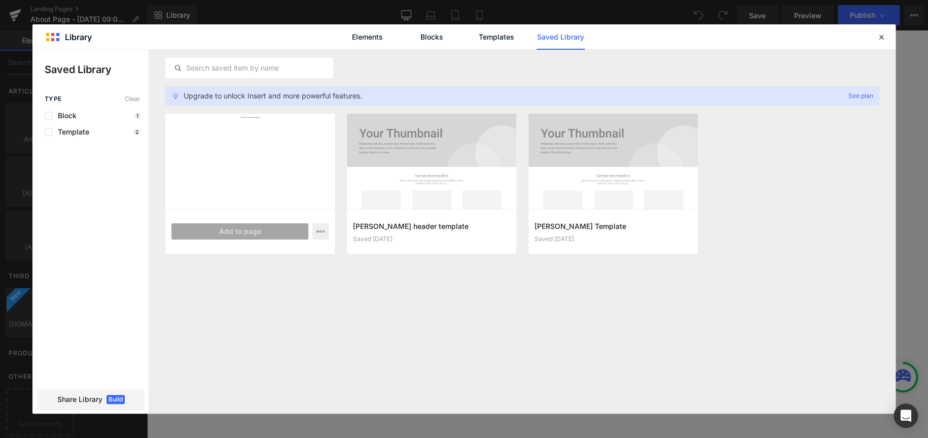
click at [254, 233] on button "Add to page" at bounding box center [239, 231] width 137 height 16
click at [278, 235] on button "Add to page" at bounding box center [239, 231] width 137 height 16
click at [322, 232] on icon "button" at bounding box center [320, 231] width 8 height 8
click at [307, 159] on div at bounding box center [463, 232] width 863 height 364
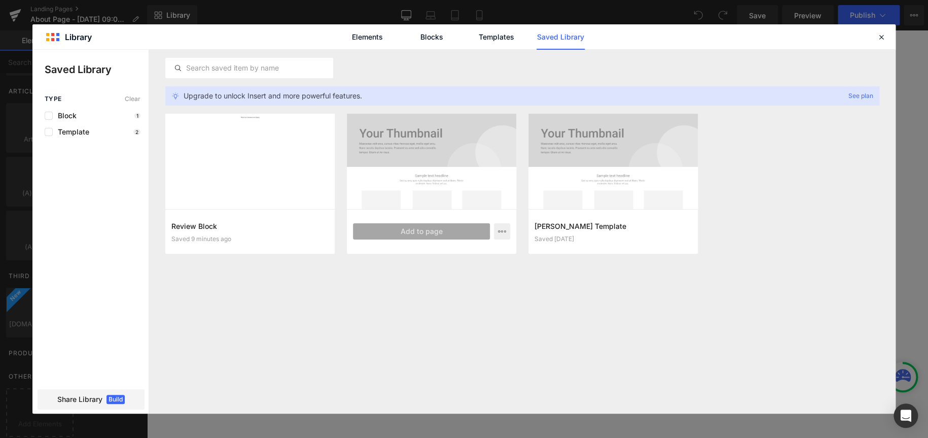
click at [415, 230] on button "Add to page" at bounding box center [421, 231] width 137 height 16
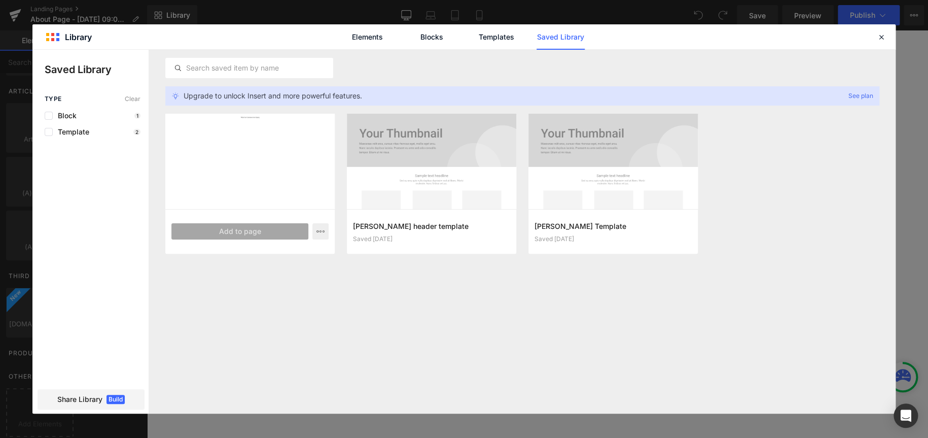
click at [269, 162] on div at bounding box center [249, 161] width 169 height 95
click at [868, 98] on link "See plan" at bounding box center [819, 95] width 119 height 11
click at [861, 93] on link "See plan" at bounding box center [819, 95] width 119 height 11
drag, startPoint x: 844, startPoint y: 99, endPoint x: 862, endPoint y: 95, distance: 17.8
click at [862, 99] on link "See plan" at bounding box center [819, 95] width 119 height 11
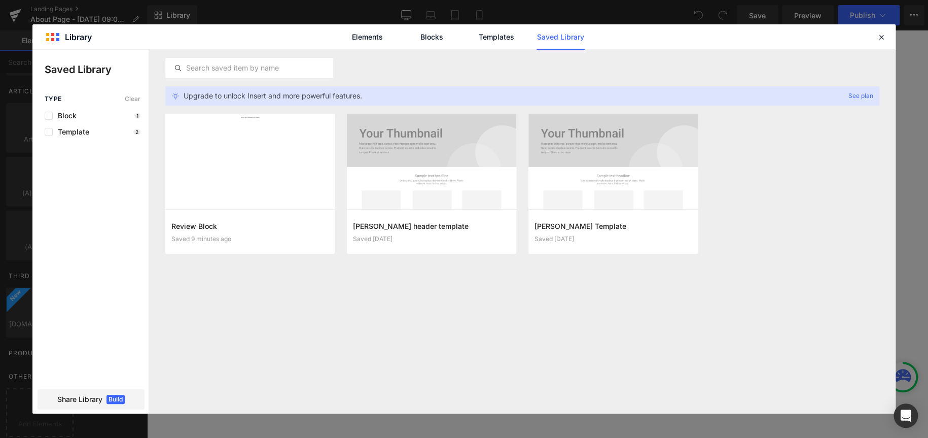
click at [874, 95] on link "See plan" at bounding box center [819, 95] width 119 height 11
click at [864, 94] on link "See plan" at bounding box center [819, 95] width 119 height 11
click at [203, 92] on span "Upgrade to unlock Insert and more powerful features." at bounding box center [273, 95] width 179 height 11
drag, startPoint x: 150, startPoint y: 97, endPoint x: 201, endPoint y: 97, distance: 51.2
click at [152, 96] on div "Upgrade to unlock Insert and more powerful features. See plan Review Block Save…" at bounding box center [522, 232] width 747 height 364
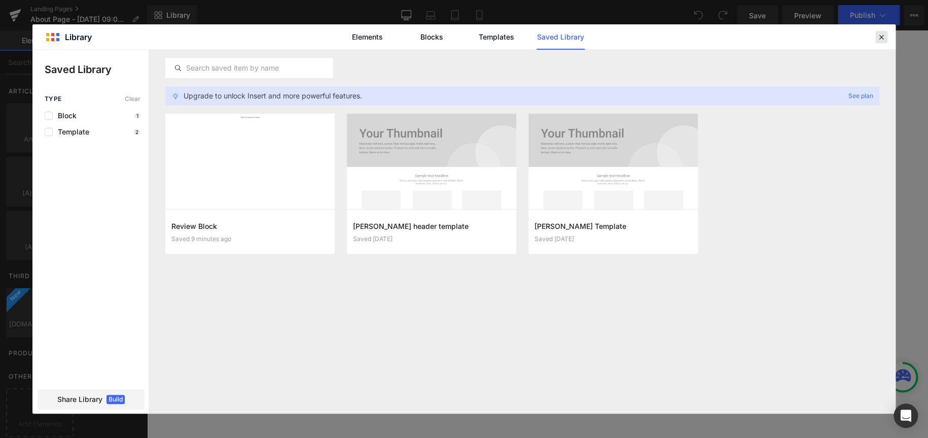
click at [877, 37] on icon at bounding box center [881, 36] width 9 height 9
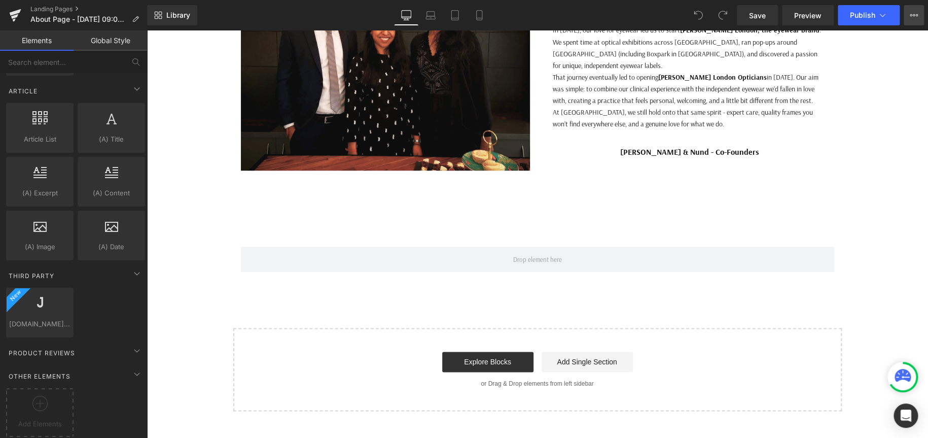
click at [912, 17] on icon at bounding box center [914, 15] width 8 height 8
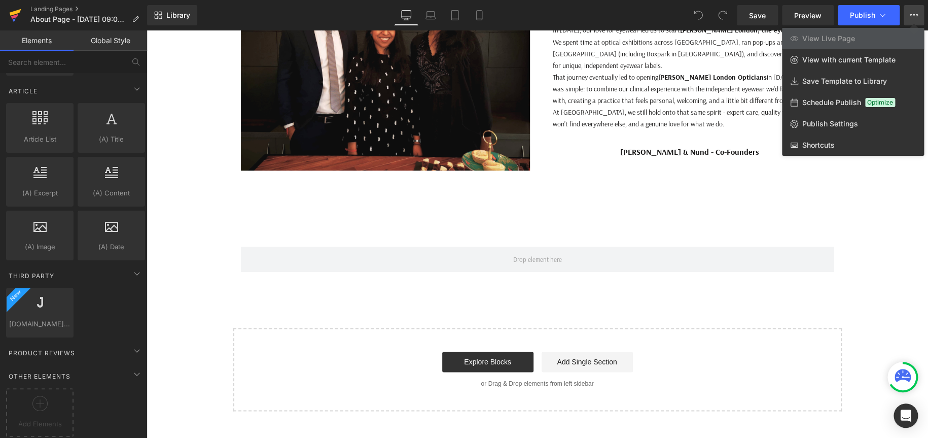
click at [18, 13] on icon at bounding box center [16, 12] width 12 height 7
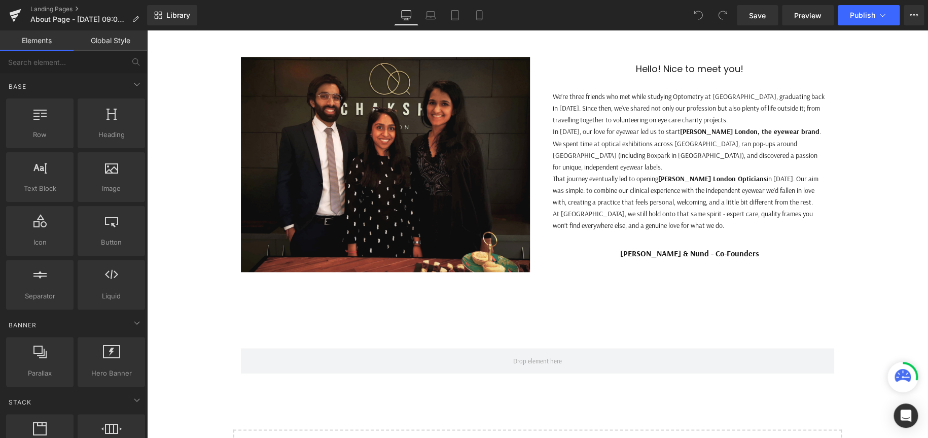
scroll to position [507, 0]
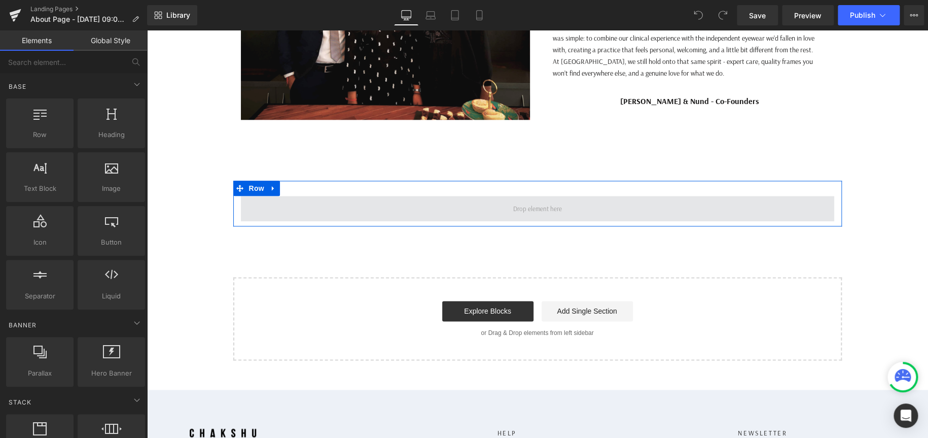
click at [574, 210] on span at bounding box center [537, 208] width 593 height 25
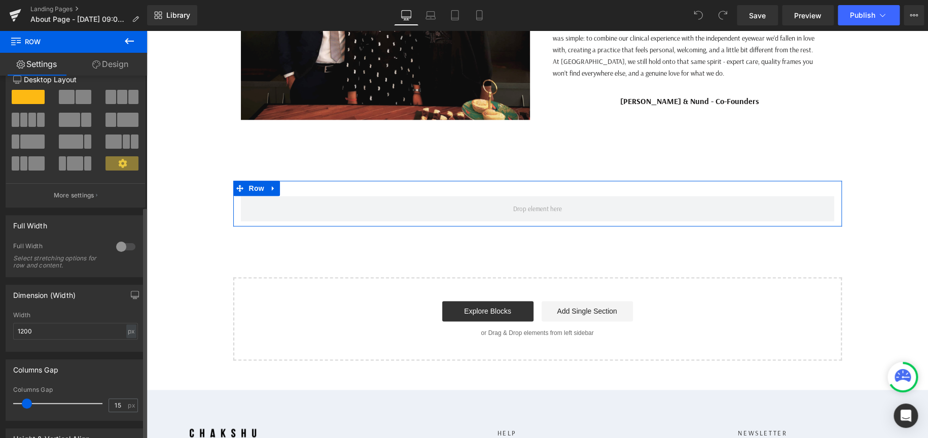
scroll to position [0, 0]
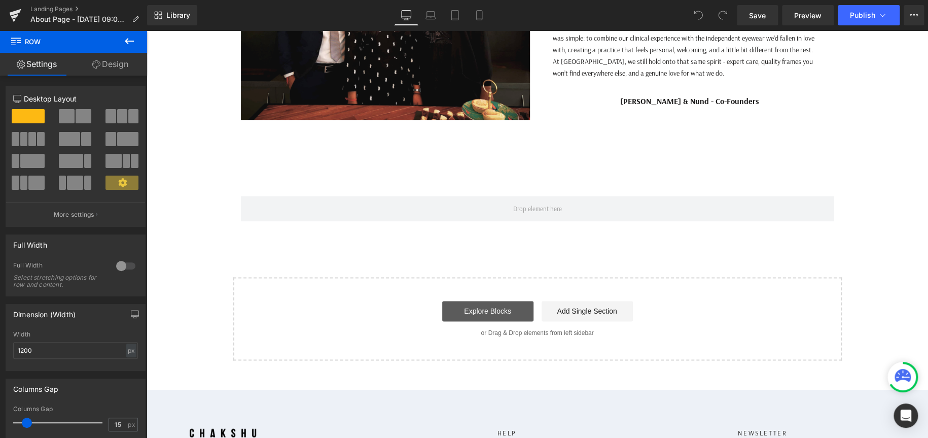
click at [510, 308] on link "Explore Blocks" at bounding box center [487, 311] width 91 height 20
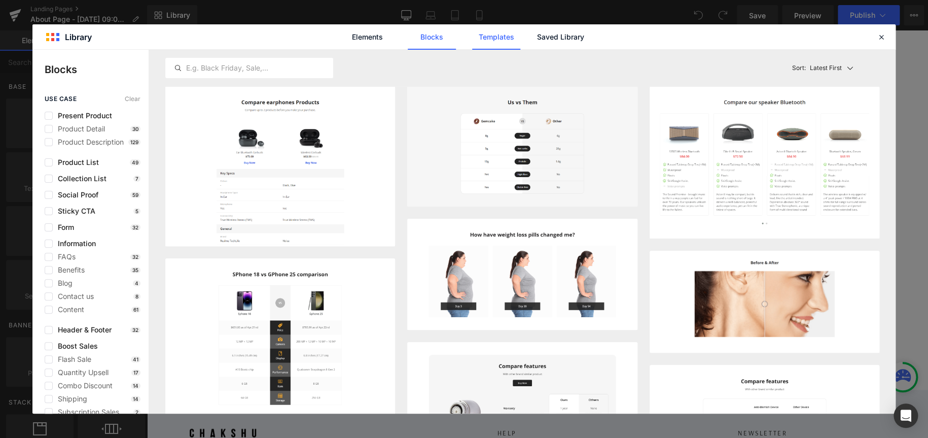
click at [497, 34] on link "Templates" at bounding box center [496, 36] width 48 height 25
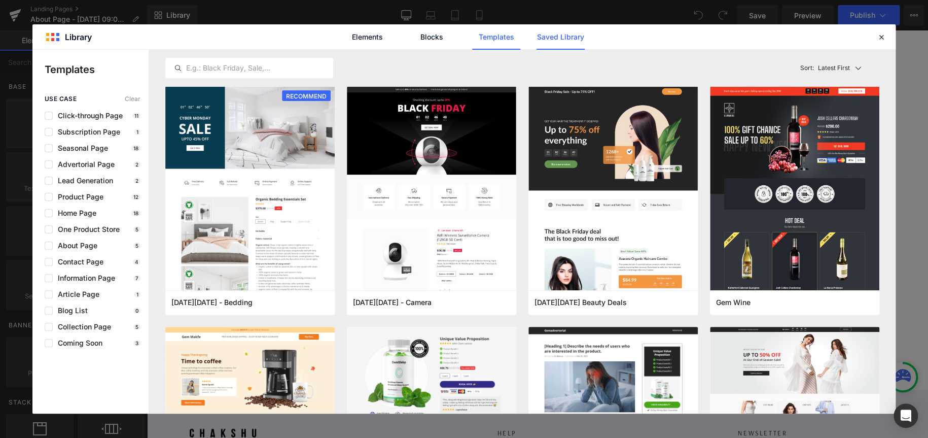
click at [553, 40] on link "Saved Library" at bounding box center [561, 36] width 48 height 25
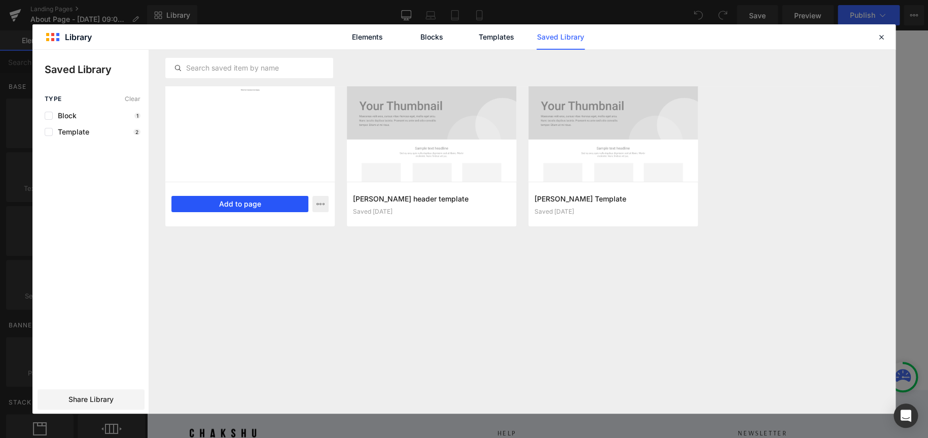
click at [227, 203] on button "Add to page" at bounding box center [239, 204] width 137 height 16
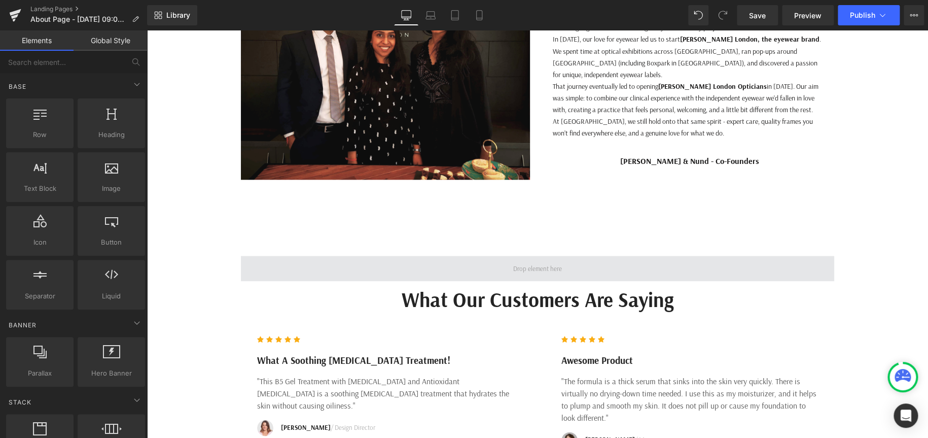
scroll to position [499, 0]
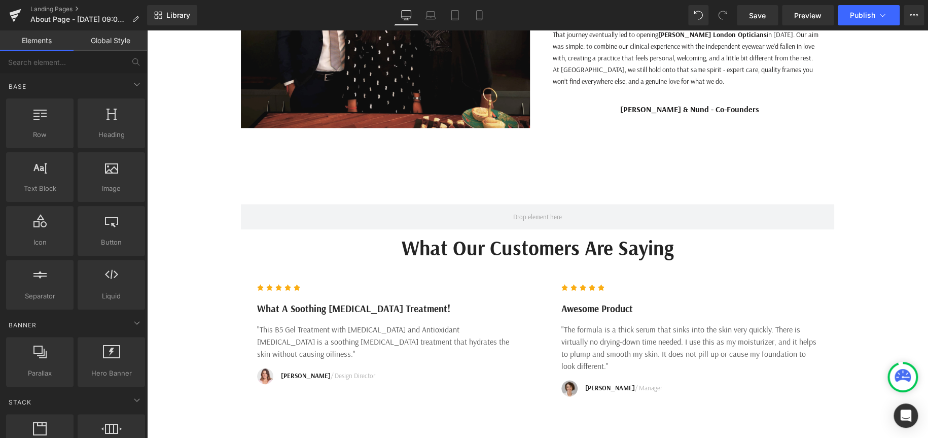
click at [538, 246] on div "What Our Customers Are Saying Heading" at bounding box center [538, 247] width 782 height 26
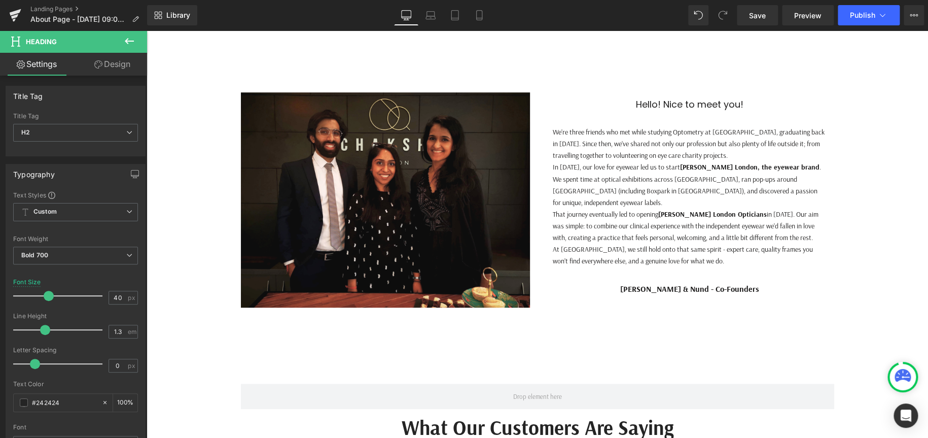
scroll to position [245, 0]
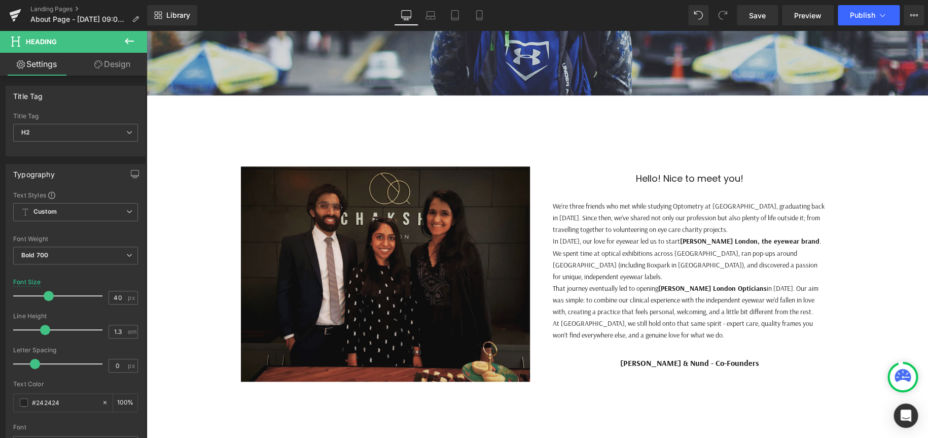
click at [679, 175] on div "Hello! Nice to meet you! Heading" at bounding box center [690, 178] width 274 height 14
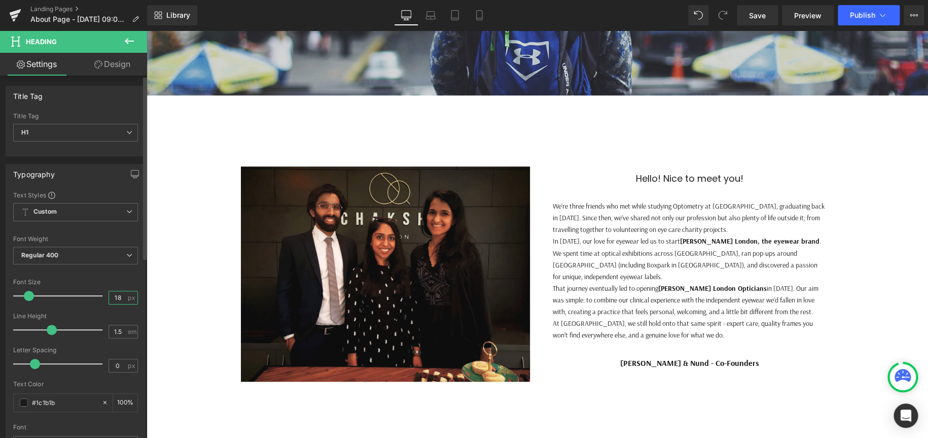
click at [109, 297] on input "18" at bounding box center [118, 297] width 18 height 13
type input "2"
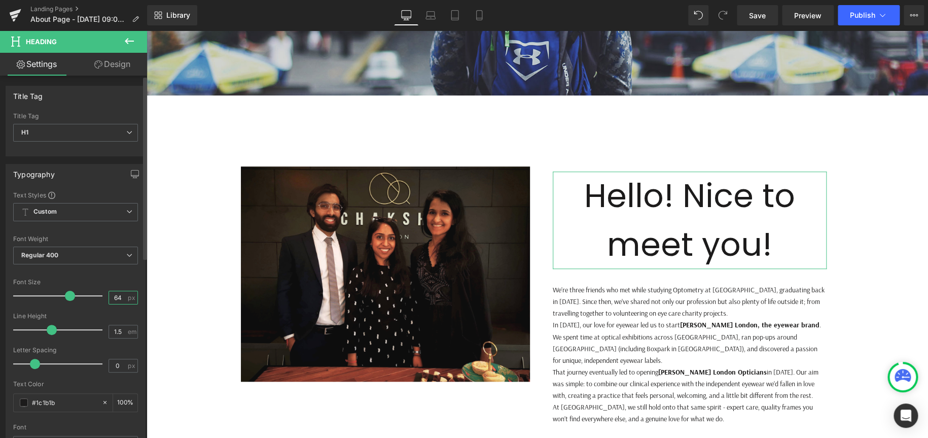
drag, startPoint x: 121, startPoint y: 296, endPoint x: 30, endPoint y: 295, distance: 90.8
click at [30, 295] on div "Font Size 64 px" at bounding box center [75, 295] width 125 height 34
type input "30"
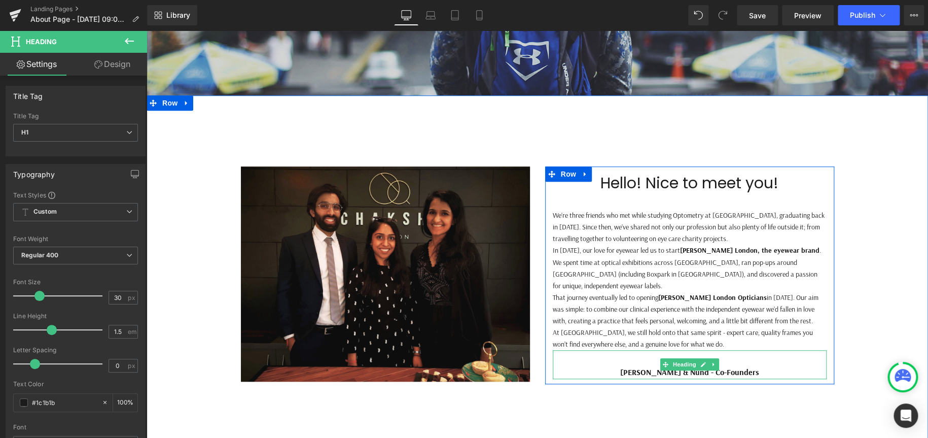
click at [746, 365] on h1 "[PERSON_NAME] & Nund - Co-Founders" at bounding box center [690, 371] width 274 height 13
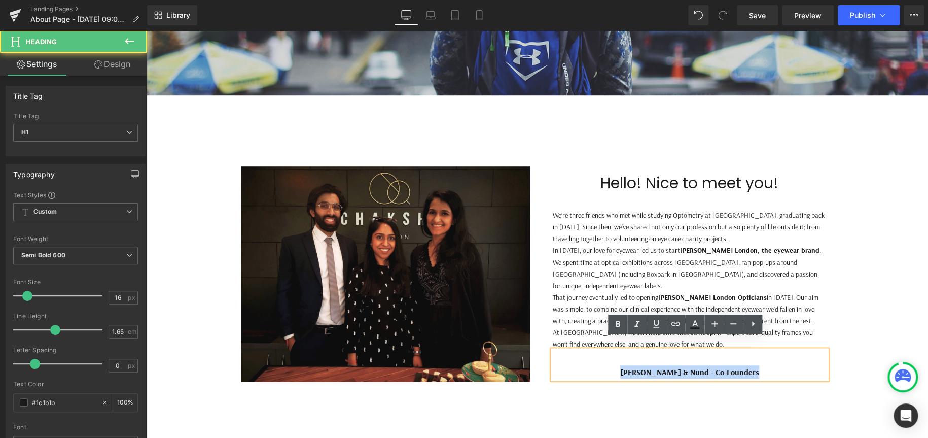
drag, startPoint x: 758, startPoint y: 360, endPoint x: 572, endPoint y: 356, distance: 185.7
click at [572, 365] on h1 "[PERSON_NAME] & Nund - Co-Founders" at bounding box center [690, 371] width 274 height 13
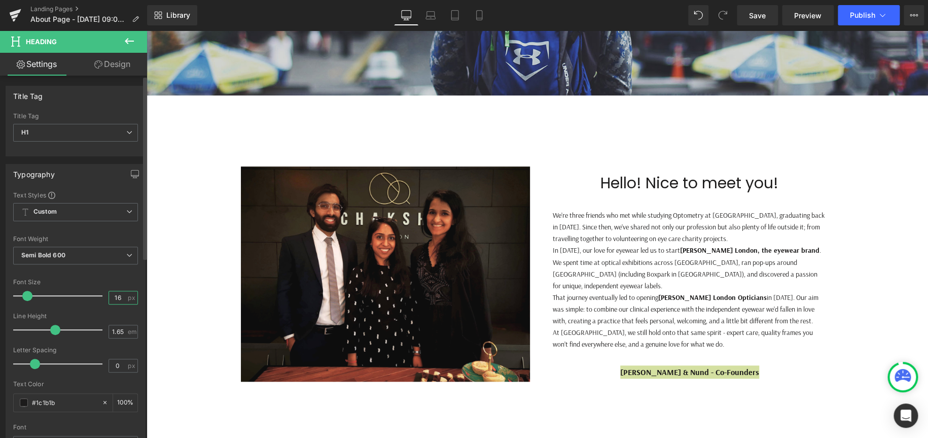
click at [116, 300] on input "16" at bounding box center [118, 297] width 18 height 13
click at [118, 301] on input "16" at bounding box center [118, 297] width 18 height 13
click at [118, 298] on input "16" at bounding box center [118, 297] width 18 height 13
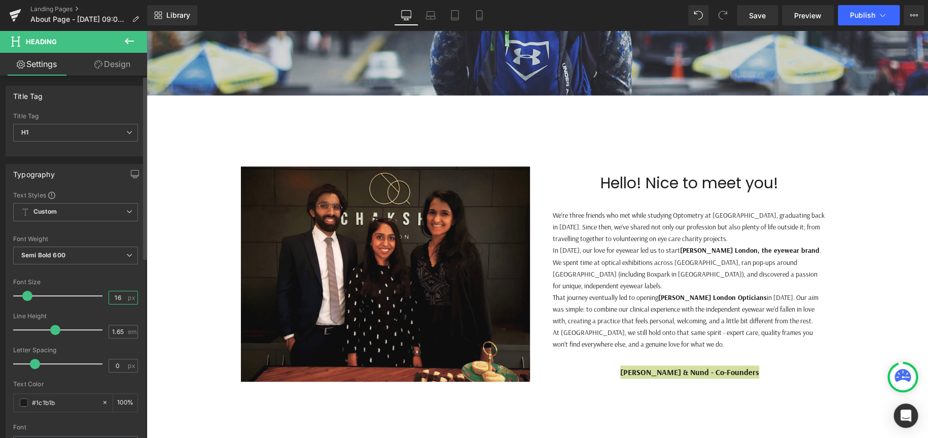
click at [118, 298] on input "16" at bounding box center [118, 297] width 18 height 13
click at [118, 296] on input "16" at bounding box center [118, 297] width 18 height 13
drag, startPoint x: 112, startPoint y: 294, endPoint x: 131, endPoint y: 297, distance: 19.5
click at [131, 296] on div "16 px" at bounding box center [123, 298] width 29 height 14
type input "20"
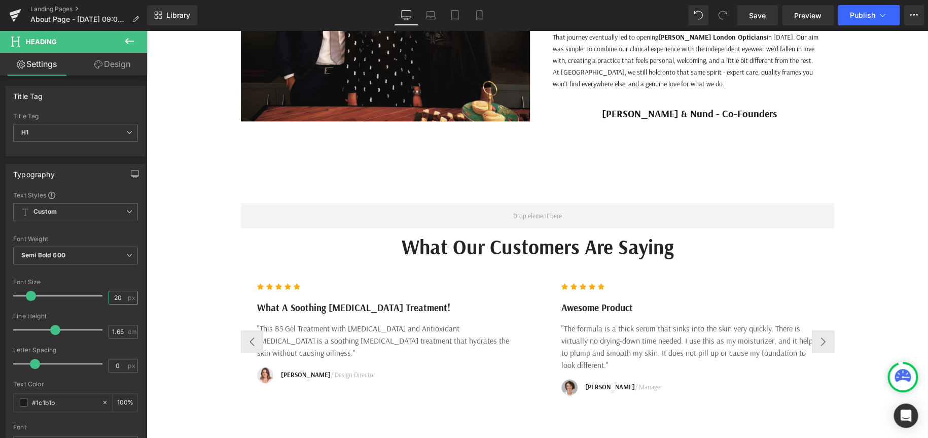
scroll to position [550, 0]
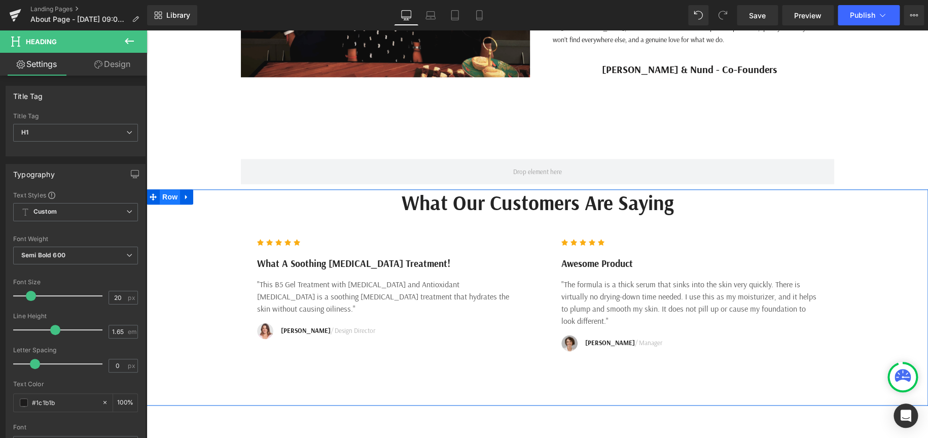
click at [166, 189] on span "Row" at bounding box center [170, 196] width 20 height 15
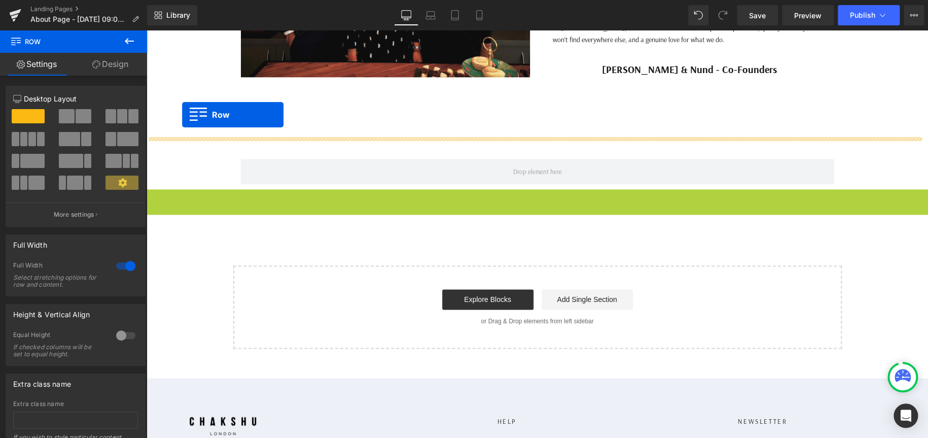
drag, startPoint x: 151, startPoint y: 189, endPoint x: 182, endPoint y: 115, distance: 80.7
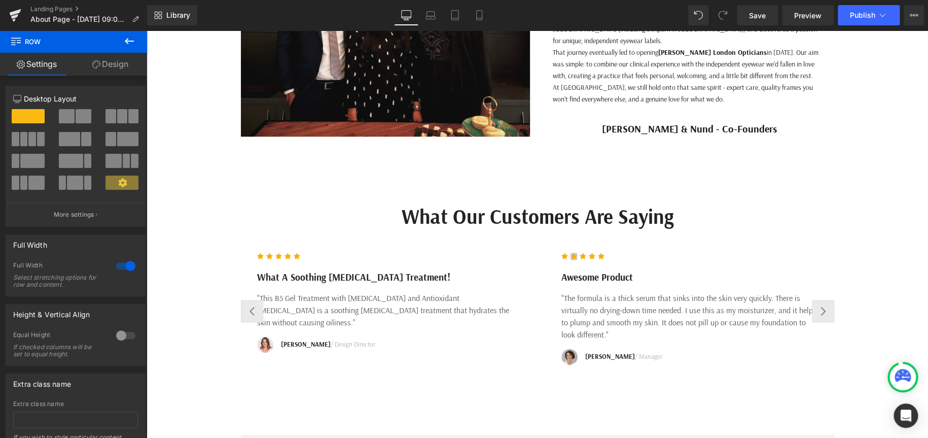
scroll to position [448, 0]
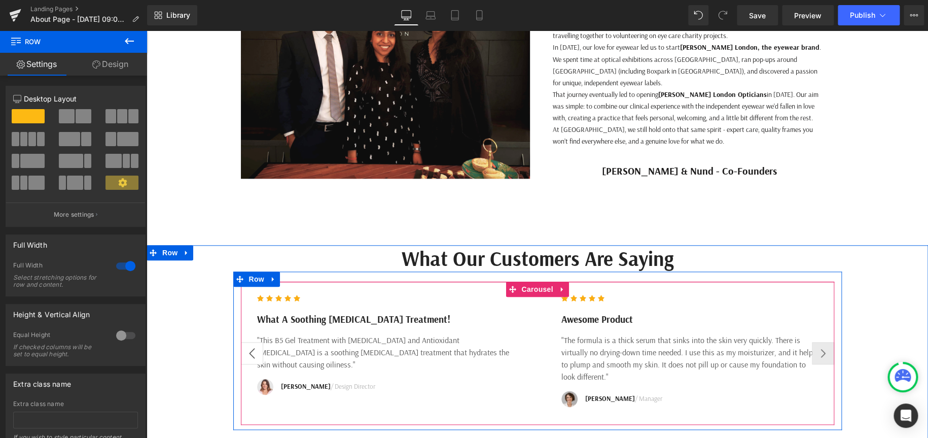
click at [249, 345] on button "‹" at bounding box center [252, 353] width 22 height 22
click at [817, 345] on button "›" at bounding box center [823, 353] width 22 height 22
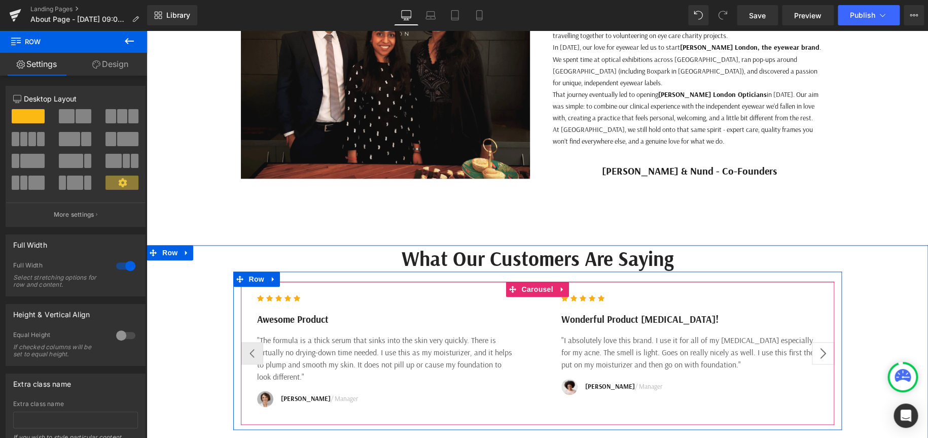
click at [817, 345] on button "›" at bounding box center [823, 353] width 22 height 22
click at [531, 281] on span "Carousel" at bounding box center [537, 288] width 37 height 15
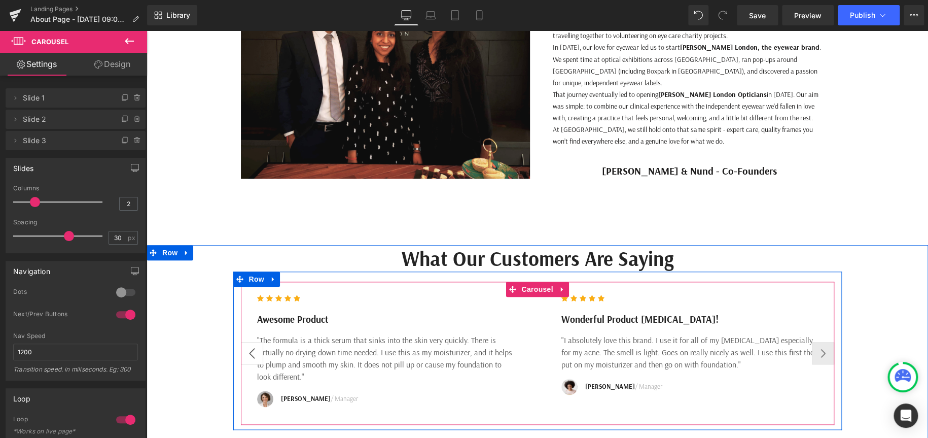
click at [248, 348] on button "‹" at bounding box center [252, 353] width 22 height 22
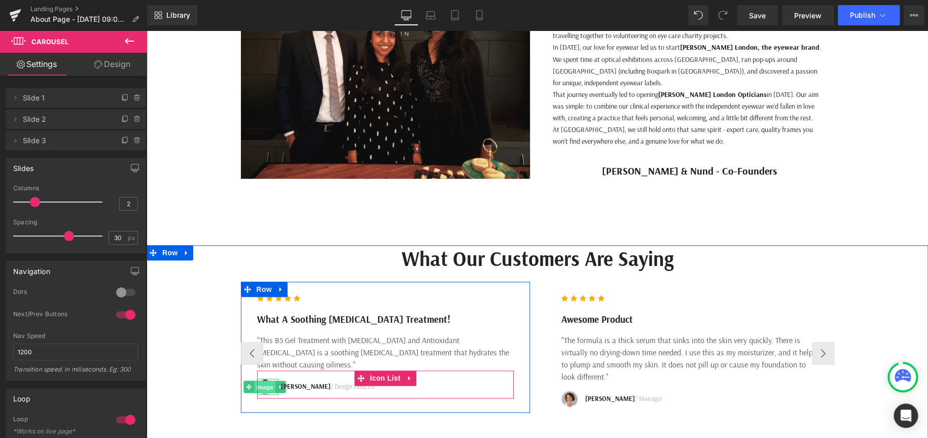
click at [261, 381] on span "Image" at bounding box center [265, 387] width 21 height 12
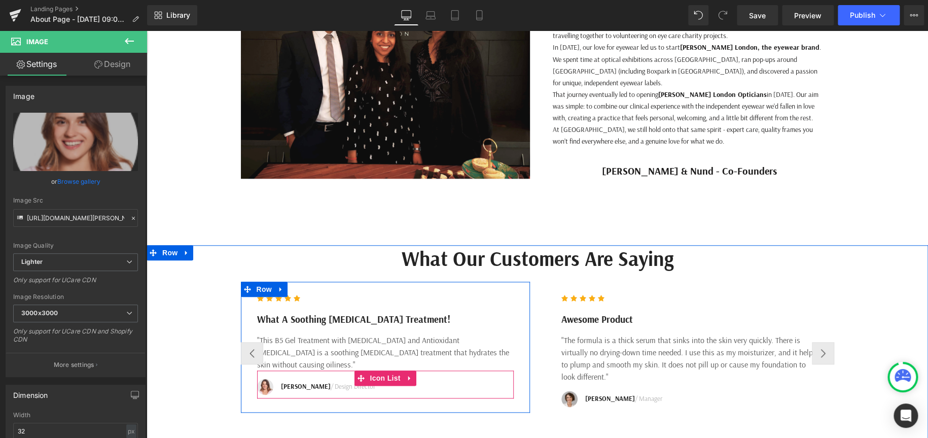
click at [147, 30] on div at bounding box center [147, 30] width 0 height 0
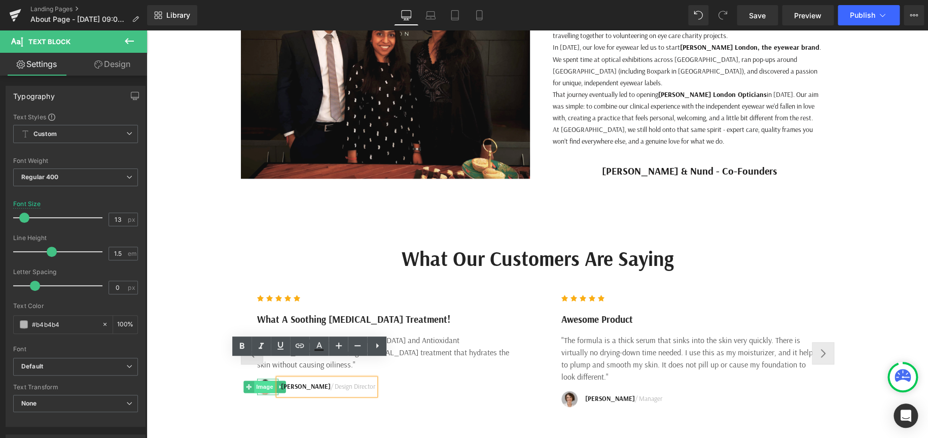
click at [264, 380] on span "Image" at bounding box center [265, 386] width 21 height 12
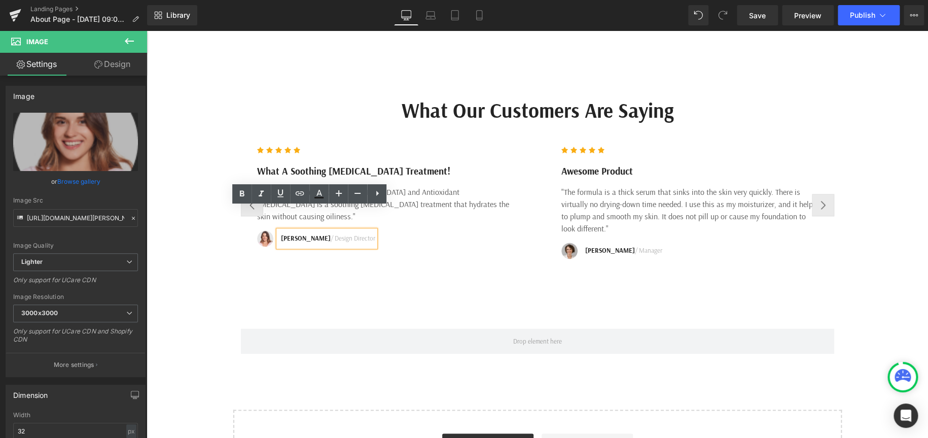
scroll to position [601, 0]
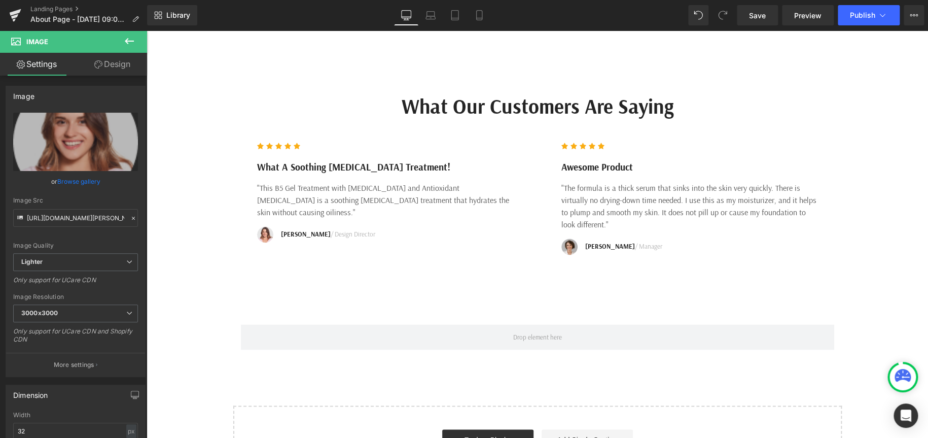
click at [131, 36] on icon at bounding box center [129, 41] width 12 height 12
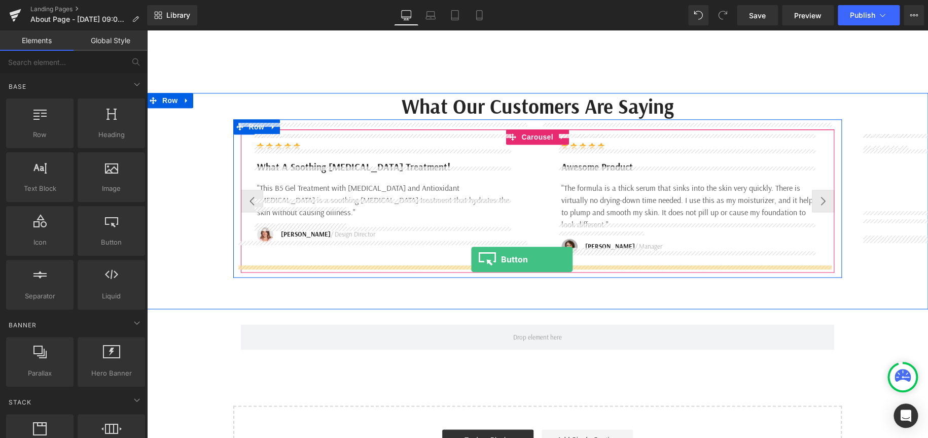
drag, startPoint x: 259, startPoint y: 269, endPoint x: 471, endPoint y: 259, distance: 212.7
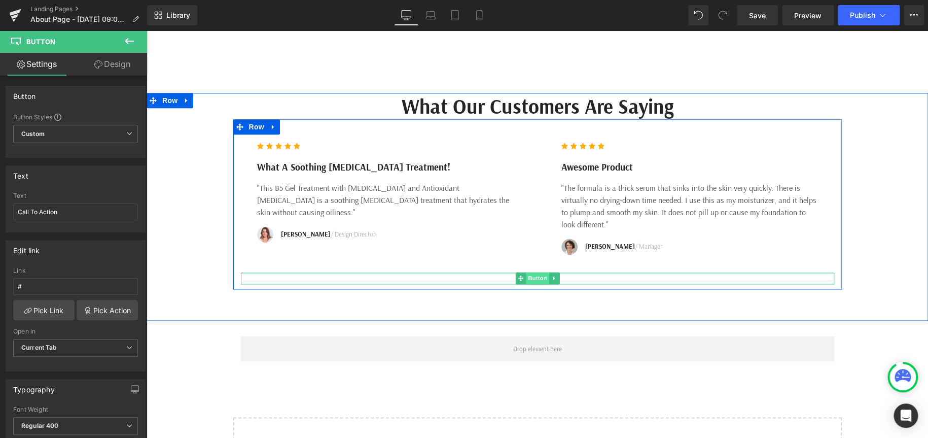
click at [535, 273] on span "Button" at bounding box center [537, 278] width 23 height 12
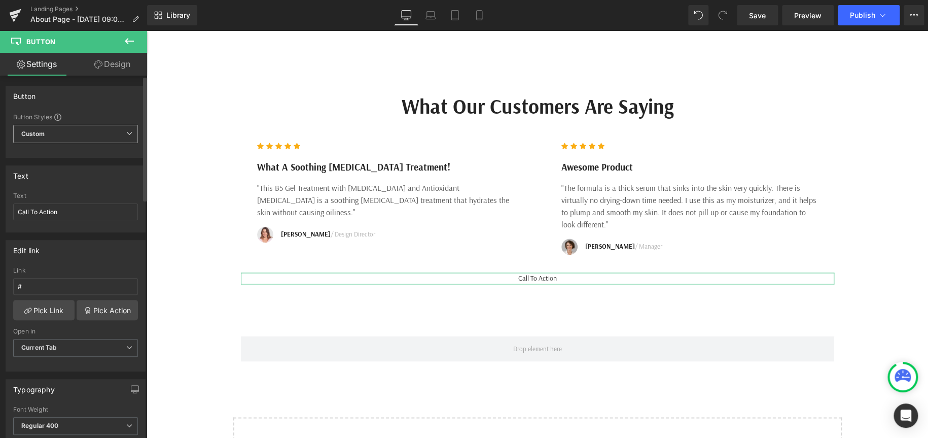
click at [86, 131] on span "Custom Setup Global Style" at bounding box center [75, 134] width 125 height 18
click at [80, 174] on div "Setup Global Style" at bounding box center [73, 175] width 121 height 24
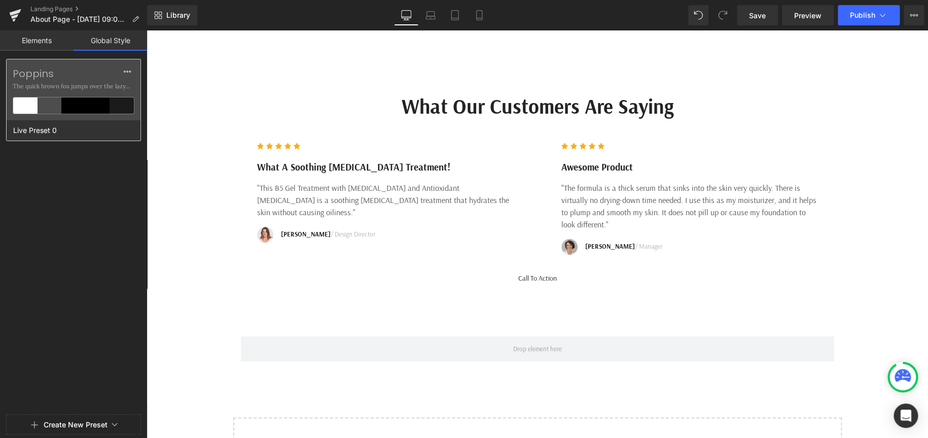
click at [112, 77] on label "Poppins" at bounding box center [74, 73] width 122 height 12
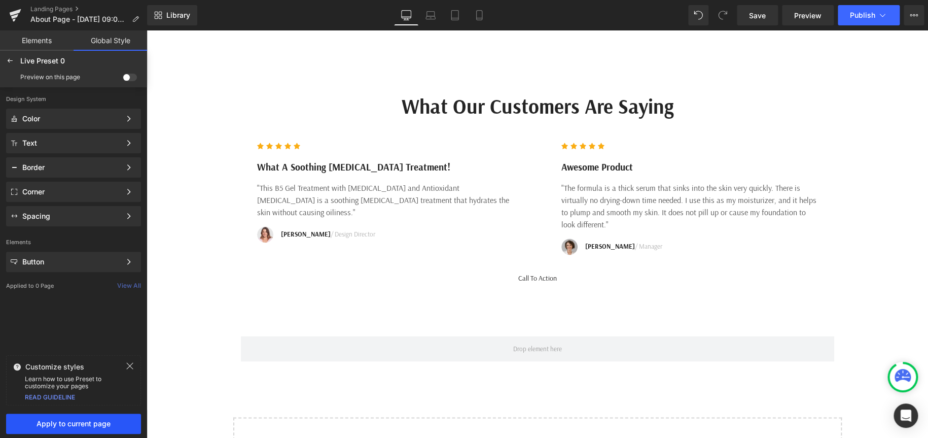
click at [89, 423] on span "Apply to current page" at bounding box center [73, 423] width 123 height 8
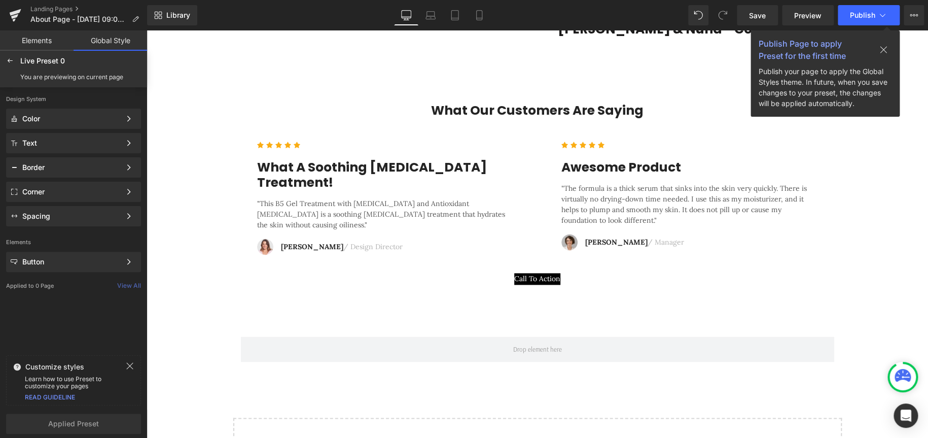
click at [882, 43] on button at bounding box center [883, 50] width 32 height 16
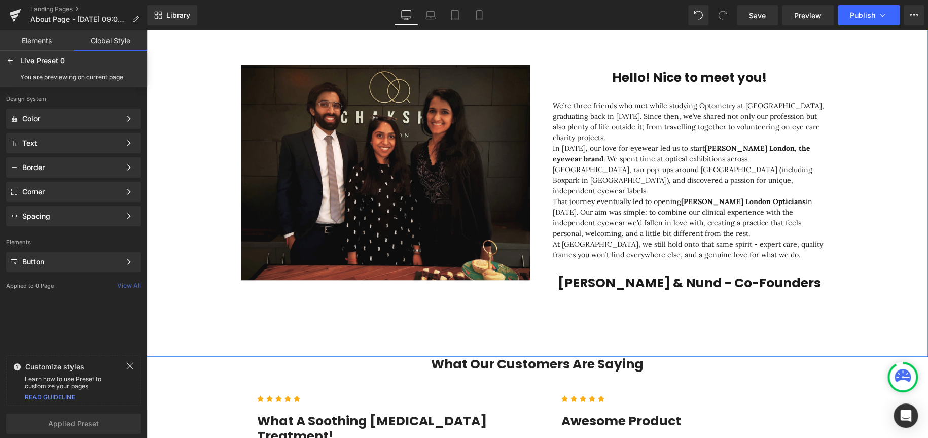
scroll to position [296, 0]
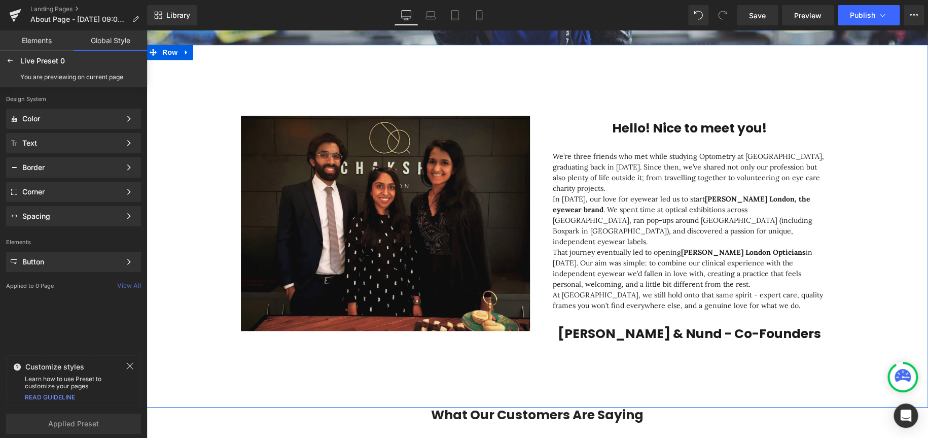
click at [630, 326] on h1 "[PERSON_NAME] & Nund - Co-Founders" at bounding box center [690, 333] width 274 height 15
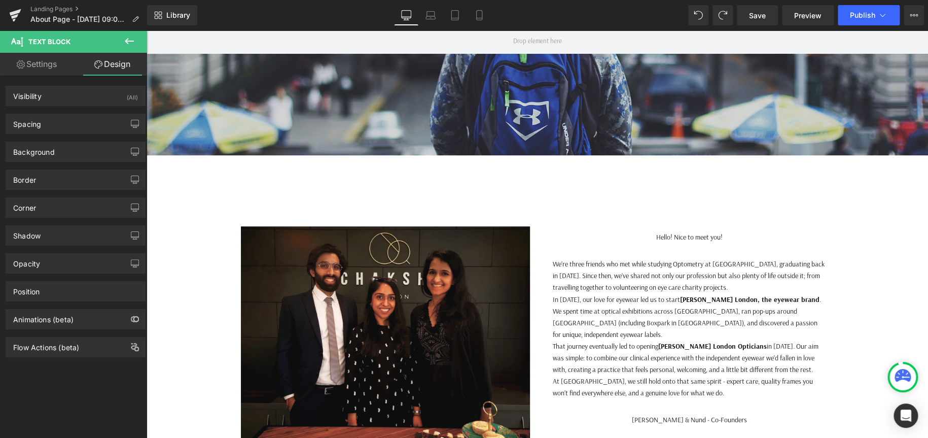
scroll to position [304, 0]
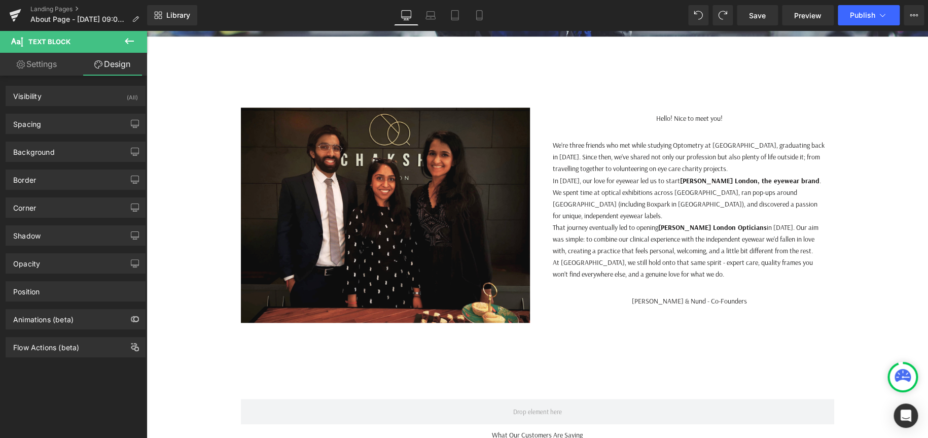
click at [133, 41] on icon at bounding box center [129, 41] width 12 height 12
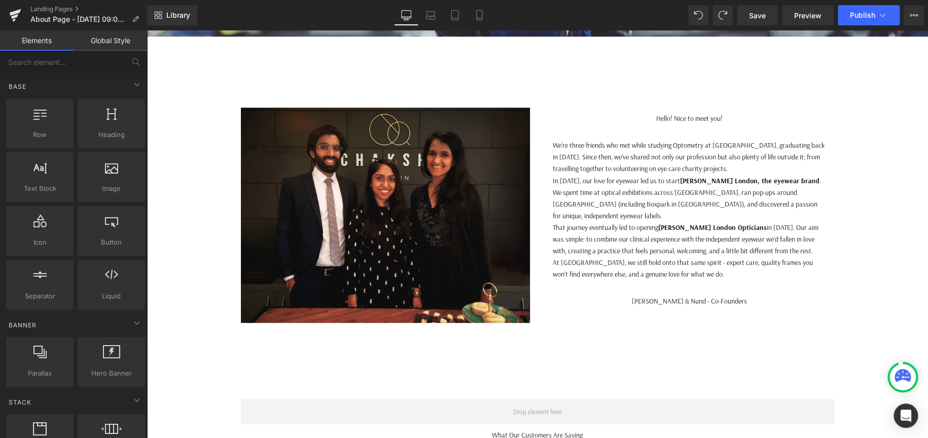
click at [120, 42] on link "Global Style" at bounding box center [111, 40] width 74 height 20
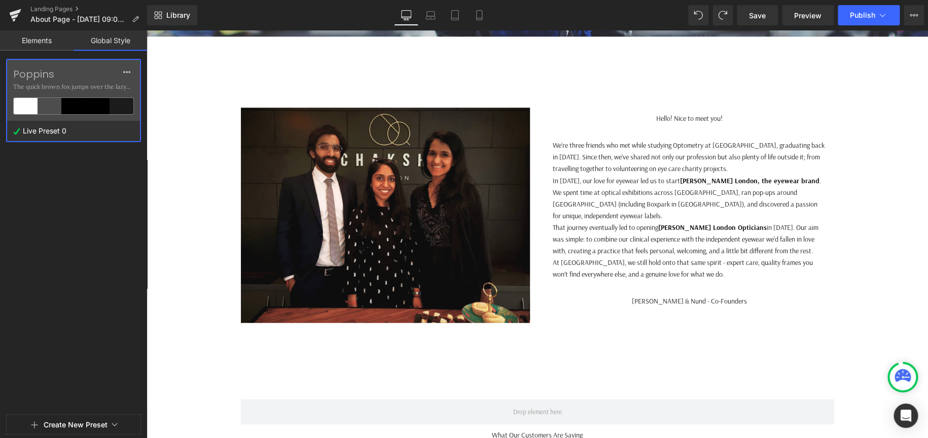
click at [18, 128] on icon at bounding box center [16, 131] width 7 height 7
click at [131, 69] on button at bounding box center [127, 72] width 18 height 16
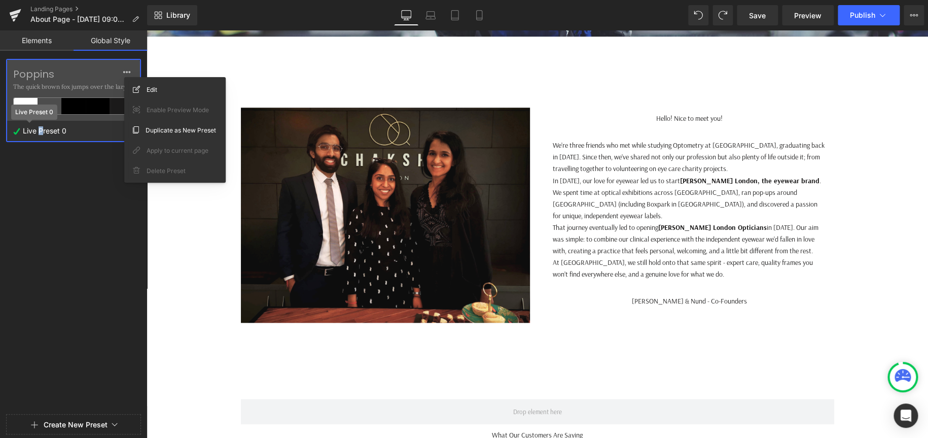
click at [41, 129] on span "Live Preset 0" at bounding box center [44, 130] width 49 height 13
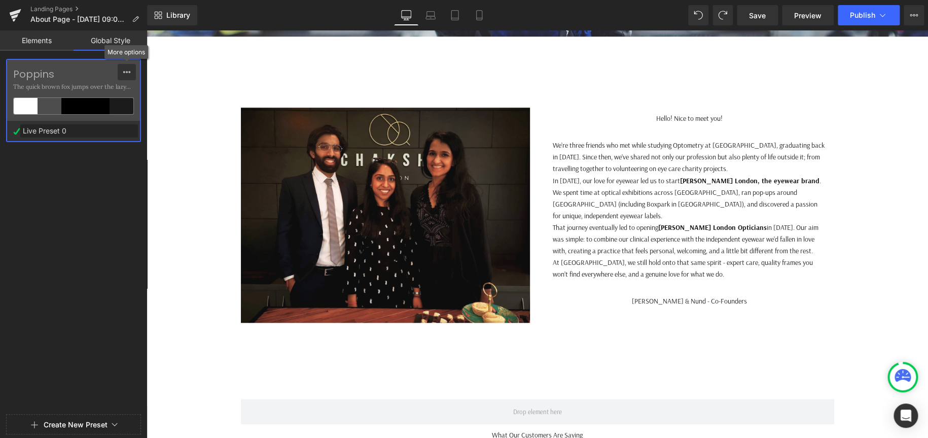
click at [124, 68] on icon at bounding box center [127, 72] width 8 height 8
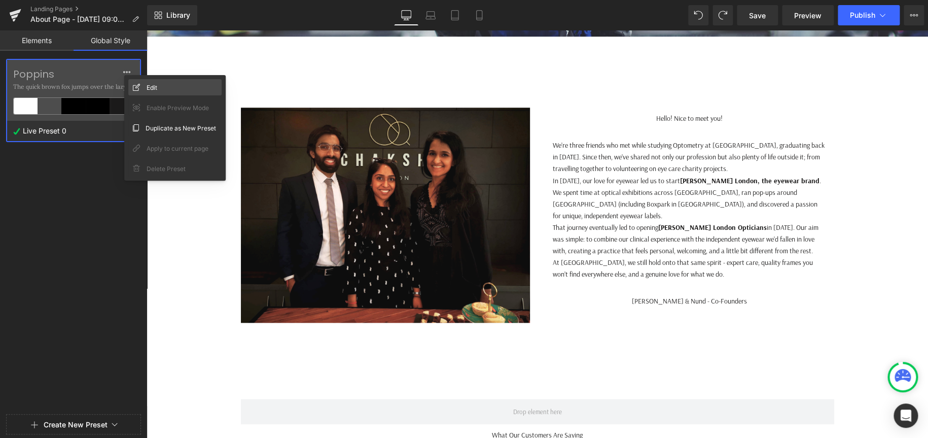
click at [167, 84] on div "Edit" at bounding box center [174, 87] width 93 height 16
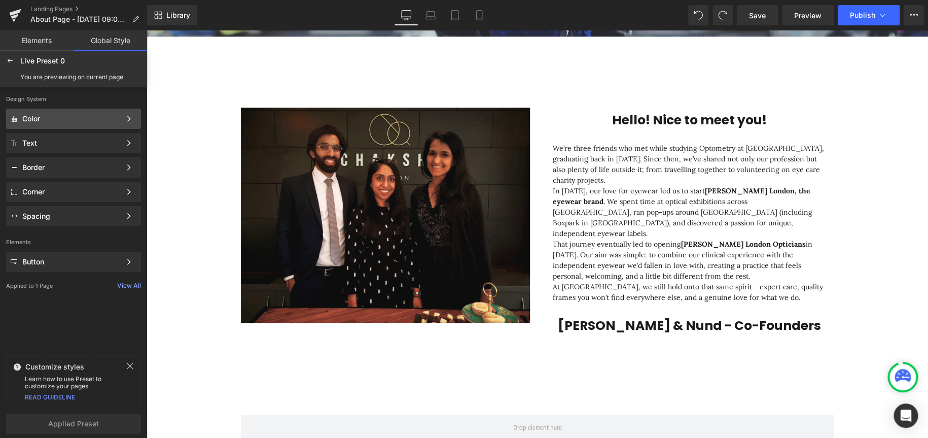
click at [73, 118] on div "Color" at bounding box center [71, 119] width 98 height 8
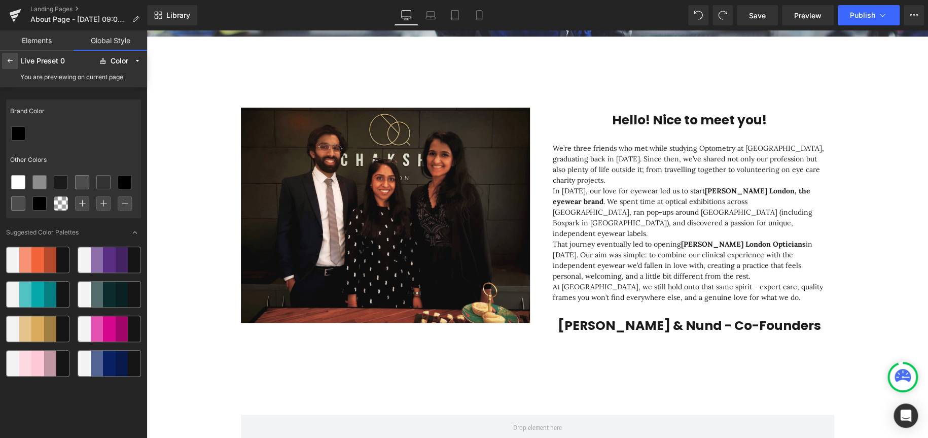
click at [15, 62] on div at bounding box center [10, 61] width 16 height 16
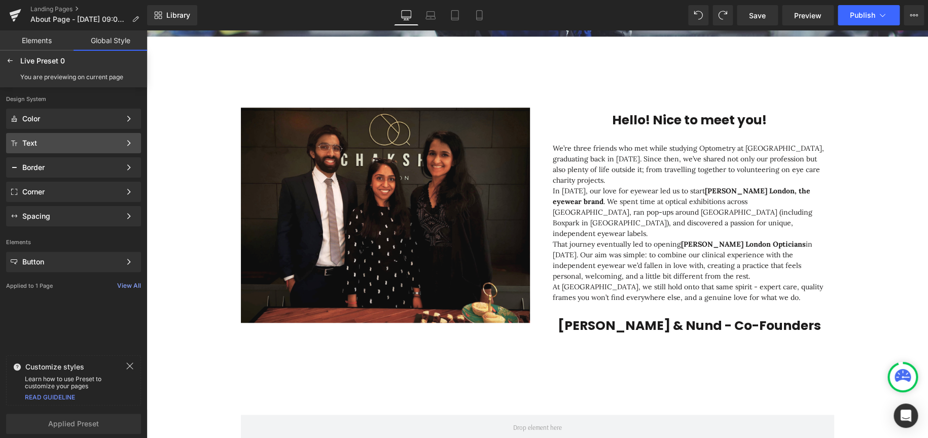
click at [99, 135] on div "Text Color Style Define a color palette and apply it to your pages 1 of 3 Next" at bounding box center [73, 143] width 135 height 20
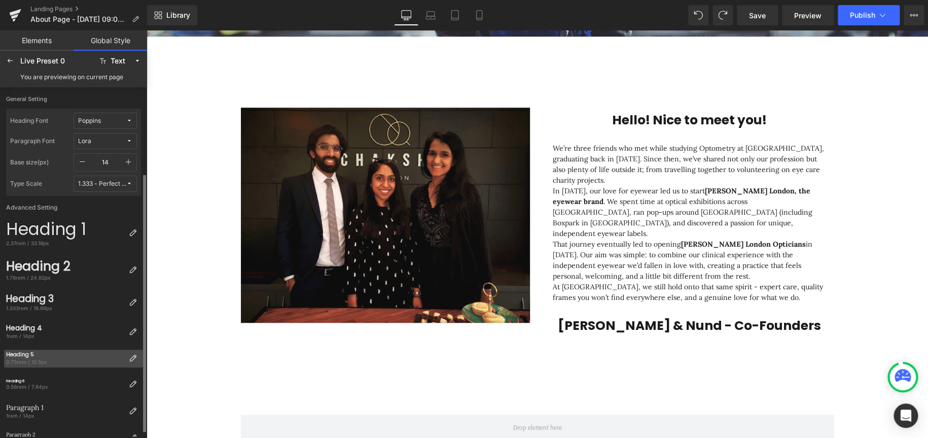
scroll to position [125, 0]
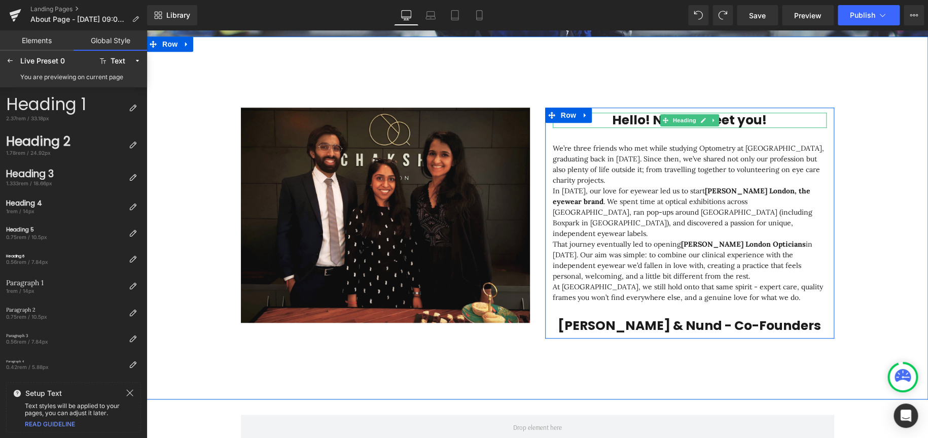
click at [750, 119] on h1 "Hello! Nice to meet you!" at bounding box center [690, 120] width 274 height 15
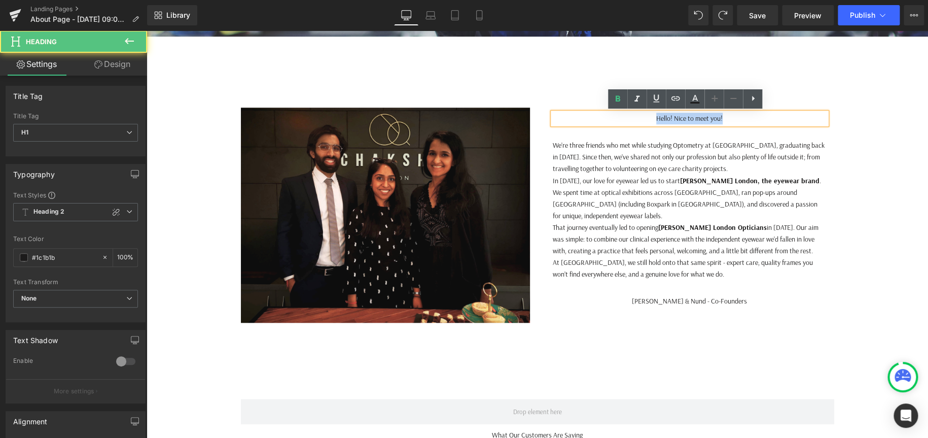
drag, startPoint x: 778, startPoint y: 120, endPoint x: 582, endPoint y: 114, distance: 195.4
click at [582, 114] on h1 "Hello! Nice to meet you!" at bounding box center [690, 119] width 274 height 12
click at [621, 101] on icon at bounding box center [618, 99] width 12 height 12
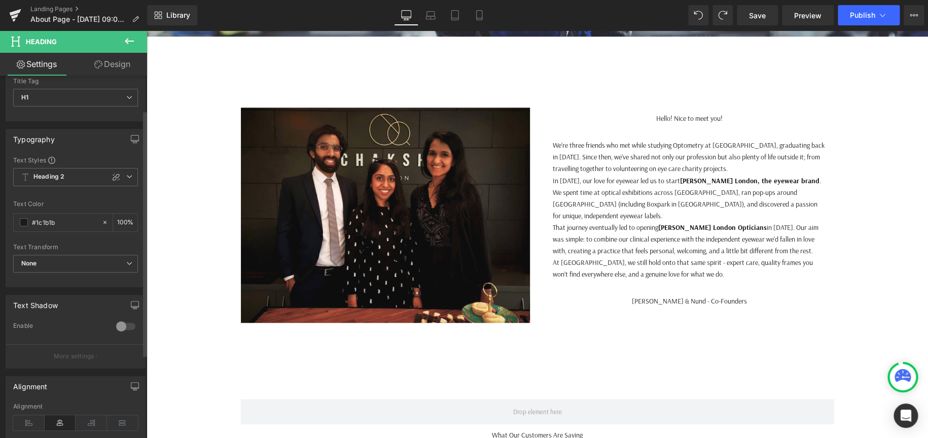
scroll to position [51, 0]
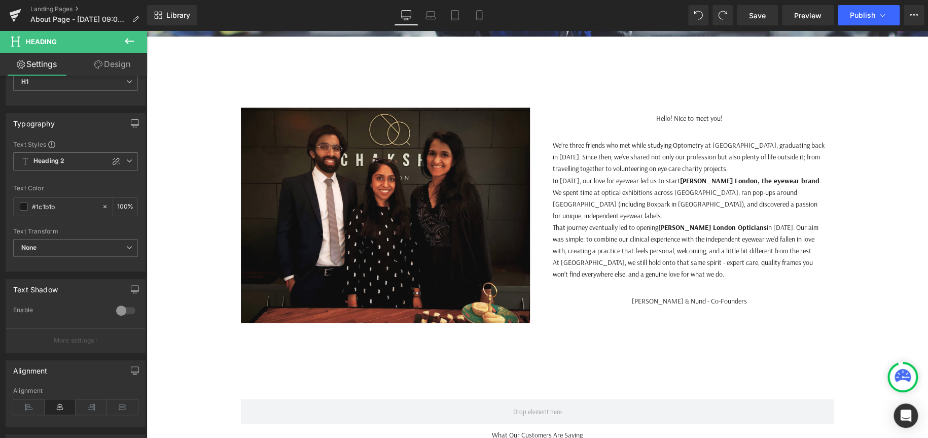
click at [129, 39] on icon at bounding box center [129, 41] width 12 height 12
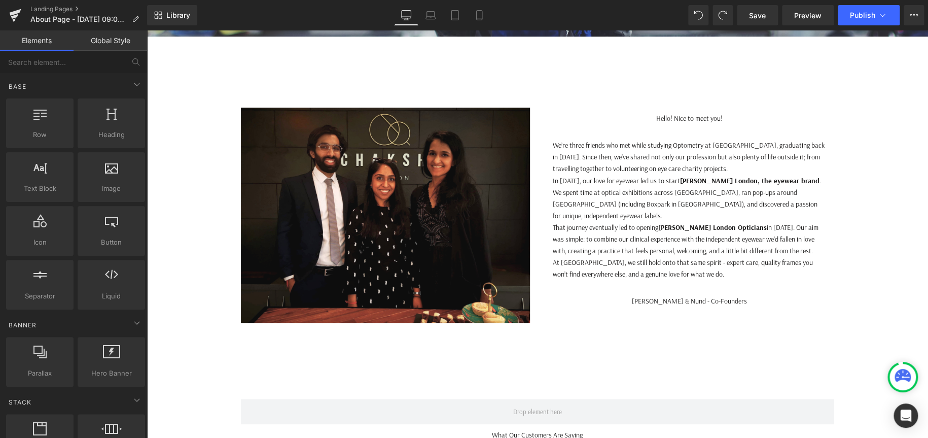
click at [124, 37] on link "Global Style" at bounding box center [111, 40] width 74 height 20
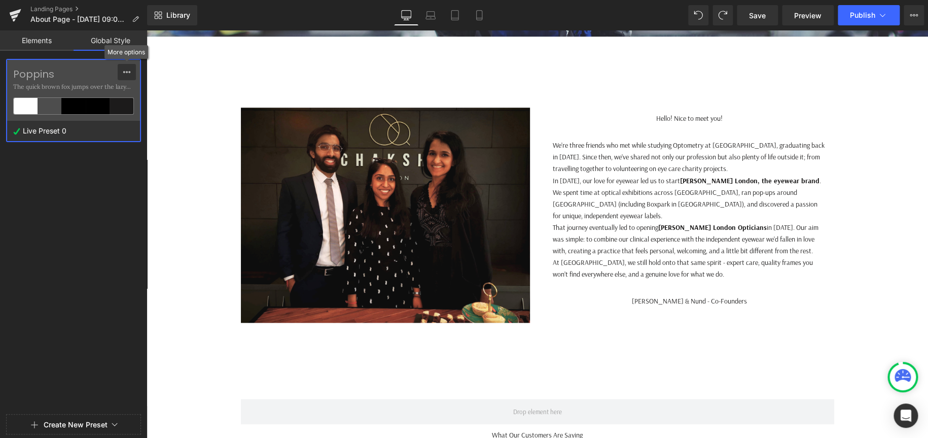
click at [123, 65] on div at bounding box center [127, 72] width 8 height 16
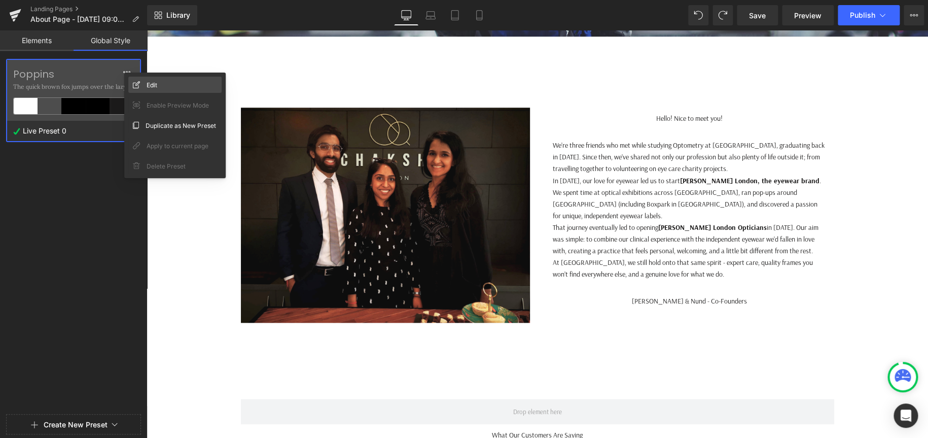
click at [160, 87] on div "Edit" at bounding box center [174, 85] width 93 height 16
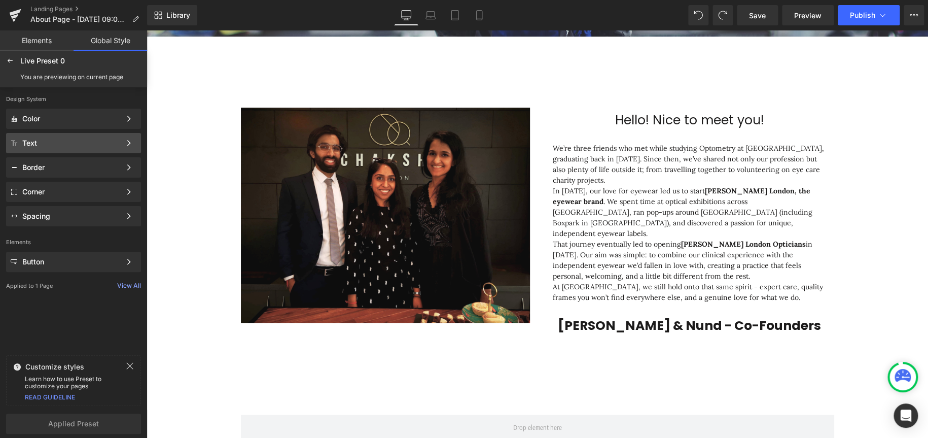
click at [80, 142] on div "Text" at bounding box center [71, 143] width 98 height 8
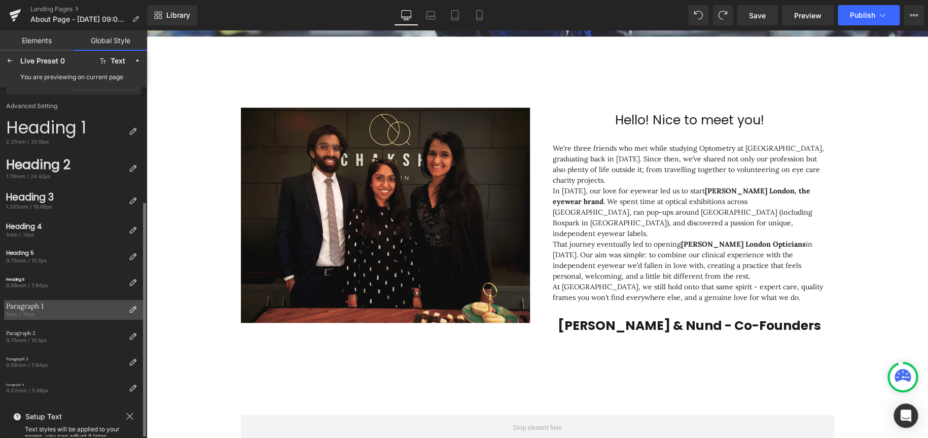
scroll to position [125, 0]
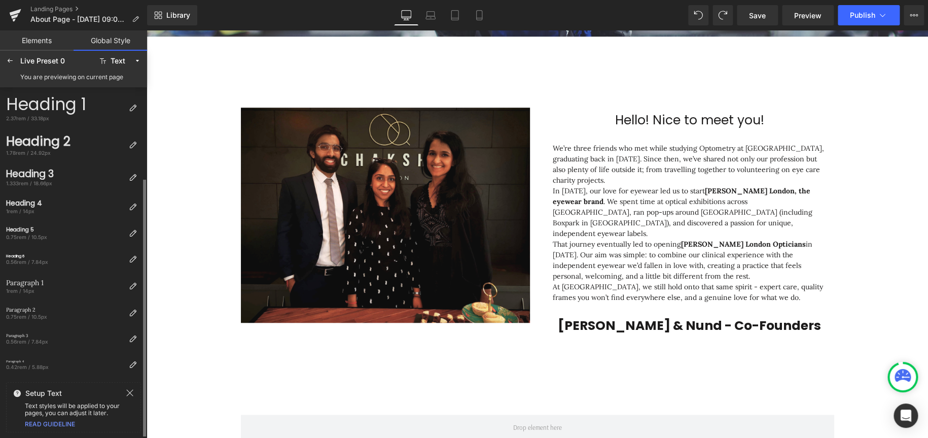
click at [132, 392] on icon at bounding box center [130, 393] width 8 height 8
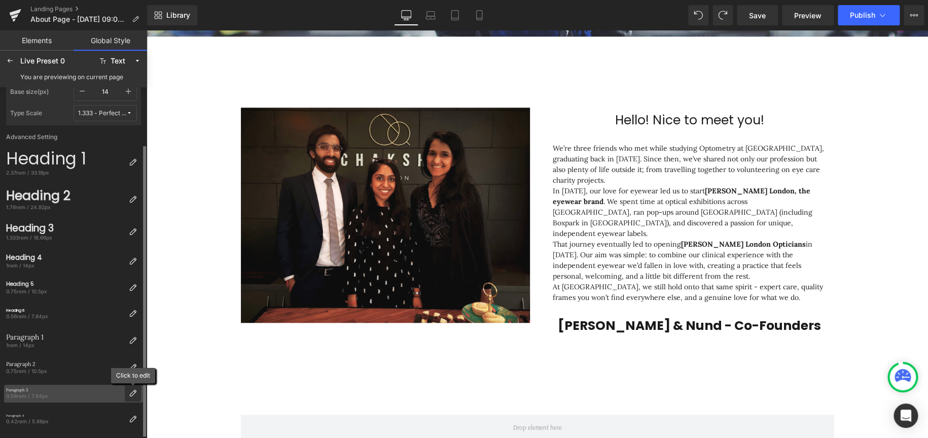
scroll to position [70, 0]
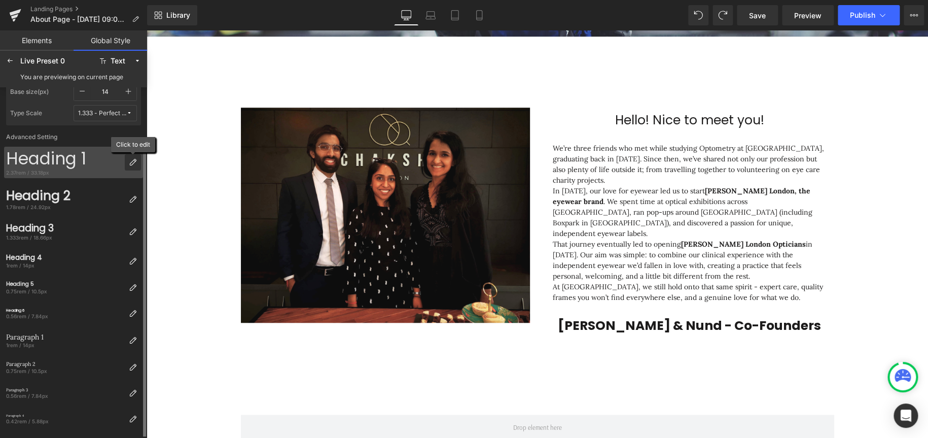
click at [132, 158] on icon at bounding box center [133, 162] width 8 height 8
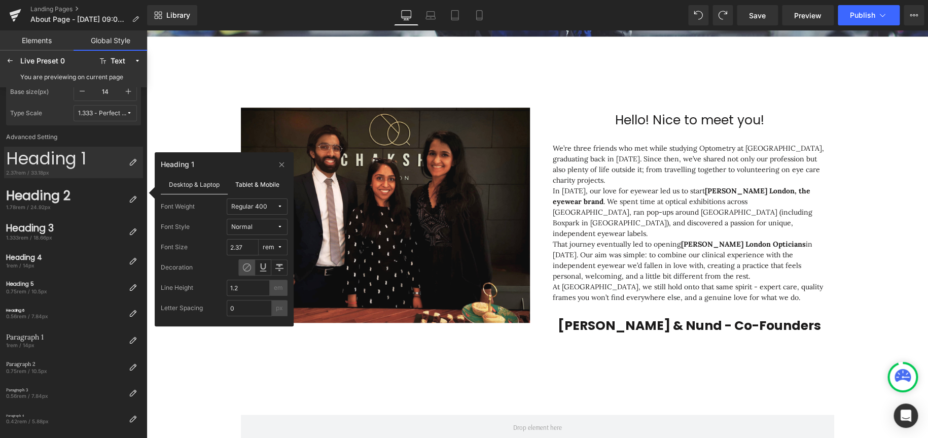
click at [265, 183] on label "Tablet & Mobile" at bounding box center [258, 183] width 60 height 19
click at [172, 178] on label "Desktop & Laptop" at bounding box center [194, 183] width 67 height 19
click at [280, 163] on icon at bounding box center [282, 164] width 8 height 8
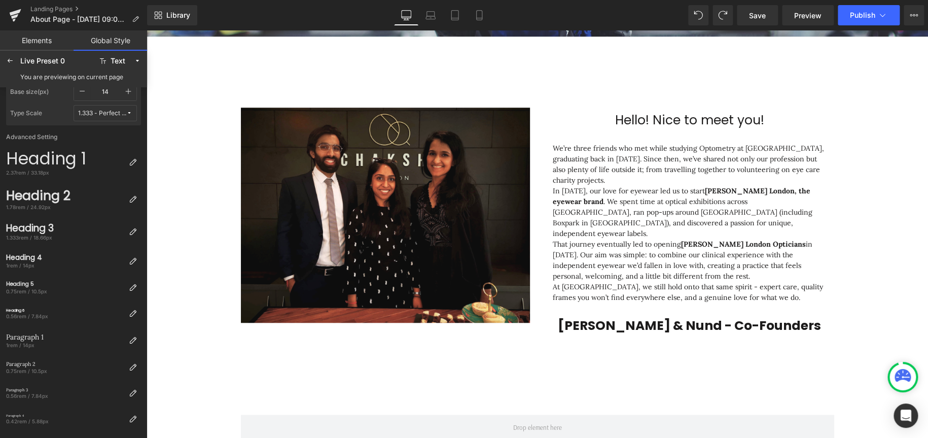
click at [716, 200] on body "Skip to content Book Appointment Contact Us Services [MEDICAL_DATA] Advanced [M…" at bounding box center [538, 432] width 782 height 1412
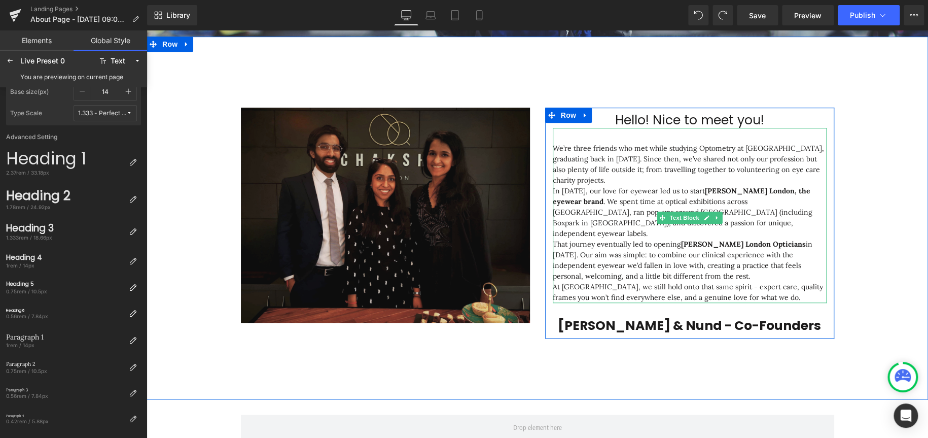
click at [605, 218] on p "In [DATE], our love for eyewear led us to start [PERSON_NAME] London, the eyewe…" at bounding box center [690, 212] width 274 height 53
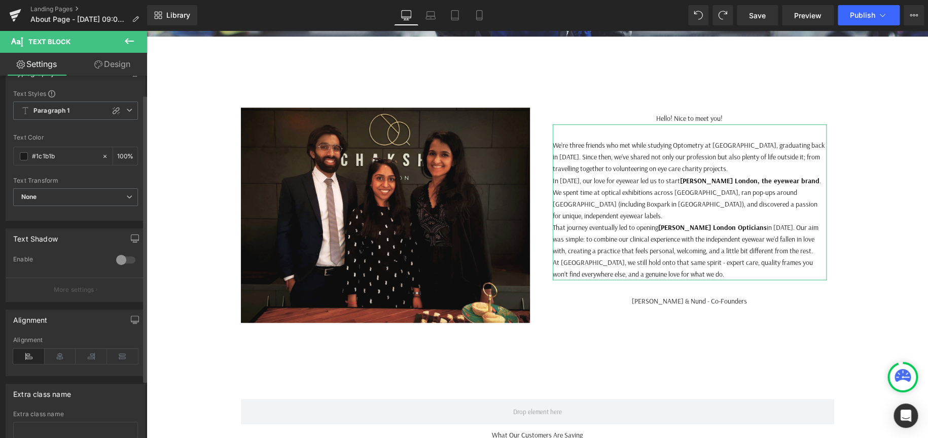
scroll to position [0, 0]
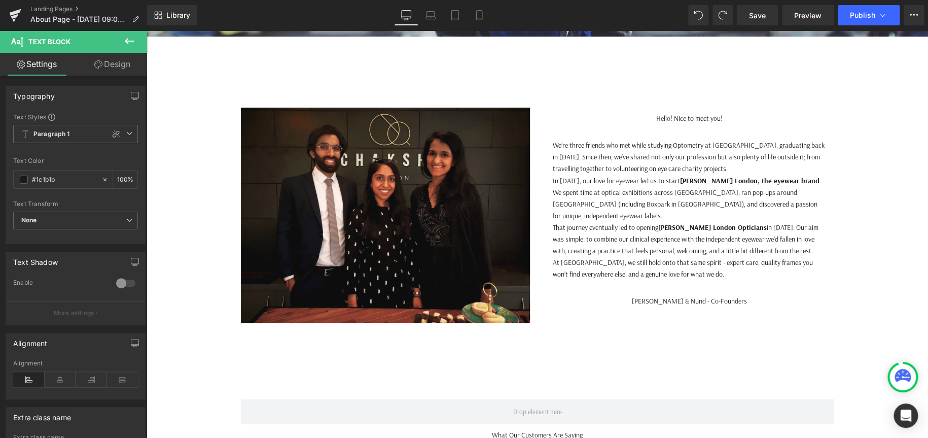
click at [606, 231] on p "That journey eventually led to opening [PERSON_NAME] Opticians in [DATE]. Our a…" at bounding box center [690, 239] width 274 height 35
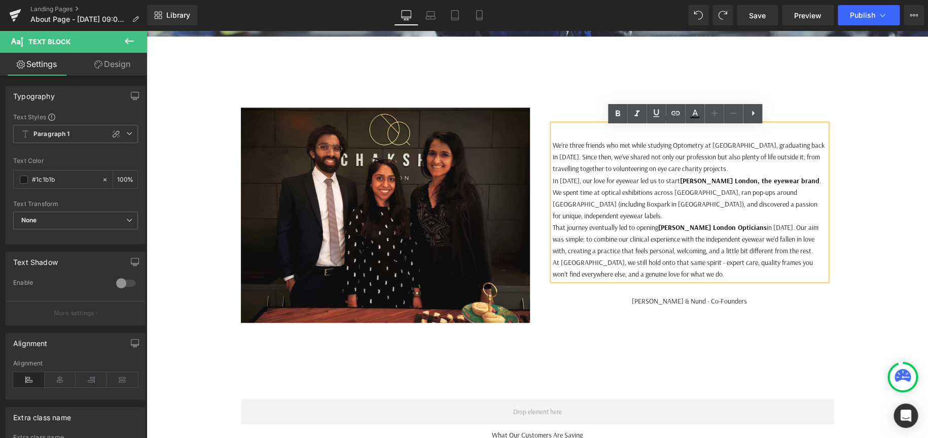
click at [771, 307] on h1 "[PERSON_NAME] & Nund - Co-Founders" at bounding box center [690, 301] width 274 height 12
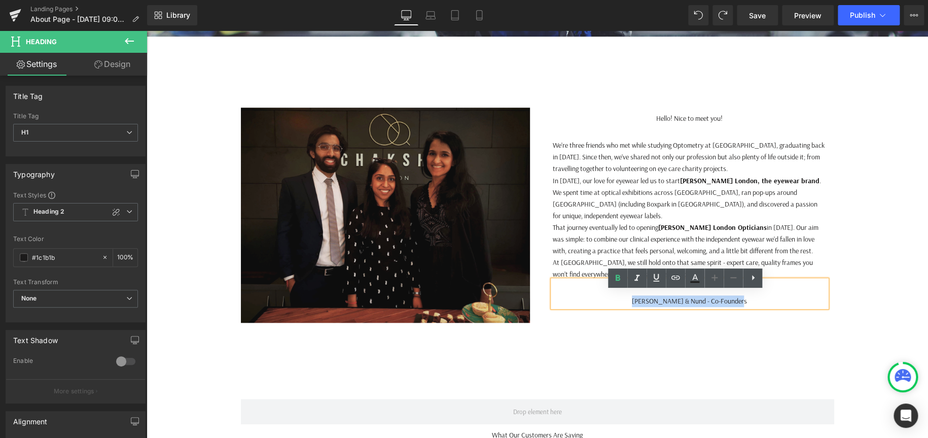
drag, startPoint x: 800, startPoint y: 318, endPoint x: 485, endPoint y: 316, distance: 315.5
click at [485, 316] on div "Image Hello! Nice to meet you! Heading We’re three friends who met while studyi…" at bounding box center [537, 209] width 609 height 235
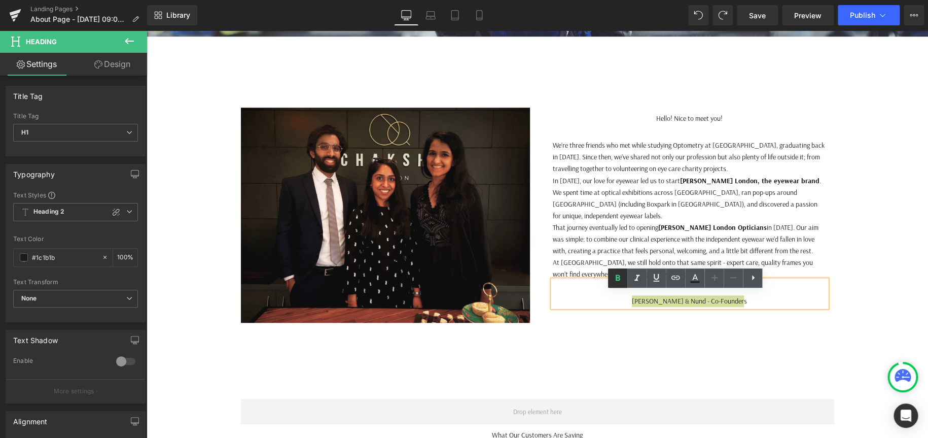
click at [622, 277] on icon at bounding box center [618, 278] width 12 height 12
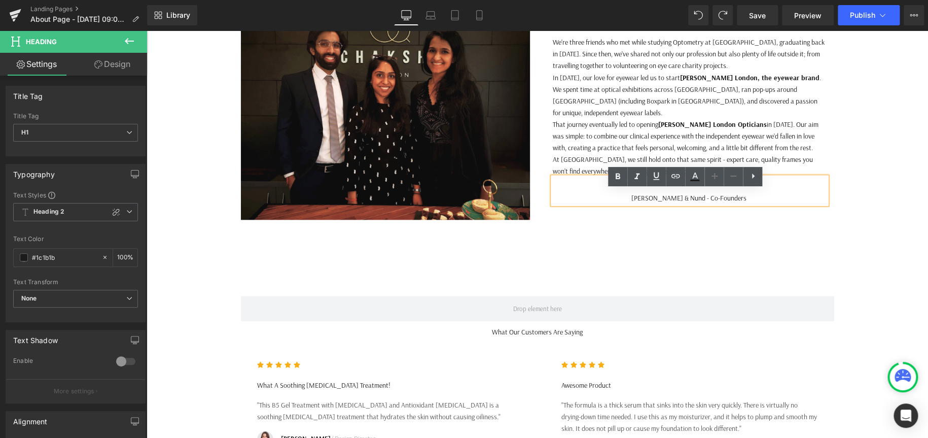
scroll to position [406, 0]
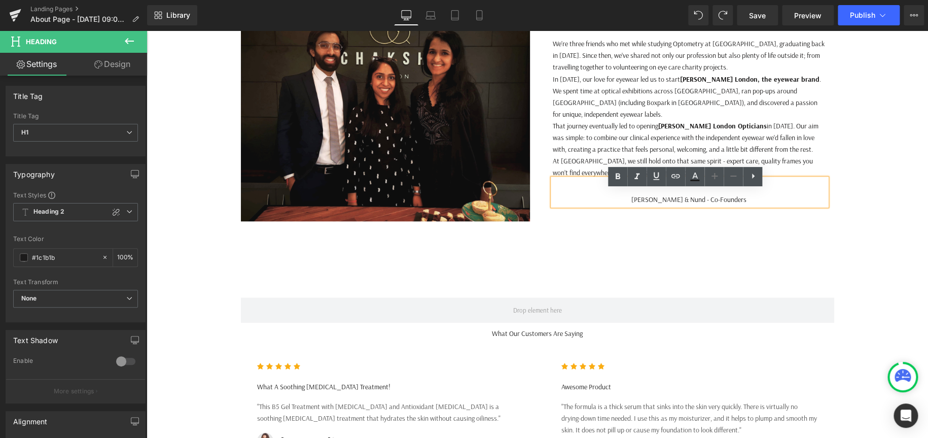
click at [646, 204] on span "[PERSON_NAME] & Nund - Co-Founders" at bounding box center [688, 199] width 115 height 9
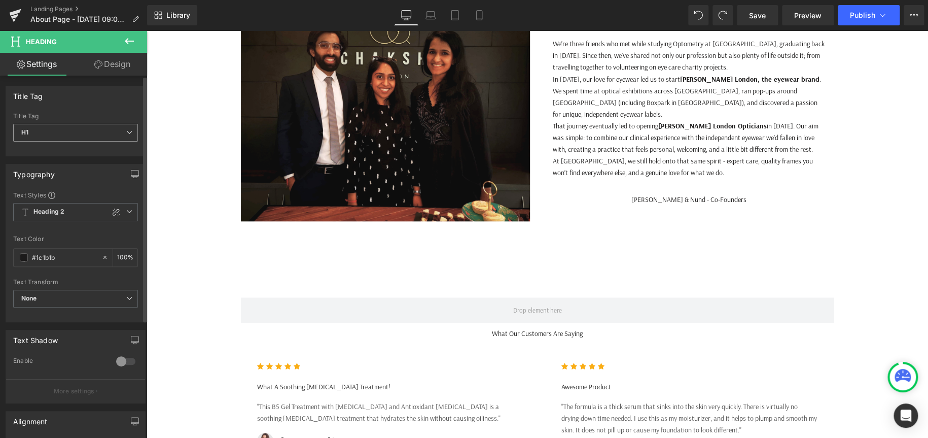
click at [51, 129] on span "H1" at bounding box center [75, 133] width 125 height 18
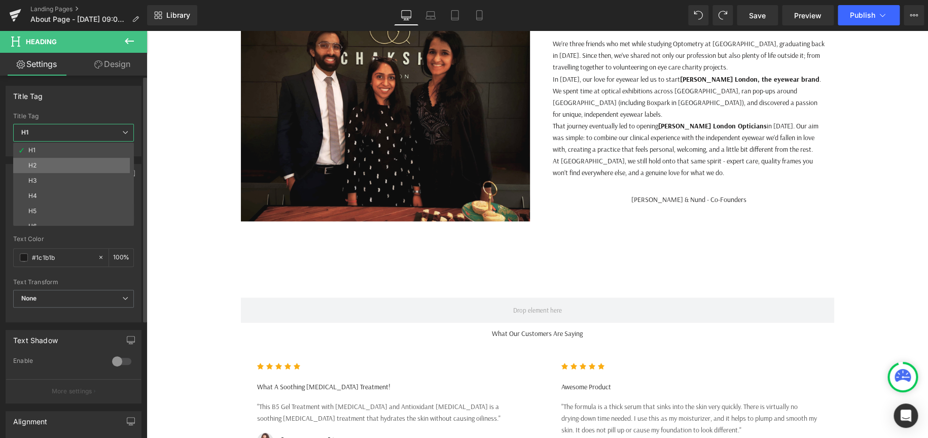
click at [39, 165] on li "H2" at bounding box center [75, 165] width 125 height 15
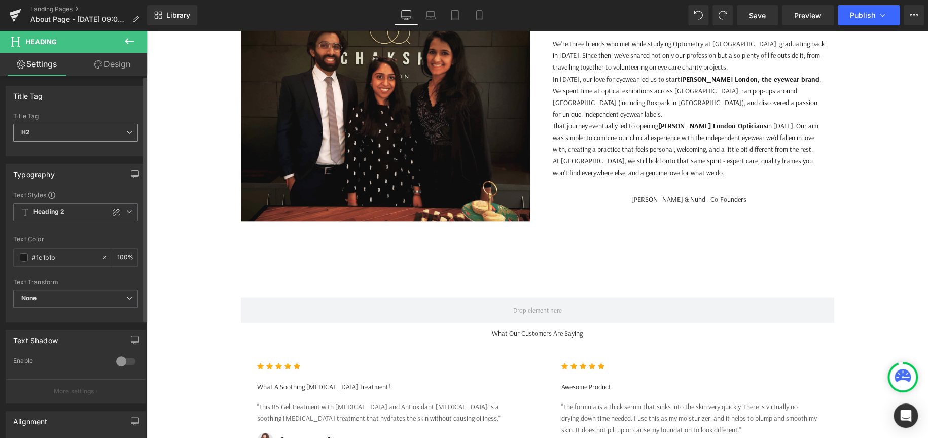
click at [53, 135] on span "H2" at bounding box center [75, 133] width 125 height 18
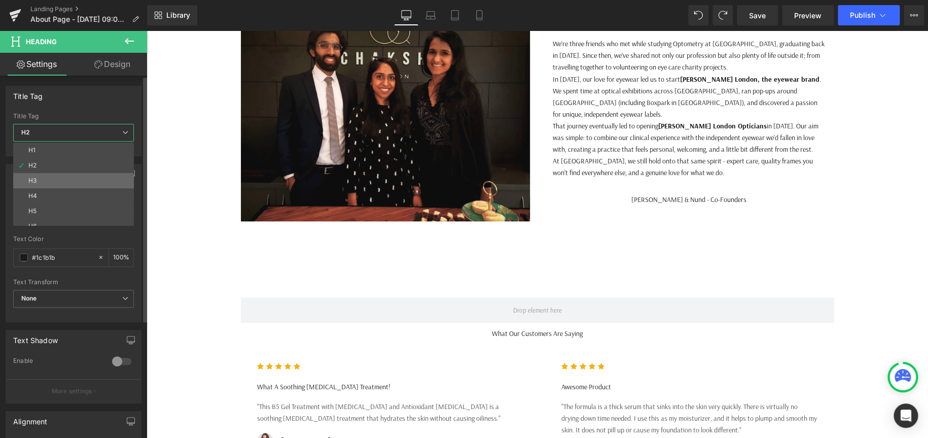
click at [40, 181] on li "H3" at bounding box center [75, 180] width 125 height 15
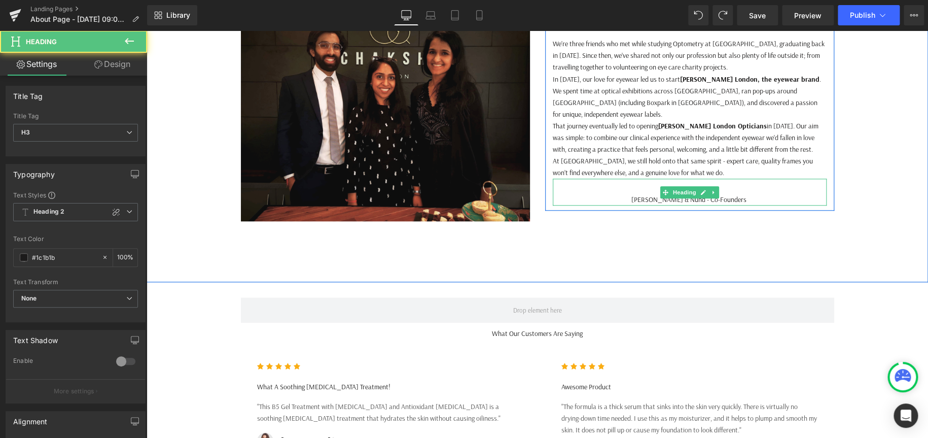
click at [631, 204] on span "[PERSON_NAME] & Nund - Co-Founders" at bounding box center [688, 199] width 115 height 9
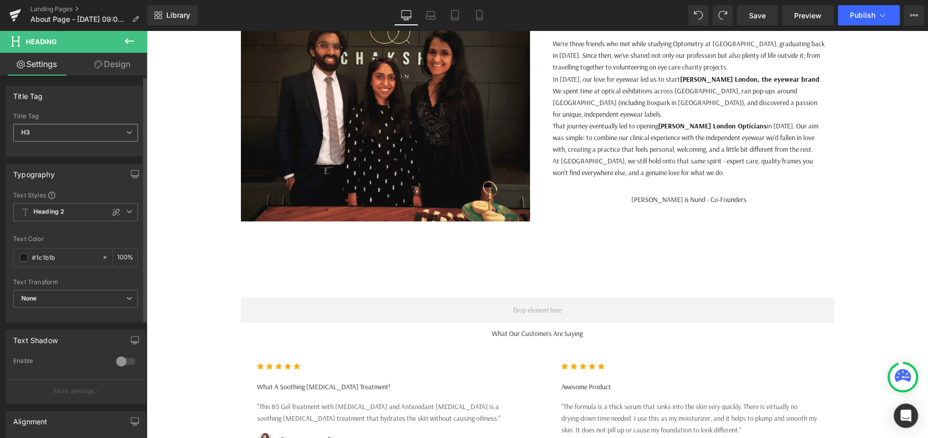
click at [112, 129] on span "H3" at bounding box center [75, 133] width 125 height 18
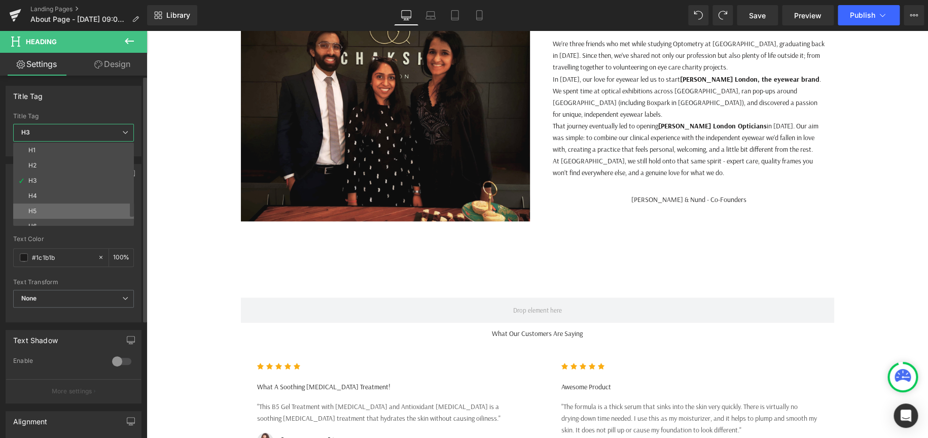
click at [62, 213] on li "H5" at bounding box center [75, 210] width 125 height 15
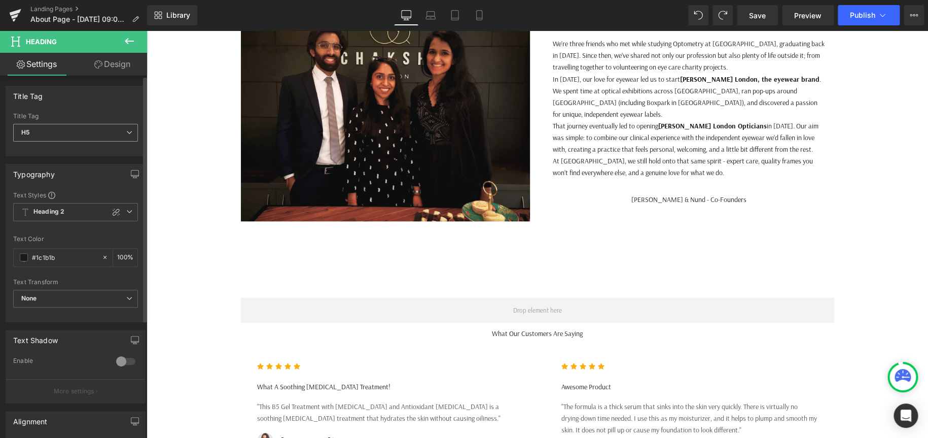
click at [83, 127] on span "H5" at bounding box center [75, 133] width 125 height 18
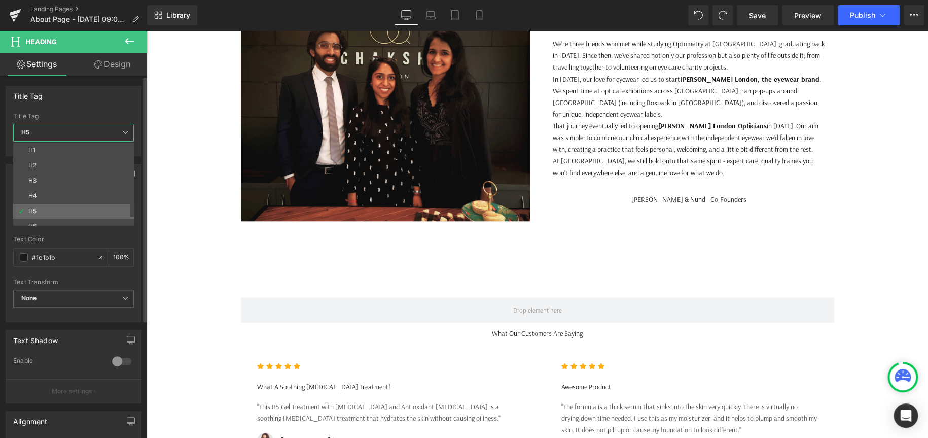
click at [44, 208] on li "H5" at bounding box center [75, 210] width 125 height 15
type input "100"
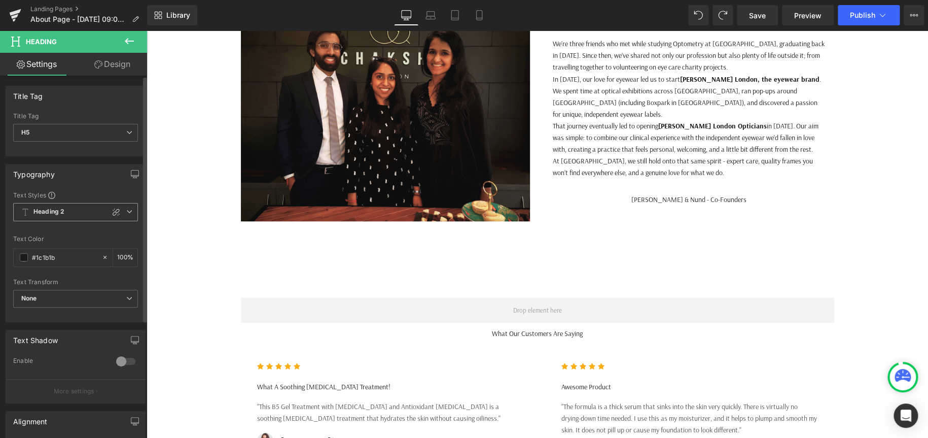
click at [89, 204] on span "Heading 2" at bounding box center [75, 212] width 125 height 18
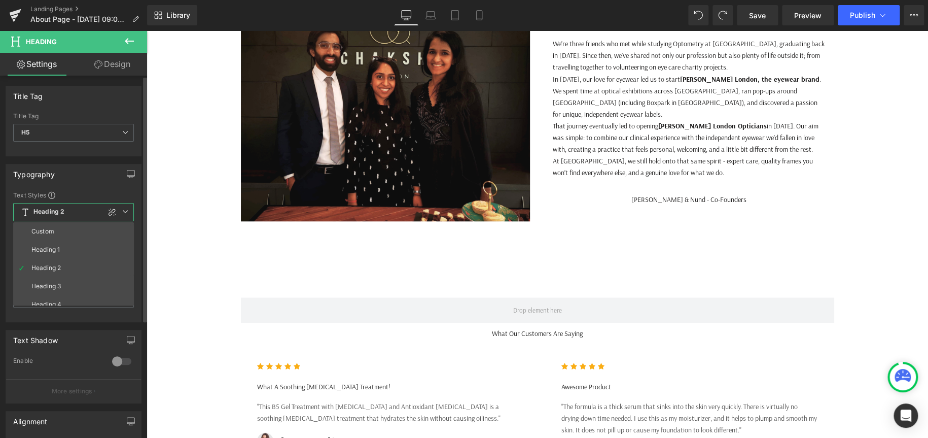
scroll to position [45, 0]
click at [64, 273] on li "Heading 5" at bounding box center [75, 278] width 125 height 18
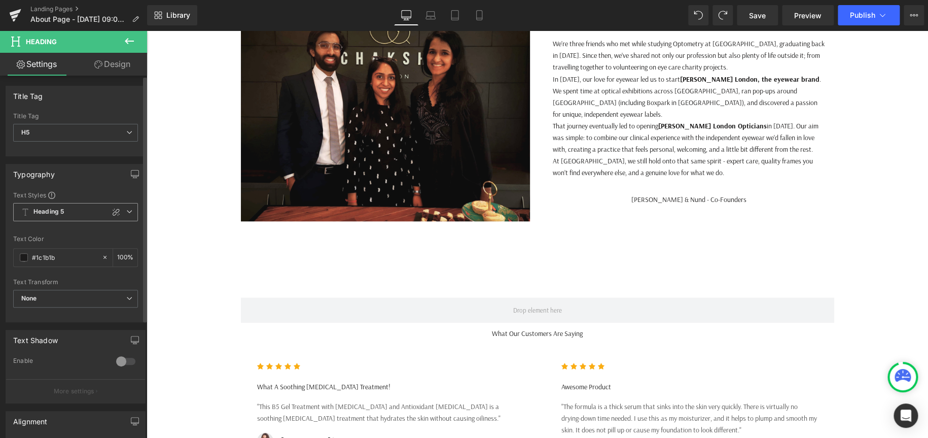
click at [80, 209] on span "Heading 5" at bounding box center [75, 212] width 125 height 18
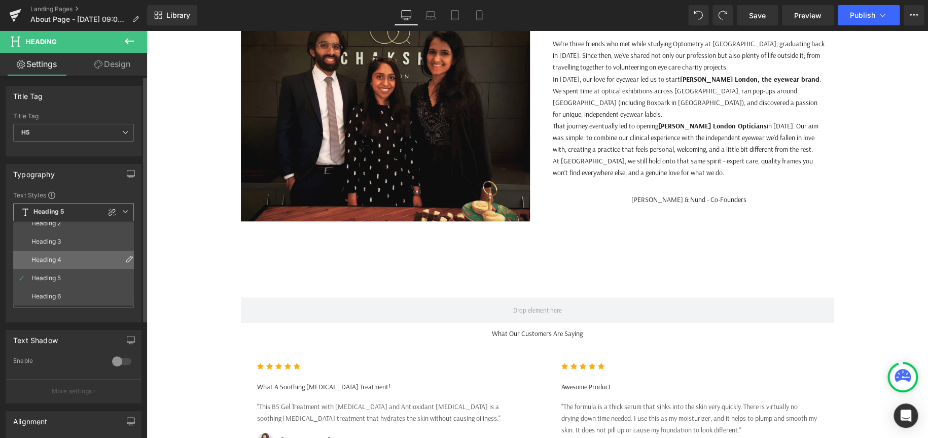
click at [59, 252] on li "Heading 4" at bounding box center [75, 260] width 125 height 18
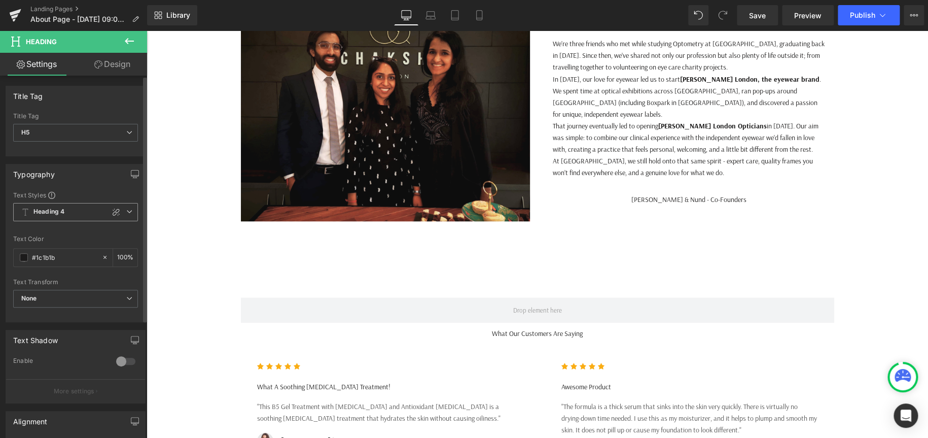
click at [78, 204] on span "Heading 4" at bounding box center [75, 212] width 125 height 18
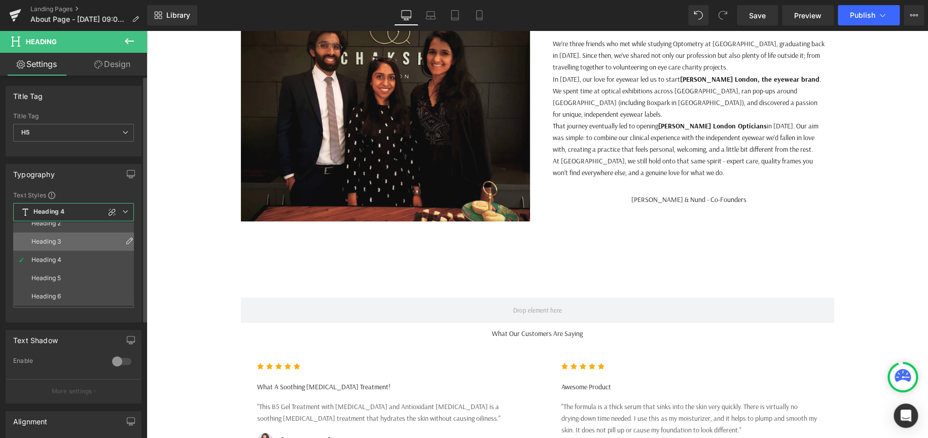
click at [65, 243] on li "Heading 3" at bounding box center [75, 241] width 125 height 18
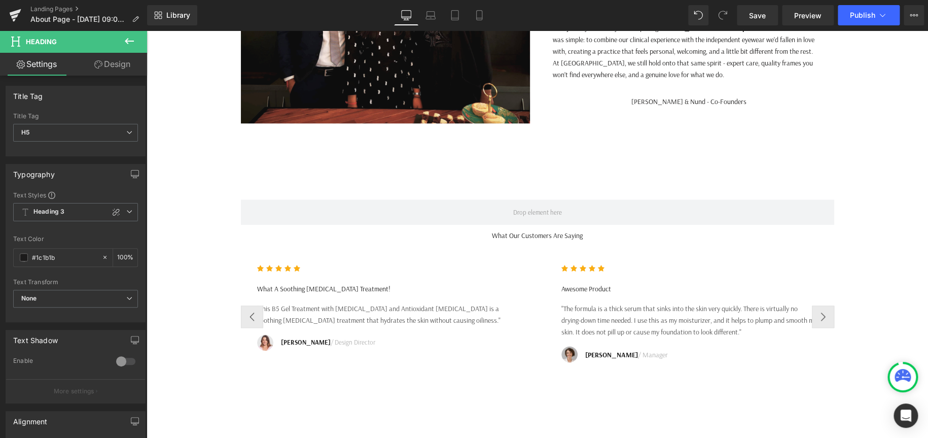
scroll to position [558, 0]
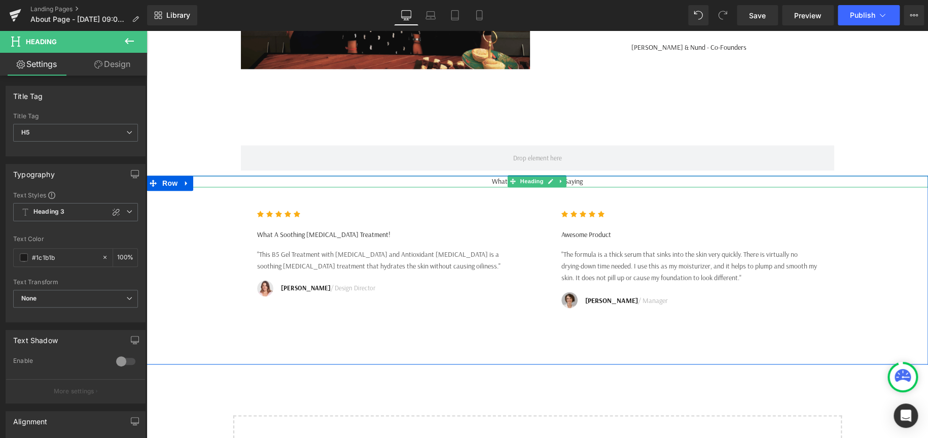
click at [640, 182] on h2 "What Our Customers Are Saying" at bounding box center [538, 181] width 782 height 12
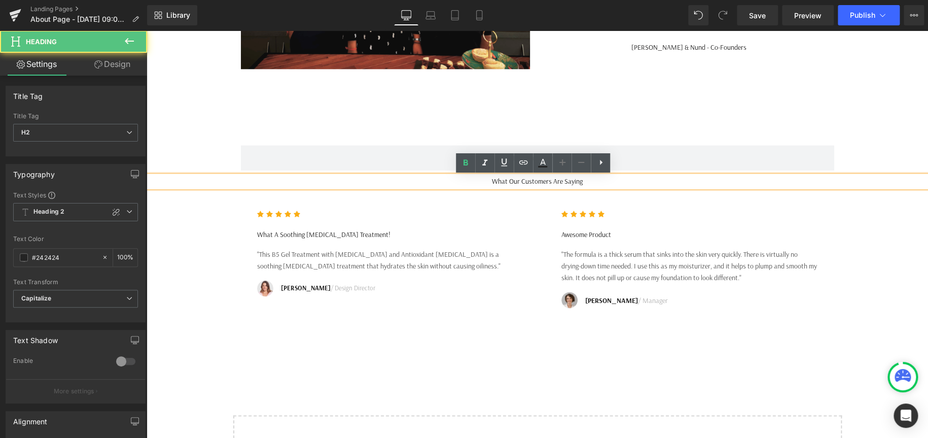
drag, startPoint x: 676, startPoint y: 182, endPoint x: 421, endPoint y: 174, distance: 254.2
click at [421, 175] on div "What Our Customers Are Saying" at bounding box center [538, 181] width 782 height 12
click at [466, 159] on icon at bounding box center [466, 163] width 12 height 12
click at [449, 181] on h2 "What Our Customers Are Saying" at bounding box center [538, 181] width 782 height 12
click at [468, 164] on icon at bounding box center [466, 163] width 12 height 12
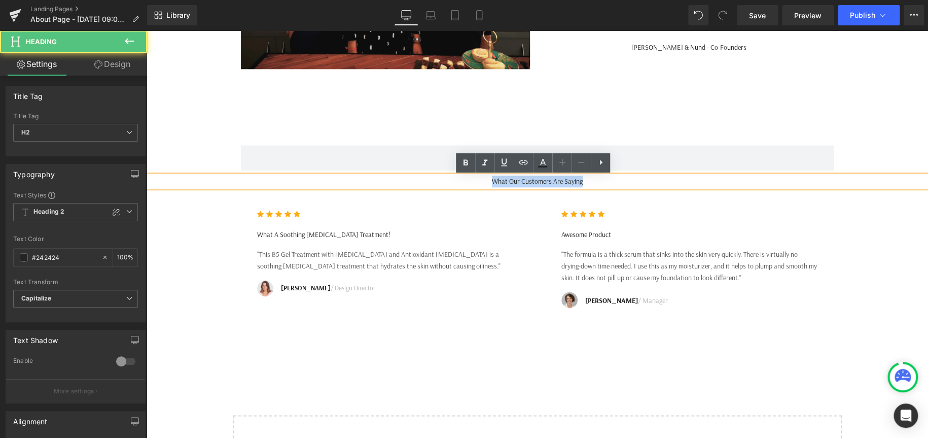
drag, startPoint x: 670, startPoint y: 184, endPoint x: 391, endPoint y: 180, distance: 279.5
click at [391, 180] on h2 "What Our Customers Are Saying" at bounding box center [538, 181] width 782 height 12
click at [468, 163] on icon at bounding box center [466, 163] width 12 height 12
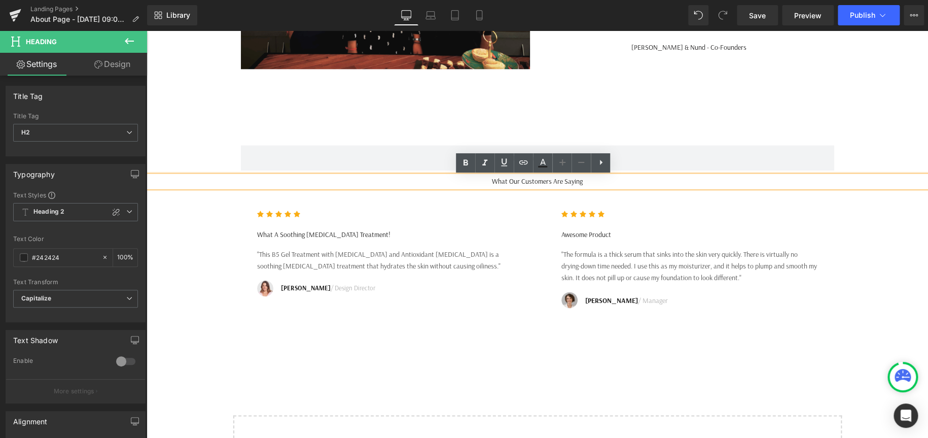
click at [733, 182] on h2 "What Our Customers Are Saying" at bounding box center [538, 181] width 782 height 12
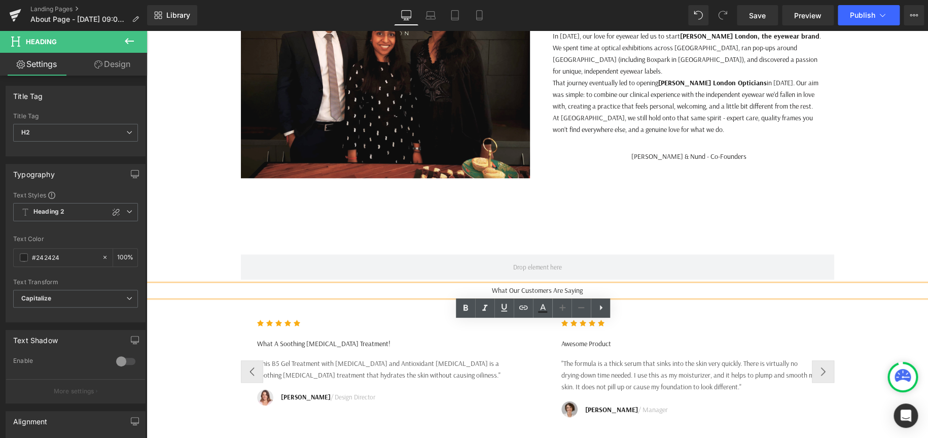
scroll to position [507, 0]
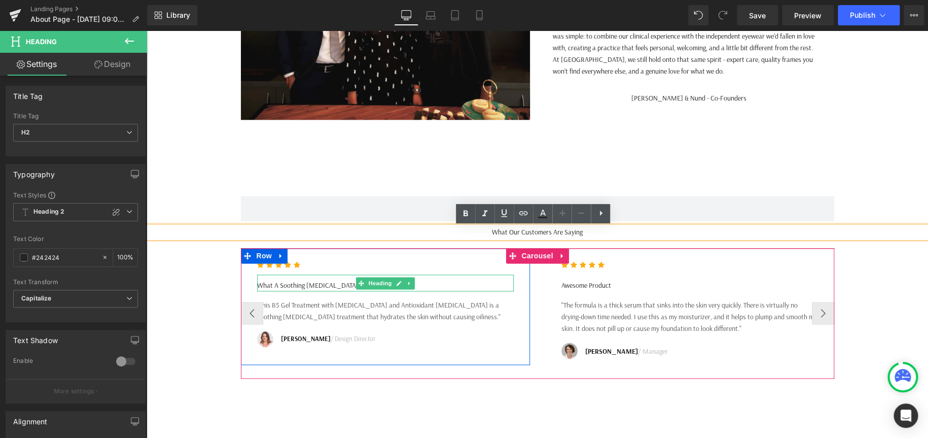
click at [481, 286] on h4 "What A Soothing [MEDICAL_DATA] Treatment!" at bounding box center [385, 285] width 257 height 12
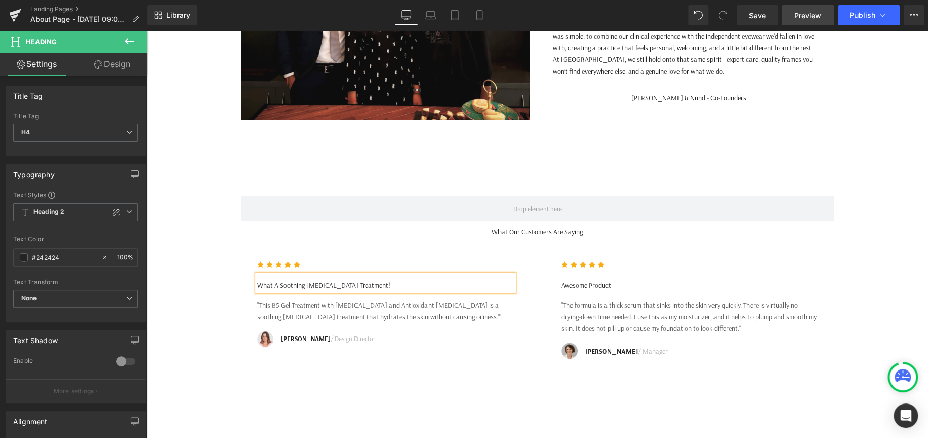
click at [805, 16] on span "Preview" at bounding box center [807, 15] width 27 height 11
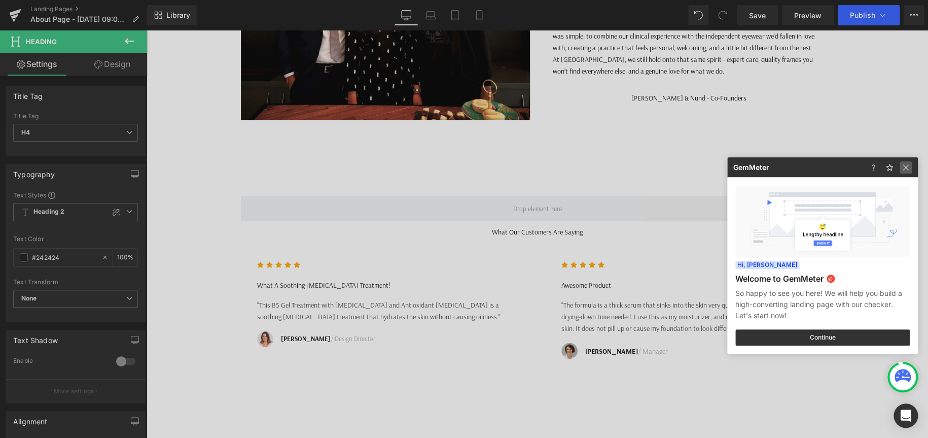
click at [905, 165] on img at bounding box center [906, 167] width 12 height 12
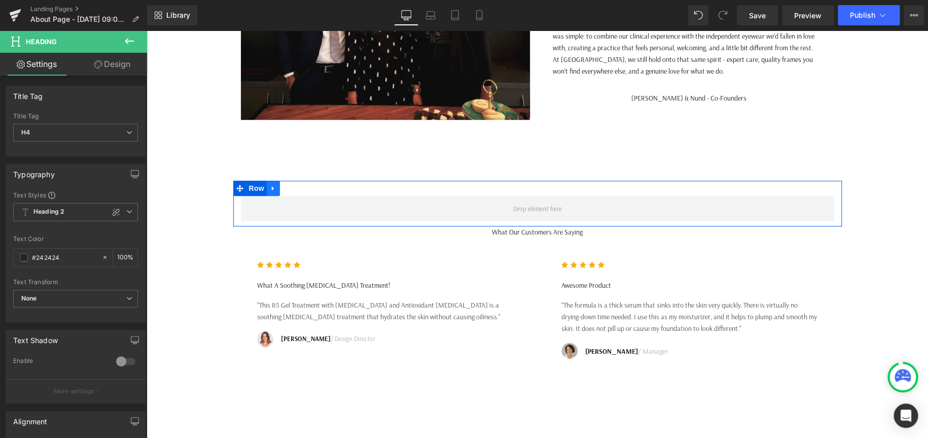
click at [272, 190] on icon at bounding box center [273, 188] width 7 height 8
click at [296, 189] on icon at bounding box center [299, 188] width 7 height 8
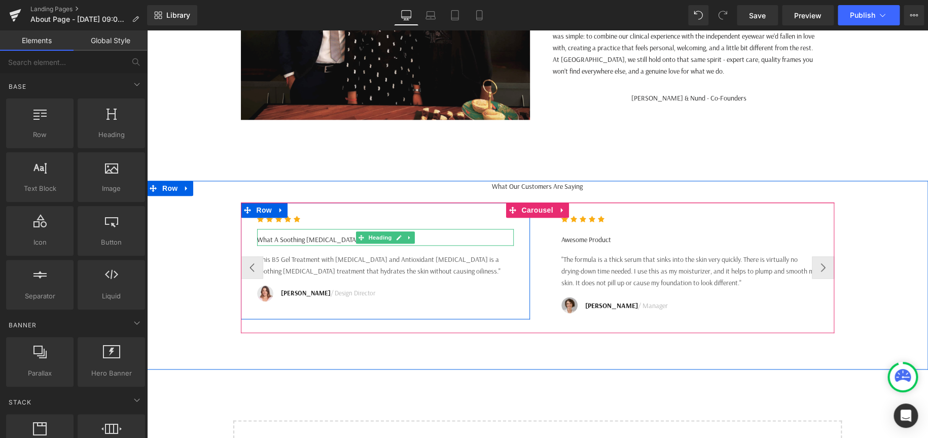
click at [434, 244] on h4 "What A Soothing [MEDICAL_DATA] Treatment!" at bounding box center [385, 240] width 257 height 12
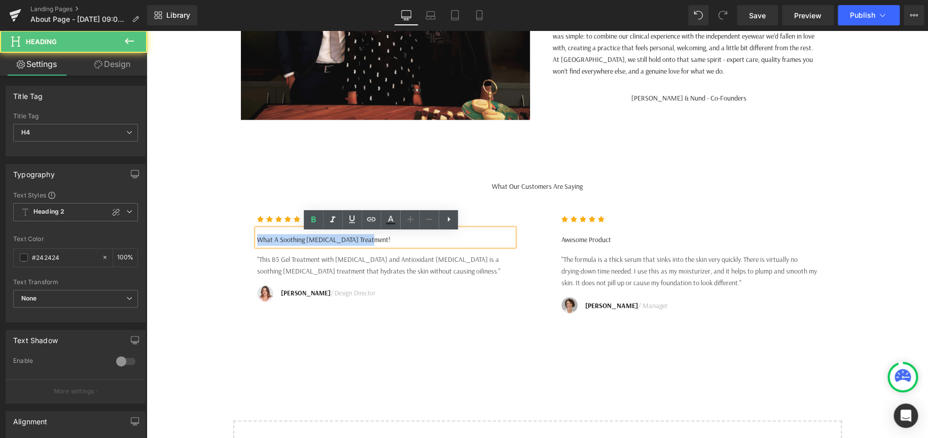
drag, startPoint x: 501, startPoint y: 245, endPoint x: 219, endPoint y: 233, distance: 282.3
click at [219, 233] on div "What Our Customers Are Saying Heading Icon Icon Icon Icon Icon Icon List Hoz Wh…" at bounding box center [538, 259] width 782 height 157
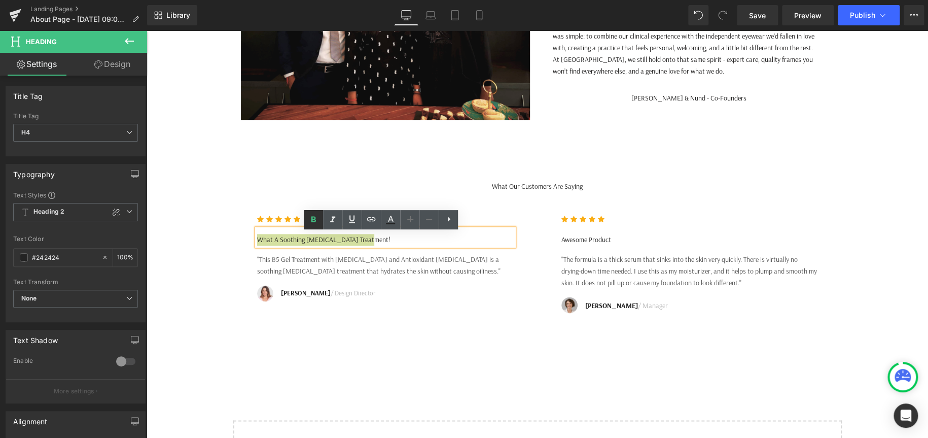
click at [310, 215] on icon at bounding box center [313, 220] width 12 height 12
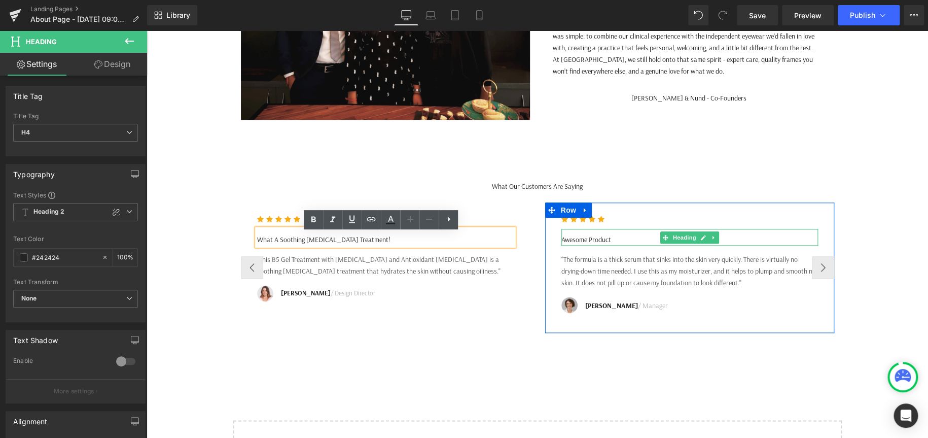
click at [655, 245] on h4 "Awesome Product" at bounding box center [689, 240] width 257 height 12
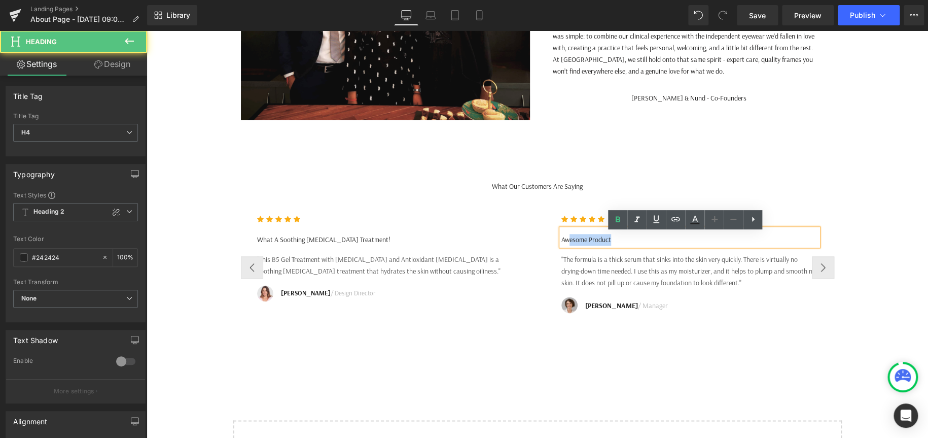
drag, startPoint x: 705, startPoint y: 244, endPoint x: 568, endPoint y: 243, distance: 136.9
click at [568, 243] on h4 "Awesome Product" at bounding box center [689, 240] width 257 height 12
click at [616, 221] on icon at bounding box center [618, 219] width 5 height 6
click at [703, 245] on h4 "A wesome Product" at bounding box center [689, 240] width 257 height 12
drag, startPoint x: 695, startPoint y: 248, endPoint x: 501, endPoint y: 247, distance: 193.7
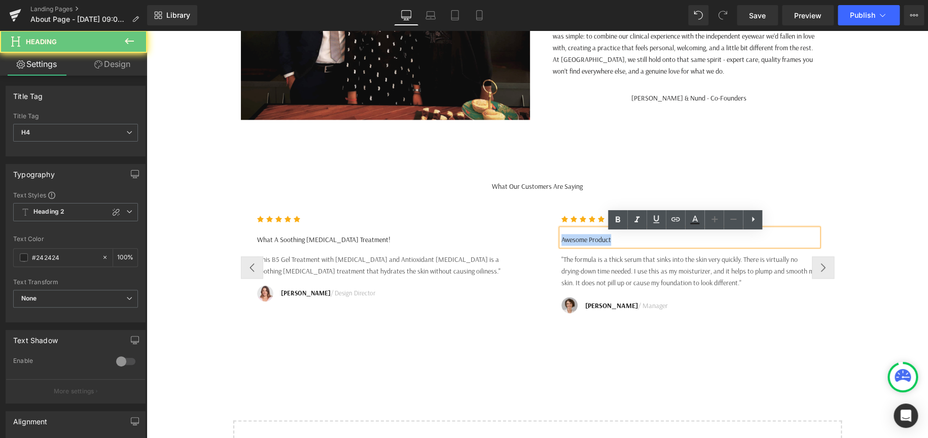
click at [500, 248] on div "Icon Icon Icon Icon Icon Icon List Hoz What A Soothing [MEDICAL_DATA] Treatment…" at bounding box center [697, 267] width 913 height 130
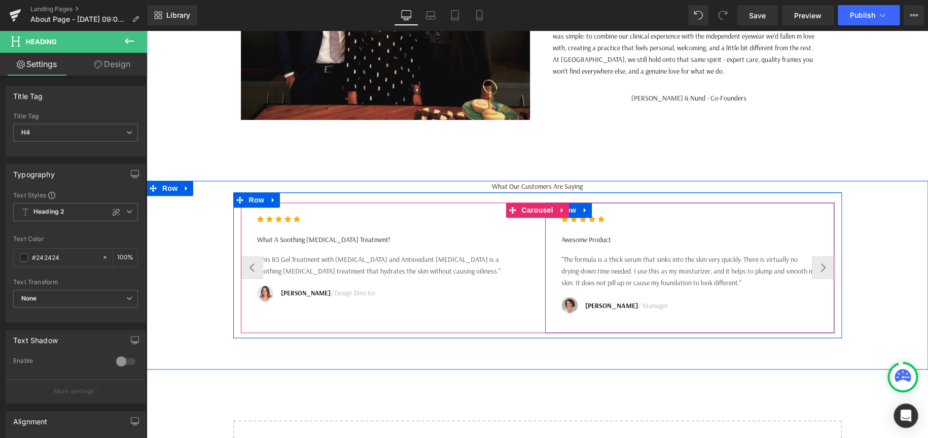
click at [683, 235] on div "A wesome Product" at bounding box center [689, 237] width 257 height 17
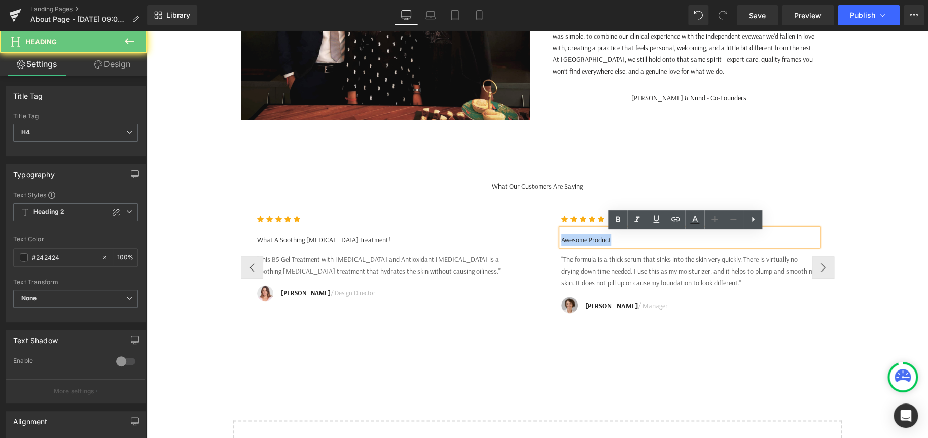
drag, startPoint x: 686, startPoint y: 245, endPoint x: 548, endPoint y: 237, distance: 138.7
click at [545, 238] on div "Icon Icon Icon Icon Icon Icon List Hoz A wesome Product Heading "The formula is…" at bounding box center [689, 267] width 289 height 130
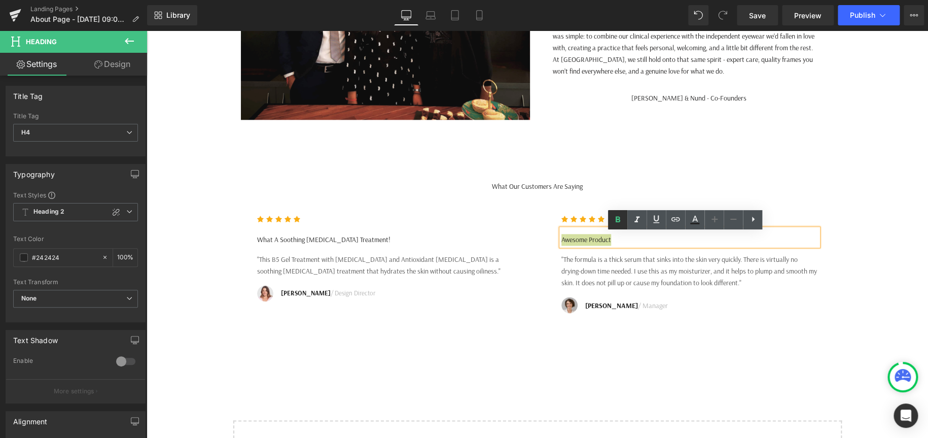
click at [619, 218] on icon at bounding box center [618, 219] width 5 height 6
click at [612, 221] on icon at bounding box center [618, 220] width 12 height 12
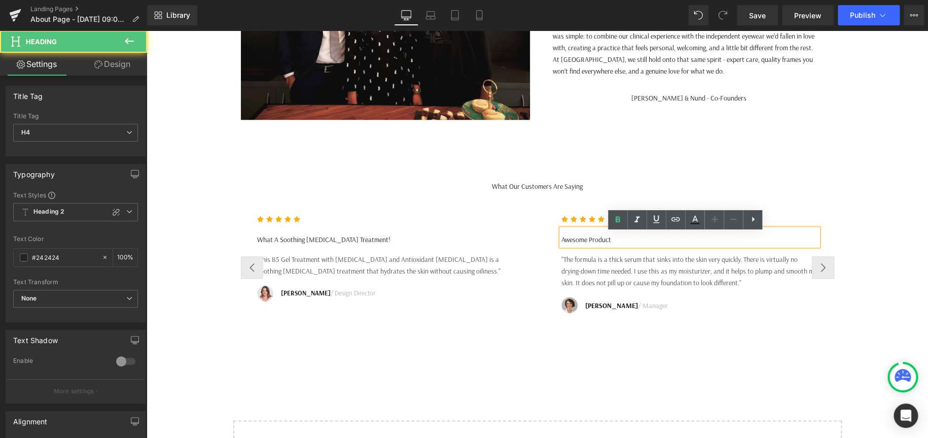
click at [715, 238] on h4 "Awesome Product" at bounding box center [689, 240] width 257 height 12
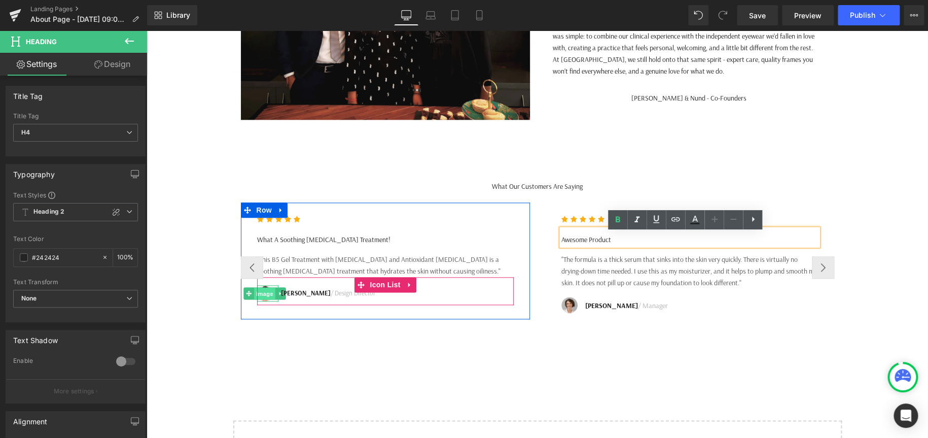
click at [265, 298] on span "Image" at bounding box center [265, 294] width 21 height 12
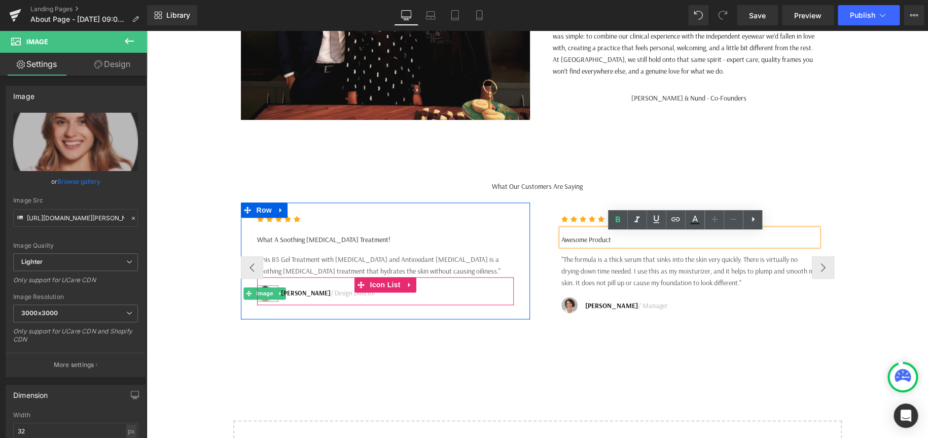
click at [147, 30] on div at bounding box center [147, 30] width 0 height 0
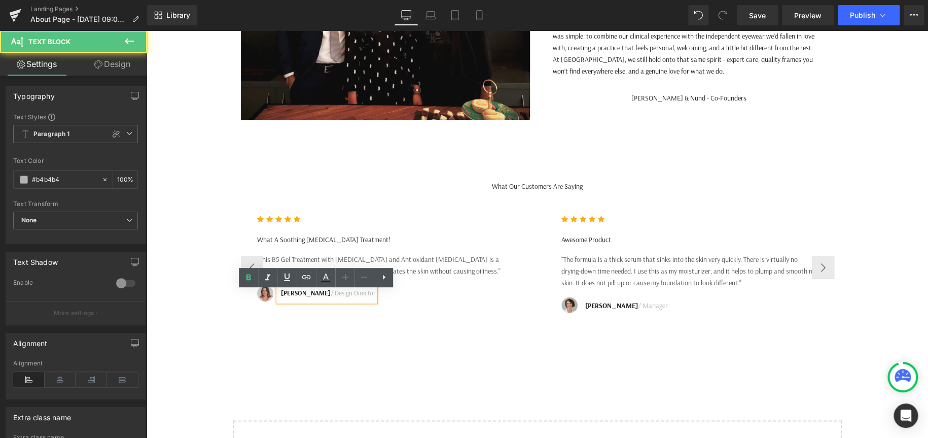
click at [263, 296] on span "Image" at bounding box center [265, 293] width 21 height 12
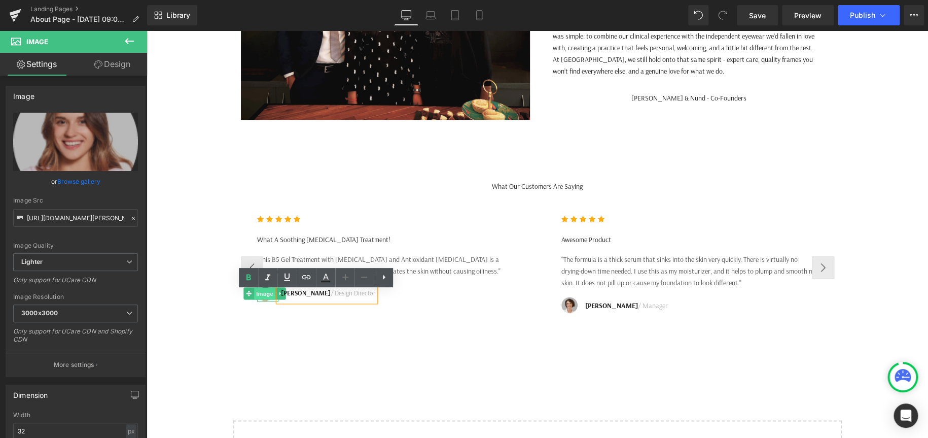
click at [262, 295] on span "Image" at bounding box center [265, 294] width 21 height 12
click at [281, 297] on strong "[PERSON_NAME]" at bounding box center [306, 293] width 50 height 8
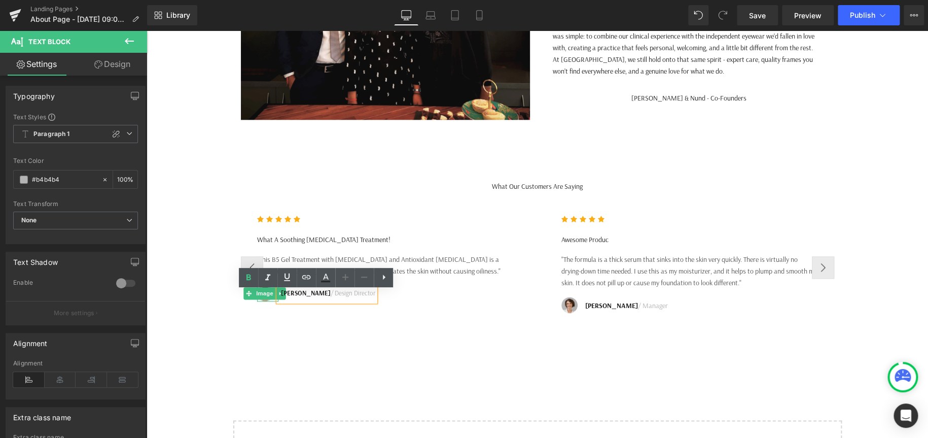
click at [261, 297] on span "Image" at bounding box center [265, 293] width 21 height 12
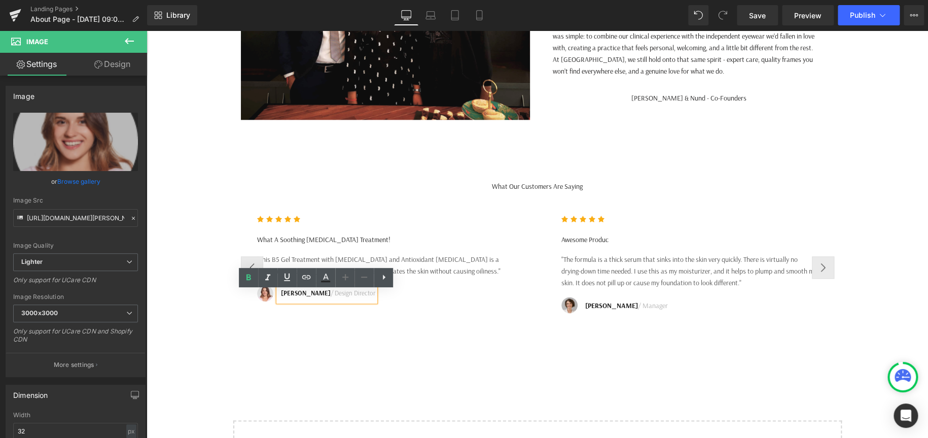
click at [484, 293] on div "Image [PERSON_NAME] / Design Director Text Block" at bounding box center [385, 295] width 257 height 20
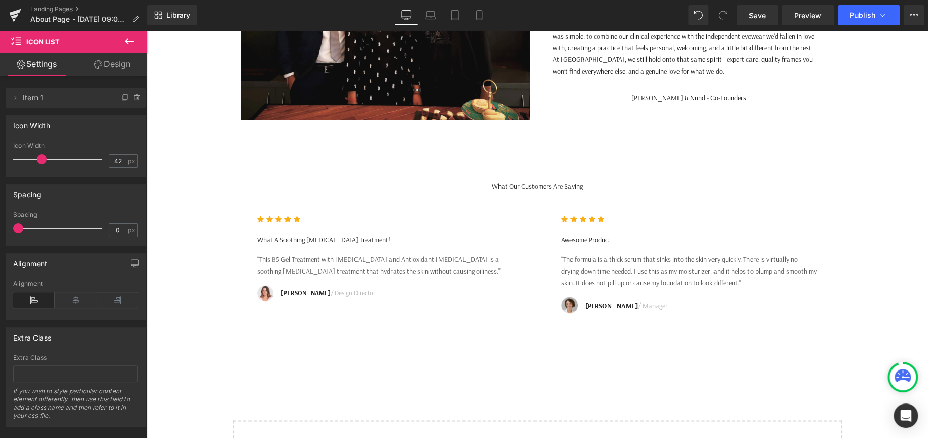
click at [122, 33] on button at bounding box center [130, 41] width 36 height 22
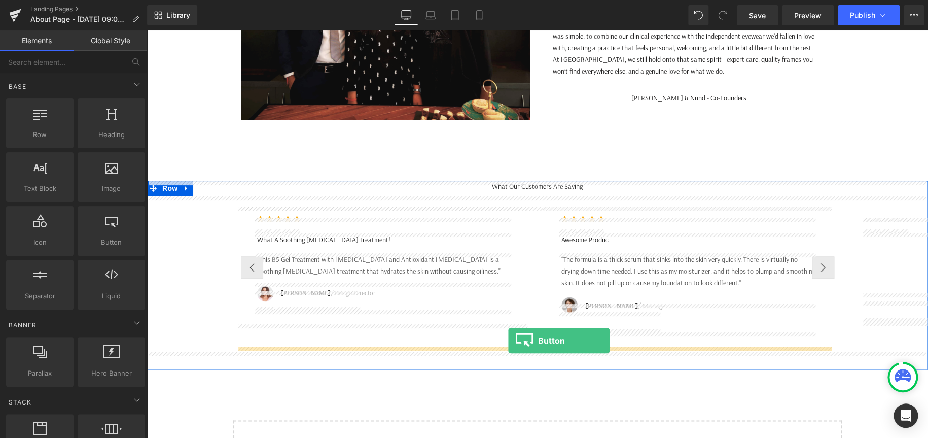
drag, startPoint x: 261, startPoint y: 261, endPoint x: 508, endPoint y: 340, distance: 260.0
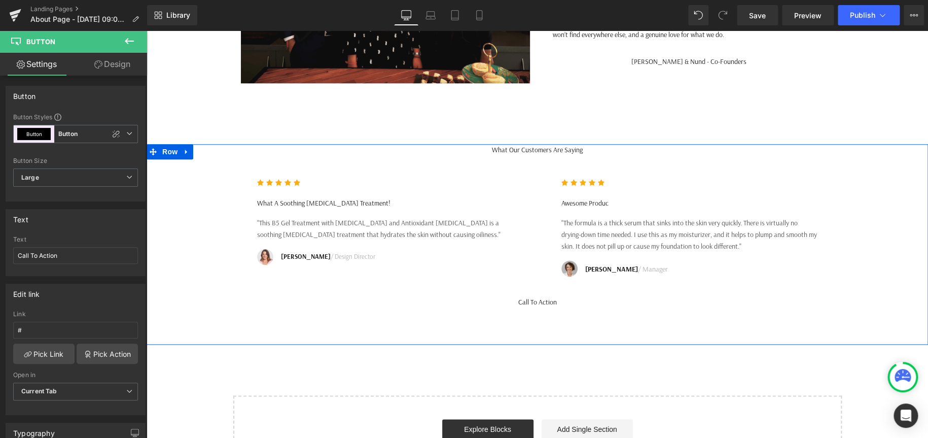
scroll to position [558, 0]
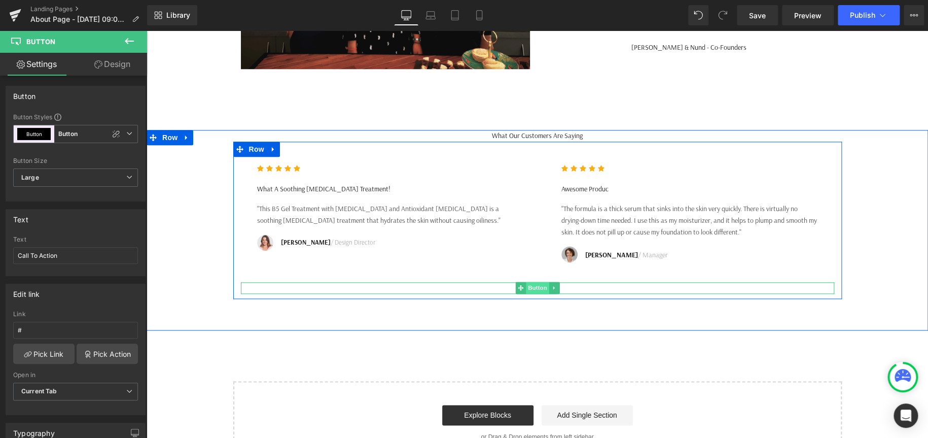
click at [530, 294] on span "Button" at bounding box center [537, 287] width 23 height 12
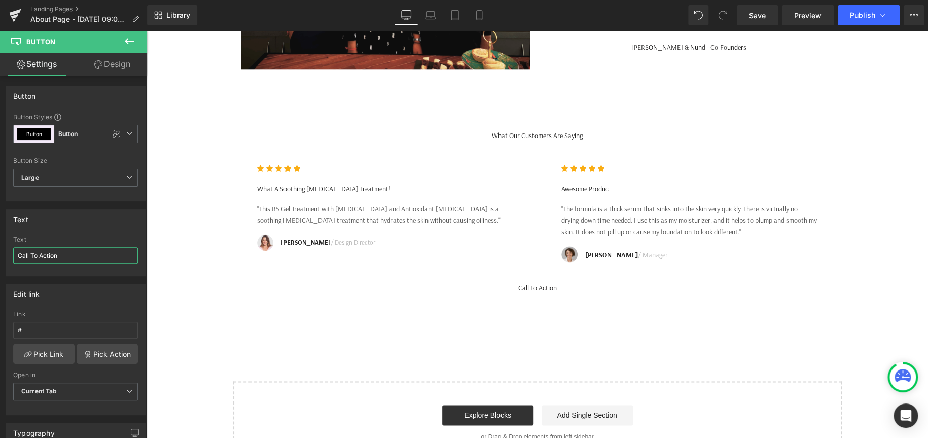
drag, startPoint x: 85, startPoint y: 259, endPoint x: -234, endPoint y: 240, distance: 319.0
click at [0, 240] on html "Button You are previewing how the Live Preset 0 will restyle your page. You can…" at bounding box center [464, 219] width 928 height 438
type input "Read our Google Reviews"
click at [54, 326] on input "#" at bounding box center [75, 330] width 125 height 17
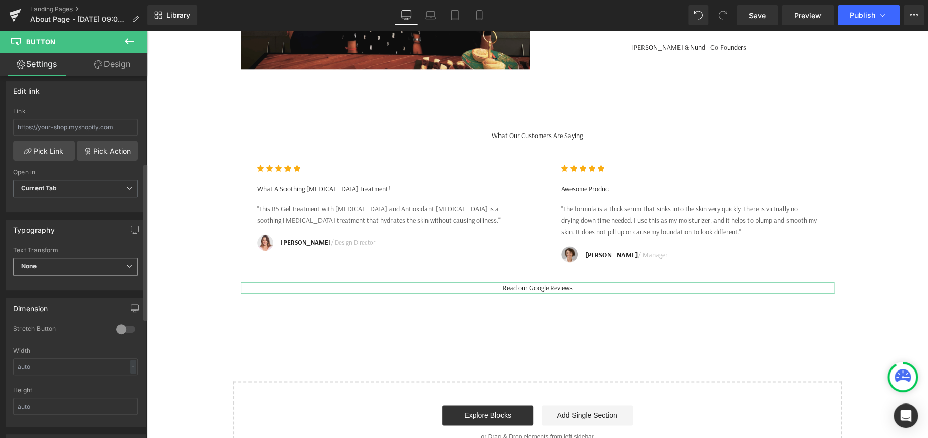
click at [75, 271] on span "None" at bounding box center [75, 267] width 125 height 18
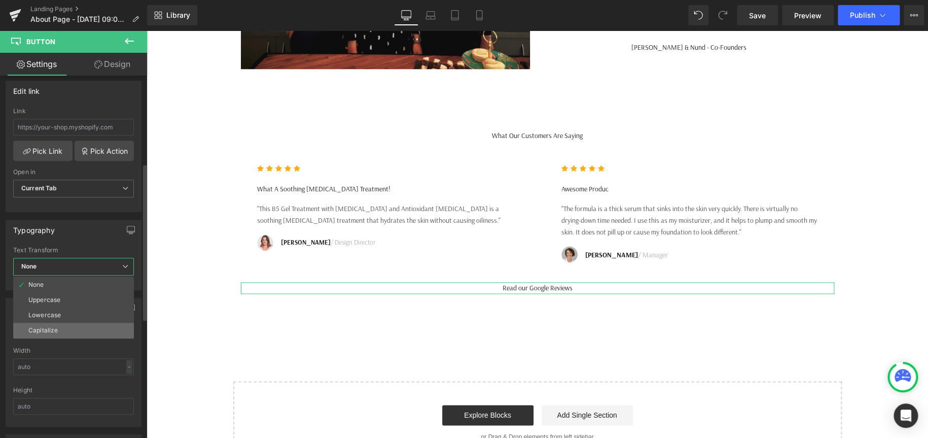
click at [73, 327] on li "Capitalize" at bounding box center [73, 330] width 121 height 15
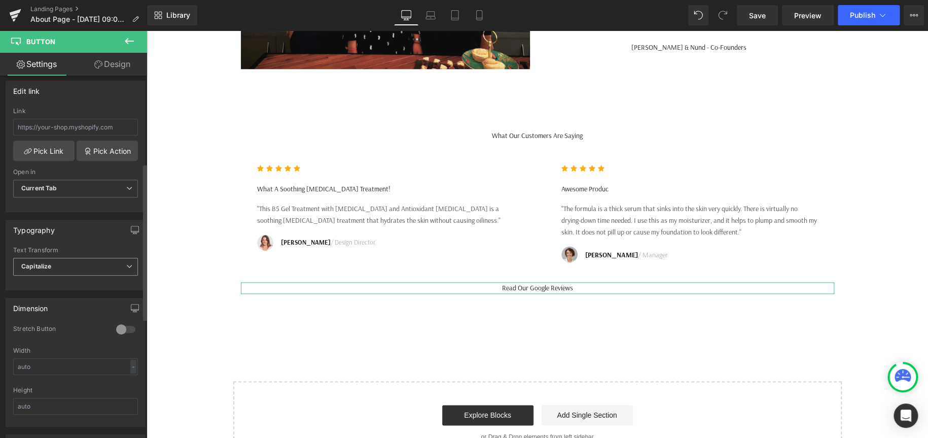
click at [79, 263] on span "Capitalize" at bounding box center [75, 267] width 125 height 18
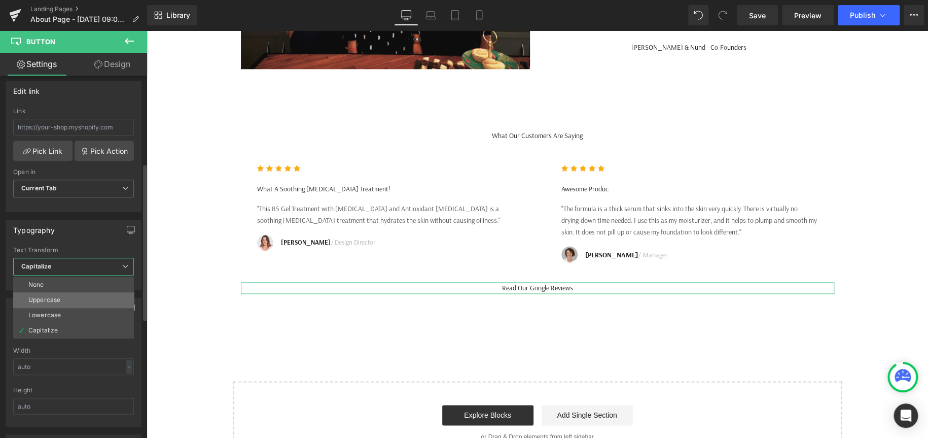
click at [61, 302] on li "Uppercase" at bounding box center [73, 299] width 121 height 15
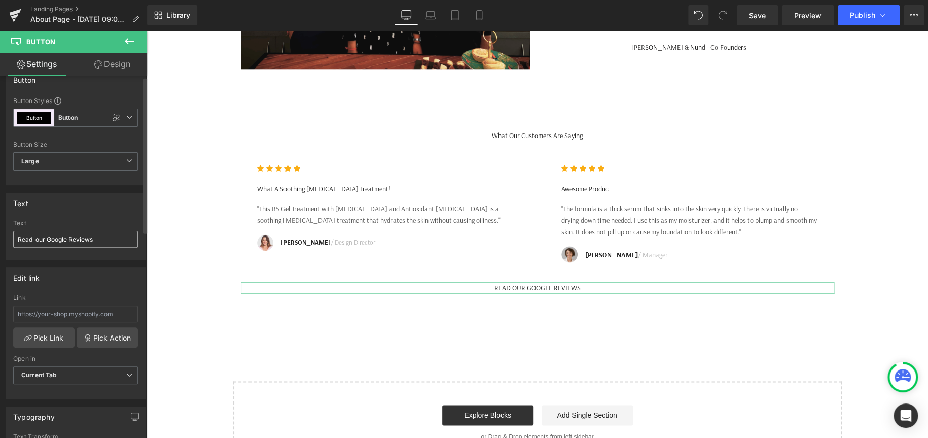
scroll to position [0, 0]
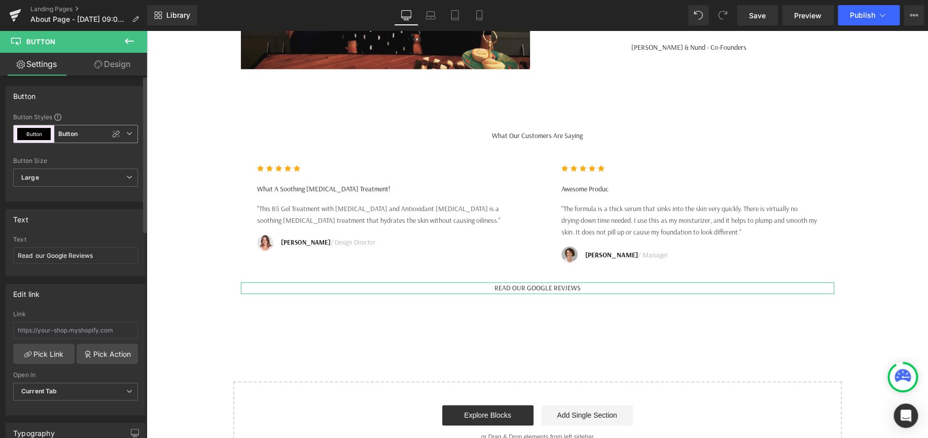
click at [68, 132] on b "Button" at bounding box center [67, 134] width 19 height 9
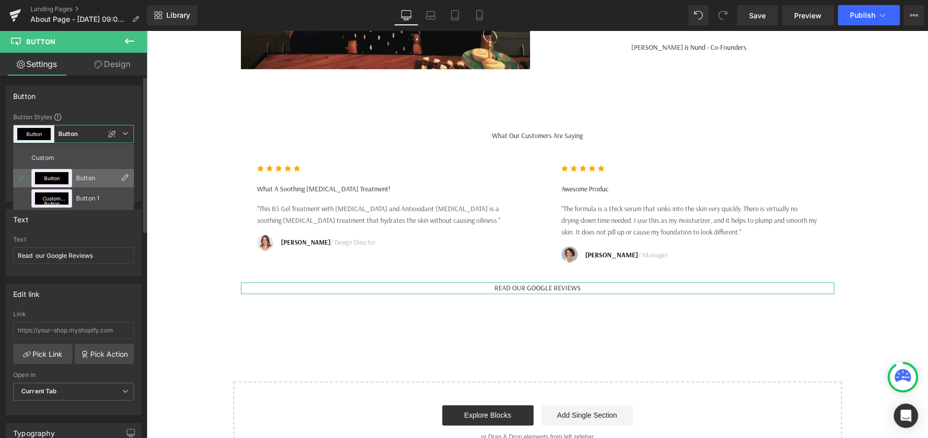
click at [92, 174] on div "Button" at bounding box center [96, 177] width 40 height 7
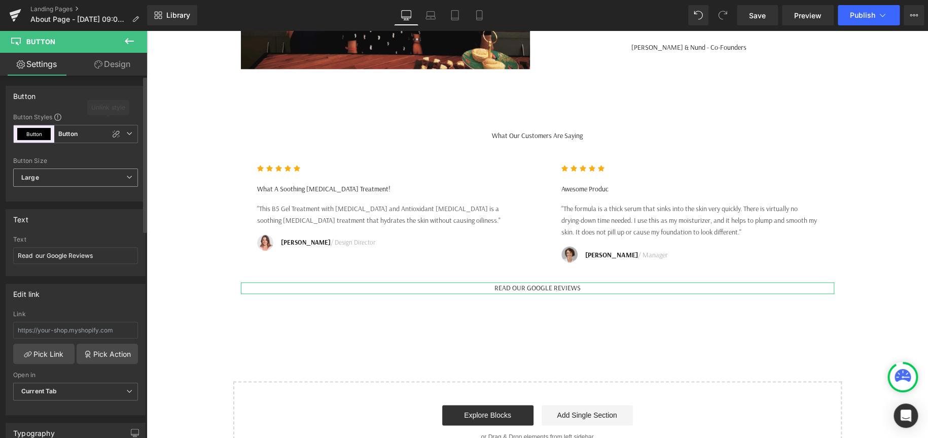
click at [109, 175] on span "Large" at bounding box center [75, 177] width 125 height 18
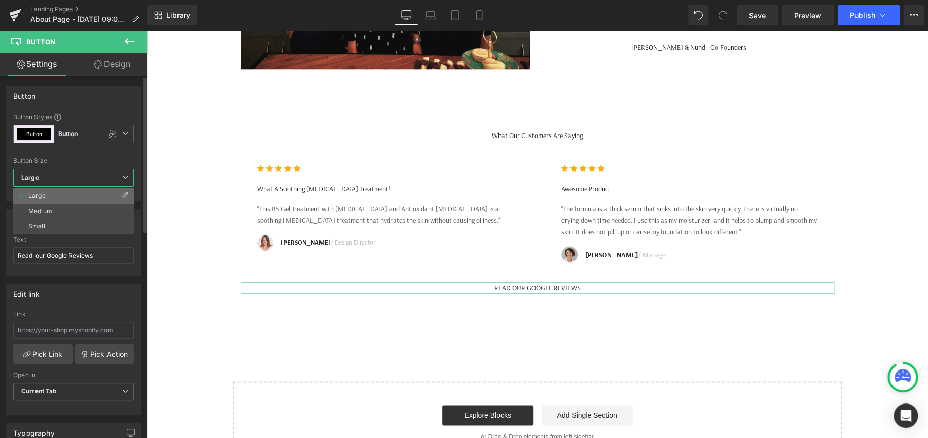
click at [86, 193] on li "Large" at bounding box center [73, 195] width 121 height 15
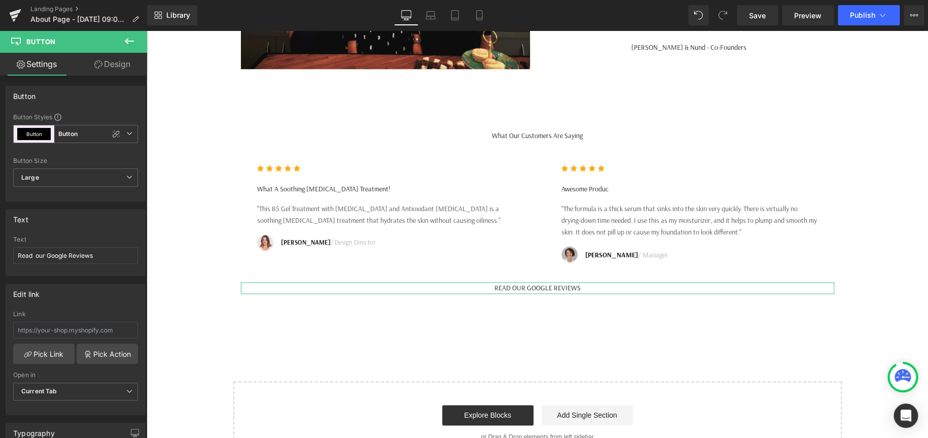
click at [124, 64] on link "Design" at bounding box center [113, 64] width 74 height 23
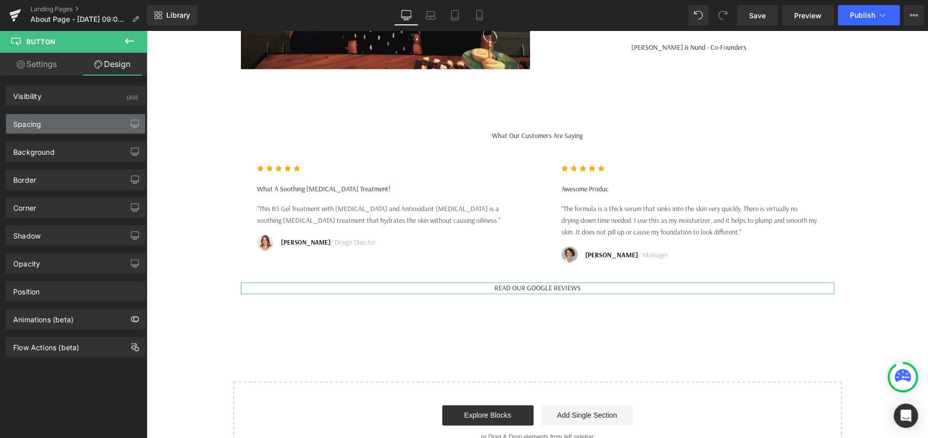
type input "0"
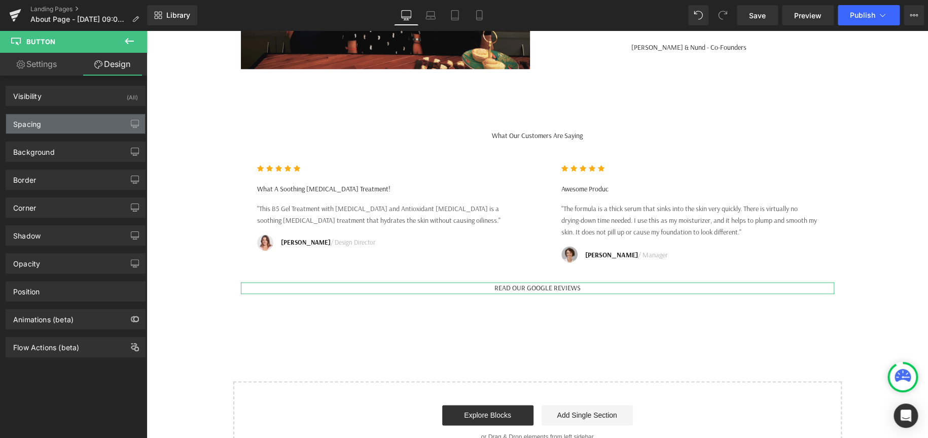
type input "0"
click at [79, 123] on div "Spacing" at bounding box center [75, 123] width 139 height 19
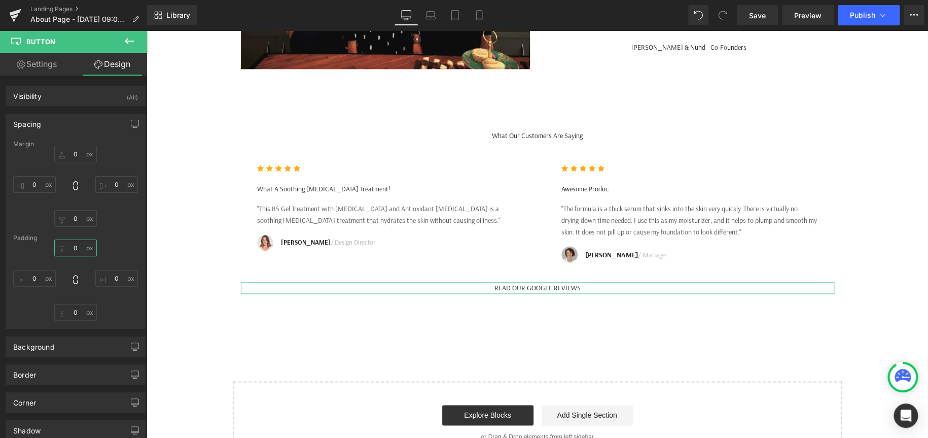
click at [76, 252] on input "0" at bounding box center [75, 247] width 43 height 17
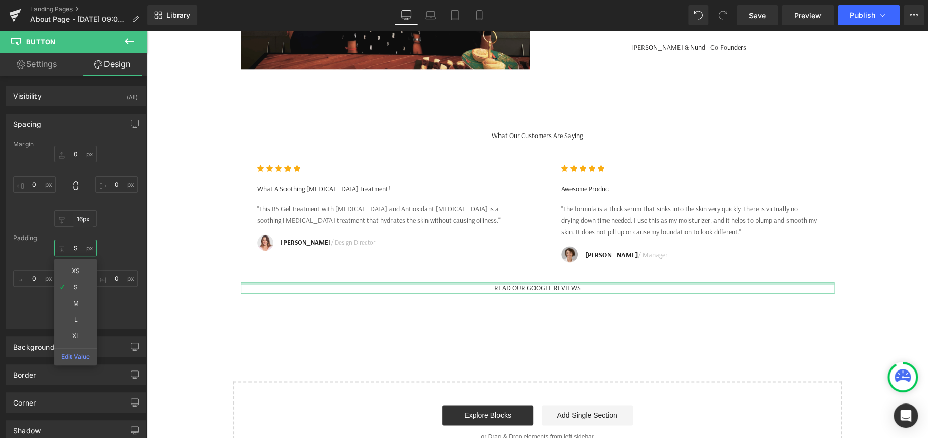
click at [73, 243] on input "S" at bounding box center [75, 247] width 43 height 17
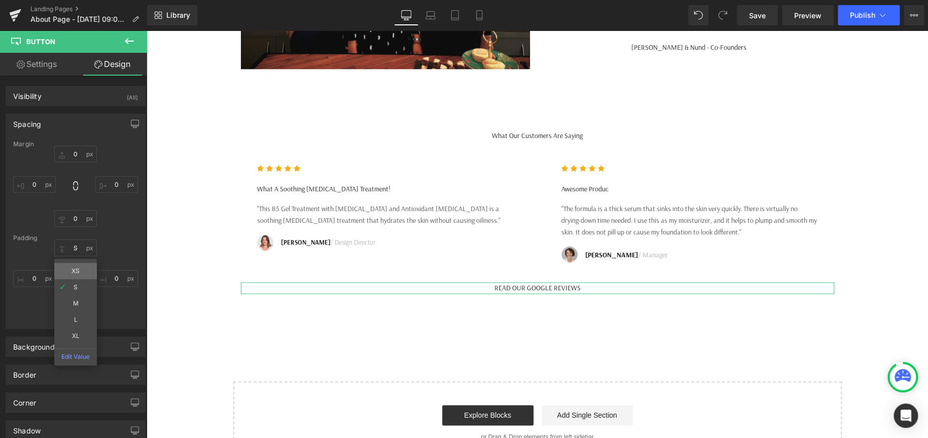
type input "XS"
click at [79, 308] on input "0" at bounding box center [75, 312] width 43 height 17
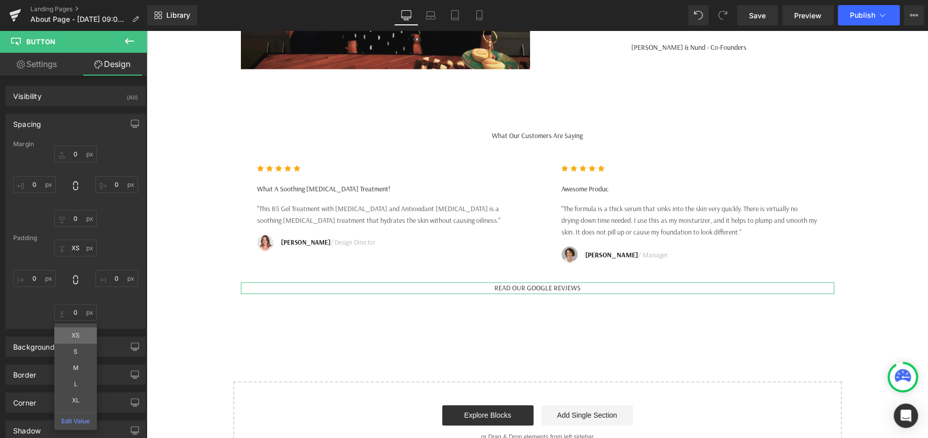
type input "XS"
click at [41, 275] on input "0" at bounding box center [34, 278] width 43 height 17
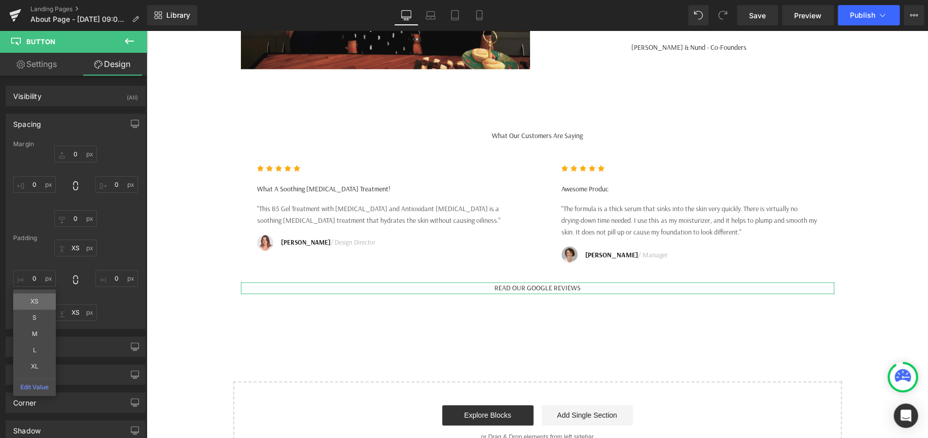
type input "XS"
click at [105, 279] on input "0" at bounding box center [116, 278] width 43 height 17
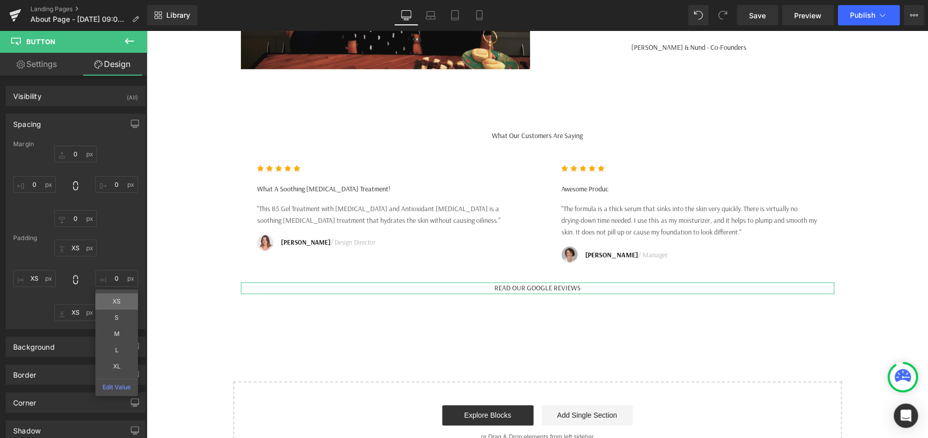
type input "XS"
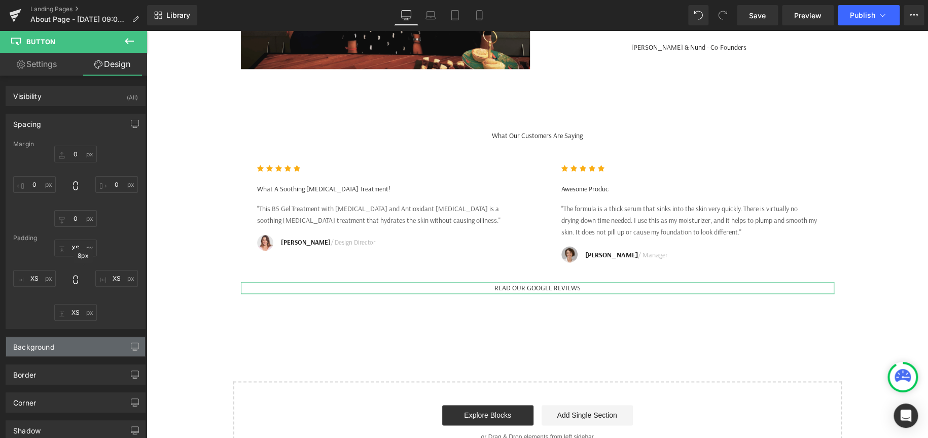
scroll to position [51, 0]
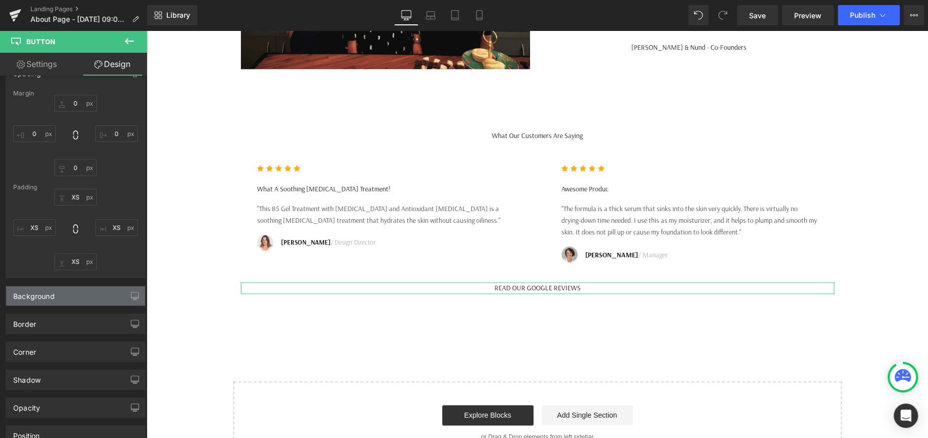
click at [86, 292] on div "Background" at bounding box center [75, 295] width 139 height 19
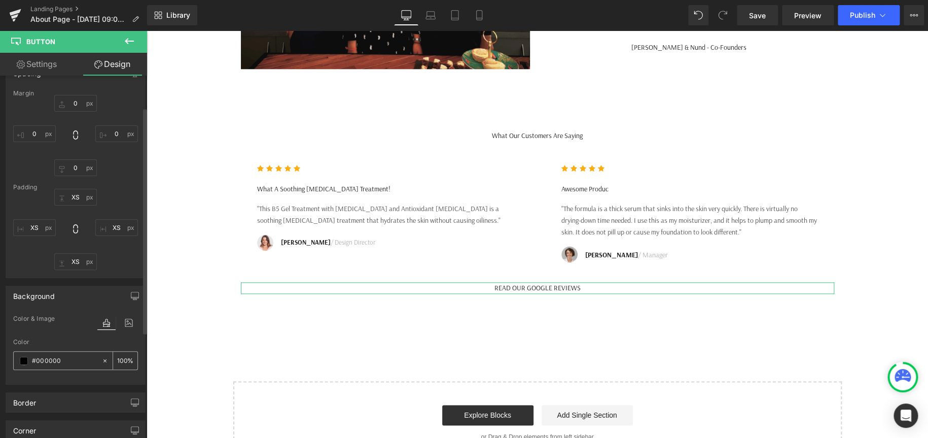
click at [95, 361] on div "#000000" at bounding box center [58, 360] width 88 height 18
click at [59, 358] on input "#000000" at bounding box center [64, 360] width 65 height 11
click at [20, 358] on span at bounding box center [24, 361] width 8 height 8
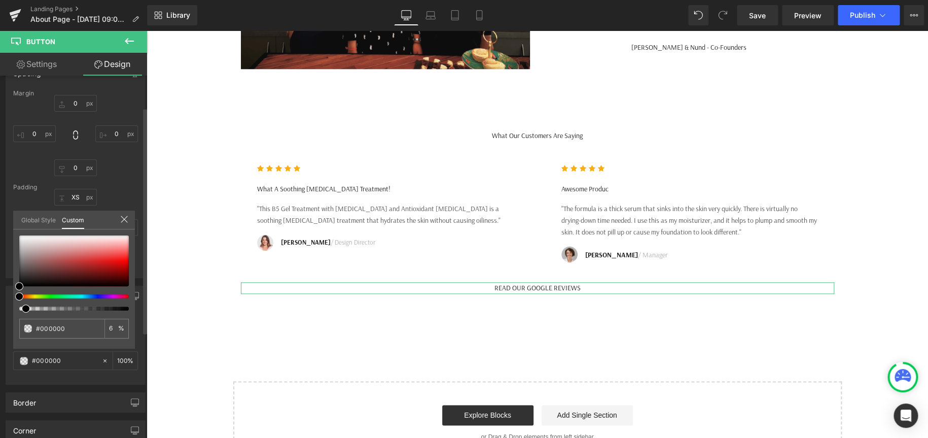
type input "6"
click at [22, 309] on div at bounding box center [70, 308] width 110 height 4
type input "8"
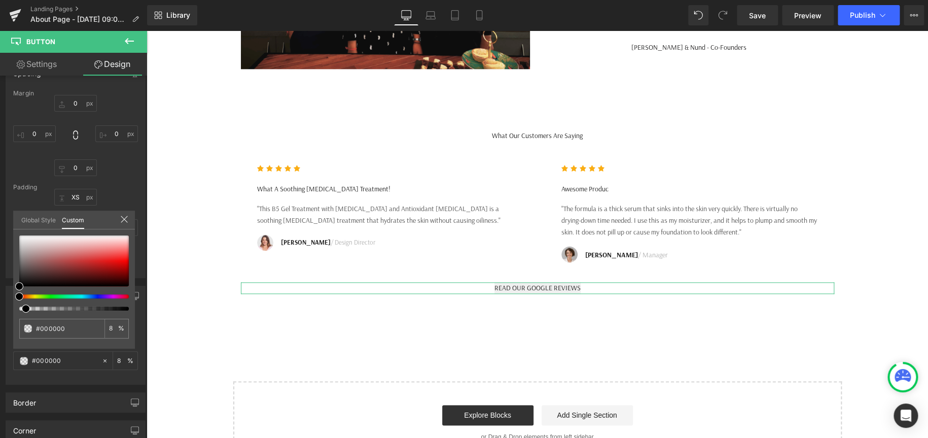
type input "0"
drag, startPoint x: 22, startPoint y: 308, endPoint x: -46, endPoint y: 305, distance: 67.5
click at [0, 305] on html "Button You are previewing how the Live Preset 0 will restyle your page. You can…" at bounding box center [464, 219] width 928 height 438
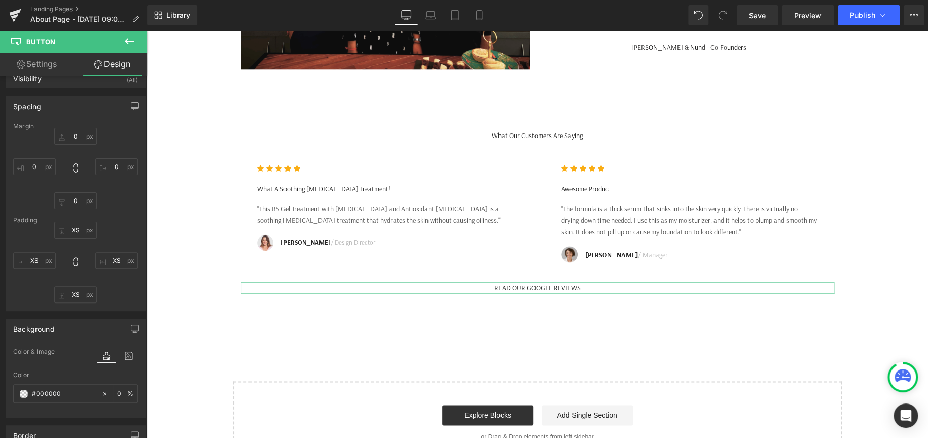
scroll to position [0, 0]
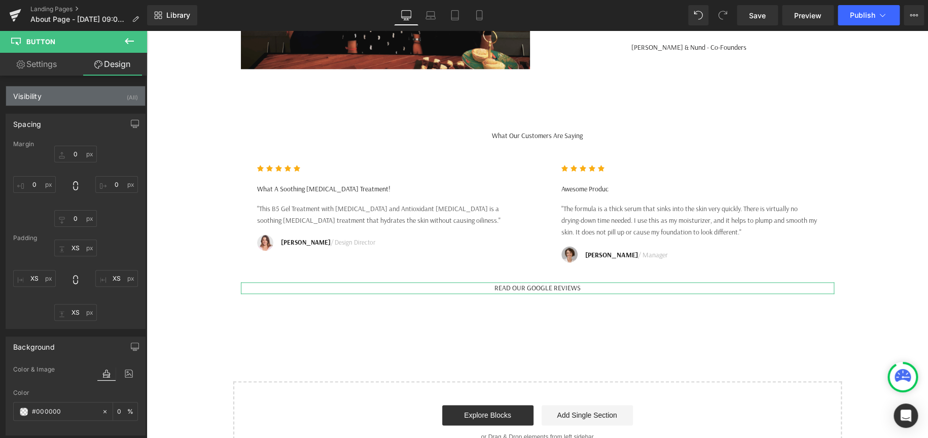
click at [95, 89] on div "Visibility (All)" at bounding box center [75, 95] width 139 height 19
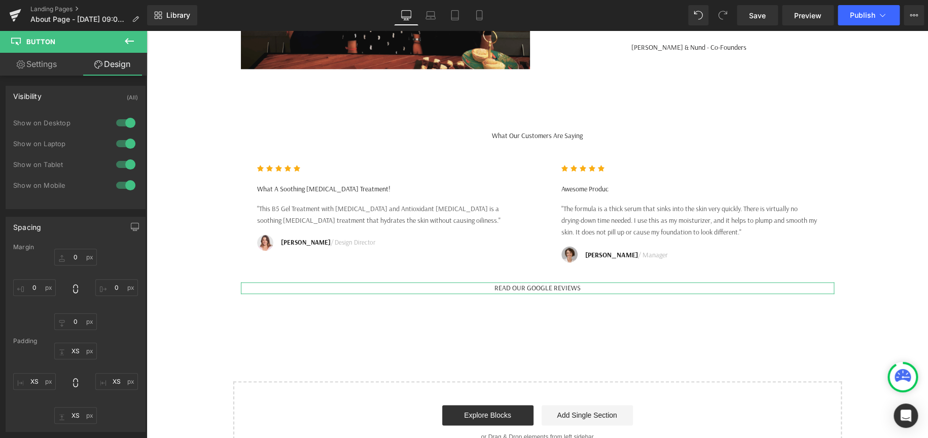
click at [95, 88] on div "Visibility (All)" at bounding box center [75, 95] width 139 height 19
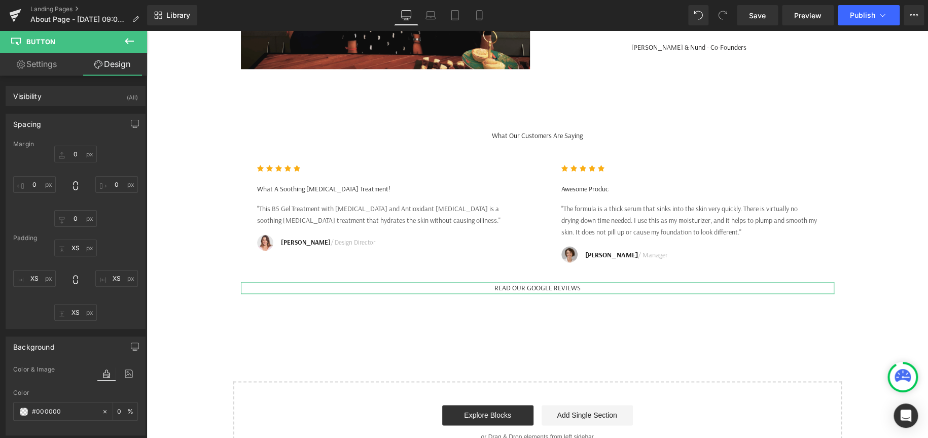
click at [39, 62] on link "Settings" at bounding box center [37, 64] width 74 height 23
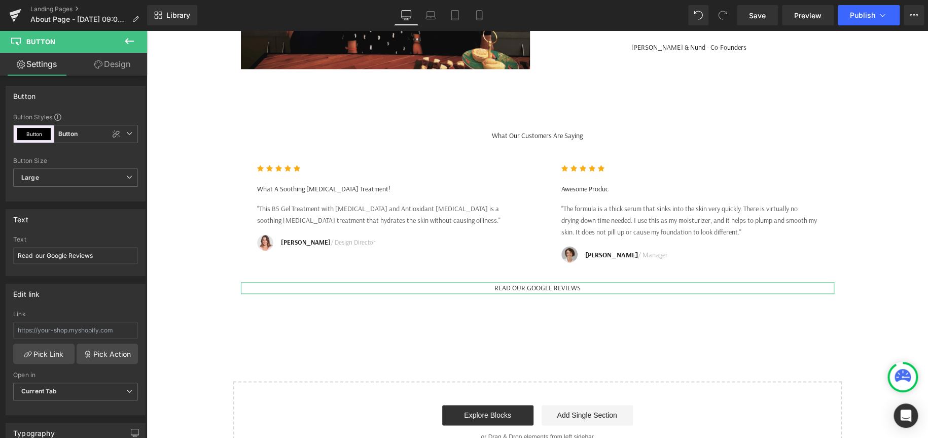
click at [122, 69] on link "Design" at bounding box center [113, 64] width 74 height 23
type input "0"
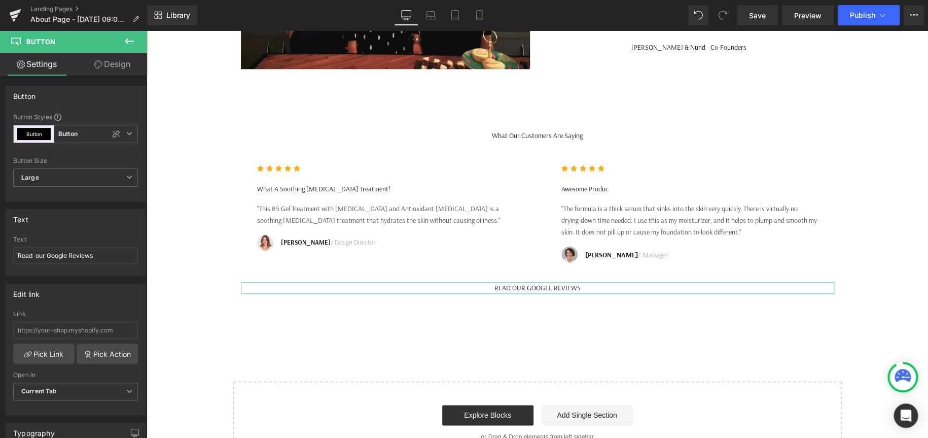
type input "XS"
type input "transparent"
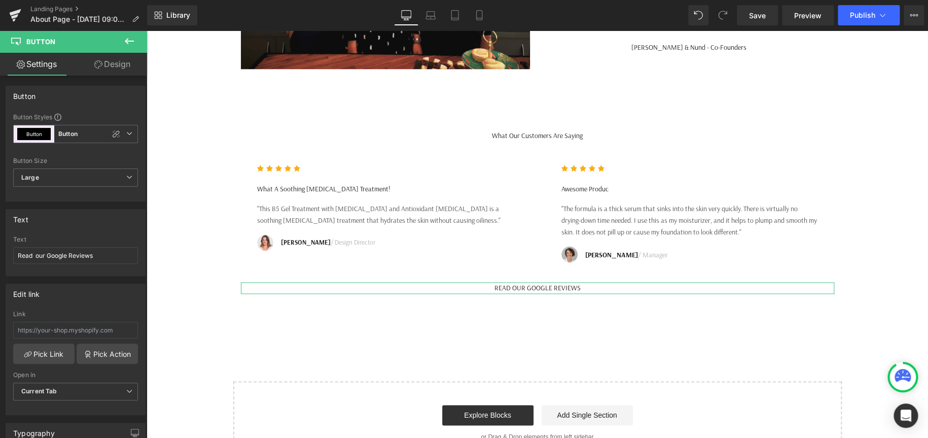
type input "0"
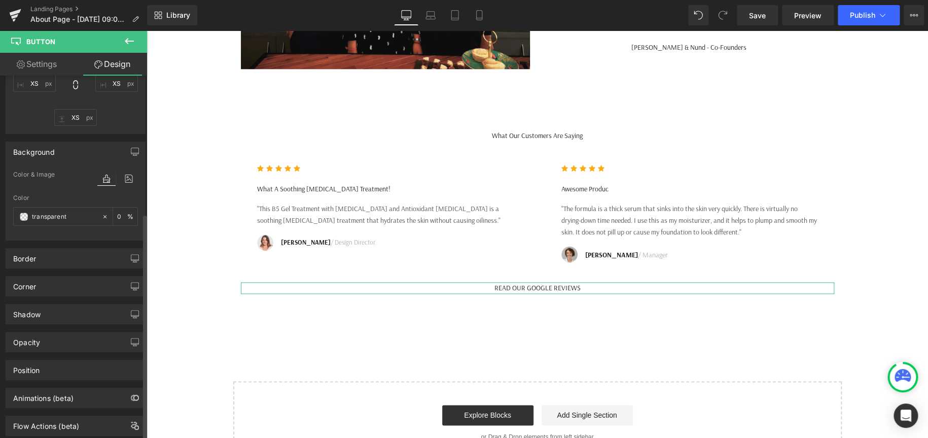
scroll to position [221, 0]
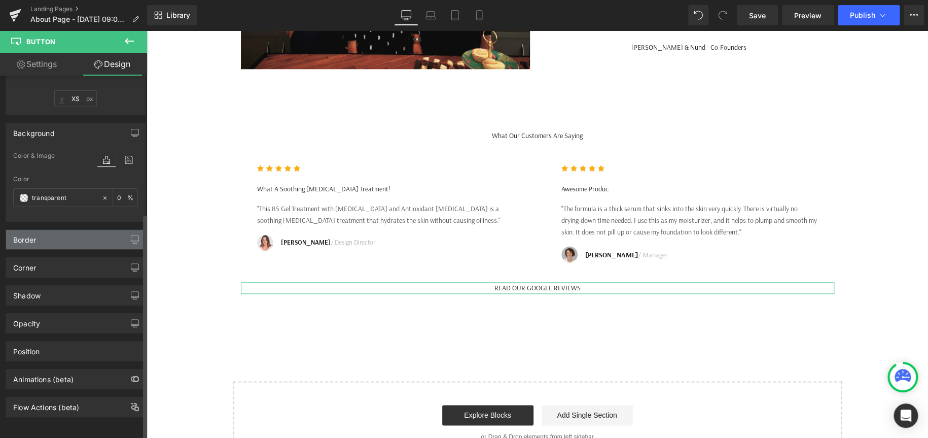
click at [68, 232] on div "Border" at bounding box center [75, 239] width 139 height 19
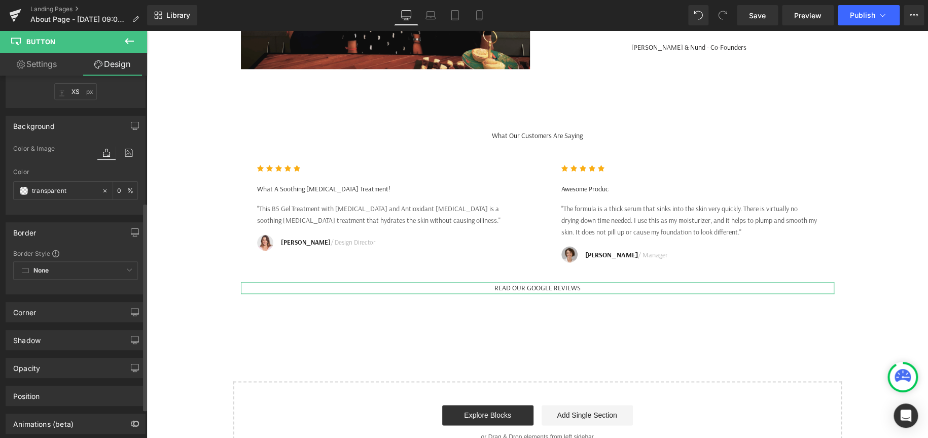
click at [73, 263] on div "None Custom Border Solid Border Dashed Border Dotted" at bounding box center [75, 272] width 125 height 23
click at [81, 272] on div "None Custom Border Solid Border Dashed Border Dotted" at bounding box center [75, 272] width 125 height 23
click at [125, 266] on div "None Custom Border Solid Border Dashed Border Dotted" at bounding box center [75, 272] width 125 height 23
drag, startPoint x: 56, startPoint y: 269, endPoint x: 47, endPoint y: 270, distance: 9.1
click at [54, 270] on div "None Custom Border Solid Border Dashed Border Dotted" at bounding box center [75, 272] width 125 height 23
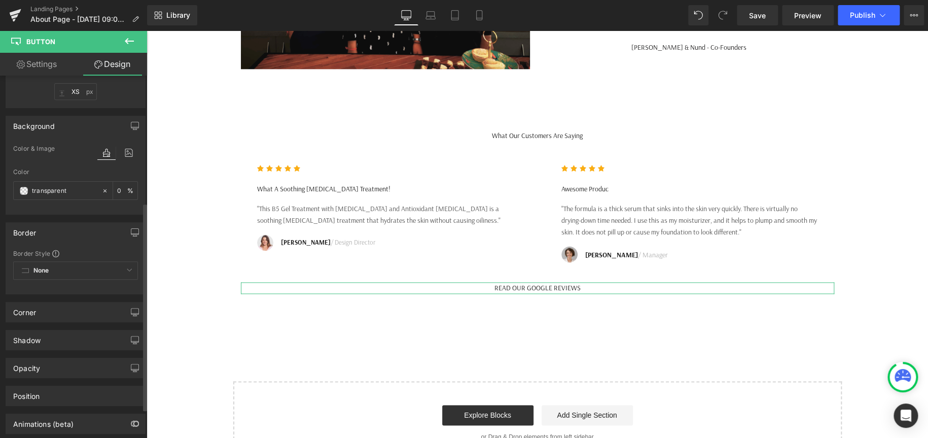
click at [21, 268] on div "None Custom Border Solid Border Dashed Border Dotted" at bounding box center [75, 272] width 125 height 23
drag, startPoint x: 26, startPoint y: 267, endPoint x: 123, endPoint y: 252, distance: 97.6
click at [33, 267] on div "None Custom Border Solid Border Dashed Border Dotted" at bounding box center [75, 272] width 125 height 23
click at [125, 268] on div "None Custom Border Solid Border Dashed Border Dotted" at bounding box center [75, 272] width 125 height 23
click at [102, 310] on div "Corner" at bounding box center [75, 311] width 139 height 19
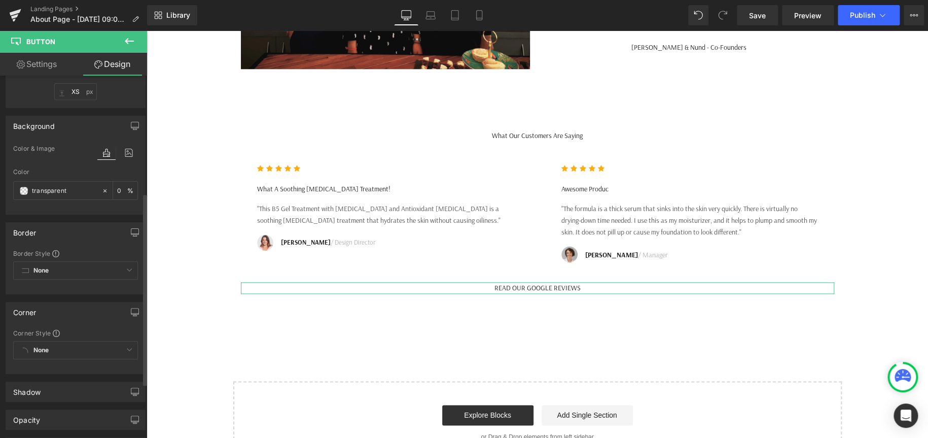
click at [108, 309] on div "Corner" at bounding box center [75, 311] width 139 height 19
click at [118, 265] on div "None Custom Border Solid Border Dashed Border Dotted" at bounding box center [75, 272] width 125 height 23
click at [126, 268] on div "None Custom Border Solid Border Dashed Border Dotted" at bounding box center [75, 272] width 125 height 23
drag, startPoint x: 126, startPoint y: 268, endPoint x: 13, endPoint y: 3, distance: 289.0
click at [126, 268] on div "None Custom Border Solid Border Dashed Border Dotted" at bounding box center [75, 272] width 125 height 23
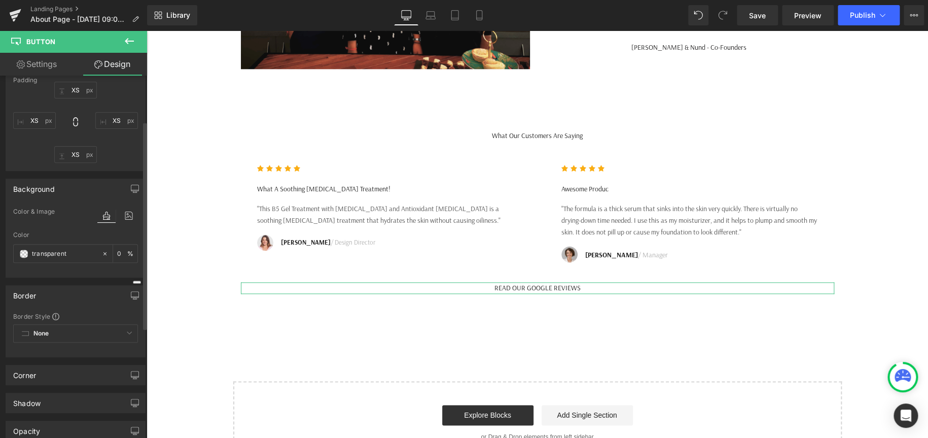
scroll to position [68, 0]
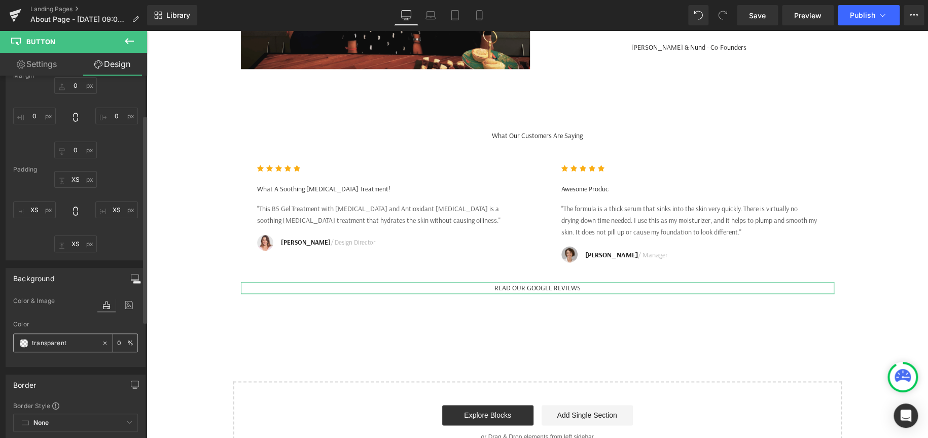
click at [44, 341] on input "transparent" at bounding box center [64, 342] width 65 height 11
click at [20, 342] on span at bounding box center [24, 343] width 8 height 8
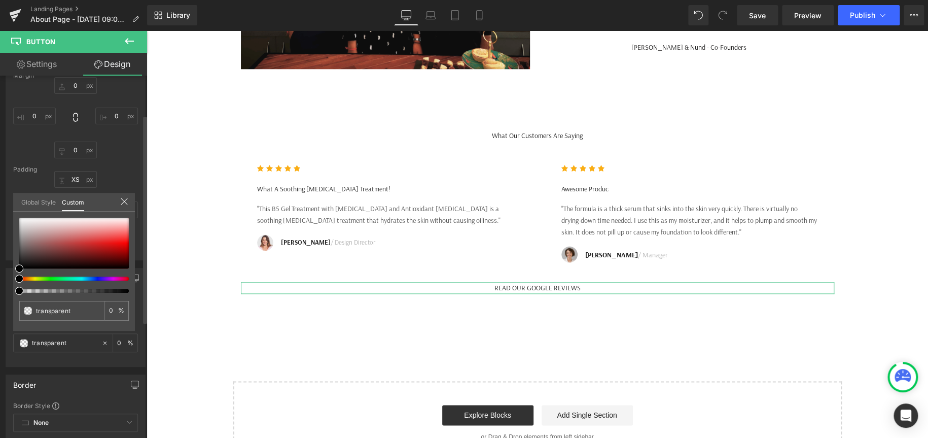
type input "#000000"
type input "2"
type input "#000000"
type input "2"
type input "9"
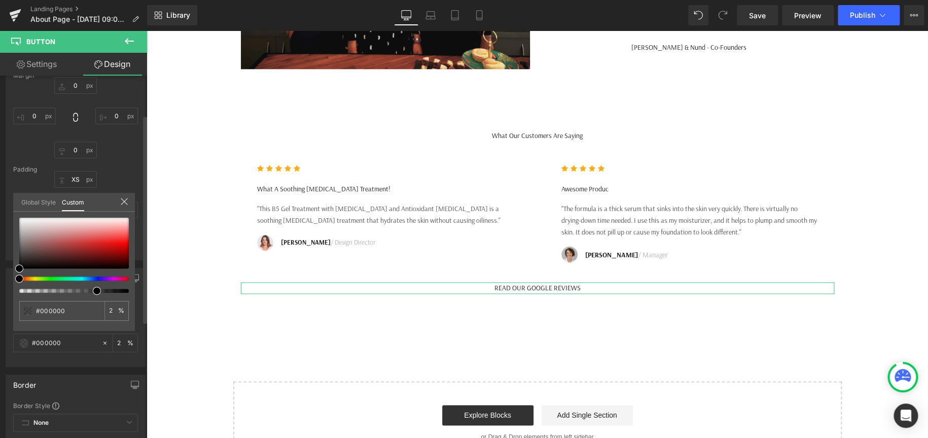
type input "9"
type input "49"
type input "99"
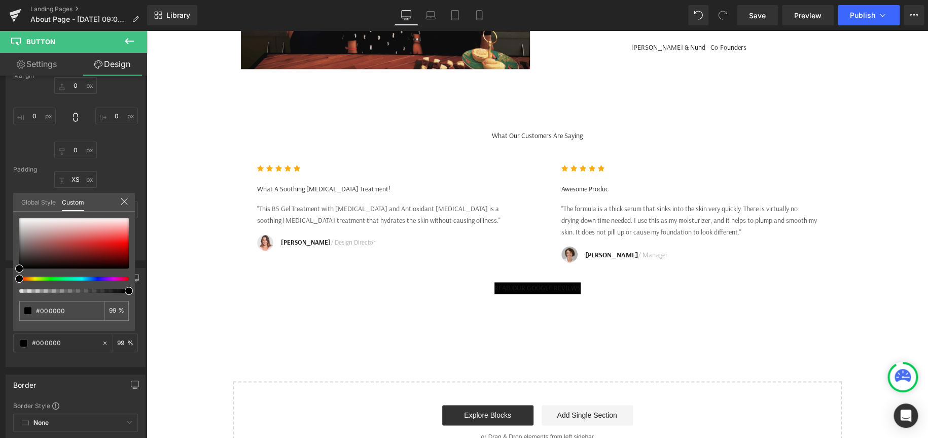
drag, startPoint x: 169, startPoint y: 320, endPoint x: 189, endPoint y: 298, distance: 30.2
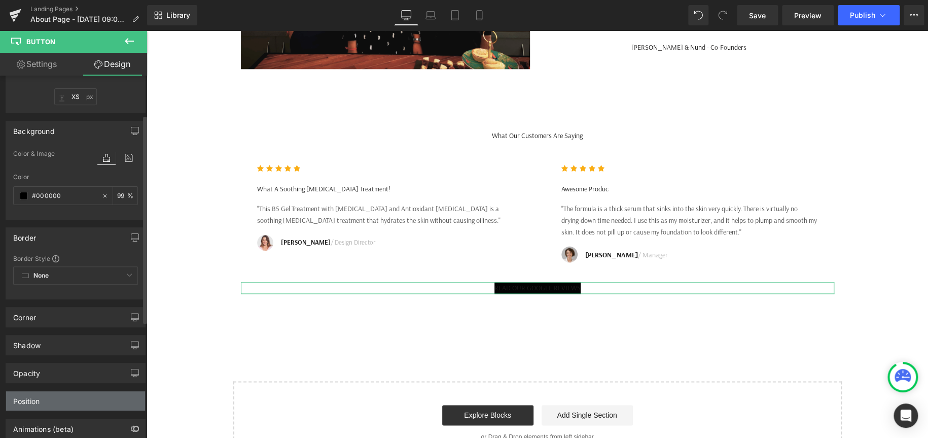
scroll to position [272, 0]
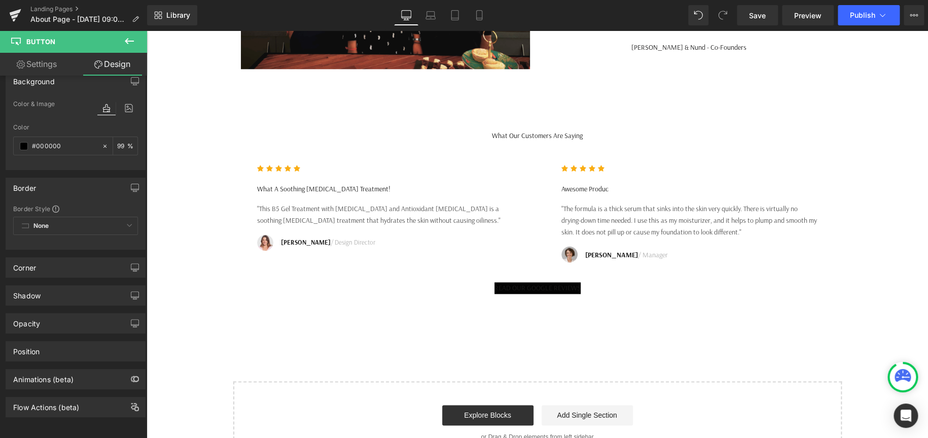
click at [136, 36] on button at bounding box center [130, 41] width 36 height 22
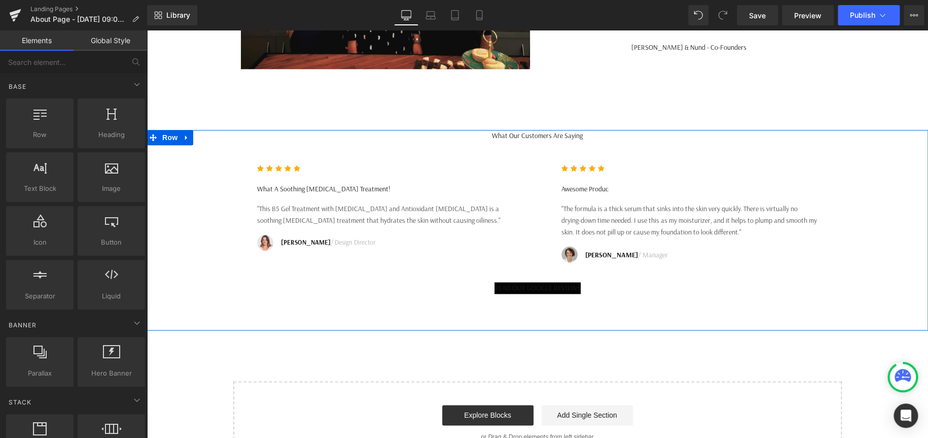
click at [521, 294] on span at bounding box center [520, 287] width 11 height 12
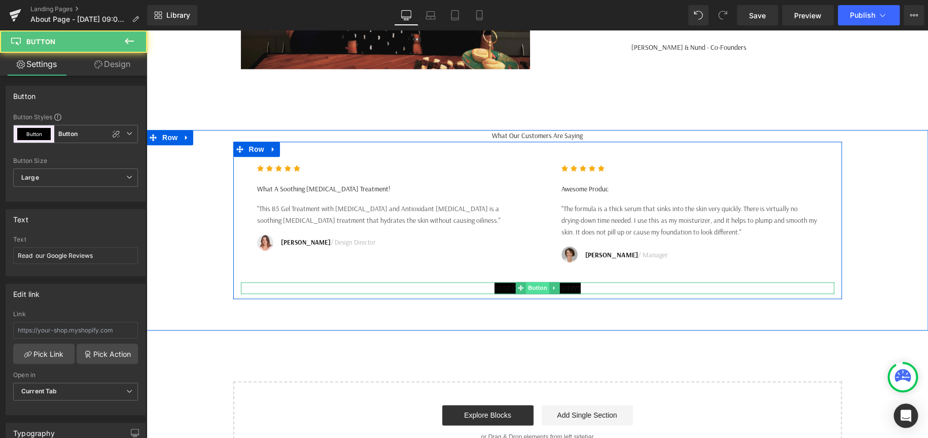
click at [534, 294] on span "Button" at bounding box center [537, 287] width 23 height 12
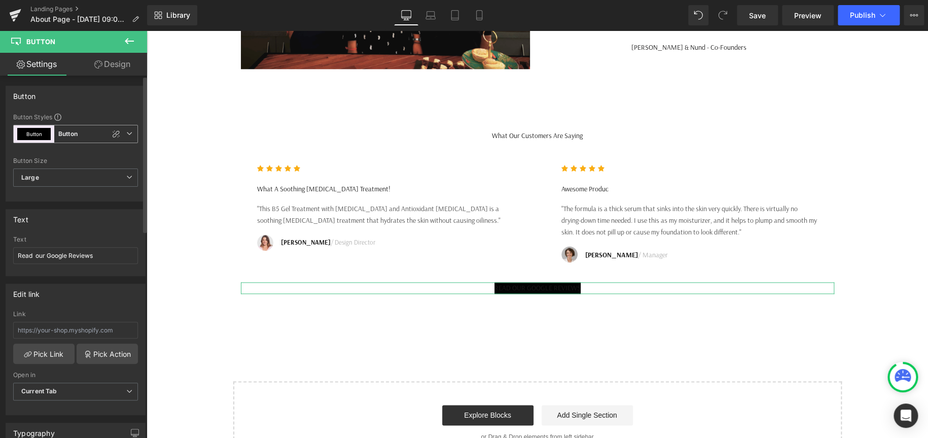
click at [126, 136] on icon at bounding box center [129, 133] width 6 height 6
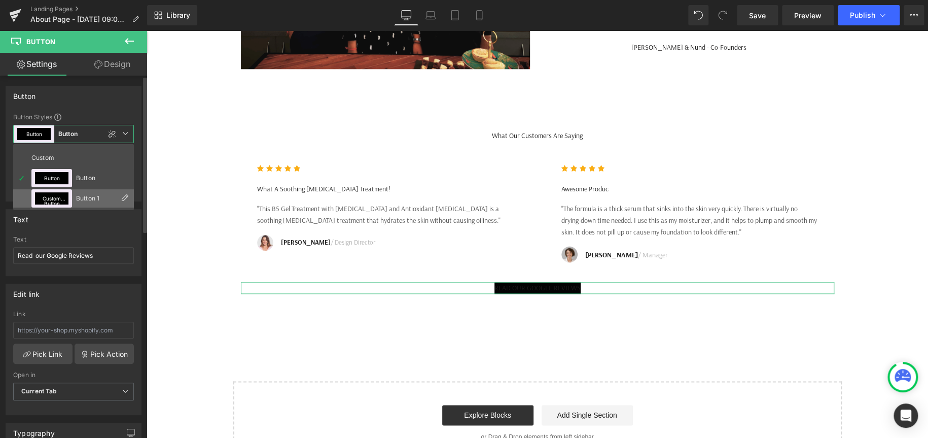
click at [73, 197] on li "Custom Button Button 1" at bounding box center [73, 198] width 121 height 18
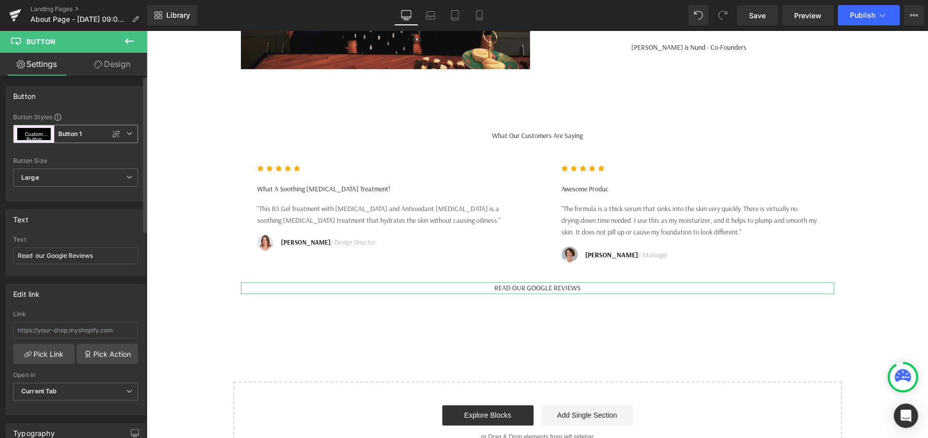
click at [130, 132] on span "Custom Button Button 1" at bounding box center [75, 134] width 125 height 18
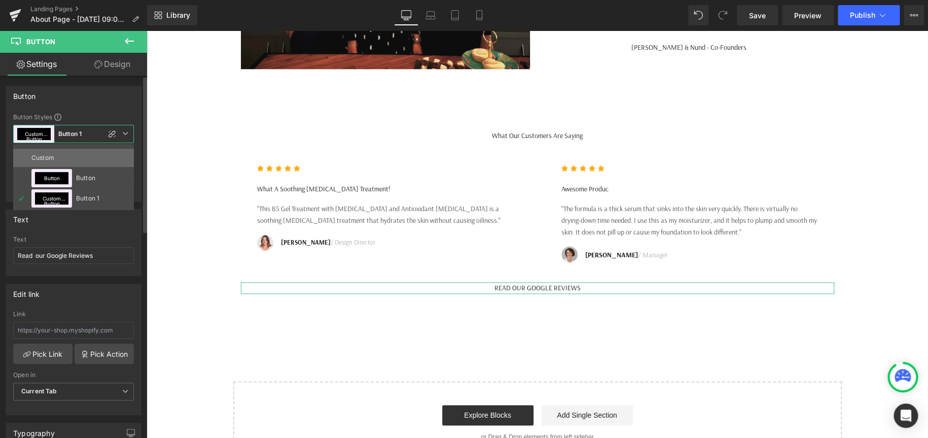
click at [45, 152] on div "Custom" at bounding box center [51, 158] width 40 height 18
type input "Brand Color"
type input "Color 1"
type input "Color 7"
type input "Color 1"
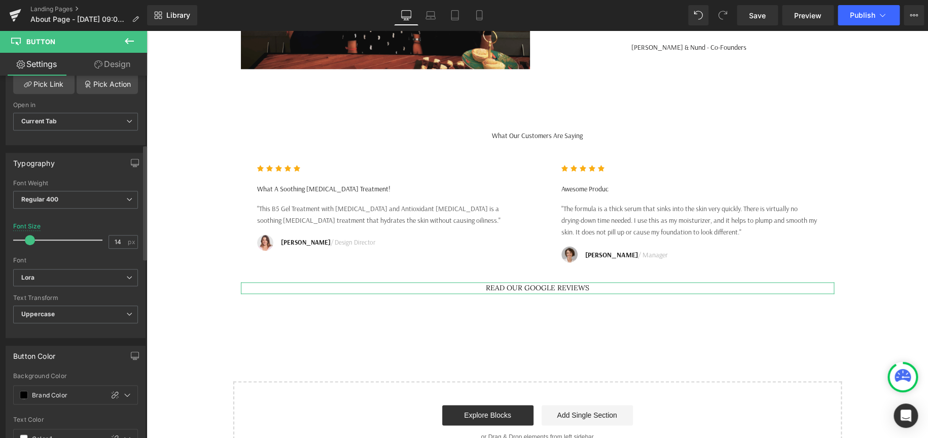
scroll to position [254, 0]
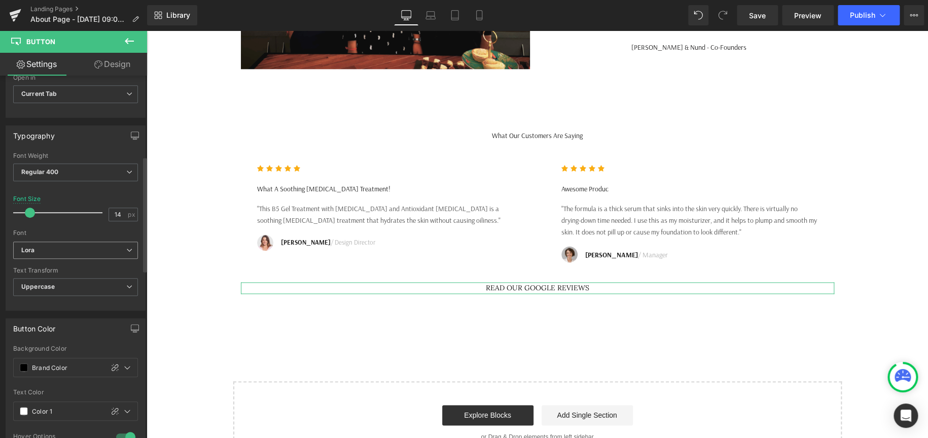
click at [82, 255] on span "Lora" at bounding box center [75, 250] width 125 height 18
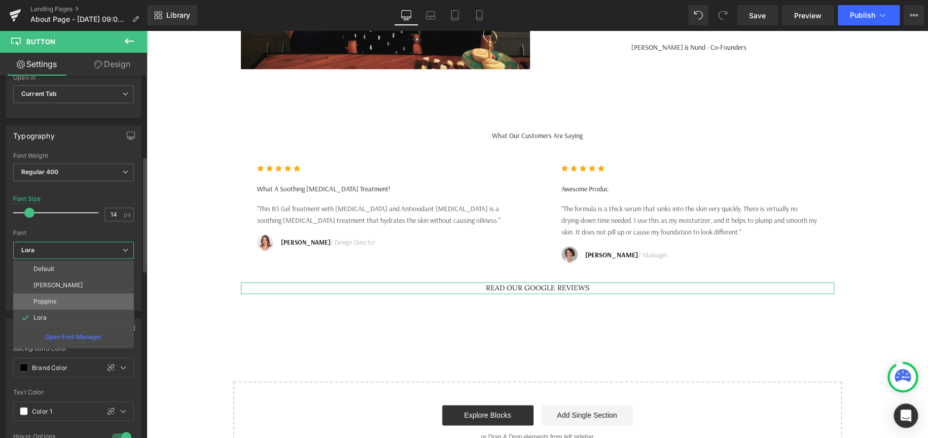
click at [70, 294] on li "Poppins" at bounding box center [73, 301] width 121 height 16
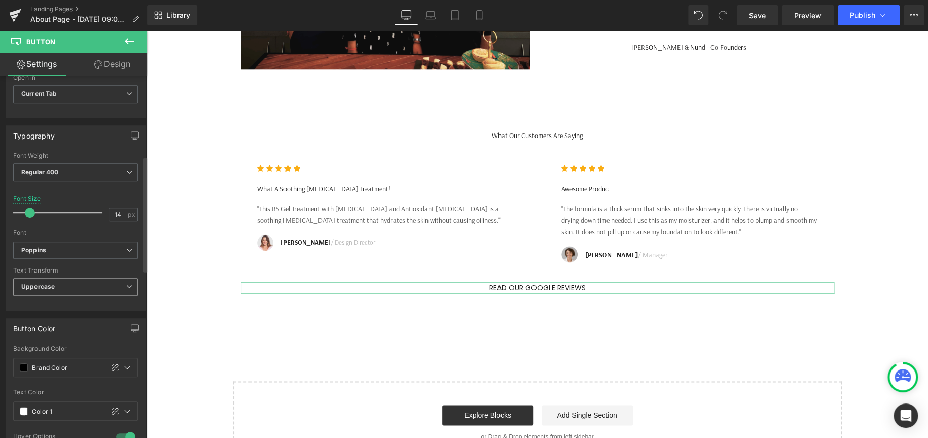
click at [90, 284] on span "Uppercase" at bounding box center [75, 287] width 125 height 18
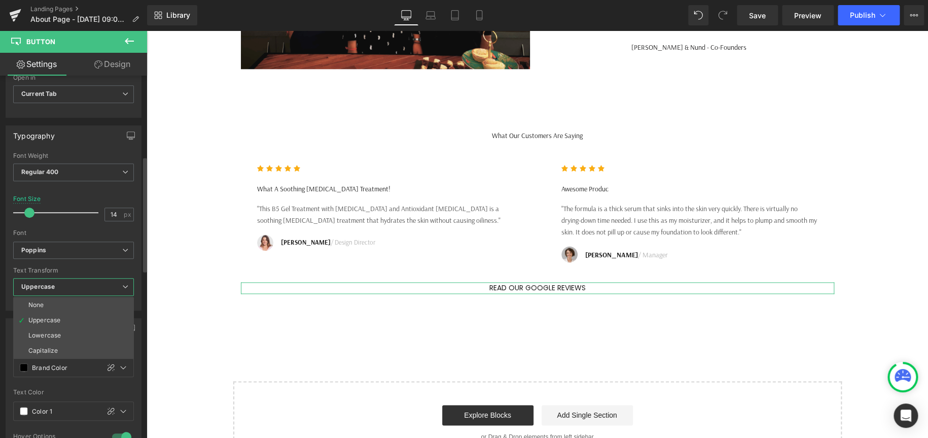
click at [90, 284] on span "Uppercase" at bounding box center [73, 287] width 121 height 18
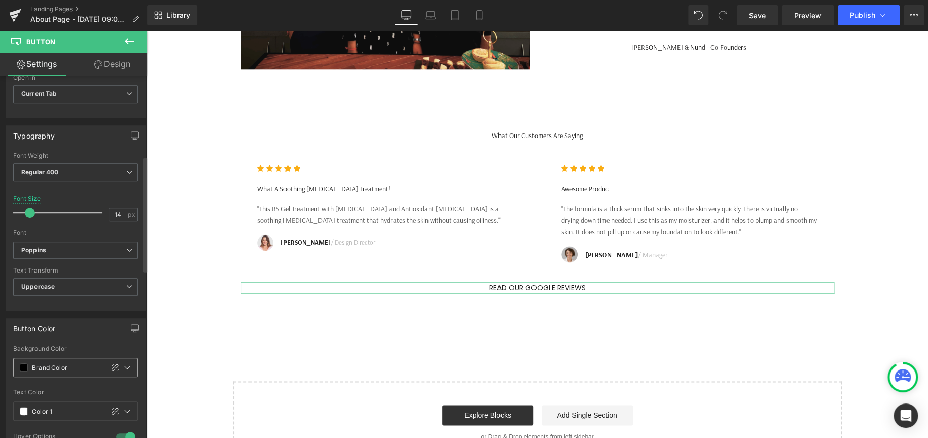
click at [23, 365] on span at bounding box center [24, 367] width 8 height 8
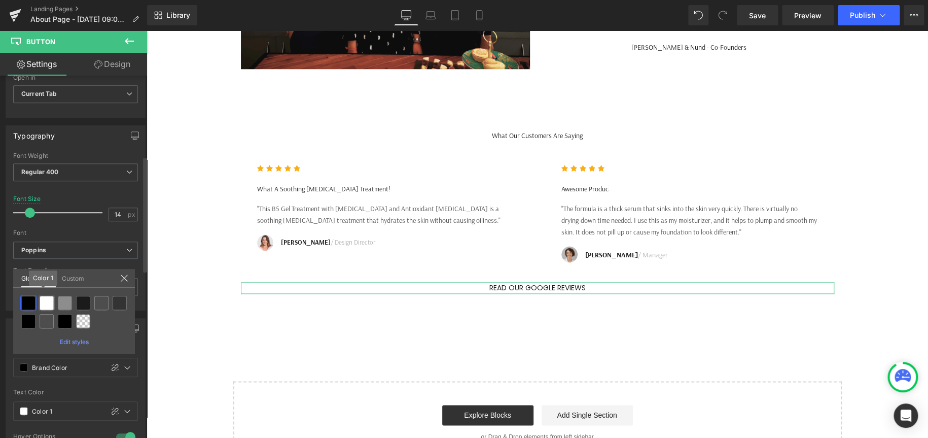
click at [47, 302] on div at bounding box center [47, 303] width 14 height 14
type input "Color 1"
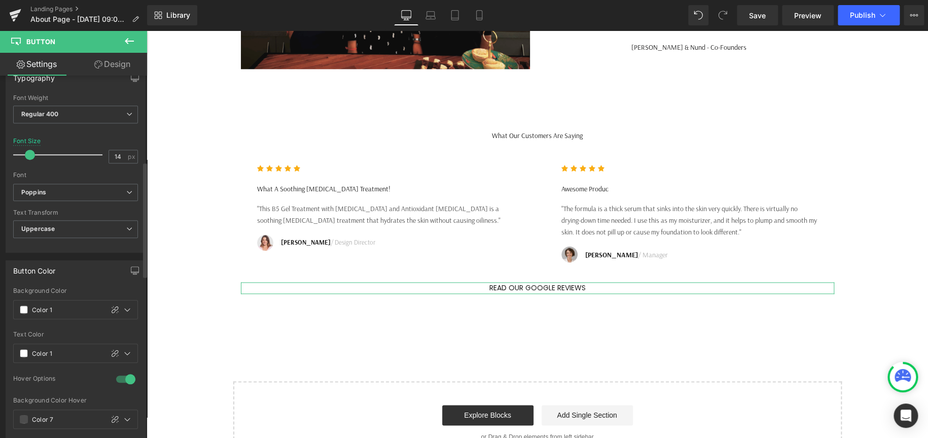
scroll to position [355, 0]
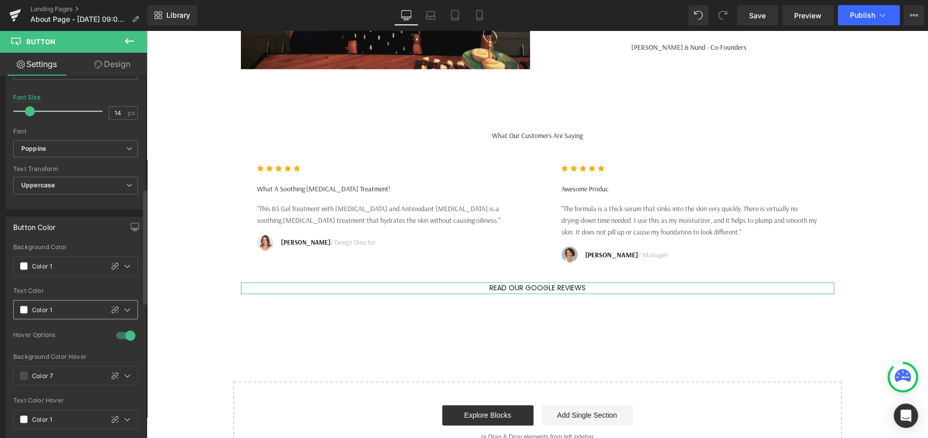
click at [25, 307] on span at bounding box center [24, 309] width 8 height 8
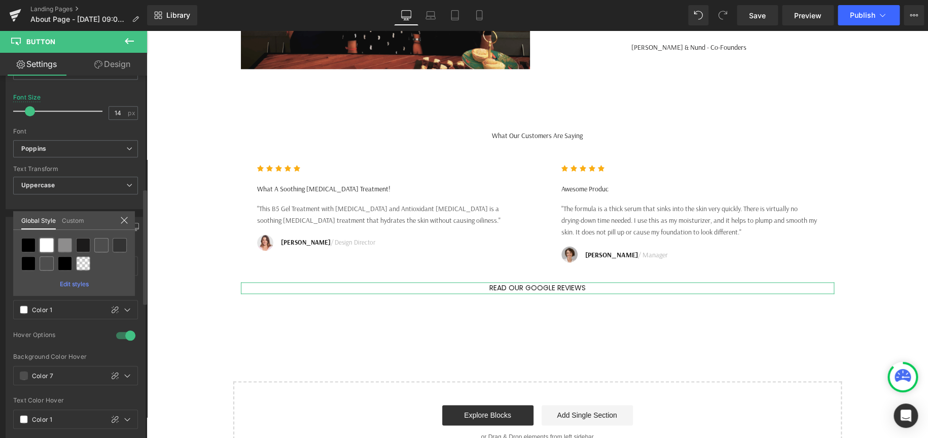
click at [46, 246] on div at bounding box center [47, 245] width 14 height 14
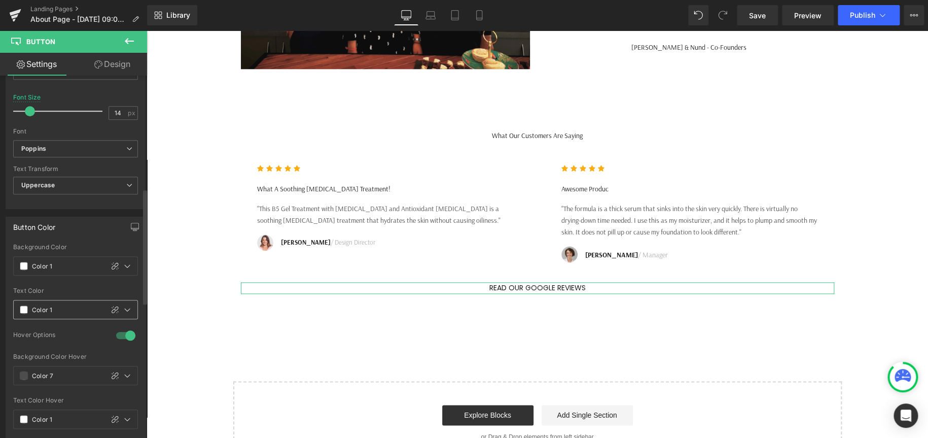
click at [25, 305] on span at bounding box center [24, 309] width 8 height 8
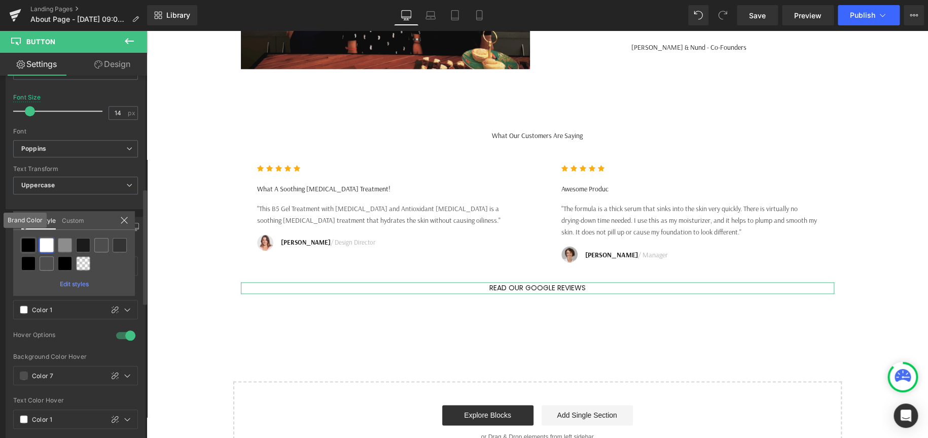
click at [25, 245] on div at bounding box center [28, 245] width 14 height 14
type input "Brand Color"
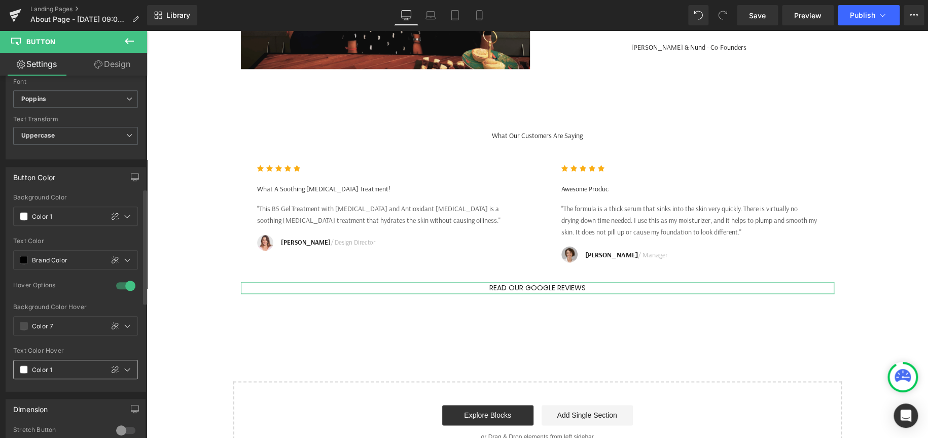
scroll to position [456, 0]
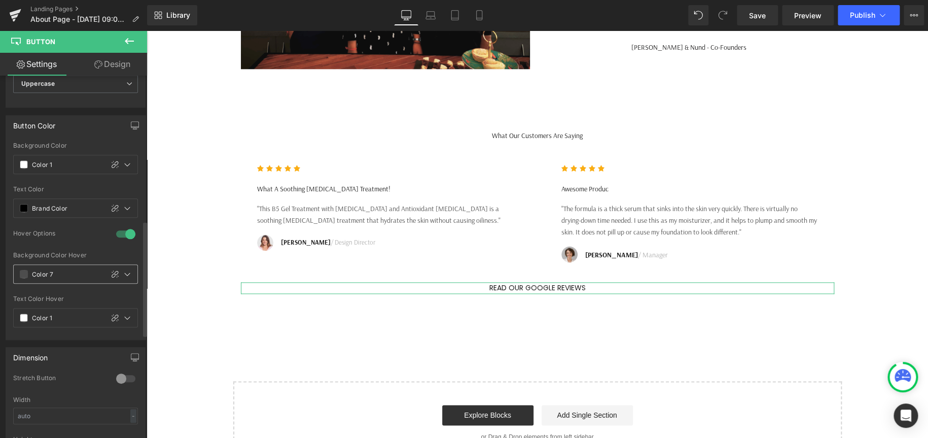
click at [24, 273] on span at bounding box center [24, 274] width 8 height 8
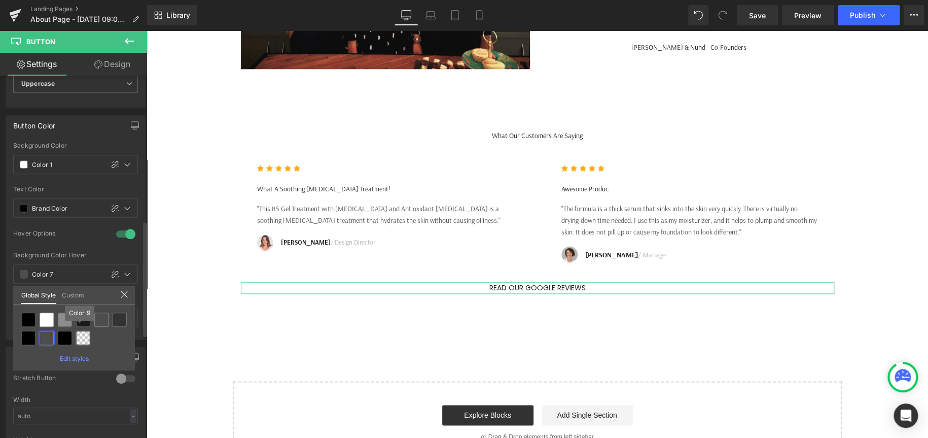
click at [86, 339] on div at bounding box center [83, 338] width 14 height 14
type input "Color 9"
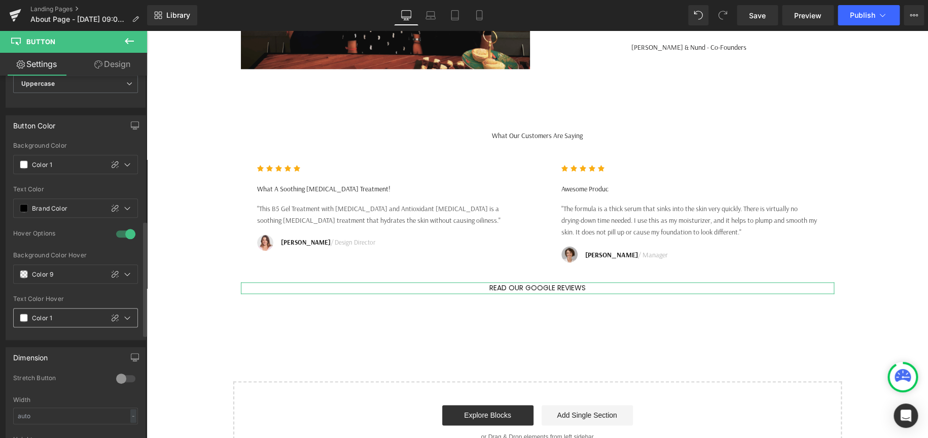
click at [71, 315] on input "Color 1" at bounding box center [65, 317] width 66 height 11
click at [127, 317] on icon at bounding box center [127, 317] width 8 height 8
click at [123, 161] on icon at bounding box center [127, 164] width 8 height 8
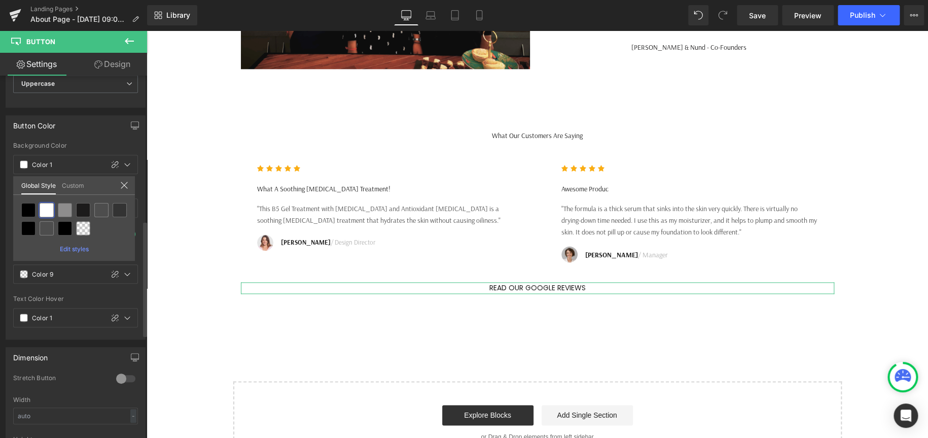
click at [80, 183] on link "Custom" at bounding box center [73, 184] width 22 height 17
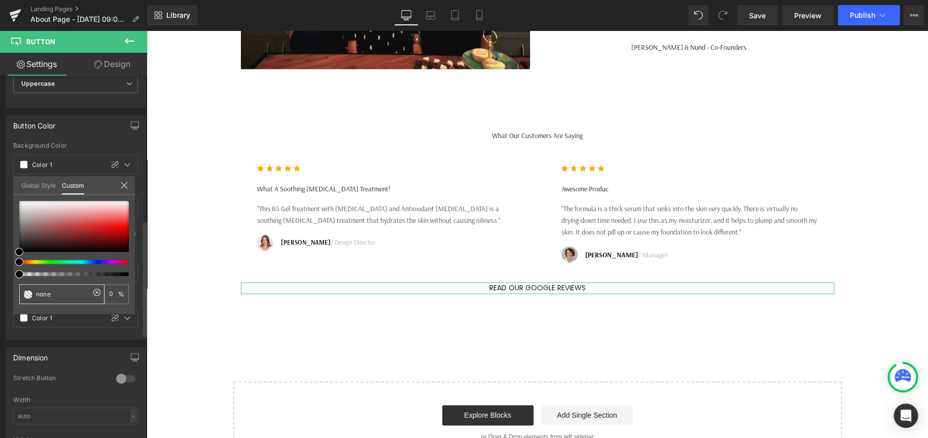
click at [62, 292] on input "none" at bounding box center [63, 294] width 54 height 11
paste input "57606F"
type input "none57606F"
type input "0"
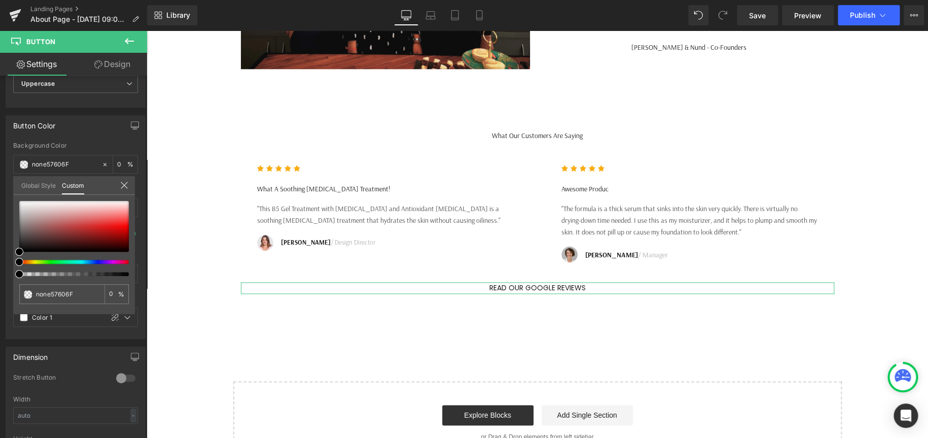
drag, startPoint x: 61, startPoint y: 294, endPoint x: -153, endPoint y: 275, distance: 215.3
click at [0, 275] on html "Button You are previewing how the Live Preset 0 will restyle your page. You can…" at bounding box center [464, 219] width 928 height 438
drag, startPoint x: 75, startPoint y: 289, endPoint x: 10, endPoint y: 288, distance: 64.9
click at [0, 288] on html "Button You are previewing how the Live Preset 0 will restyle your page. You can…" at bounding box center [464, 219] width 928 height 438
paste input "text"
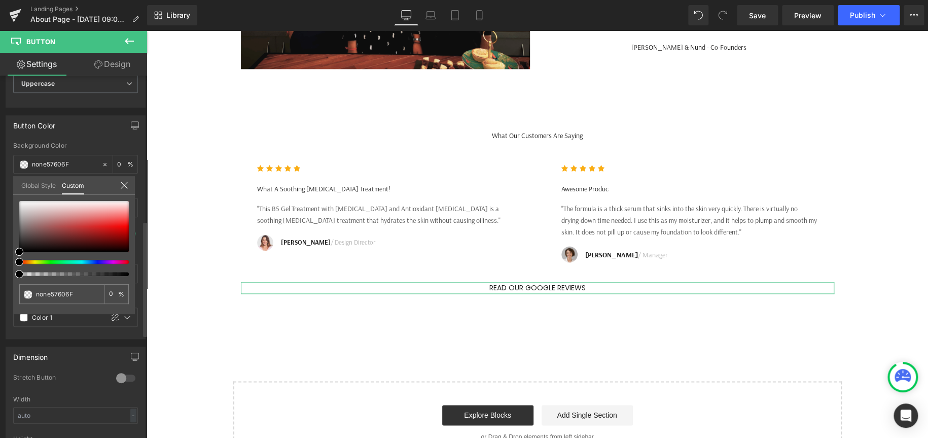
type input "57606F"
type input "100"
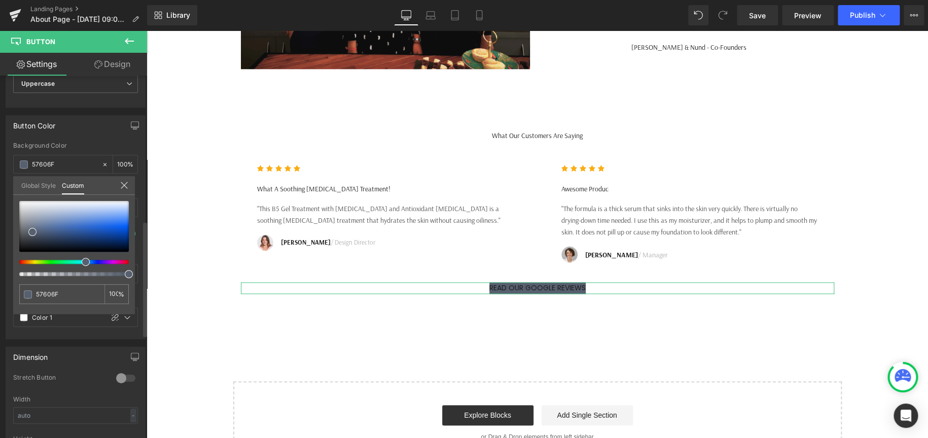
click at [121, 183] on icon at bounding box center [124, 185] width 8 height 8
type input "#57606f"
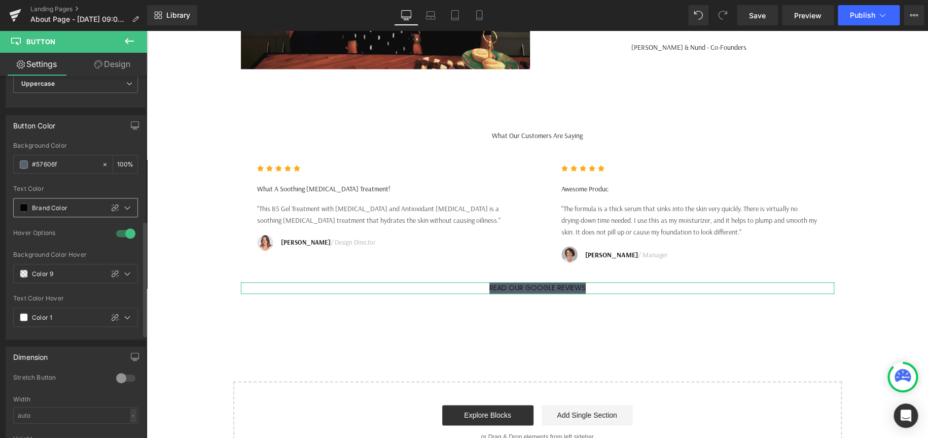
click at [24, 201] on div "Brand Color" at bounding box center [58, 207] width 89 height 18
click at [24, 206] on span at bounding box center [24, 207] width 8 height 8
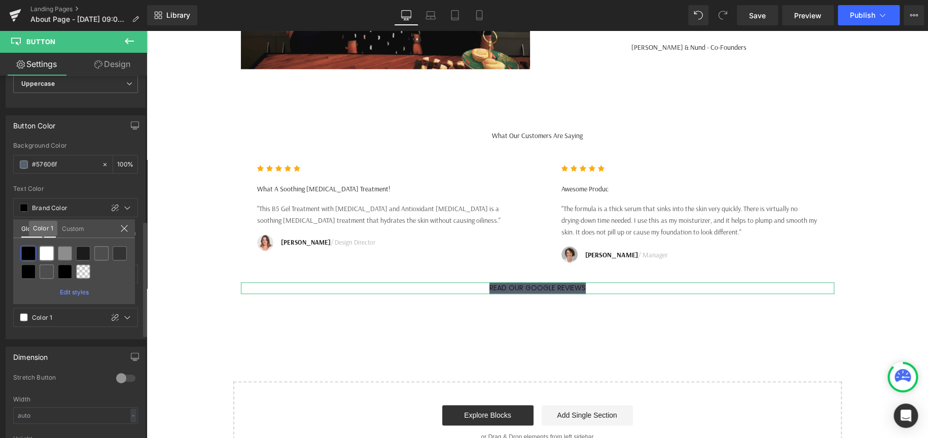
click at [48, 257] on div at bounding box center [47, 253] width 14 height 14
type input "Color 1"
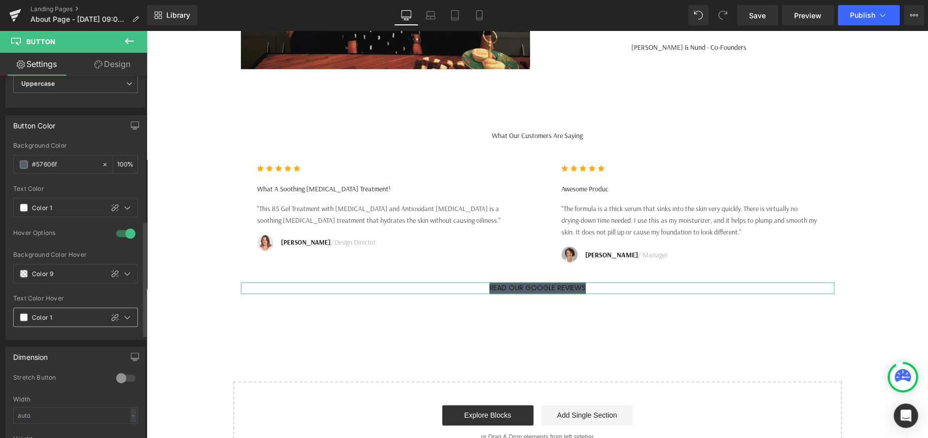
click at [77, 313] on input "Color 1" at bounding box center [65, 316] width 66 height 11
click at [67, 316] on input "Color 1" at bounding box center [65, 316] width 66 height 11
click at [126, 316] on icon at bounding box center [127, 317] width 8 height 8
click at [24, 316] on span at bounding box center [24, 317] width 8 height 8
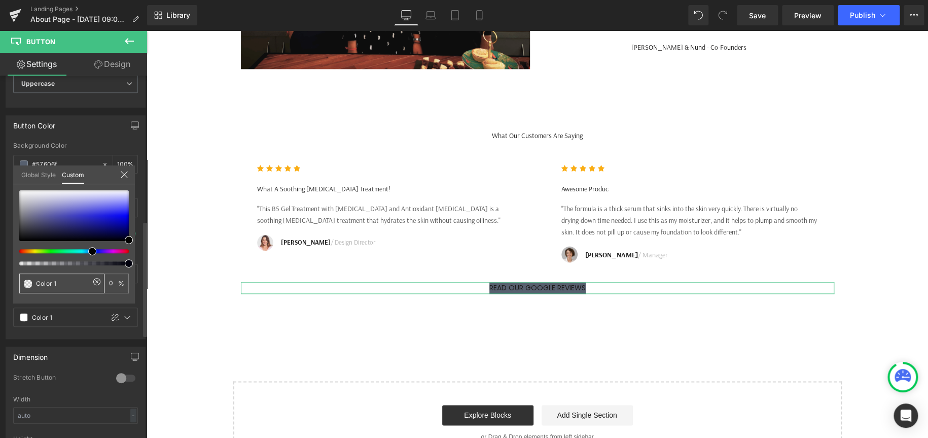
click at [27, 281] on span at bounding box center [28, 283] width 8 height 8
click at [63, 280] on input "Color 1" at bounding box center [63, 283] width 54 height 11
drag, startPoint x: 67, startPoint y: 282, endPoint x: -117, endPoint y: 271, distance: 184.4
click at [0, 271] on html "Button You are previewing how the Live Preset 0 will restyle your page. You can…" at bounding box center [464, 219] width 928 height 438
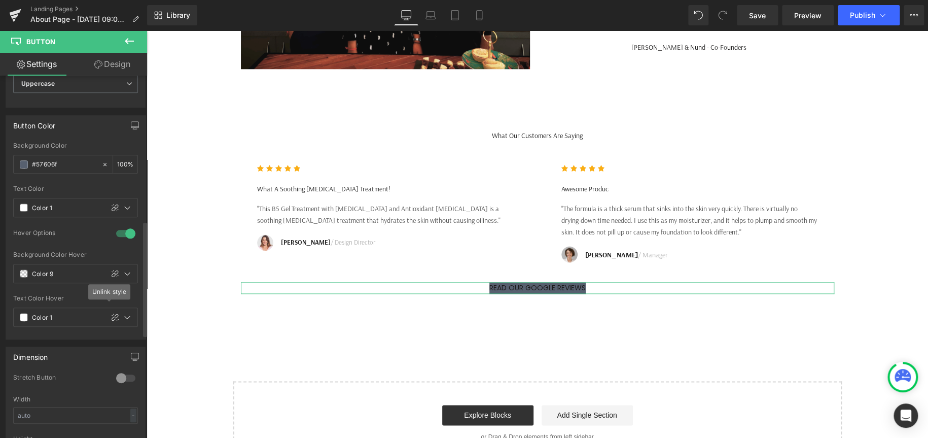
click at [58, 296] on div "Text Color Hover" at bounding box center [75, 298] width 125 height 7
click at [53, 314] on input "Color 1" at bounding box center [65, 316] width 66 height 11
type input "C"
click at [65, 315] on input "text" at bounding box center [64, 316] width 65 height 11
click at [19, 314] on div at bounding box center [58, 317] width 88 height 18
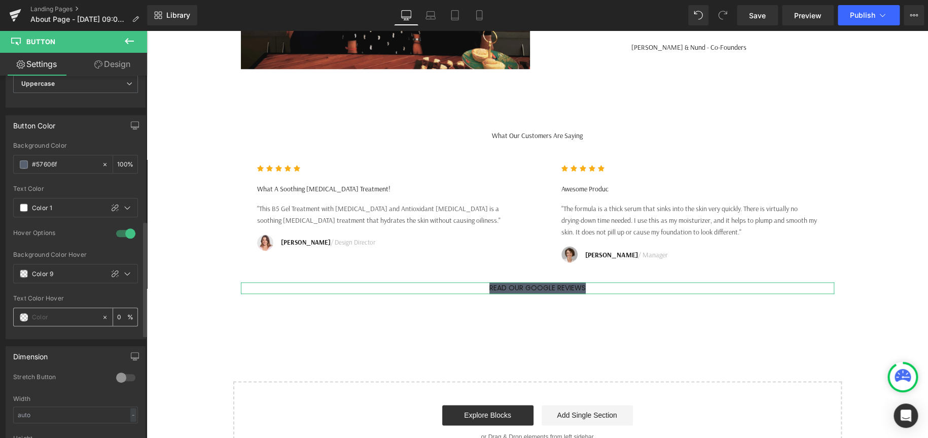
click at [25, 315] on span at bounding box center [24, 317] width 8 height 8
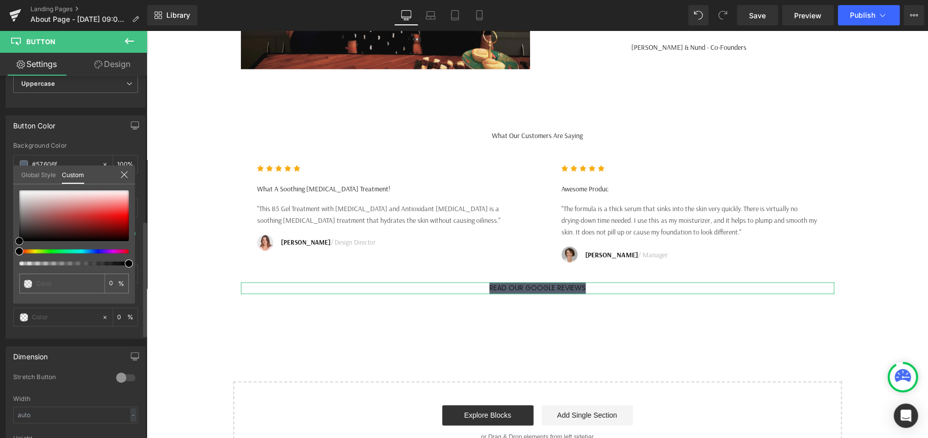
click at [19, 240] on span at bounding box center [19, 241] width 8 height 8
drag, startPoint x: 276, startPoint y: 293, endPoint x: 293, endPoint y: 293, distance: 17.3
click at [19, 239] on span at bounding box center [19, 241] width 8 height 8
type input "#000000"
type input "100"
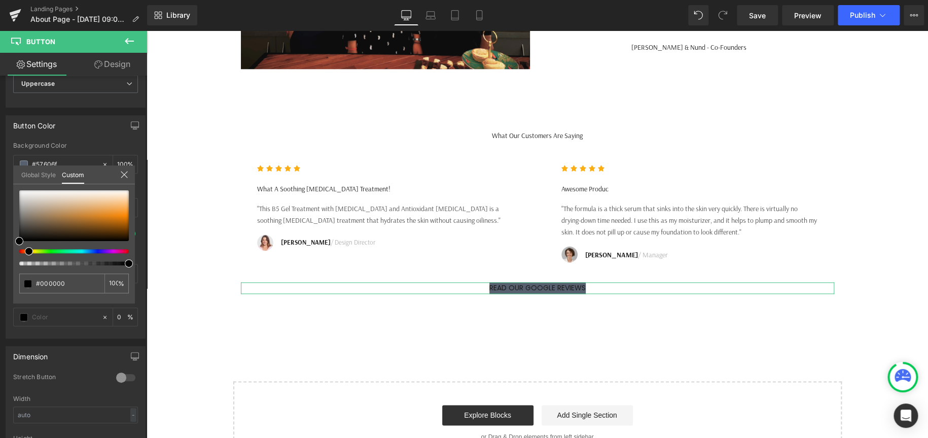
type input "#000000"
type input "100"
drag, startPoint x: 165, startPoint y: 283, endPoint x: 174, endPoint y: 248, distance: 35.6
click at [27, 283] on span at bounding box center [28, 283] width 8 height 8
click at [124, 170] on icon at bounding box center [124, 174] width 8 height 8
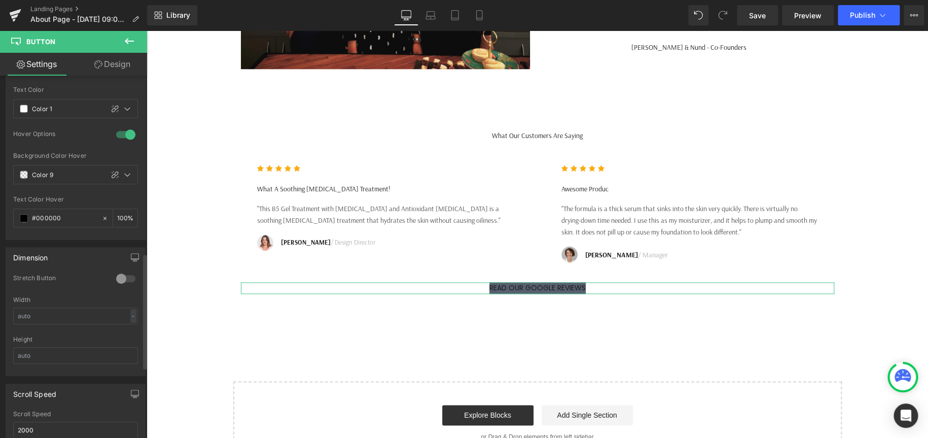
scroll to position [558, 0]
drag, startPoint x: 118, startPoint y: 272, endPoint x: 131, endPoint y: 274, distance: 13.8
drag, startPoint x: 125, startPoint y: 270, endPoint x: 133, endPoint y: 271, distance: 8.2
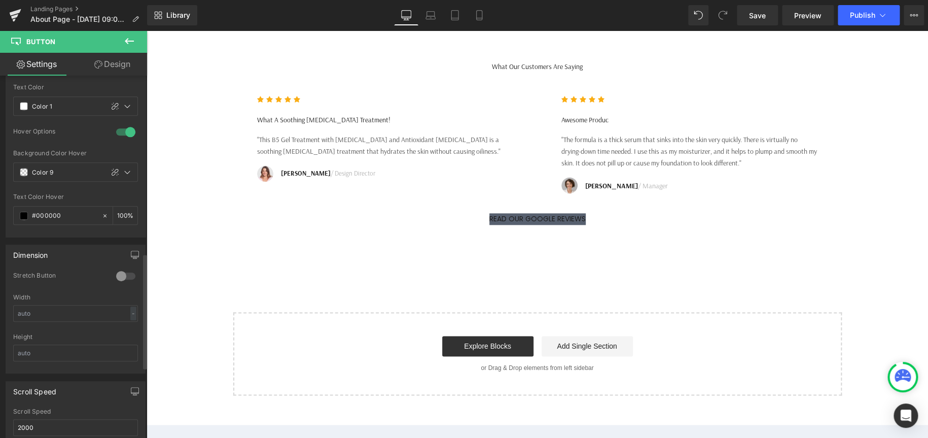
scroll to position [862, 0]
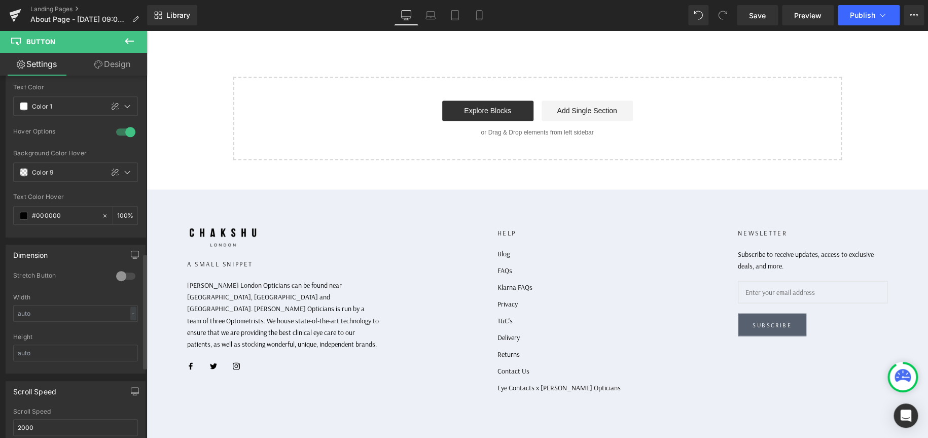
drag, startPoint x: 111, startPoint y: 339, endPoint x: 61, endPoint y: 460, distance: 130.3
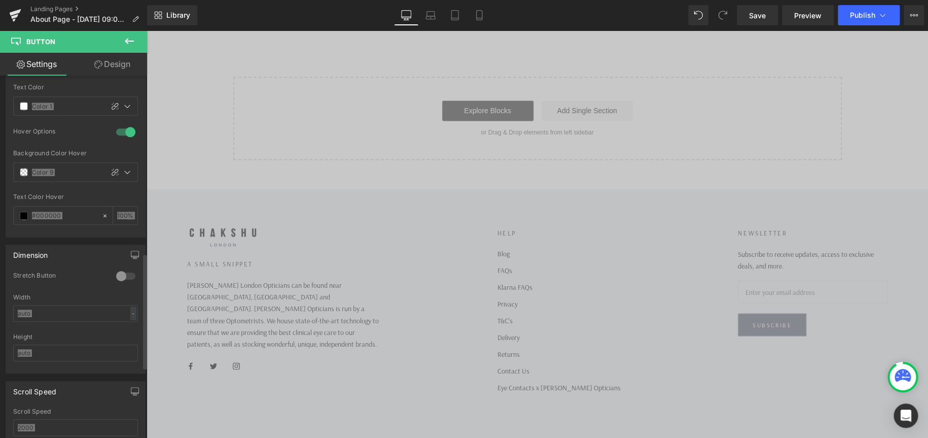
click at [154, 314] on div "A small snippet [PERSON_NAME] London Opticians can be found near [GEOGRAPHIC_DA…" at bounding box center [538, 359] width 782 height 265
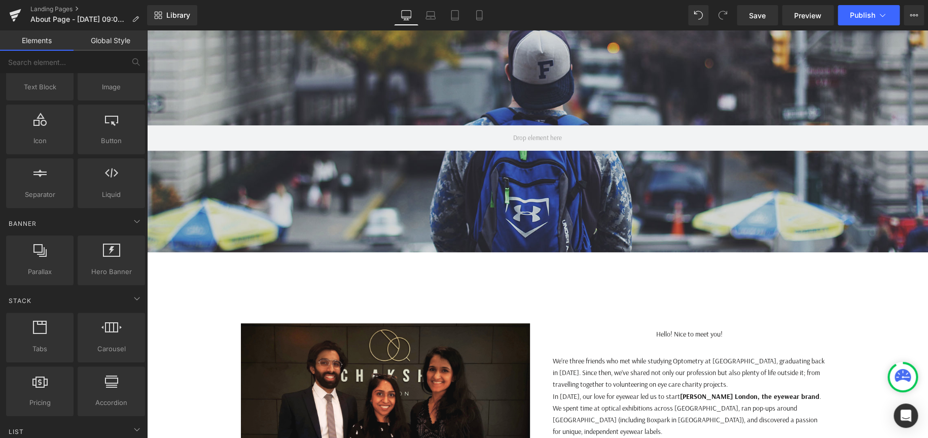
scroll to position [0, 0]
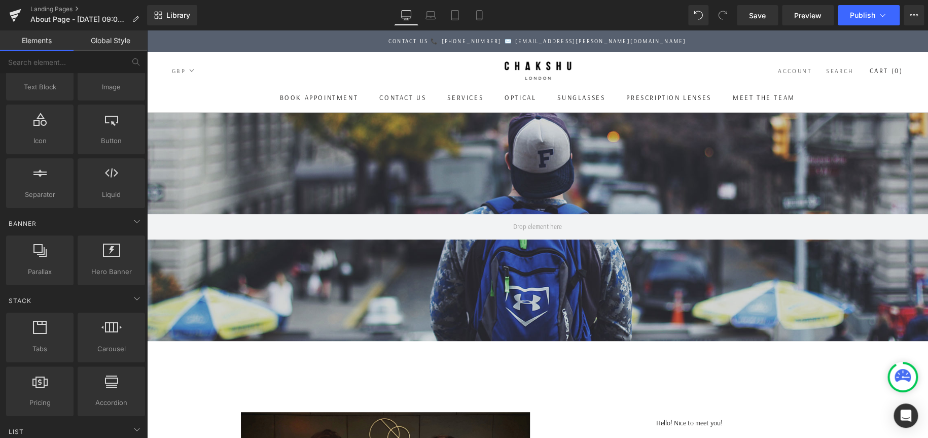
click at [112, 31] on link "Global Style" at bounding box center [111, 40] width 74 height 20
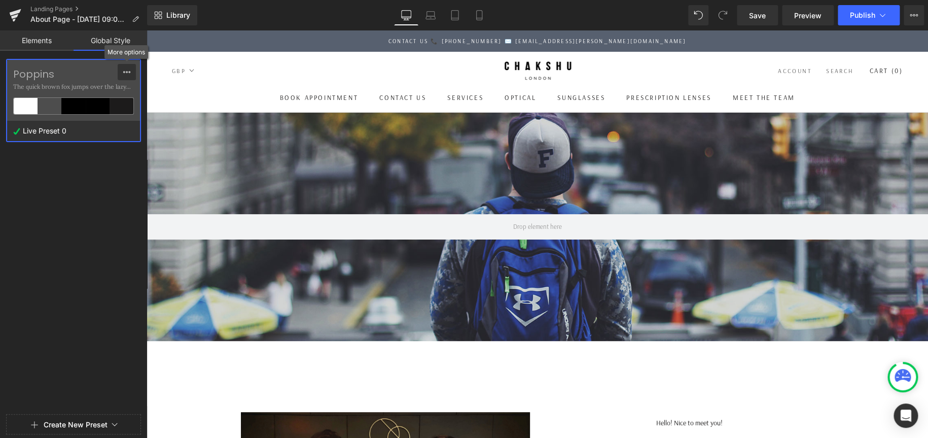
click at [129, 73] on icon at bounding box center [127, 72] width 8 height 8
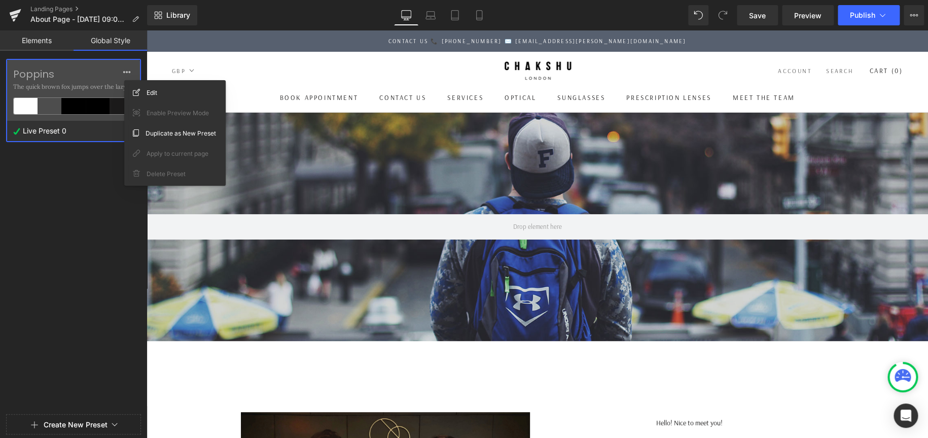
click at [31, 46] on link "Elements" at bounding box center [37, 40] width 74 height 20
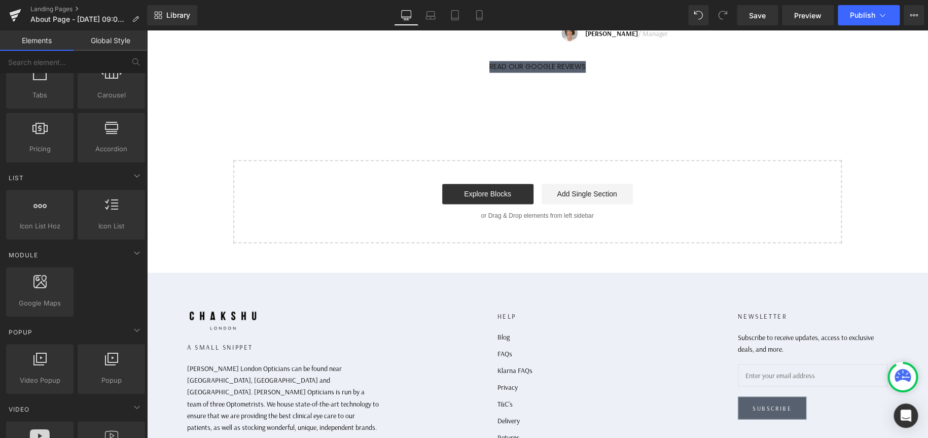
scroll to position [757, 0]
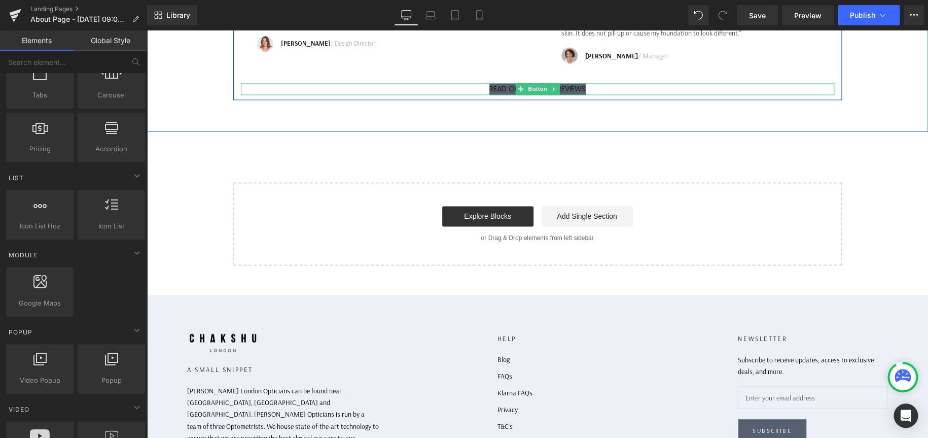
click at [536, 95] on span "Button" at bounding box center [537, 89] width 23 height 12
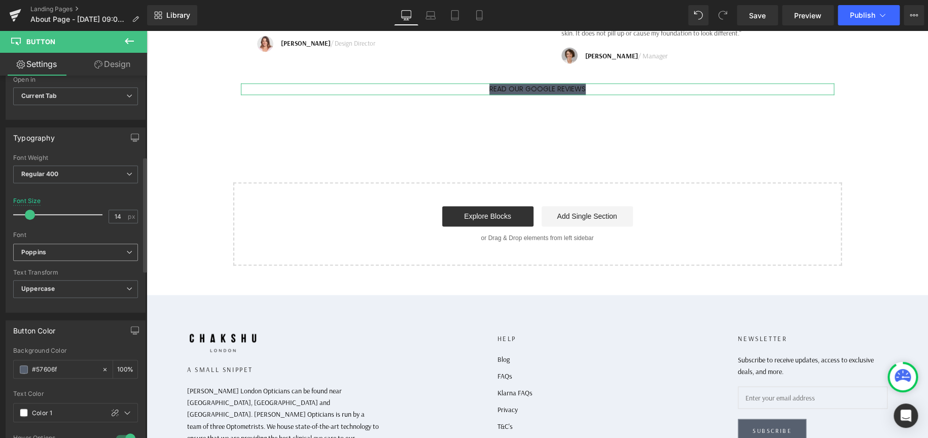
scroll to position [254, 0]
click at [119, 212] on input "14" at bounding box center [118, 214] width 18 height 13
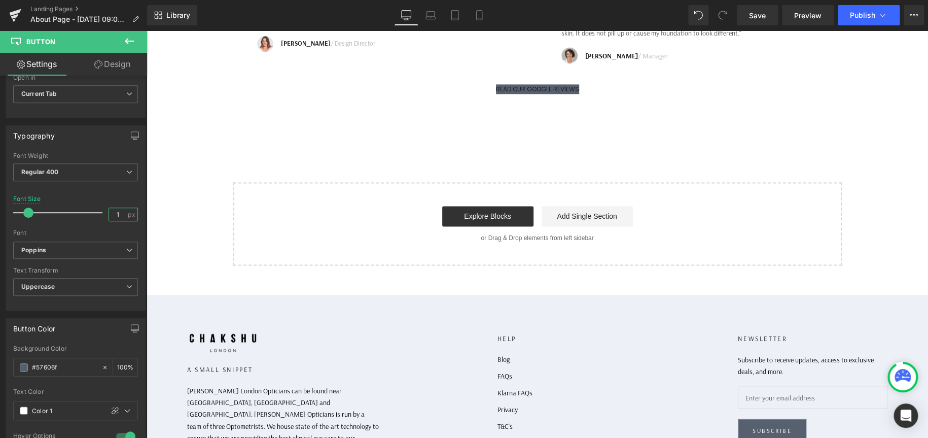
type input "14"
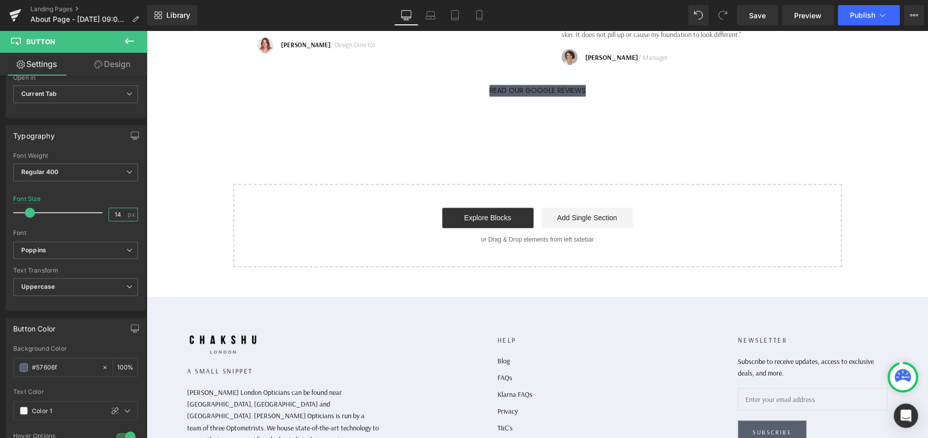
scroll to position [706, 0]
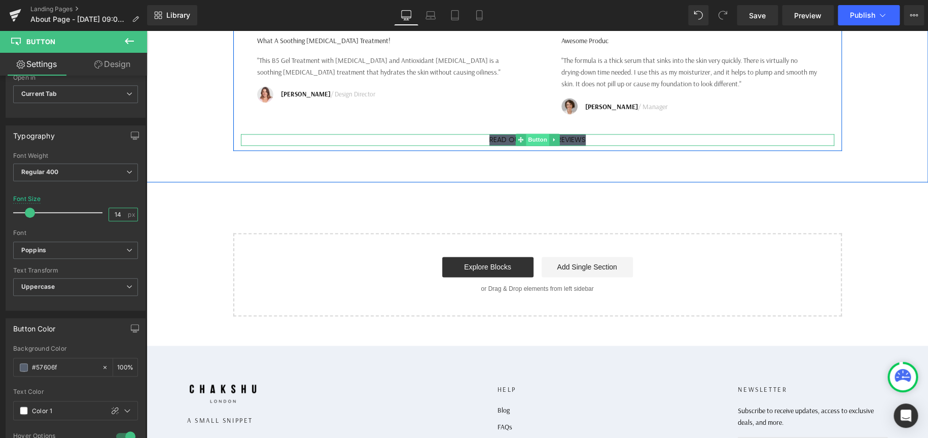
click at [539, 146] on span "Button" at bounding box center [537, 139] width 23 height 12
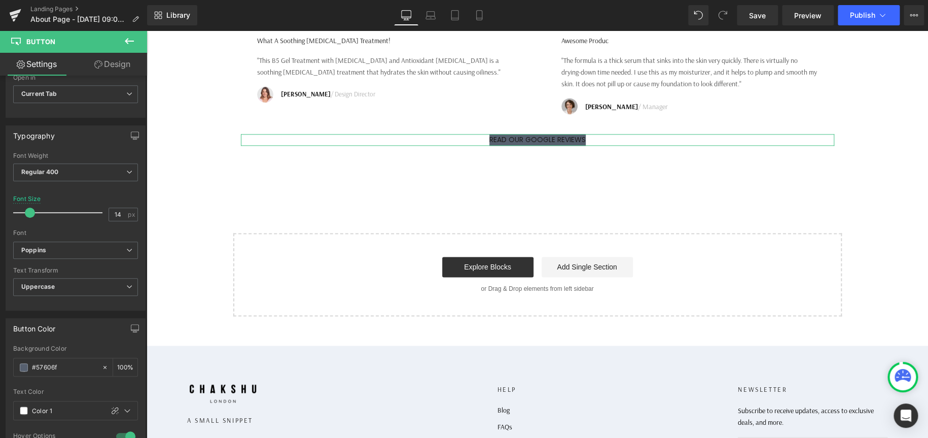
click at [105, 60] on link "Design" at bounding box center [113, 64] width 74 height 23
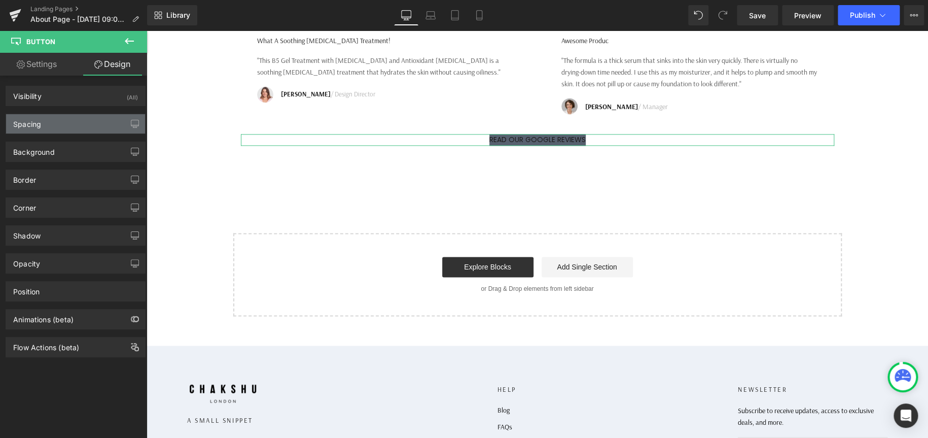
type input "0"
type input "XS"
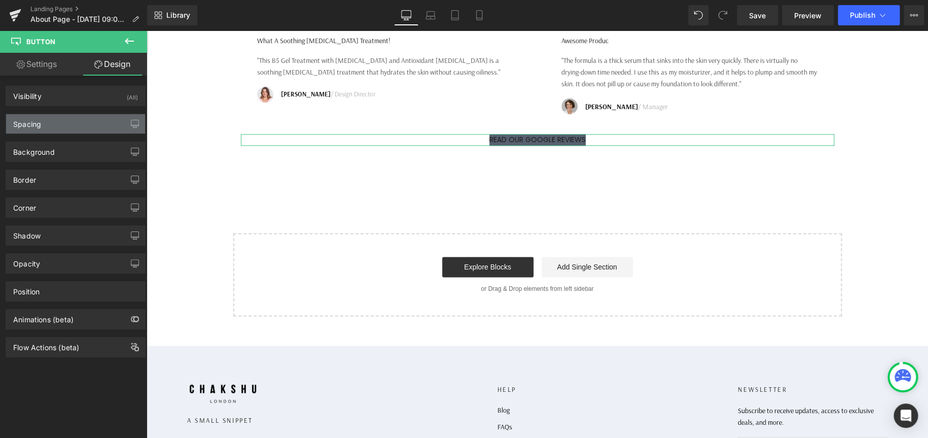
type input "XS"
click at [69, 120] on div "Spacing" at bounding box center [75, 123] width 139 height 19
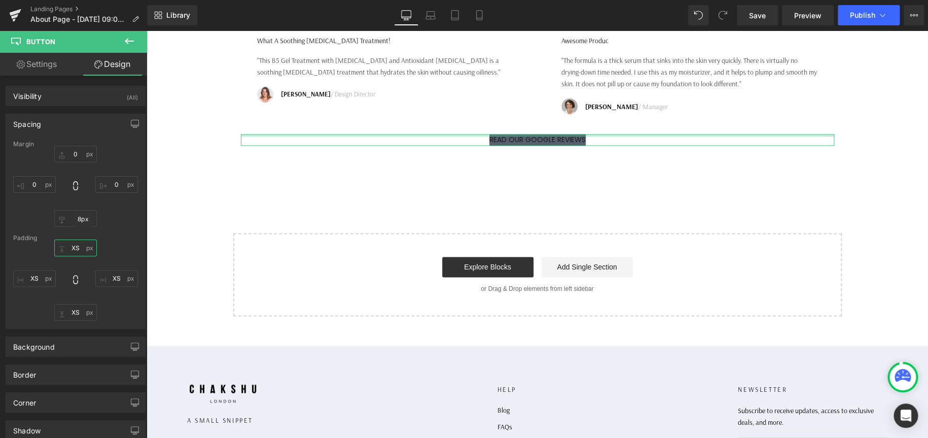
click at [79, 246] on input "XS" at bounding box center [75, 247] width 43 height 17
click at [72, 248] on input "0" at bounding box center [75, 247] width 43 height 17
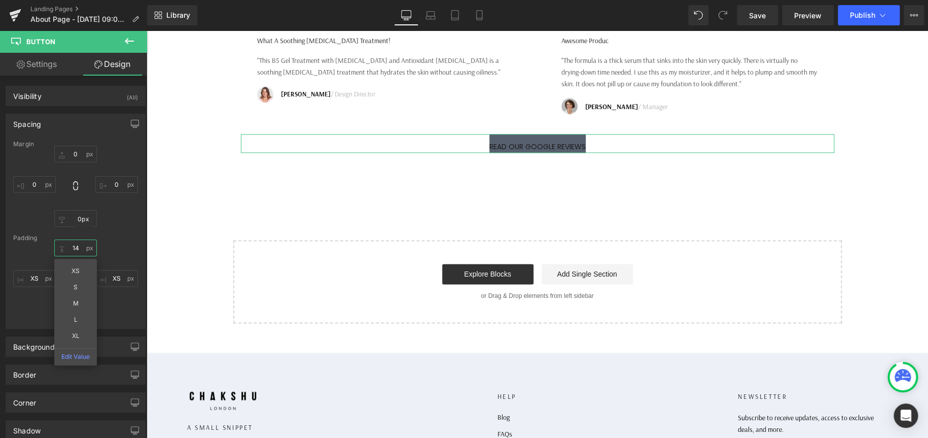
type input "14"
click at [117, 234] on div "Padding" at bounding box center [75, 237] width 125 height 7
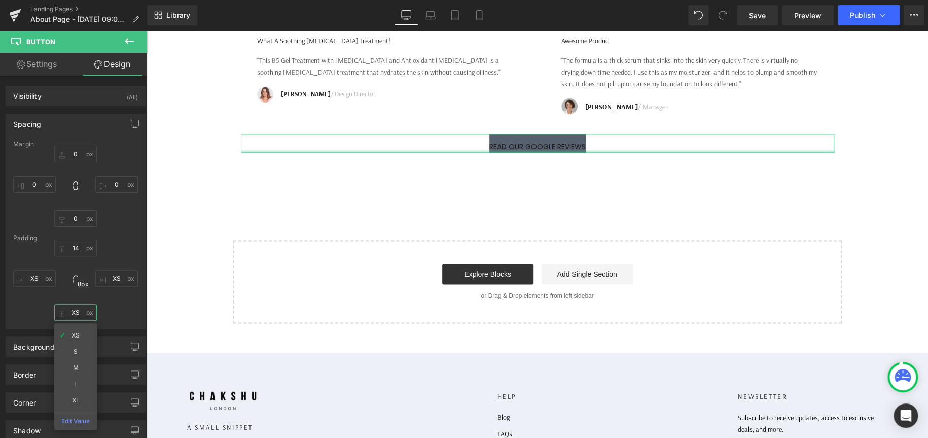
click at [76, 308] on input "XS" at bounding box center [75, 312] width 43 height 17
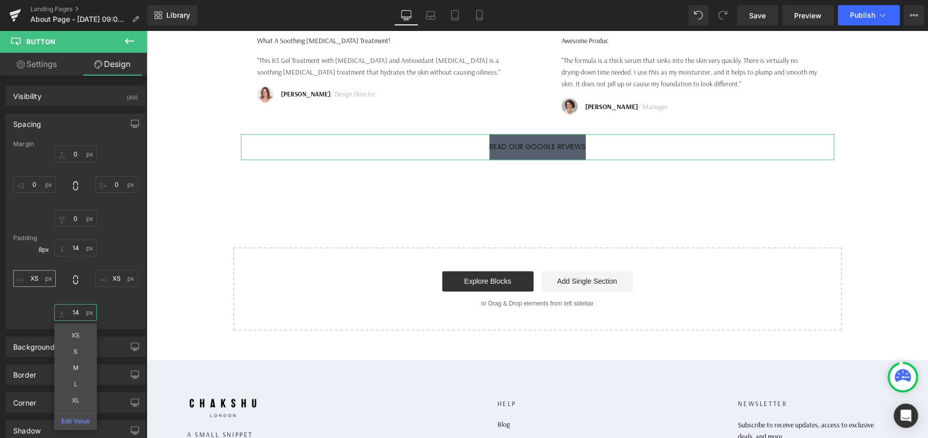
type input "14"
click at [33, 273] on input "XS" at bounding box center [34, 278] width 43 height 17
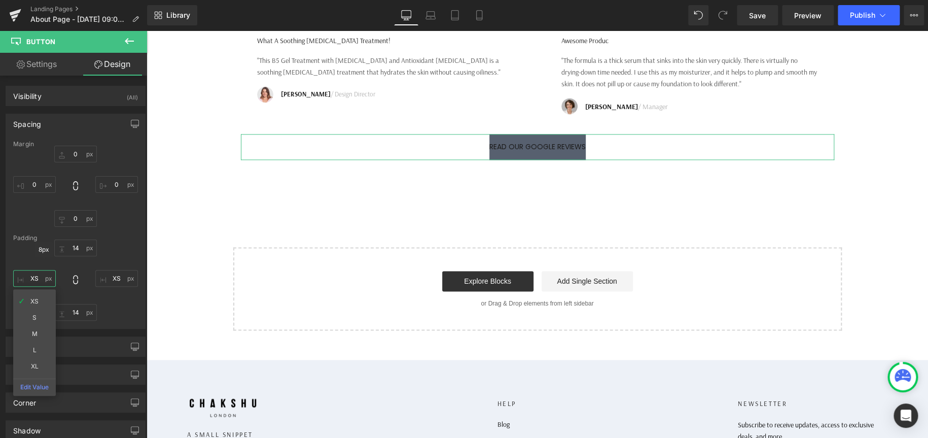
click at [33, 273] on input "XS" at bounding box center [34, 278] width 43 height 17
type input "28"
click at [118, 279] on input "XS" at bounding box center [116, 278] width 43 height 17
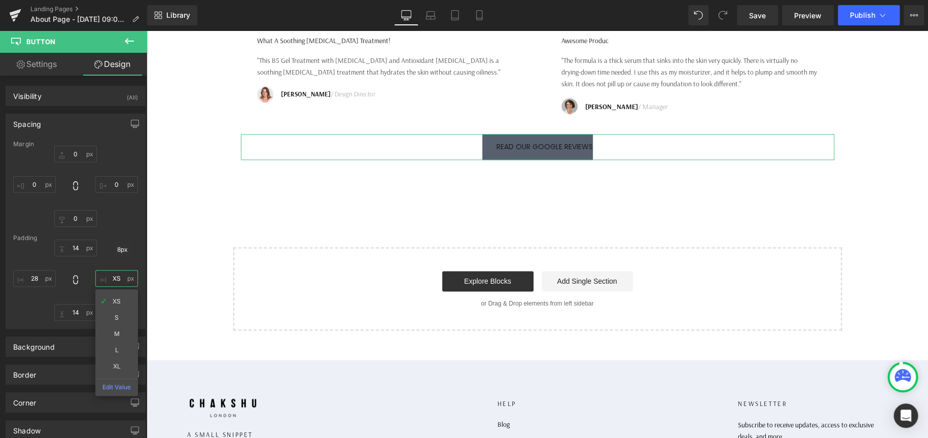
click at [118, 279] on input "XS" at bounding box center [116, 278] width 43 height 17
click at [117, 279] on input "XS" at bounding box center [116, 278] width 43 height 17
type input "28"
click at [146, 246] on div "Spacing [GEOGRAPHIC_DATA] 0px 0 0px 0 0px 0 0px 0 [GEOGRAPHIC_DATA] 14 14 28 28…" at bounding box center [76, 217] width 152 height 223
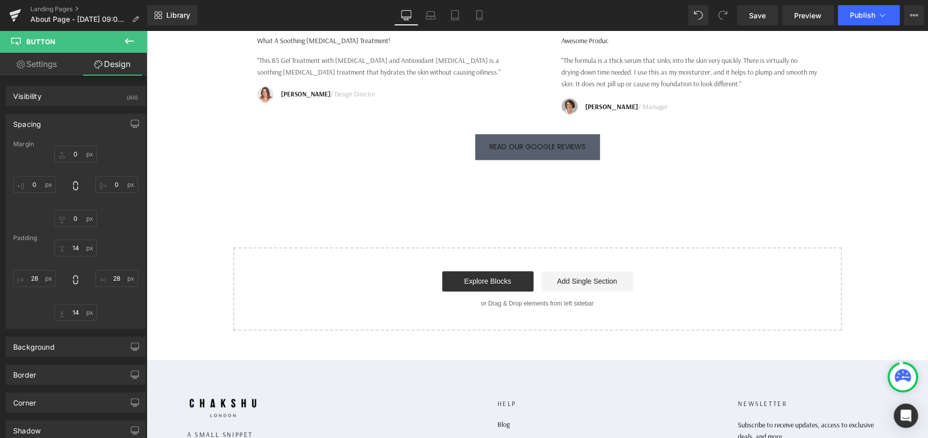
click at [132, 35] on icon at bounding box center [129, 41] width 12 height 12
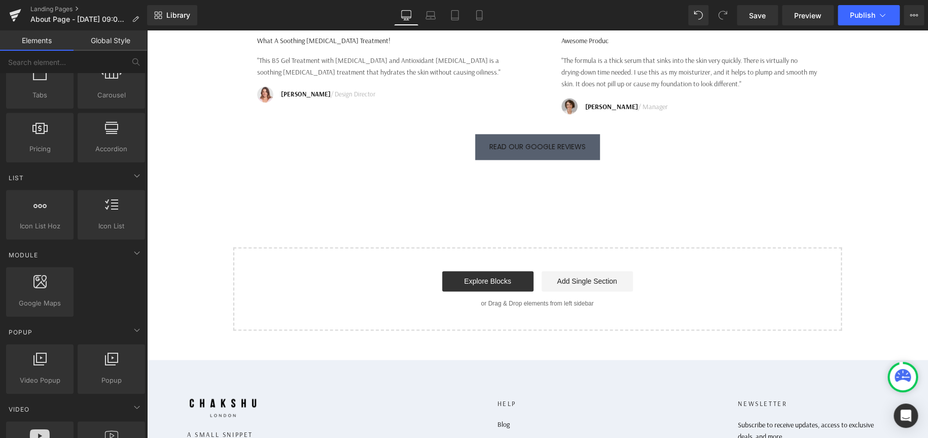
scroll to position [0, 0]
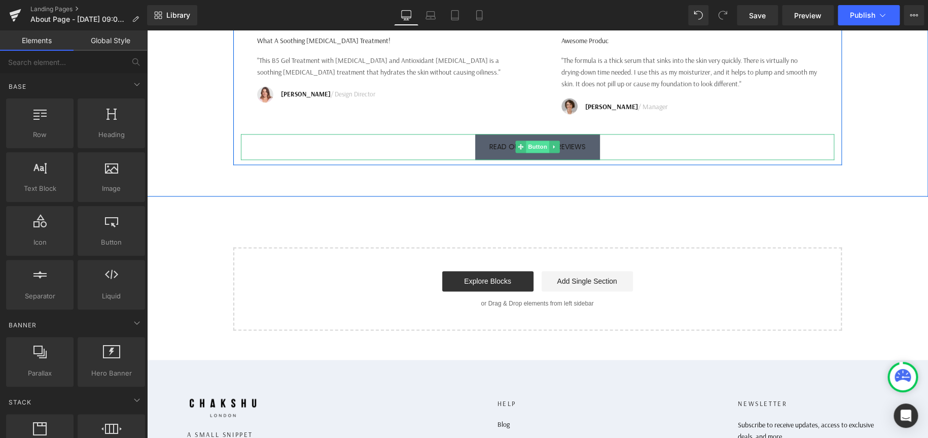
click at [532, 153] on span "Button" at bounding box center [537, 146] width 23 height 12
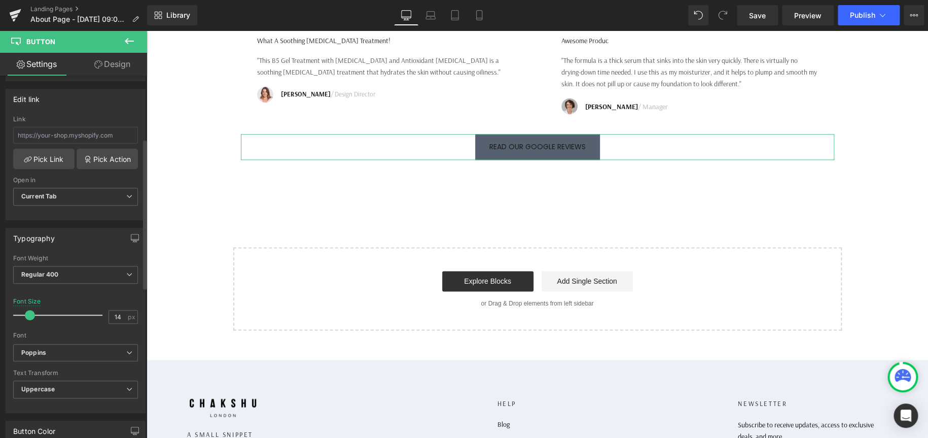
scroll to position [152, 0]
click at [119, 313] on input "14" at bounding box center [118, 315] width 18 height 13
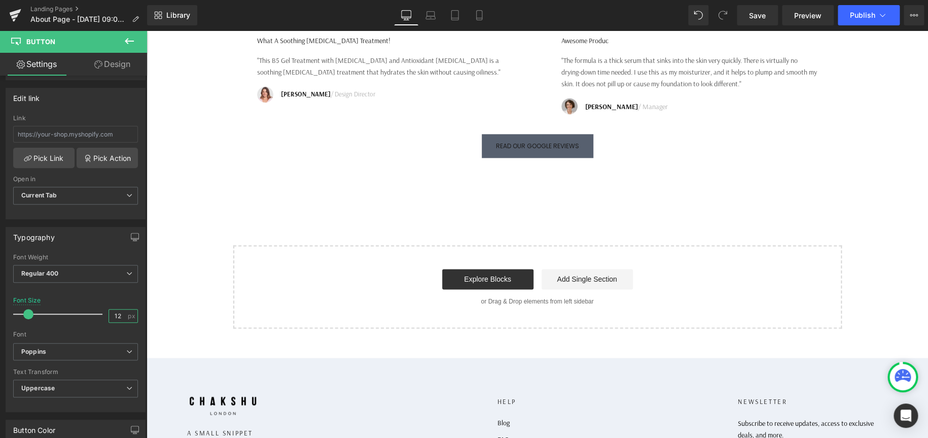
type input "12"
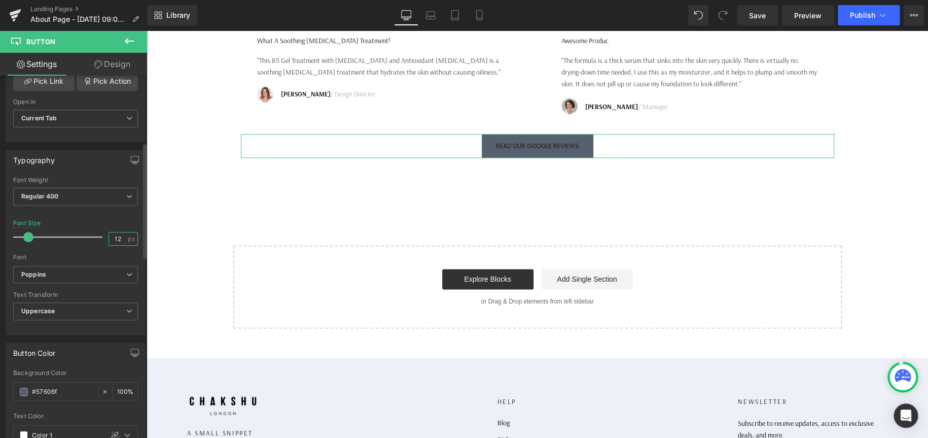
scroll to position [254, 0]
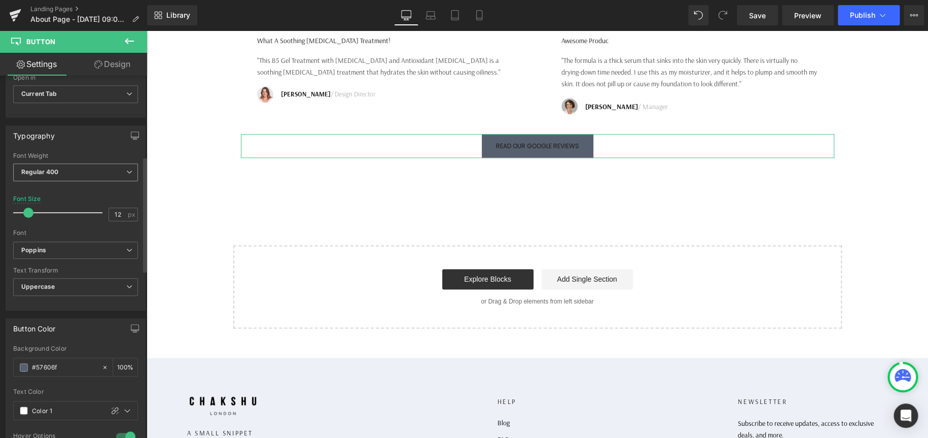
click at [119, 170] on span "Regular 400" at bounding box center [75, 172] width 125 height 18
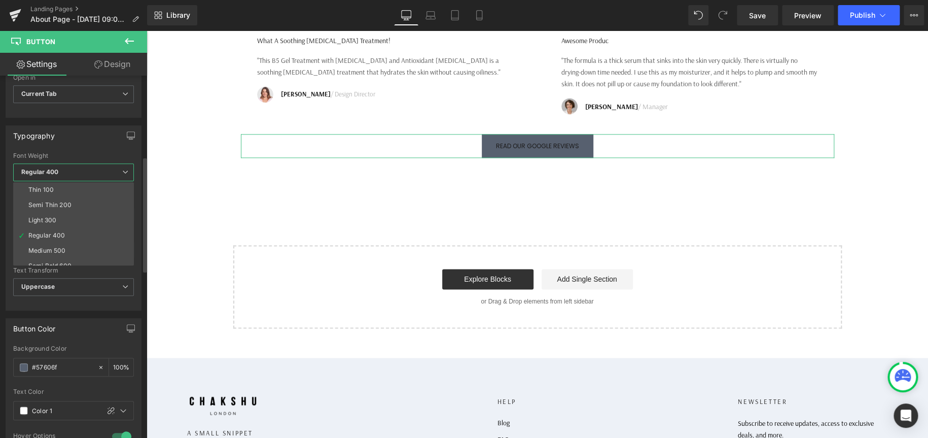
click at [119, 170] on span "Regular 400" at bounding box center [73, 172] width 121 height 18
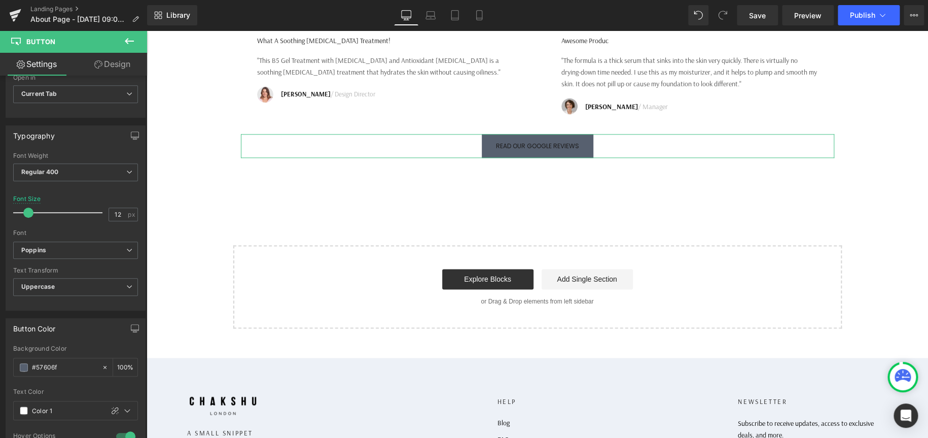
click at [128, 65] on link "Design" at bounding box center [113, 64] width 74 height 23
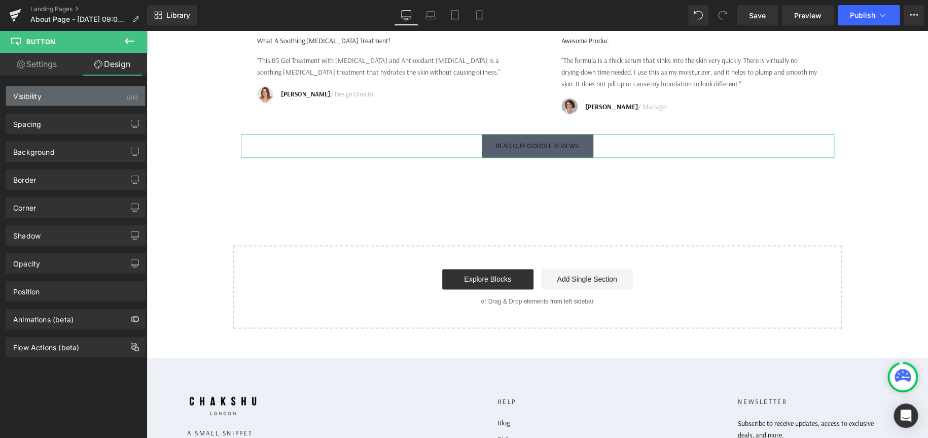
click at [83, 88] on div "Visibility (All)" at bounding box center [75, 95] width 139 height 19
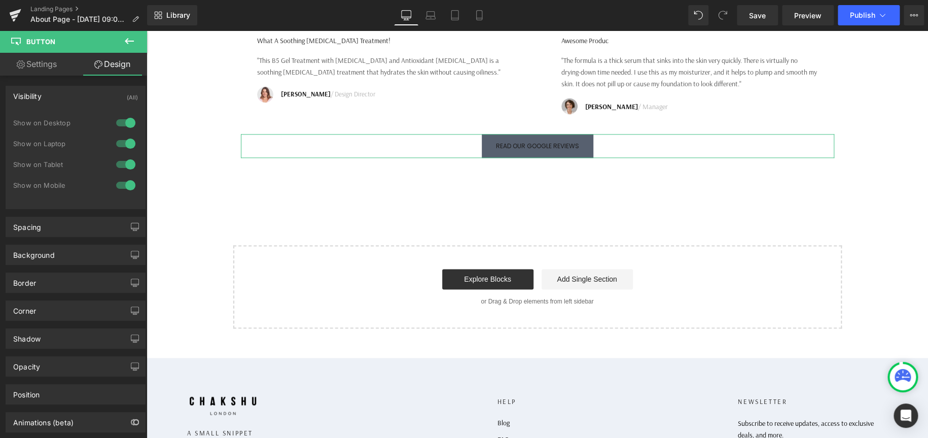
drag, startPoint x: 73, startPoint y: 99, endPoint x: 72, endPoint y: 104, distance: 5.1
click at [73, 99] on div "Visibility (All)" at bounding box center [75, 95] width 139 height 19
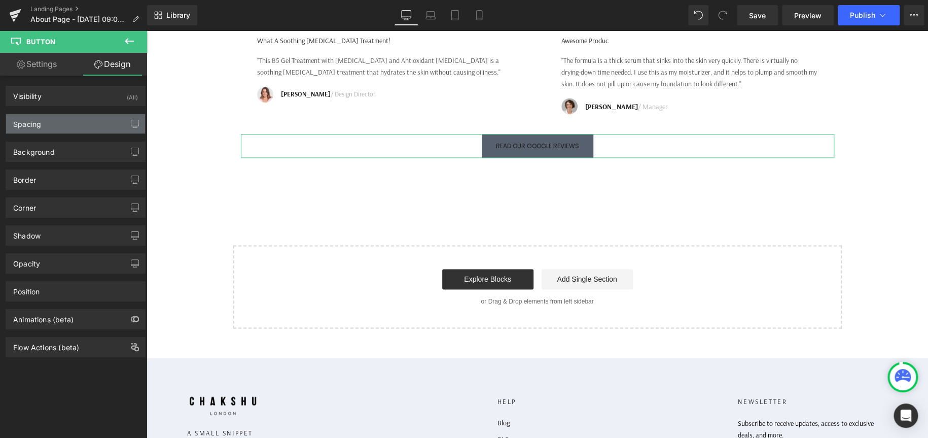
click at [57, 121] on div "Spacing" at bounding box center [75, 123] width 139 height 19
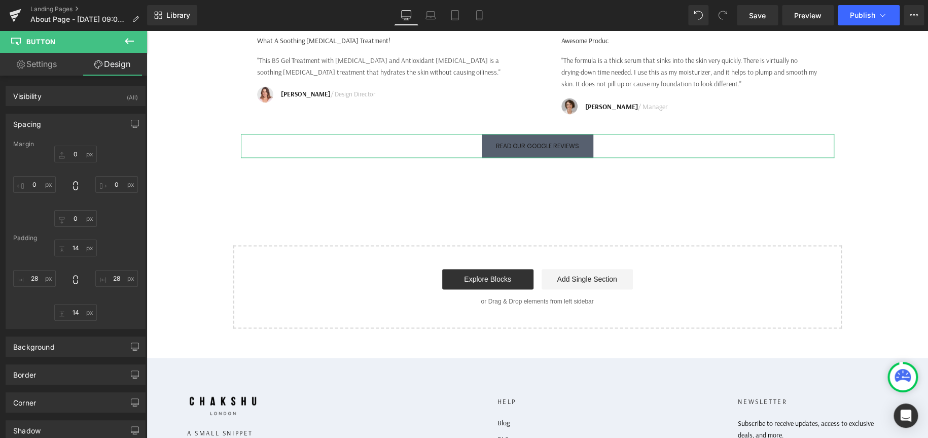
click at [47, 128] on div "Spacing" at bounding box center [75, 123] width 139 height 19
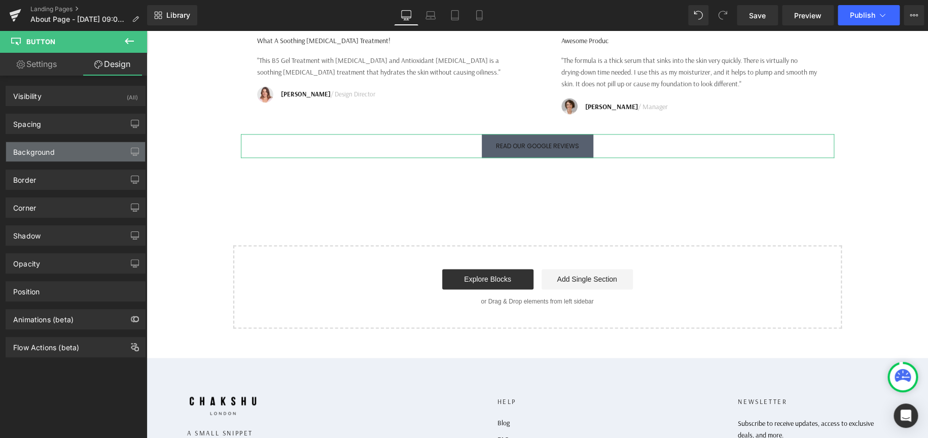
click at [66, 144] on div "Background" at bounding box center [75, 151] width 139 height 19
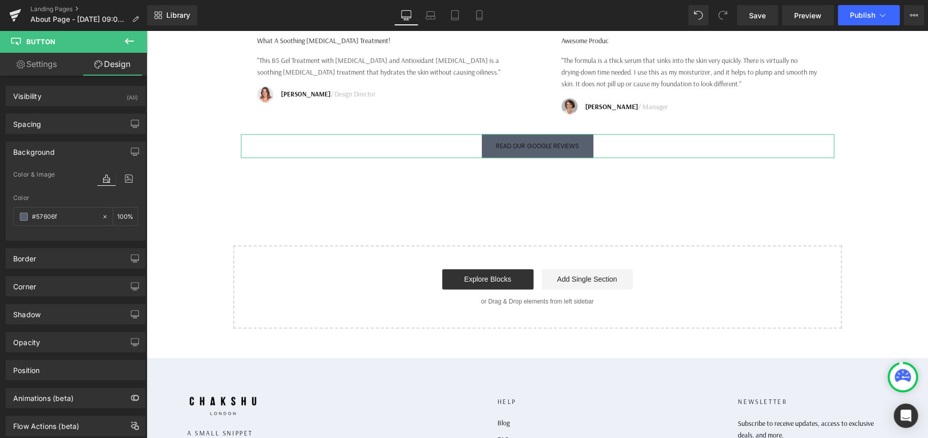
click at [66, 144] on div "Background" at bounding box center [75, 151] width 139 height 19
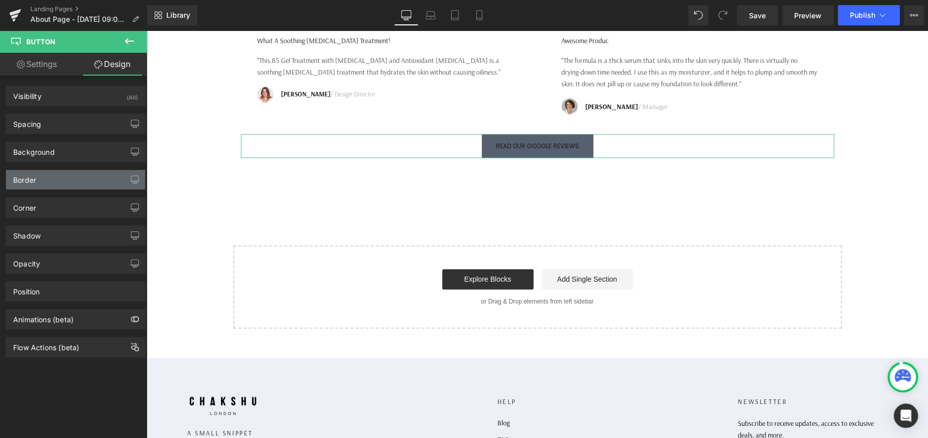
click at [51, 179] on div "Border" at bounding box center [75, 179] width 139 height 19
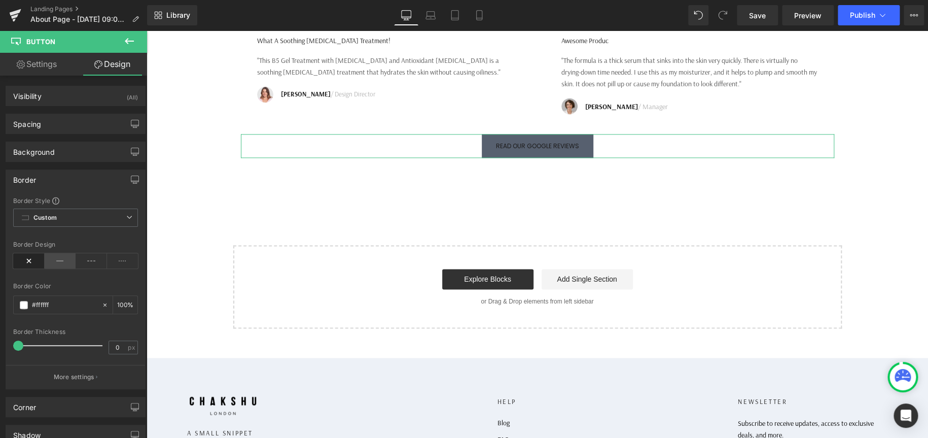
click at [54, 264] on icon at bounding box center [60, 260] width 31 height 15
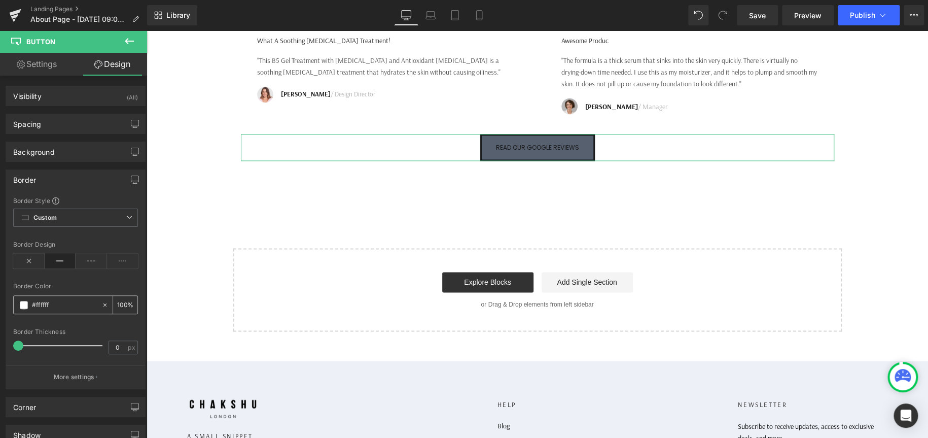
click at [70, 304] on input "#ffffff" at bounding box center [64, 304] width 65 height 11
click at [101, 306] on icon at bounding box center [104, 304] width 7 height 7
type input "none"
type input "0"
click at [32, 303] on input "none" at bounding box center [64, 304] width 65 height 11
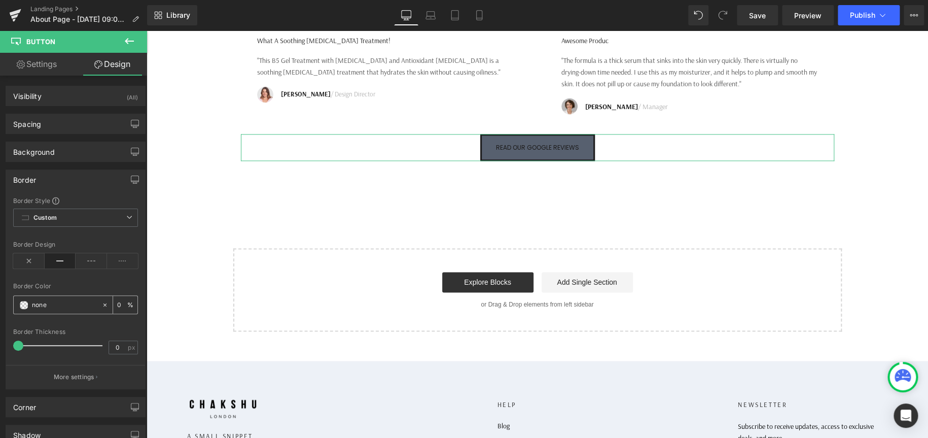
paste input "#57606f"
type input "#57606f"
type input "100"
type input "#57606f"
click at [119, 348] on input "0" at bounding box center [118, 347] width 18 height 13
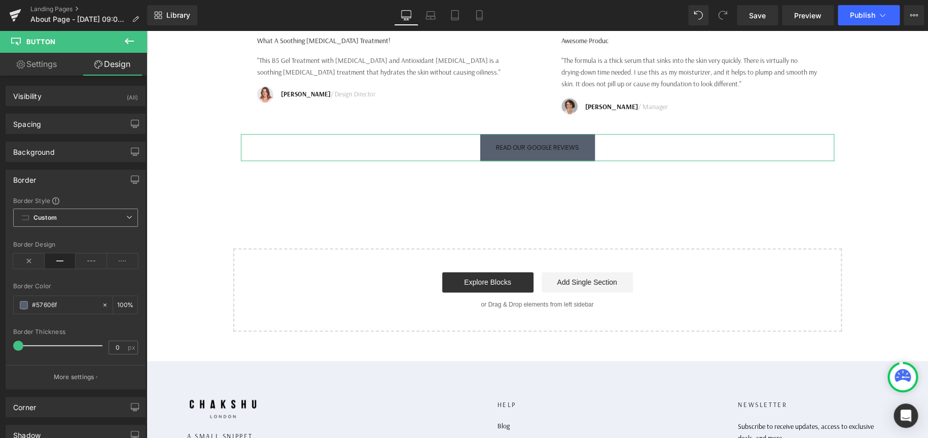
click at [80, 219] on span "Custom" at bounding box center [75, 217] width 125 height 18
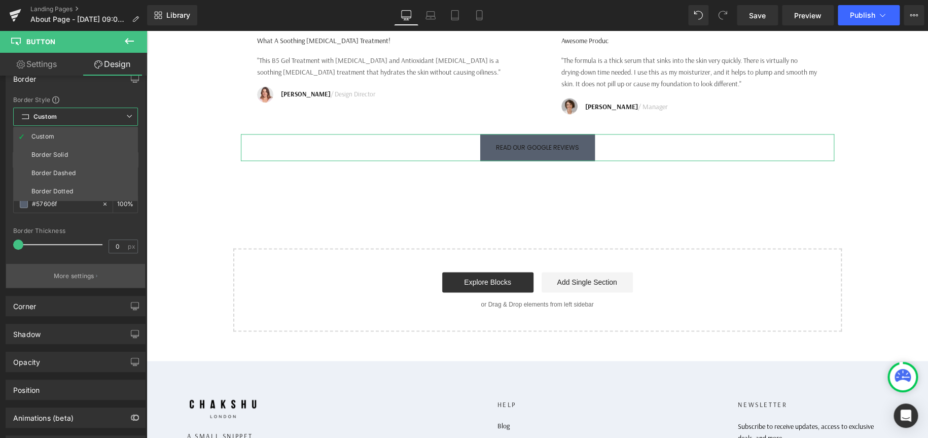
scroll to position [101, 0]
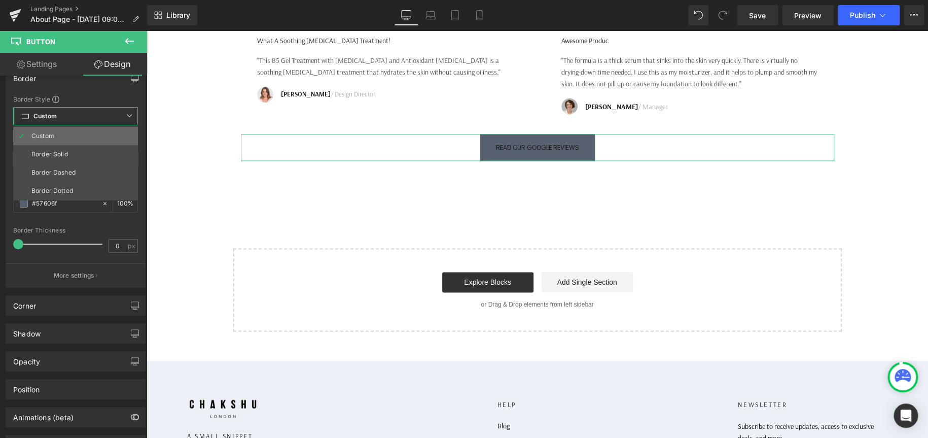
click at [80, 139] on li "Custom" at bounding box center [75, 136] width 125 height 18
type input "100"
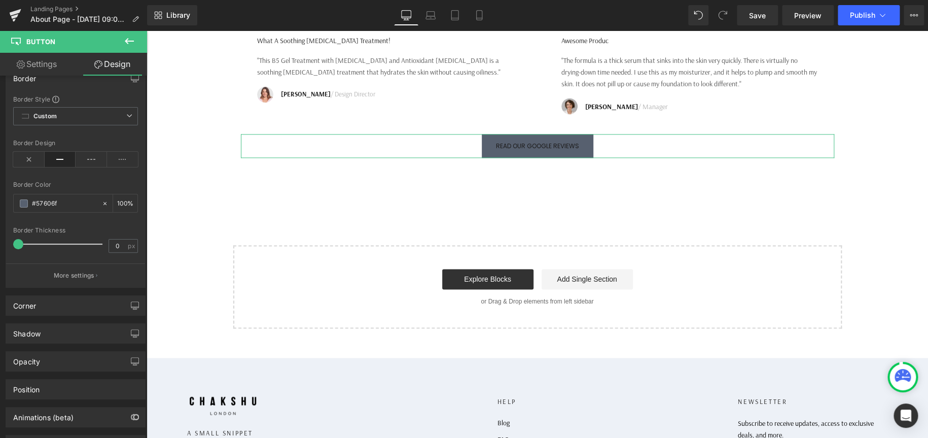
drag, startPoint x: 19, startPoint y: 243, endPoint x: -45, endPoint y: 235, distance: 64.4
click at [0, 235] on html "Button You are previewing how the Live Preset 0 will restyle your page. You can…" at bounding box center [464, 219] width 928 height 438
click at [116, 241] on input "0" at bounding box center [118, 245] width 18 height 13
click at [122, 244] on input "0" at bounding box center [118, 245] width 18 height 13
drag, startPoint x: 114, startPoint y: 243, endPoint x: 87, endPoint y: 243, distance: 26.9
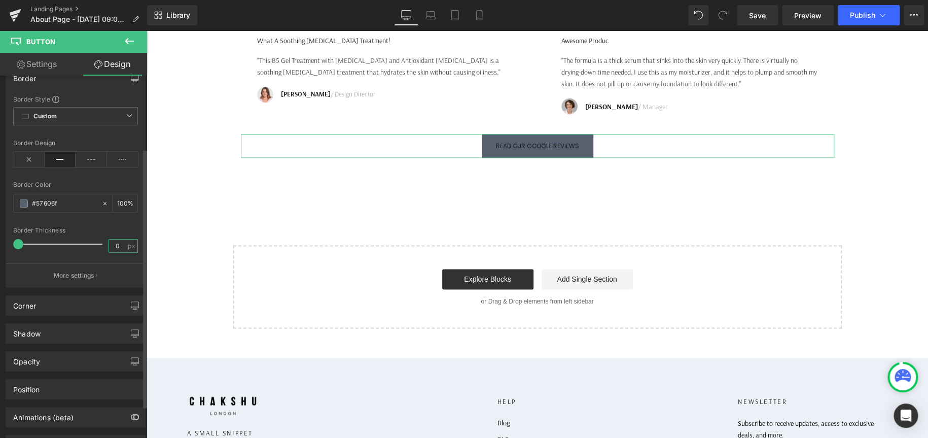
click at [87, 243] on div "Border Thickness 0 px" at bounding box center [75, 244] width 125 height 34
click at [81, 259] on div at bounding box center [75, 257] width 125 height 7
click at [82, 274] on p "More settings" at bounding box center [74, 275] width 41 height 9
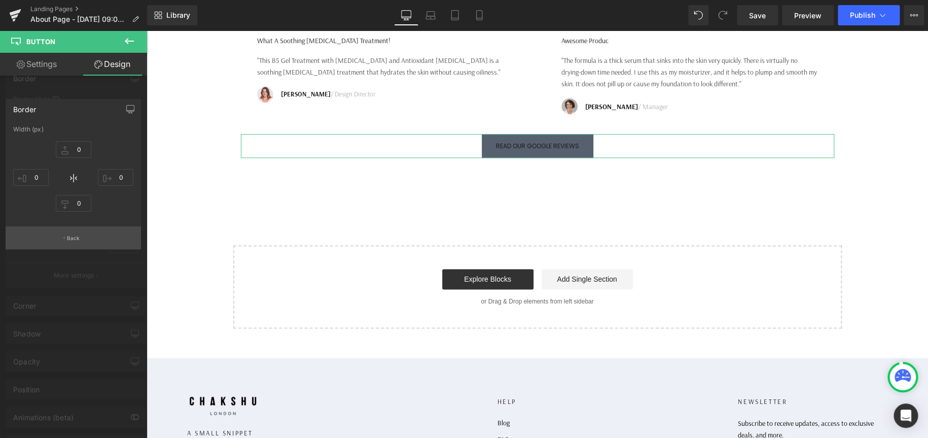
click at [74, 237] on p "Back" at bounding box center [73, 238] width 13 height 8
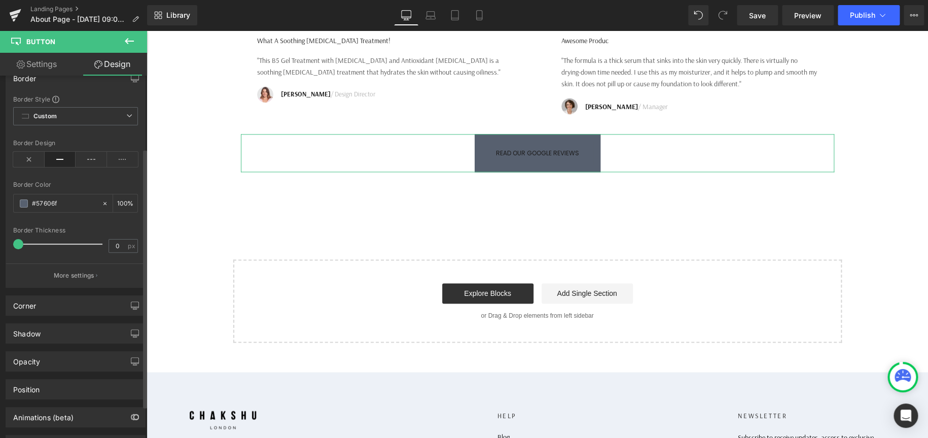
drag, startPoint x: 16, startPoint y: 243, endPoint x: 11, endPoint y: 248, distance: 6.8
click at [11, 248] on div "Border Style Custom Border Solid Border Dashed Border Dotted Custom Custom Bord…" at bounding box center [75, 191] width 139 height 192
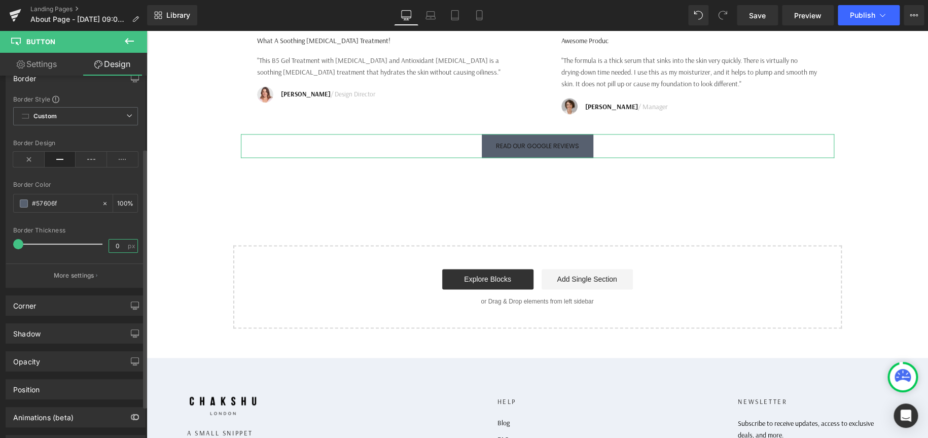
click at [115, 242] on input "0" at bounding box center [118, 245] width 18 height 13
type input "1"
click at [122, 258] on div at bounding box center [75, 257] width 125 height 7
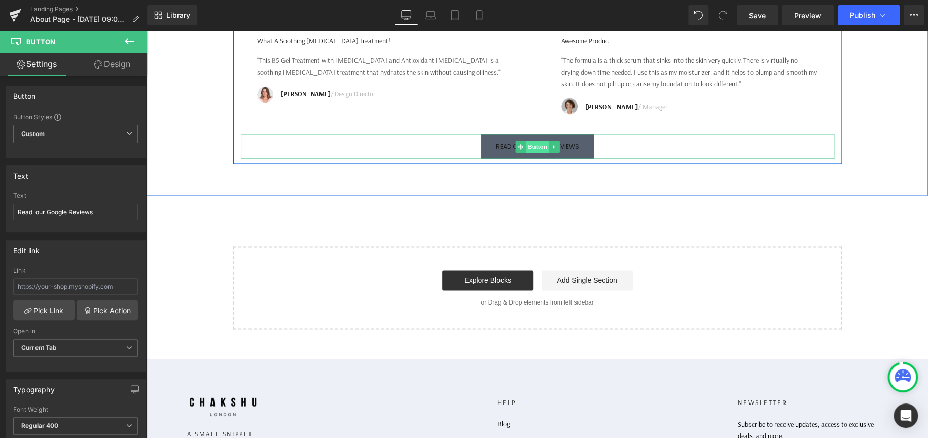
click at [531, 153] on span "Button" at bounding box center [537, 146] width 23 height 12
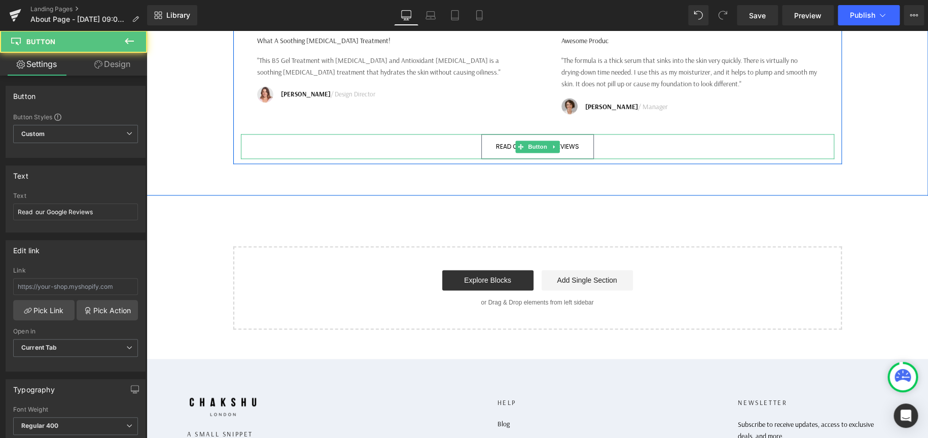
click at [570, 152] on span "Read our Google Reviews" at bounding box center [537, 147] width 83 height 10
click at [491, 158] on link "Read our Google Reviews" at bounding box center [537, 146] width 113 height 25
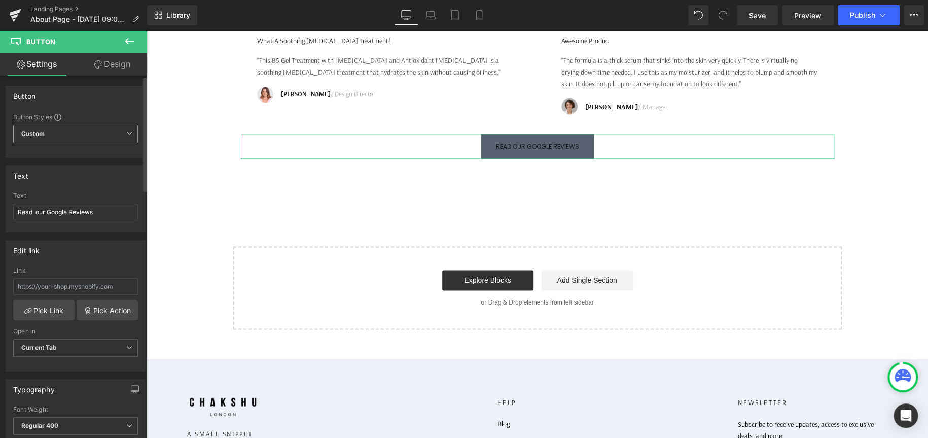
click at [98, 131] on span "Custom" at bounding box center [75, 134] width 125 height 18
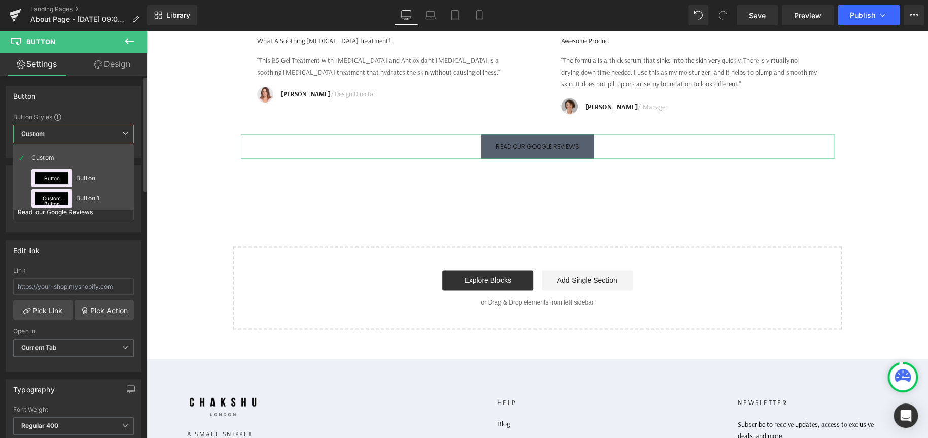
click at [98, 131] on span "Custom" at bounding box center [73, 134] width 121 height 18
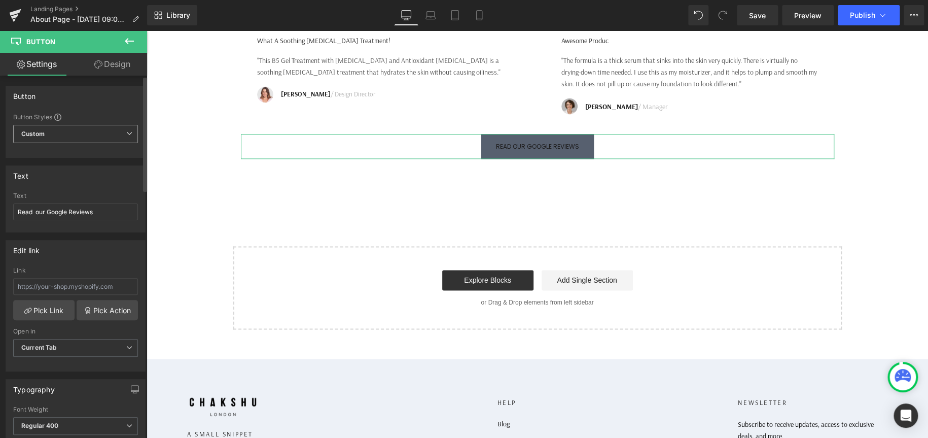
click at [98, 131] on span "Custom" at bounding box center [75, 134] width 125 height 18
click at [113, 103] on div "Button" at bounding box center [75, 95] width 139 height 19
click at [34, 209] on input "Read our Google Reviews" at bounding box center [75, 211] width 125 height 17
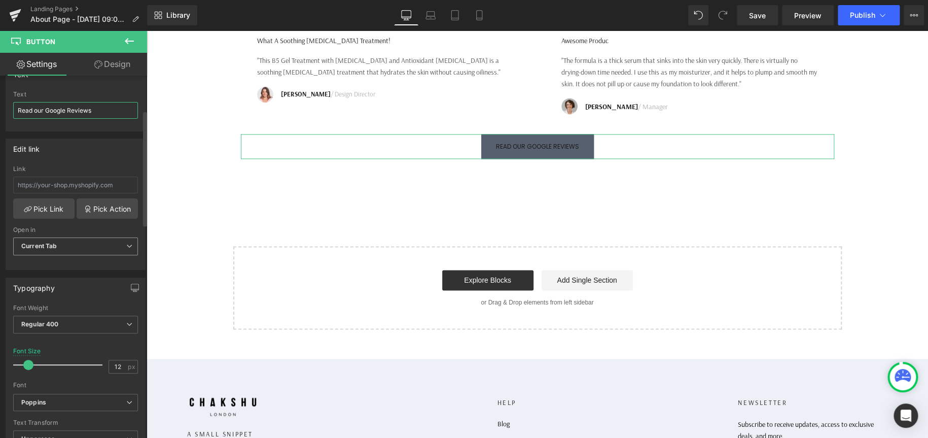
scroll to position [152, 0]
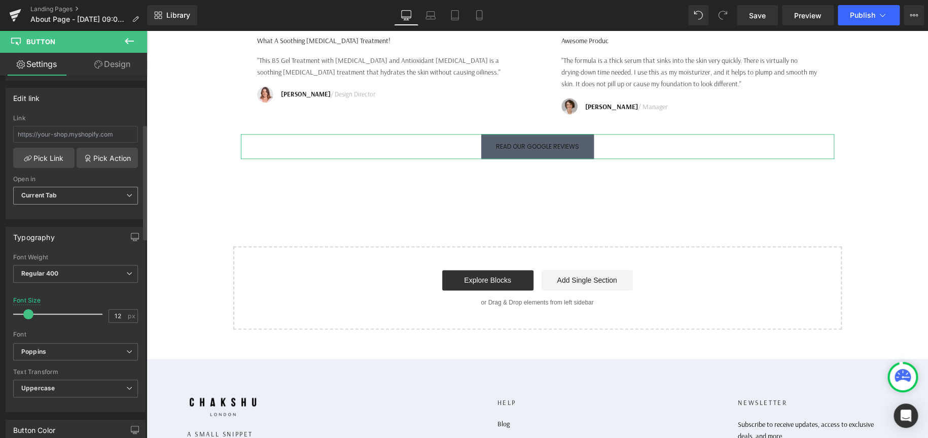
click at [89, 195] on span "Current Tab" at bounding box center [75, 196] width 125 height 18
click at [89, 195] on span "Current Tab" at bounding box center [73, 196] width 121 height 18
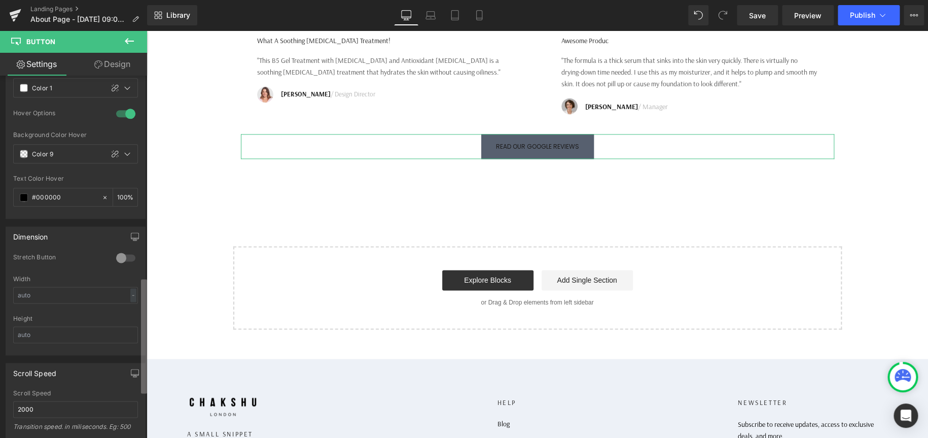
scroll to position [477, 0]
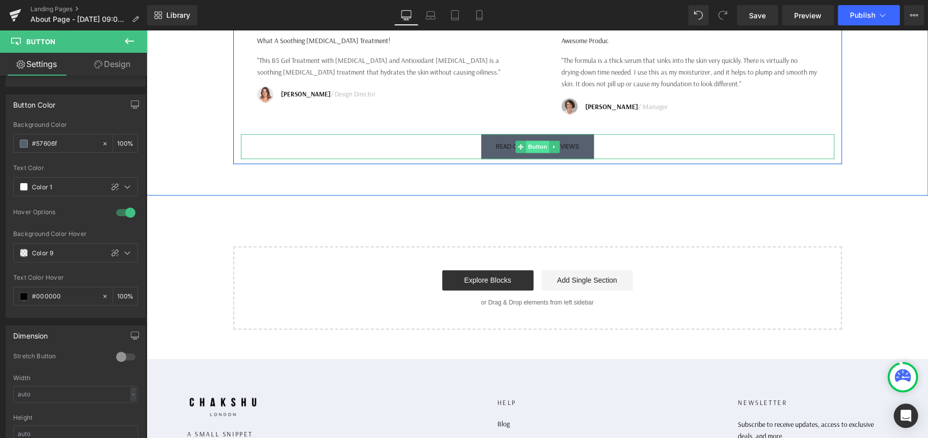
click at [535, 153] on span "Button" at bounding box center [537, 146] width 23 height 12
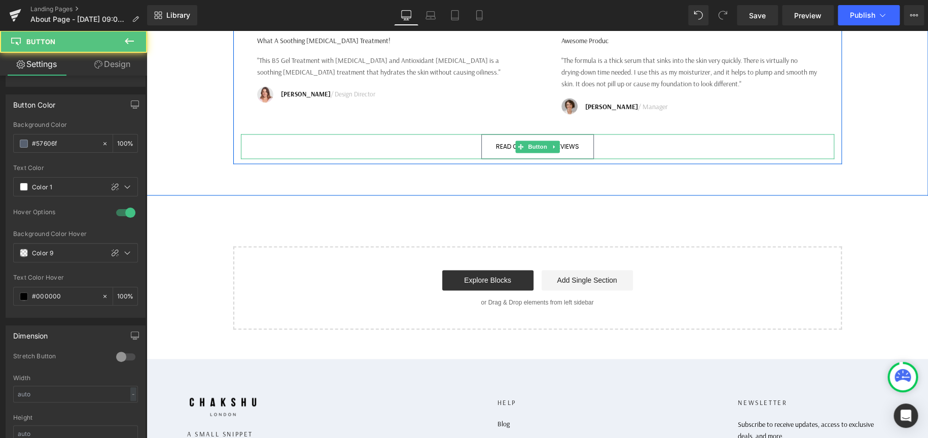
click at [579, 158] on link "Read our Google Reviews" at bounding box center [537, 146] width 113 height 25
click at [532, 153] on span "Button" at bounding box center [537, 146] width 23 height 12
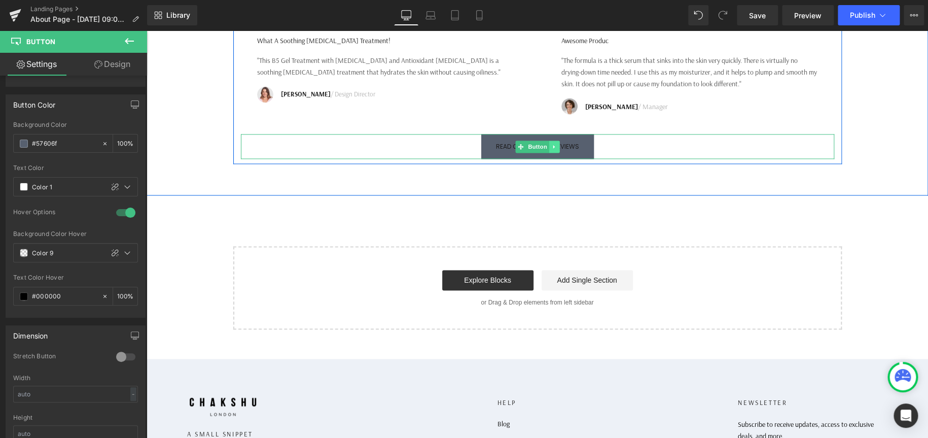
click at [551, 150] on icon at bounding box center [554, 147] width 6 height 6
click at [567, 150] on icon at bounding box center [570, 147] width 6 height 6
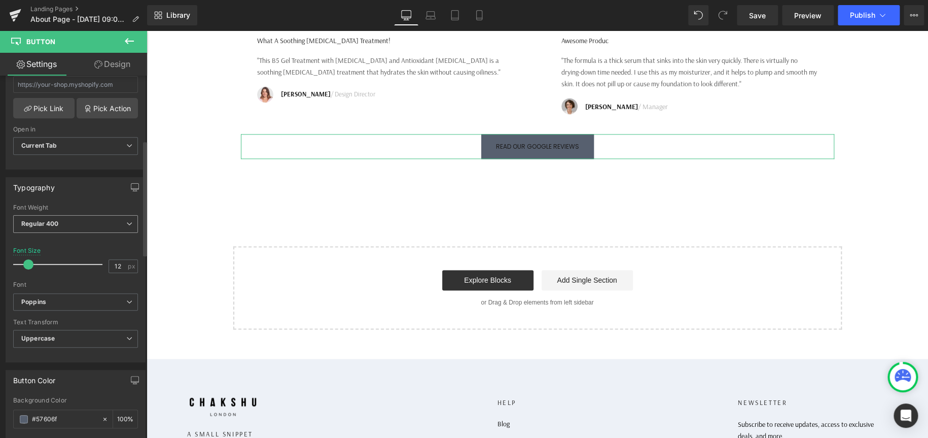
scroll to position [203, 0]
click at [61, 297] on b "Poppins" at bounding box center [73, 301] width 105 height 9
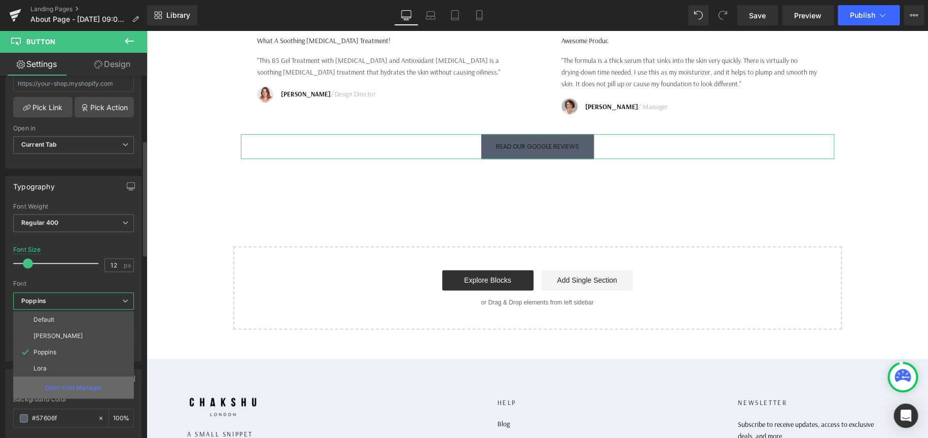
click at [56, 390] on p "Open Font Manager" at bounding box center [73, 387] width 57 height 9
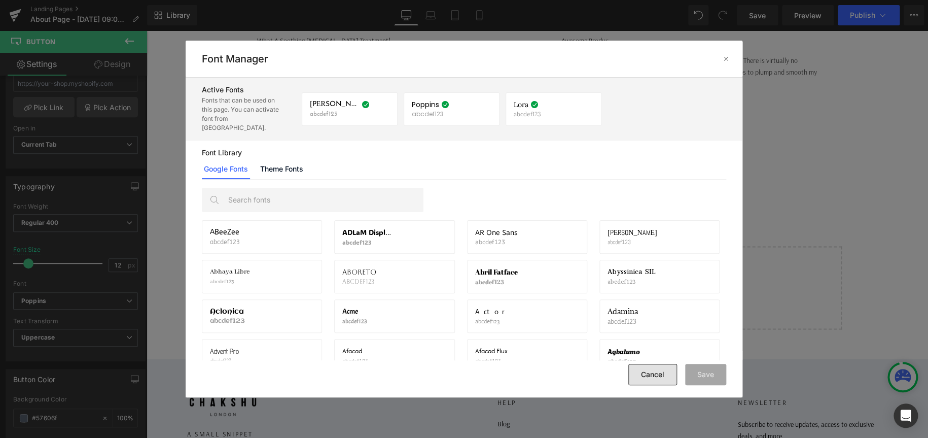
click at [649, 372] on button "Cancel" at bounding box center [652, 374] width 49 height 21
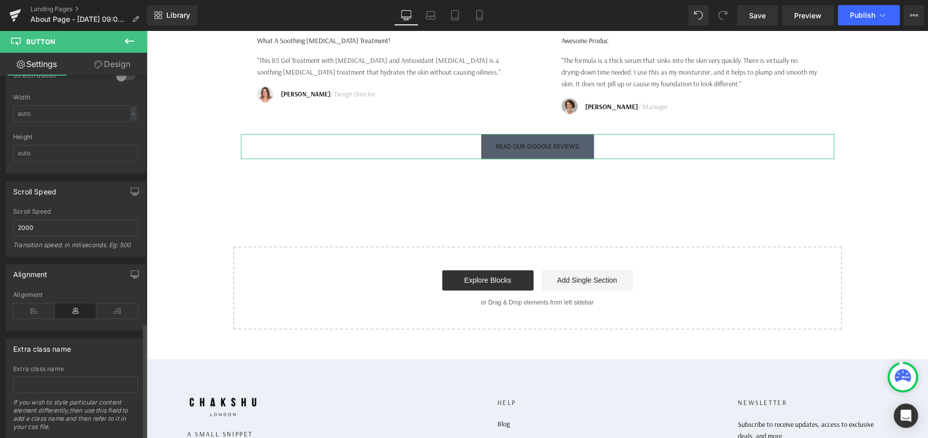
scroll to position [782, 0]
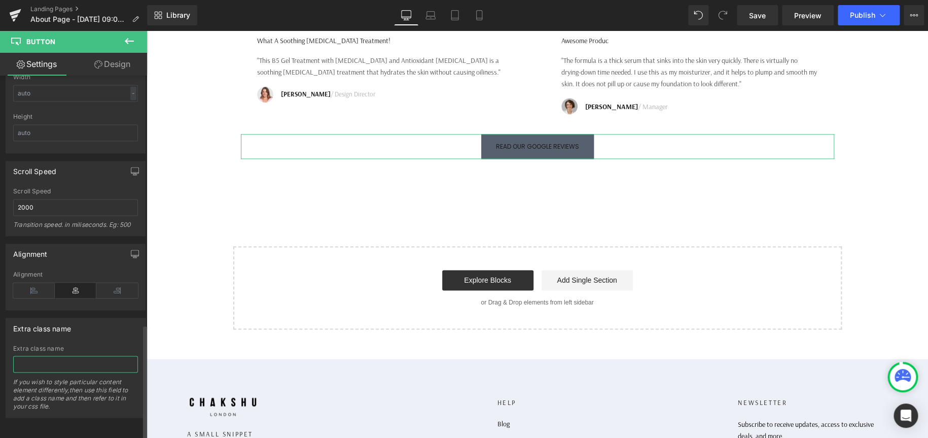
click at [68, 356] on input "text" at bounding box center [75, 364] width 125 height 17
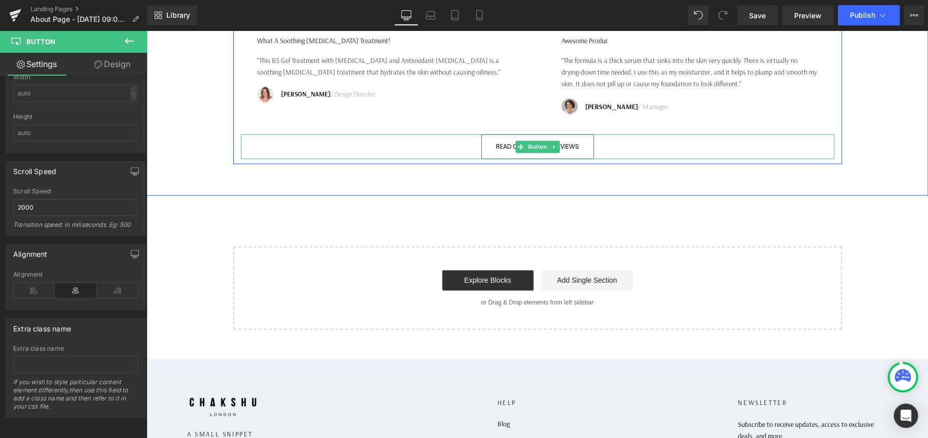
click at [580, 159] on link "Read our Google Reviews" at bounding box center [537, 146] width 113 height 25
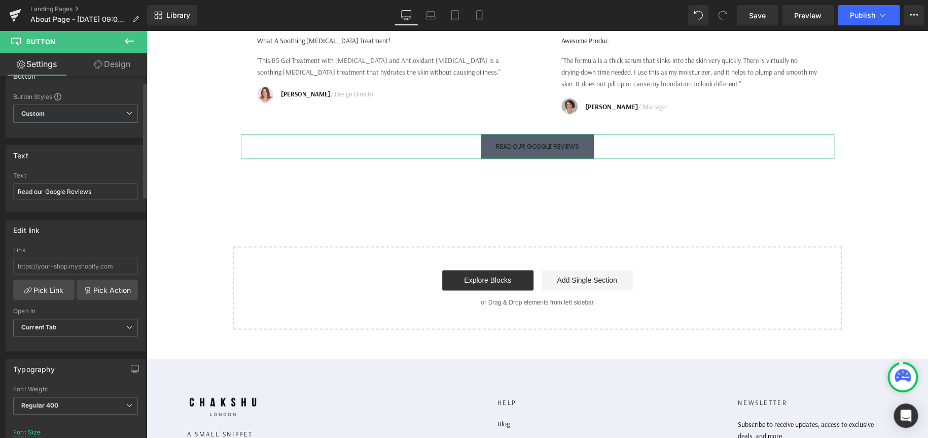
scroll to position [0, 0]
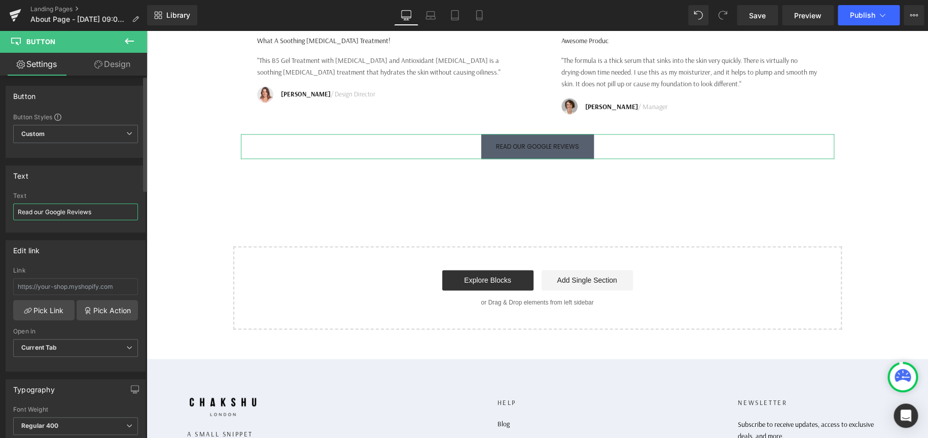
click at [21, 208] on input "Read our Google Reviews" at bounding box center [75, 211] width 125 height 17
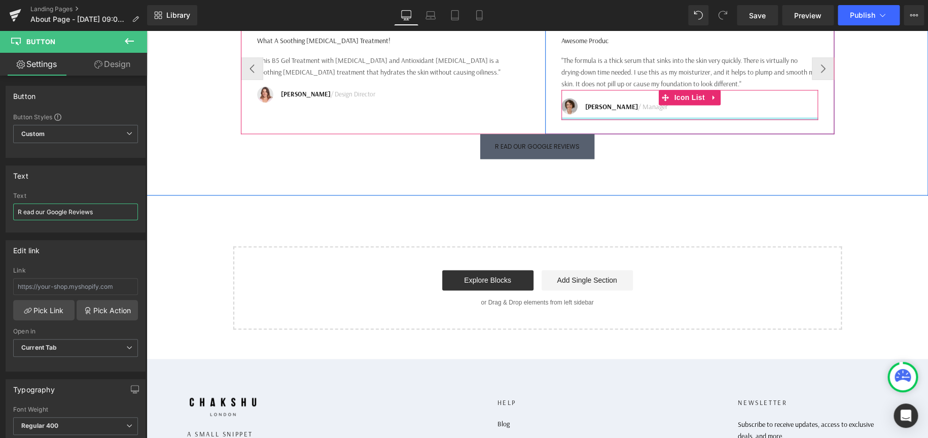
type input "Read our Google Reviews"
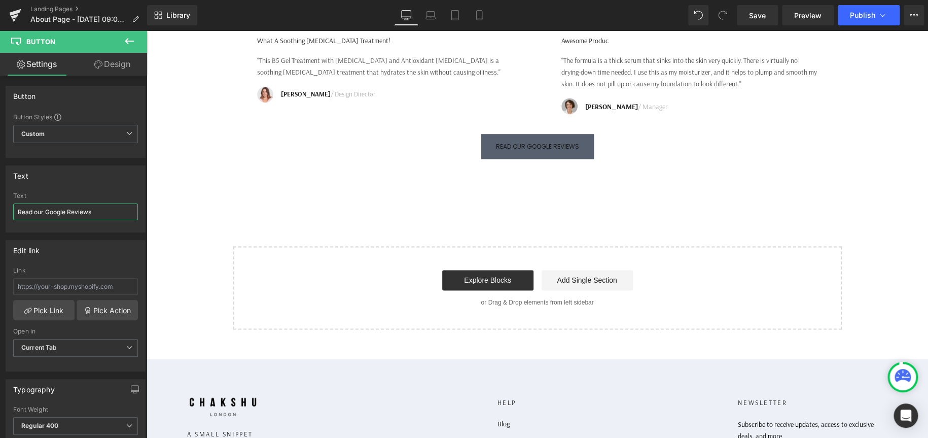
drag, startPoint x: 104, startPoint y: 213, endPoint x: -165, endPoint y: 204, distance: 270.0
click at [0, 204] on html "Button You are previewing how the Live Preset 0 will restyle your page. You can…" at bounding box center [464, 219] width 928 height 438
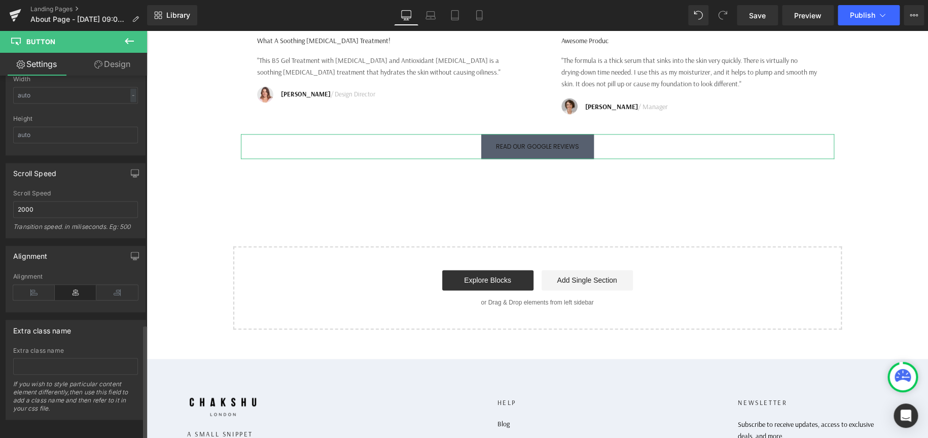
scroll to position [782, 0]
click at [63, 356] on input "text" at bounding box center [75, 364] width 125 height 17
paste input "letter-spacing: 2px"
type input "letter-spacing: 2px"
click at [59, 356] on input "letter-spacing: 2px" at bounding box center [75, 364] width 125 height 17
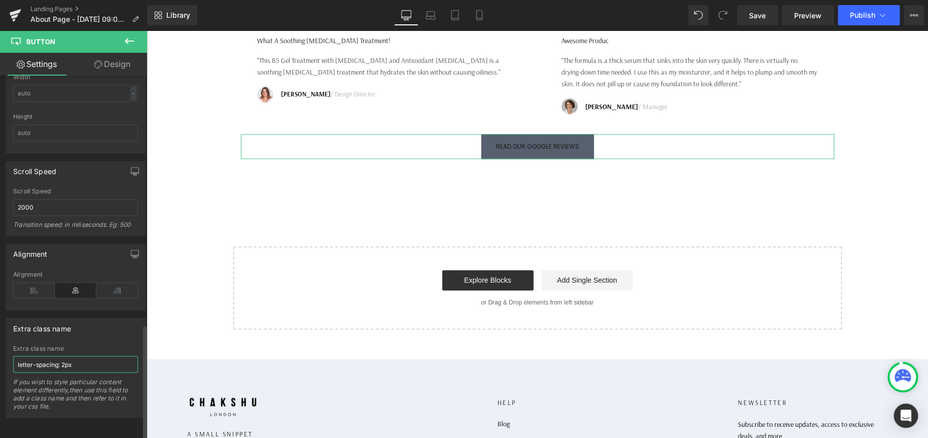
drag, startPoint x: 100, startPoint y: 356, endPoint x: 88, endPoint y: 359, distance: 12.7
click at [88, 359] on input "letter-spacing: 2px" at bounding box center [75, 364] width 125 height 17
click at [49, 358] on input "letter-spacing: 2px" at bounding box center [75, 364] width 125 height 17
click at [50, 359] on input "letter-spacing: 2px" at bounding box center [75, 364] width 125 height 17
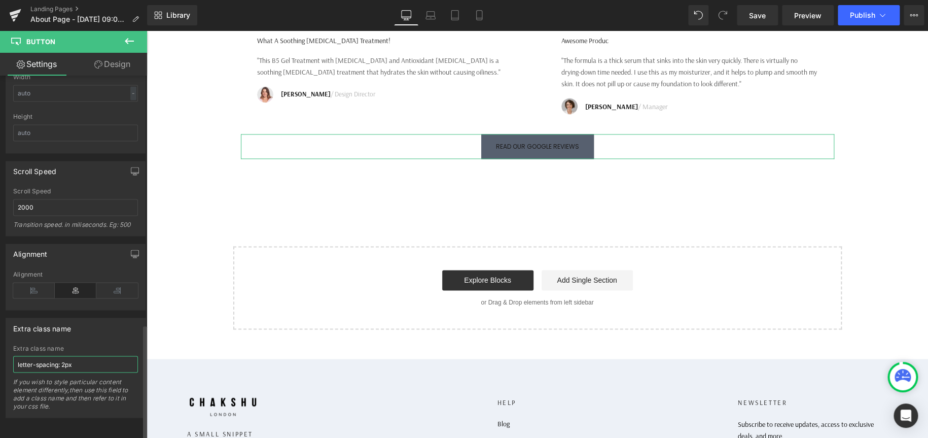
click at [50, 359] on input "letter-spacing: 2px" at bounding box center [75, 364] width 125 height 17
click at [106, 356] on input "letter-spacing: 2px" at bounding box center [75, 364] width 125 height 17
click at [104, 356] on input "letter-spacing: 2px" at bounding box center [75, 364] width 125 height 17
drag, startPoint x: 65, startPoint y: 350, endPoint x: -436, endPoint y: 337, distance: 501.8
click at [0, 337] on html "Button You are previewing how the Live Preset 0 will restyle your page. You can…" at bounding box center [464, 219] width 928 height 438
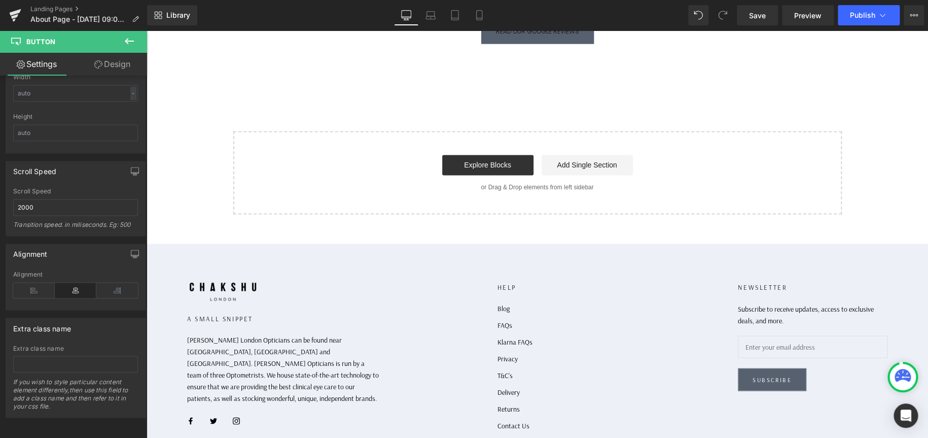
scroll to position [862, 0]
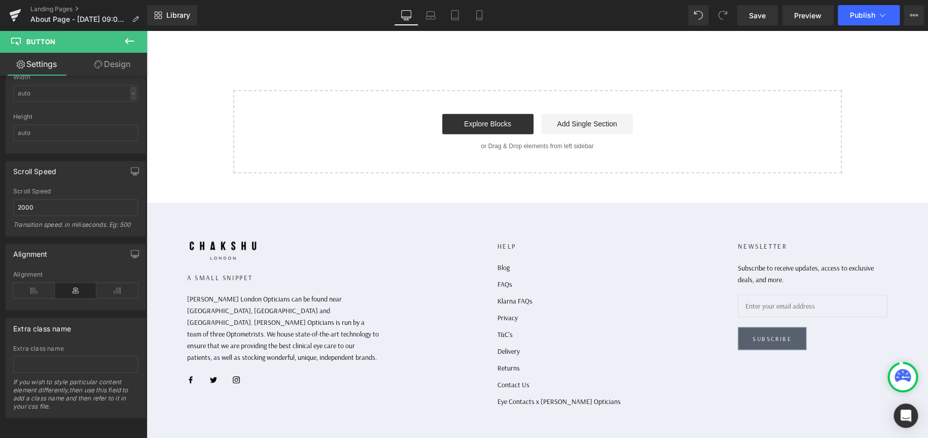
click at [704, 431] on div "A small snippet [PERSON_NAME] London Opticians can be found near [GEOGRAPHIC_DA…" at bounding box center [537, 335] width 741 height 191
click at [846, 422] on div "A small snippet [PERSON_NAME] London Opticians can be found near [GEOGRAPHIC_DA…" at bounding box center [537, 335] width 741 height 191
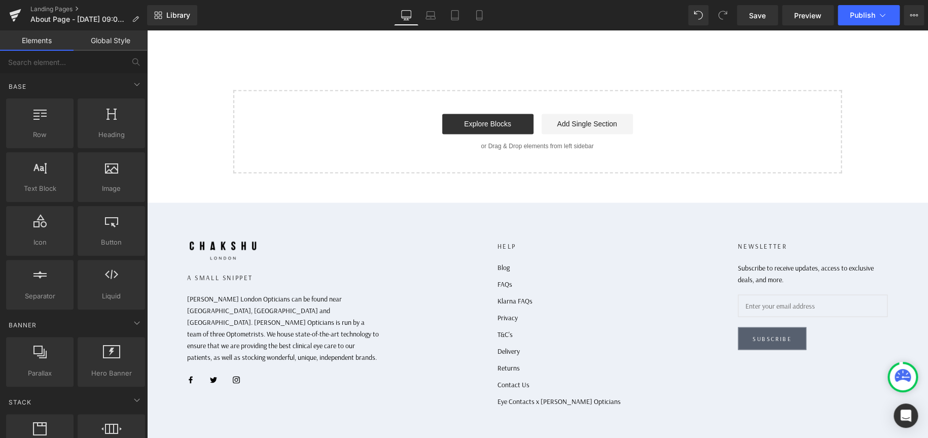
click at [506, 406] on div "HELP Blog FAQs Klarna FAQs Privacy T&C's Delivery Returns Contact Us Eye Contac…" at bounding box center [559, 322] width 164 height 165
click at [623, 413] on div "A small snippet [PERSON_NAME] London Opticians can be found near [GEOGRAPHIC_DA…" at bounding box center [537, 335] width 741 height 191
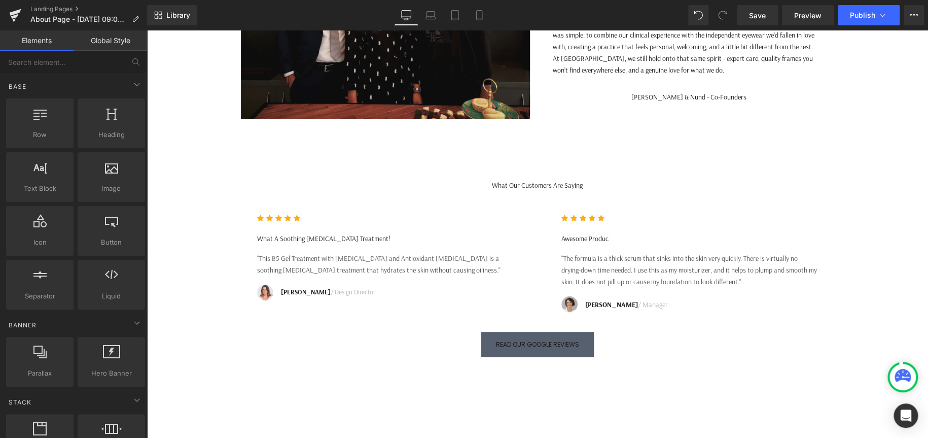
scroll to position [0, 0]
